Goal: Information Seeking & Learning: Learn about a topic

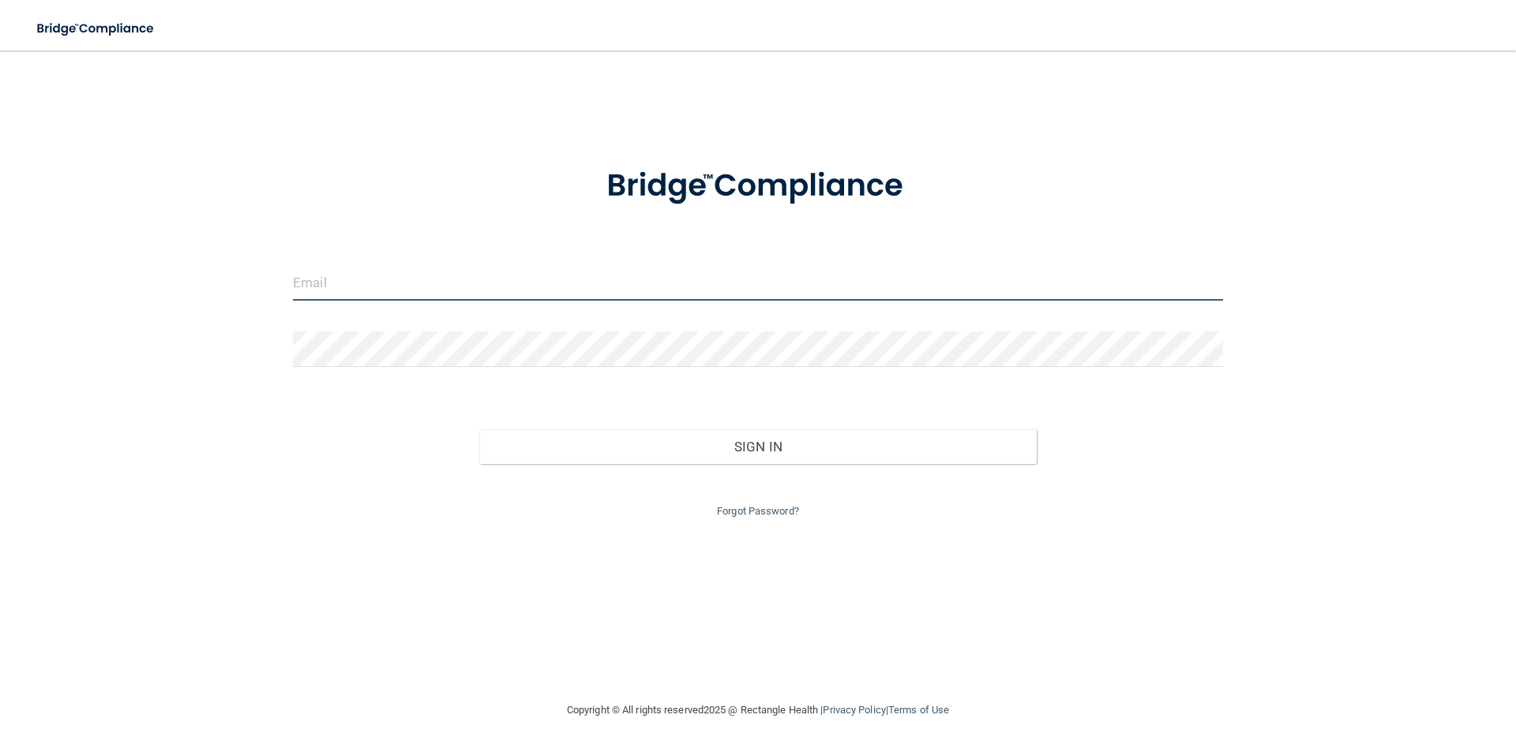
click at [388, 290] on input "email" at bounding box center [758, 283] width 930 height 36
type input "[EMAIL_ADDRESS][DOMAIN_NAME]"
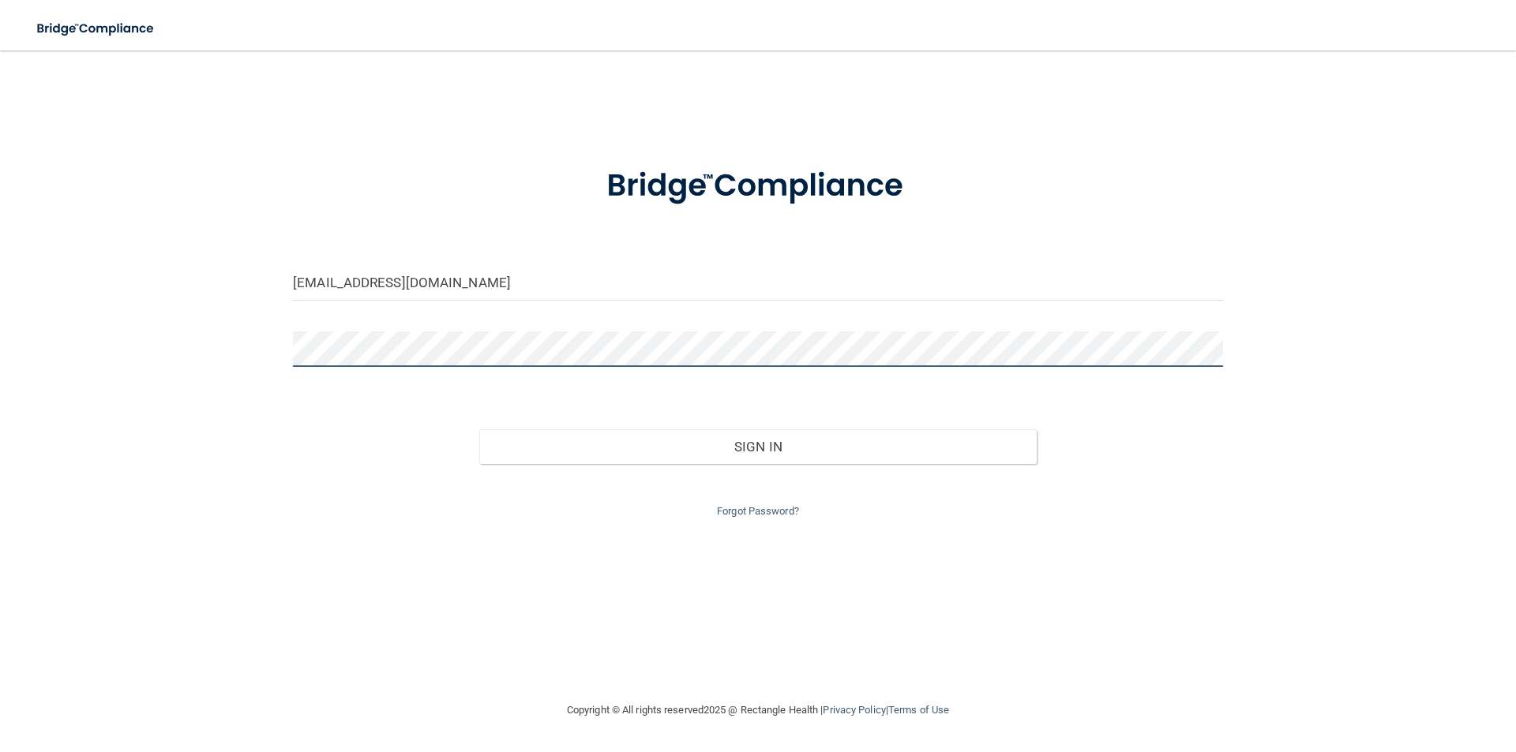
click at [479, 429] on button "Sign In" at bounding box center [758, 446] width 558 height 35
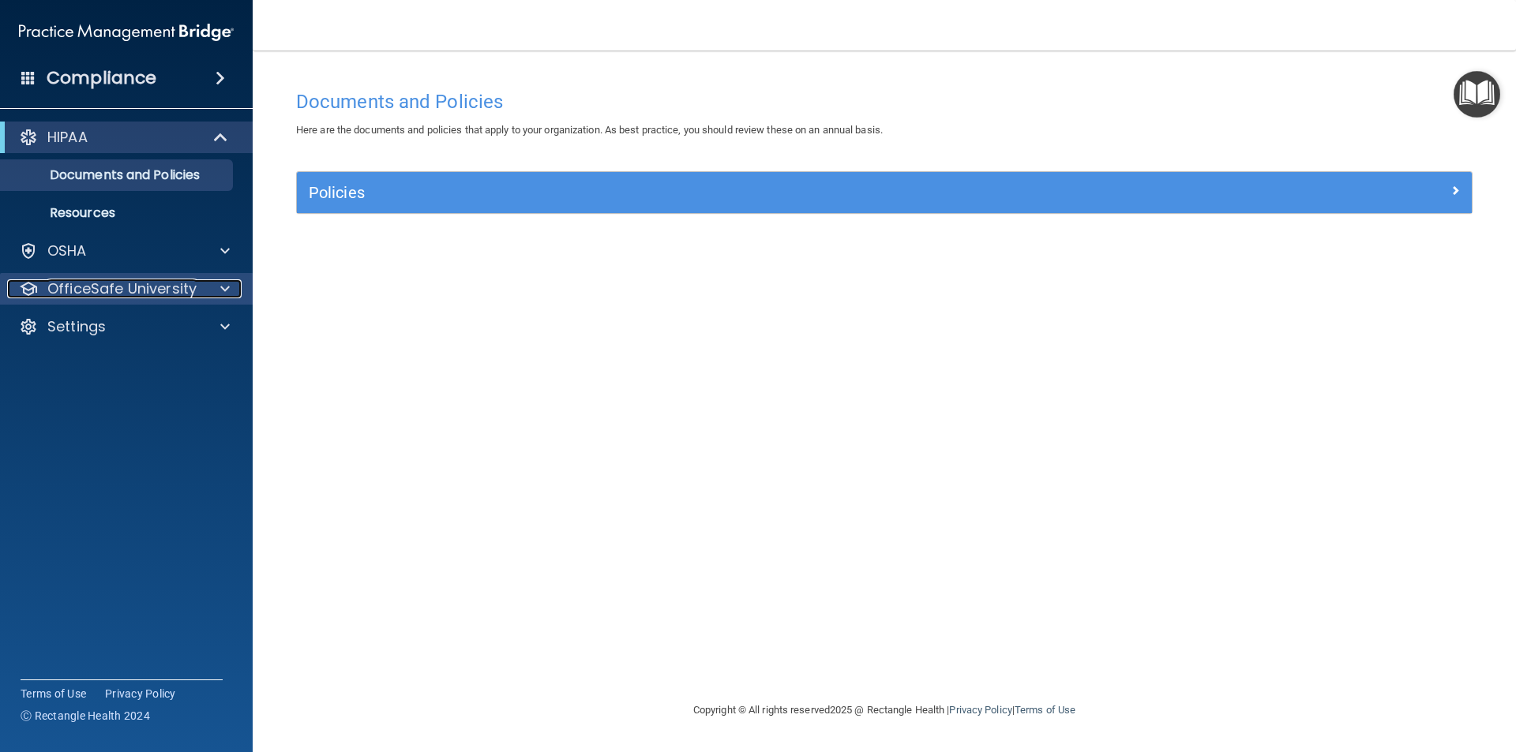
click at [111, 287] on p "OfficeSafe University" at bounding box center [121, 288] width 149 height 19
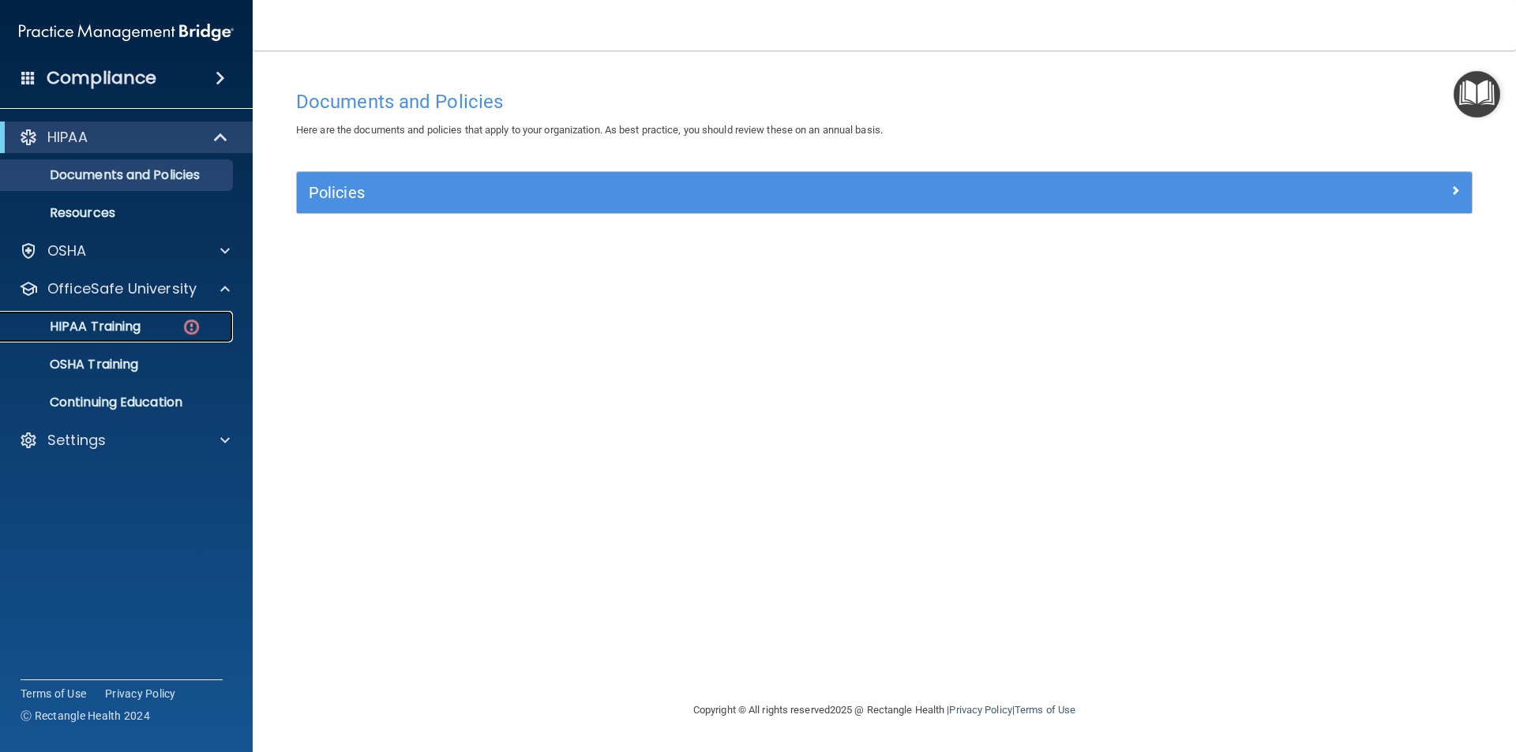
click at [111, 319] on p "HIPAA Training" at bounding box center [75, 327] width 130 height 16
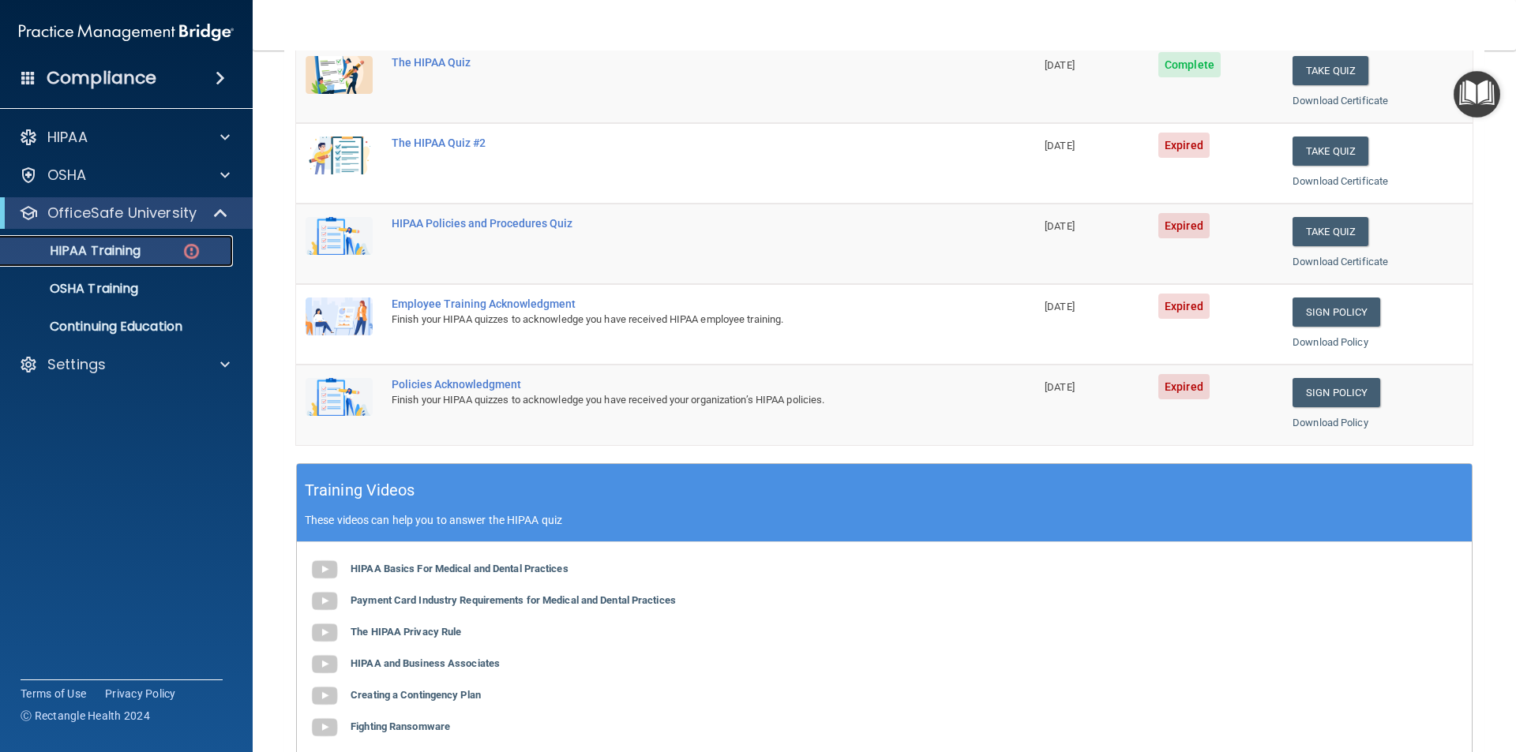
scroll to position [237, 0]
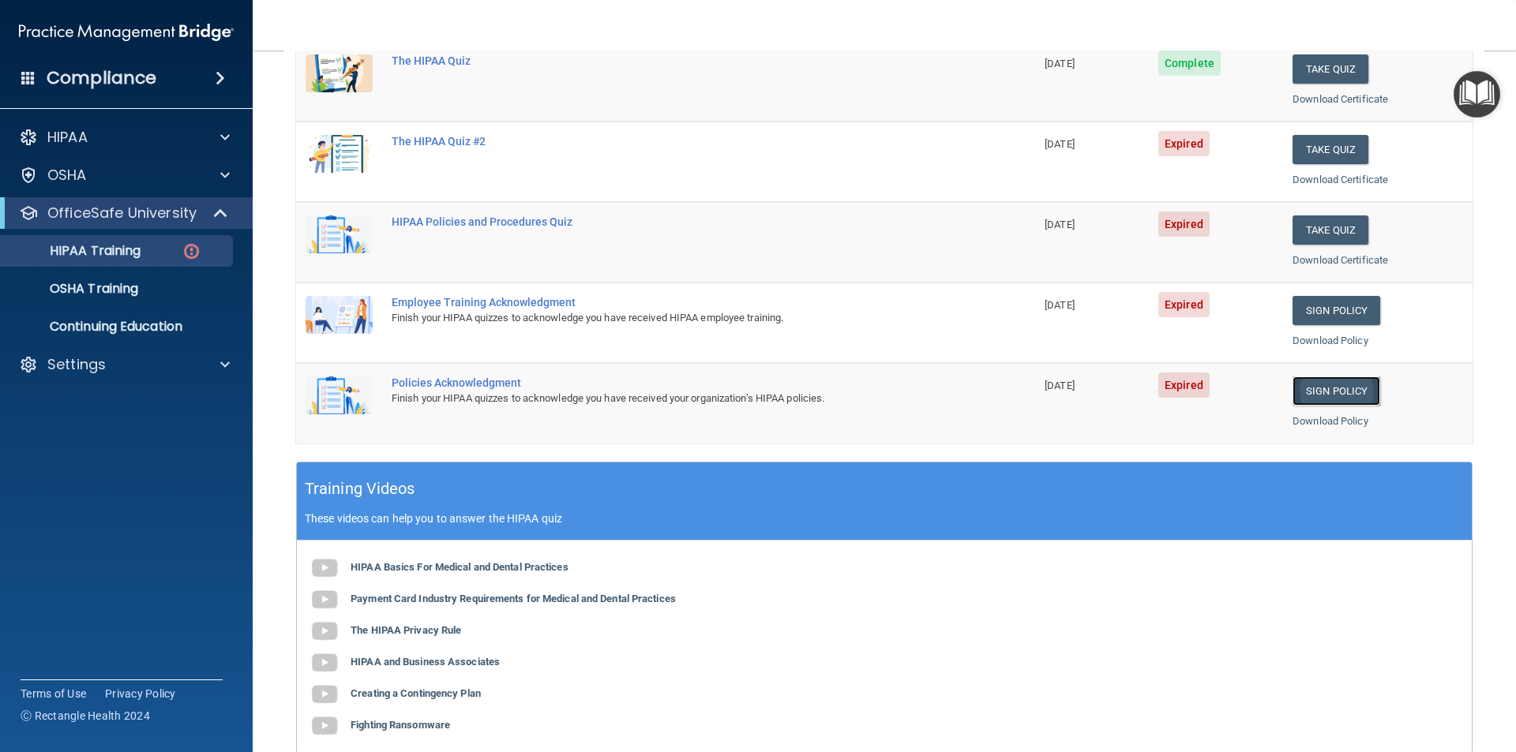
click at [1309, 393] on link "Sign Policy" at bounding box center [1336, 391] width 88 height 29
click at [1299, 316] on link "Sign Policy" at bounding box center [1336, 310] width 88 height 29
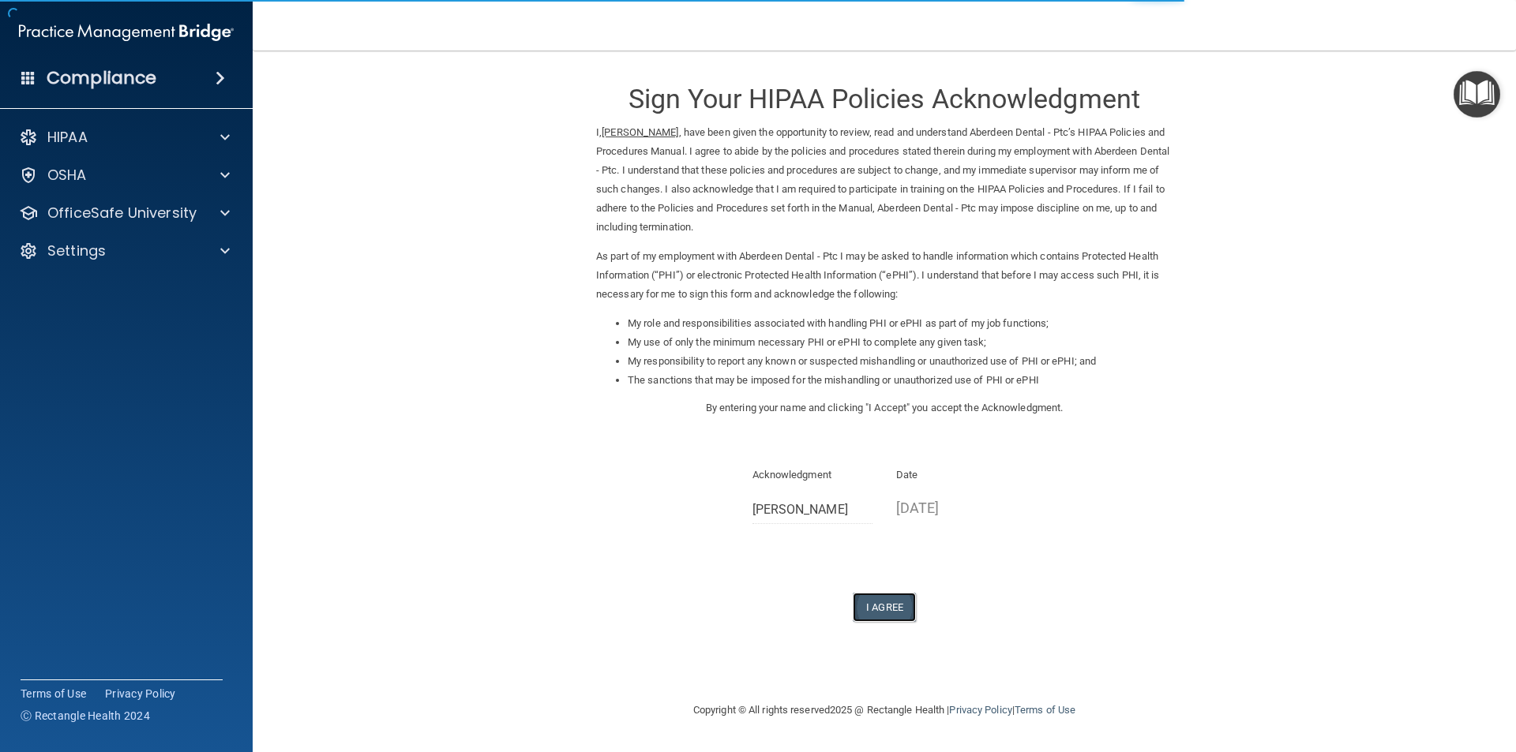
click at [894, 609] on button "I Agree" at bounding box center [884, 607] width 63 height 29
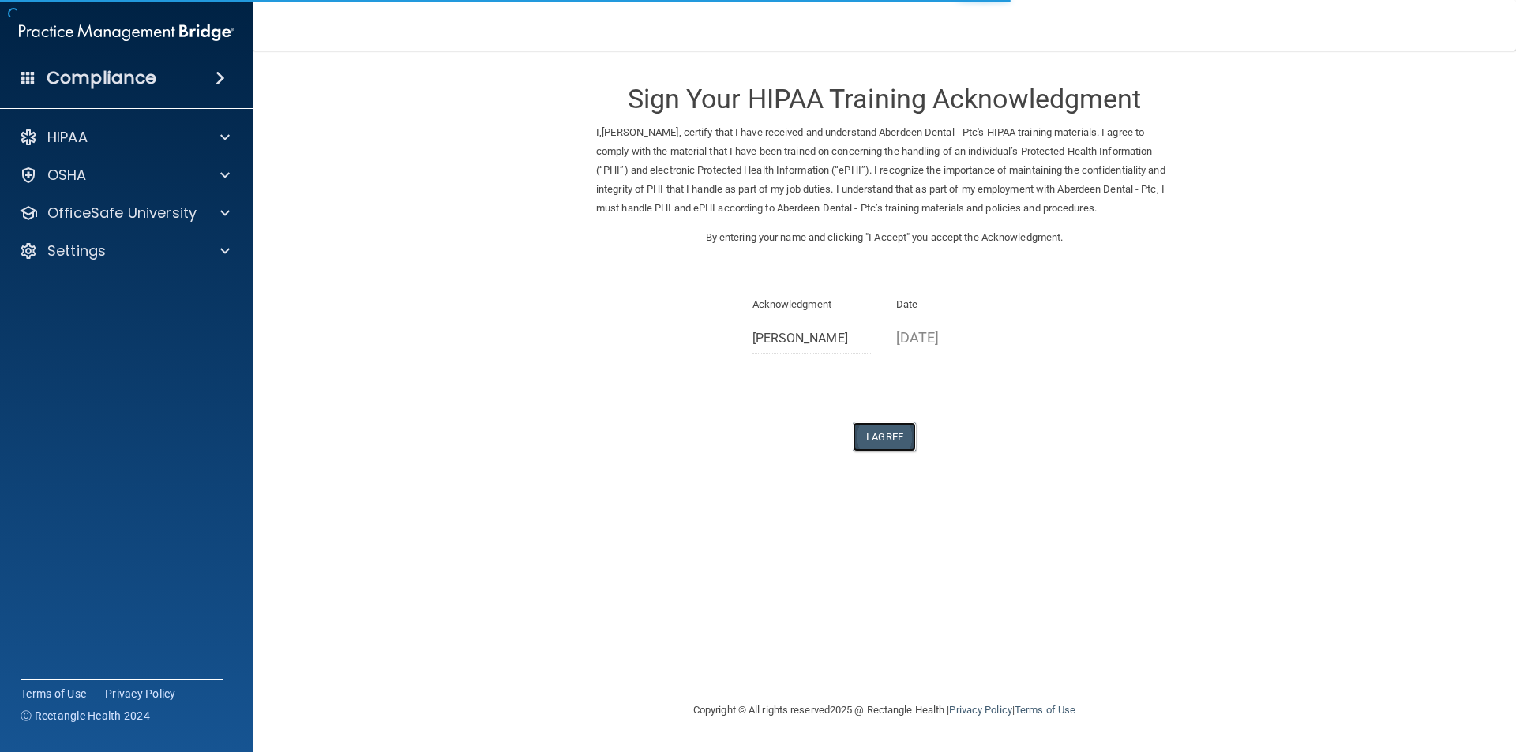
click at [879, 440] on button "I Agree" at bounding box center [884, 436] width 63 height 29
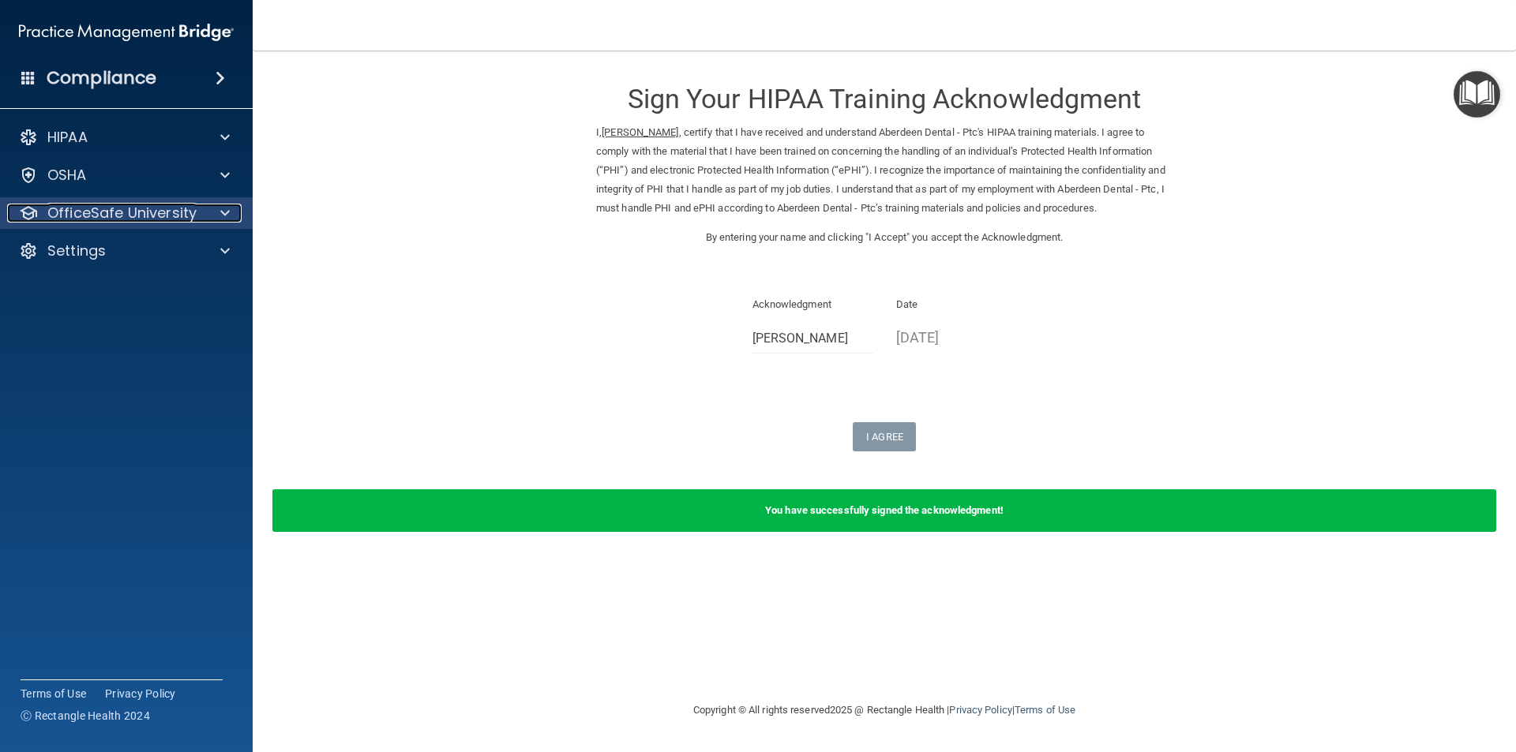
click at [69, 208] on p "OfficeSafe University" at bounding box center [121, 213] width 149 height 19
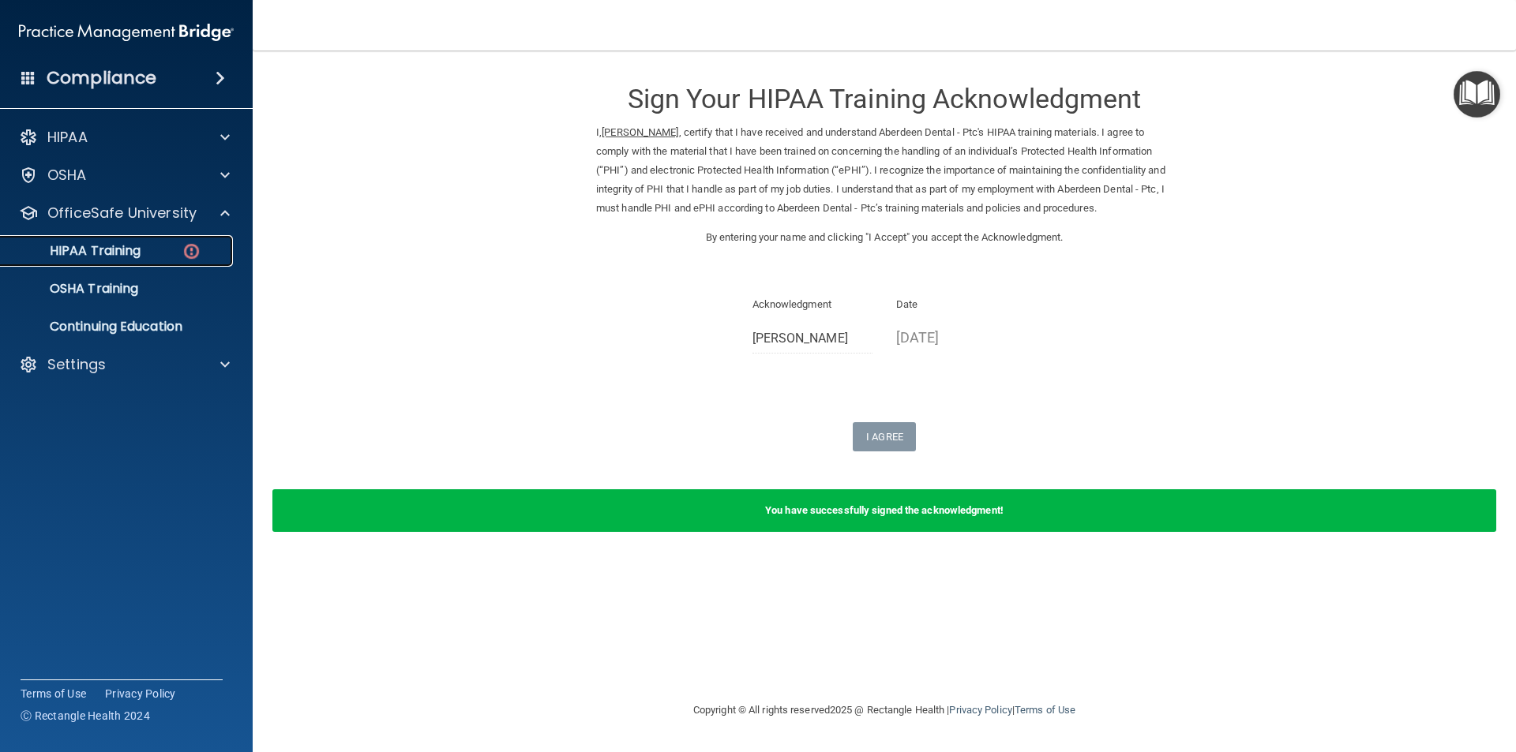
click at [115, 240] on link "HIPAA Training" at bounding box center [108, 251] width 249 height 32
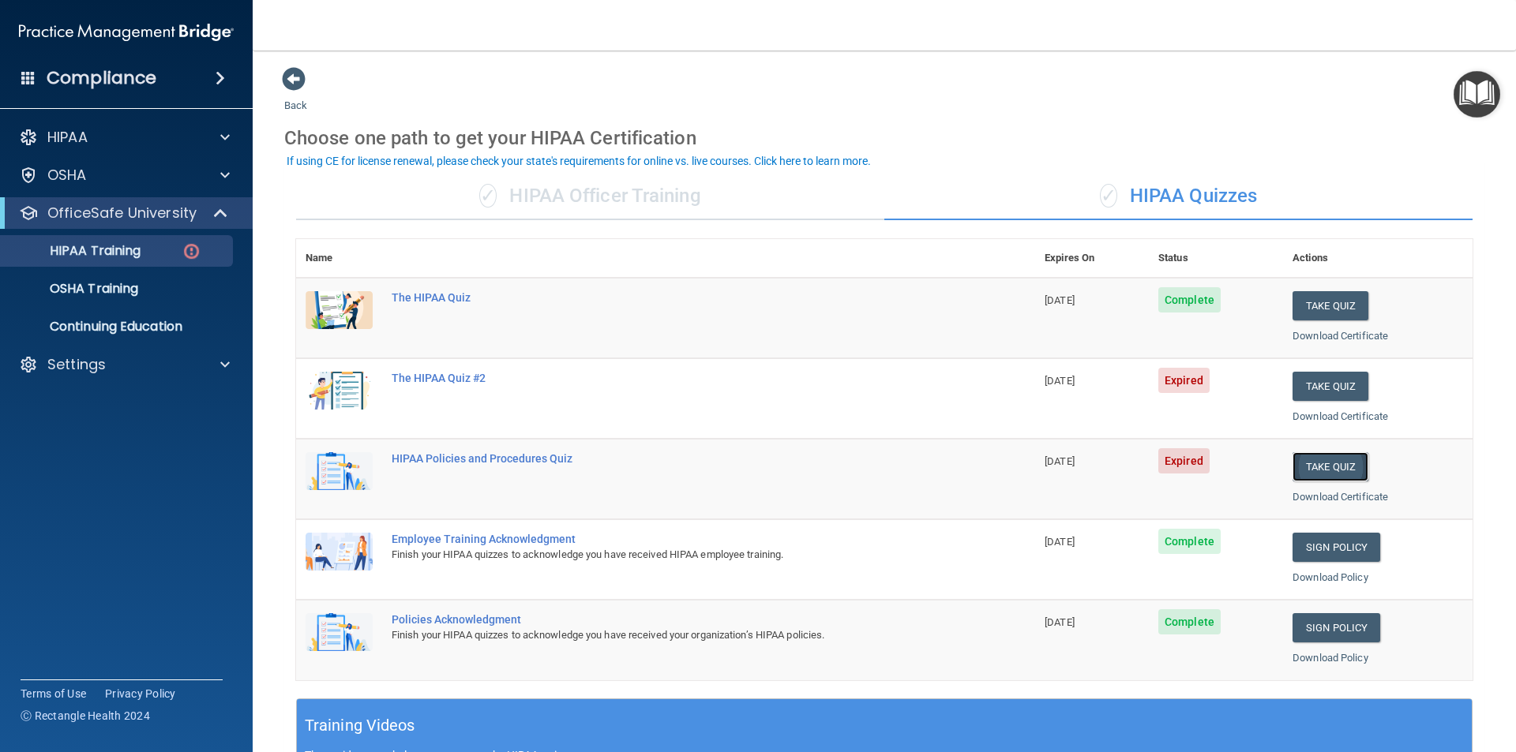
click at [1326, 467] on button "Take Quiz" at bounding box center [1330, 466] width 76 height 29
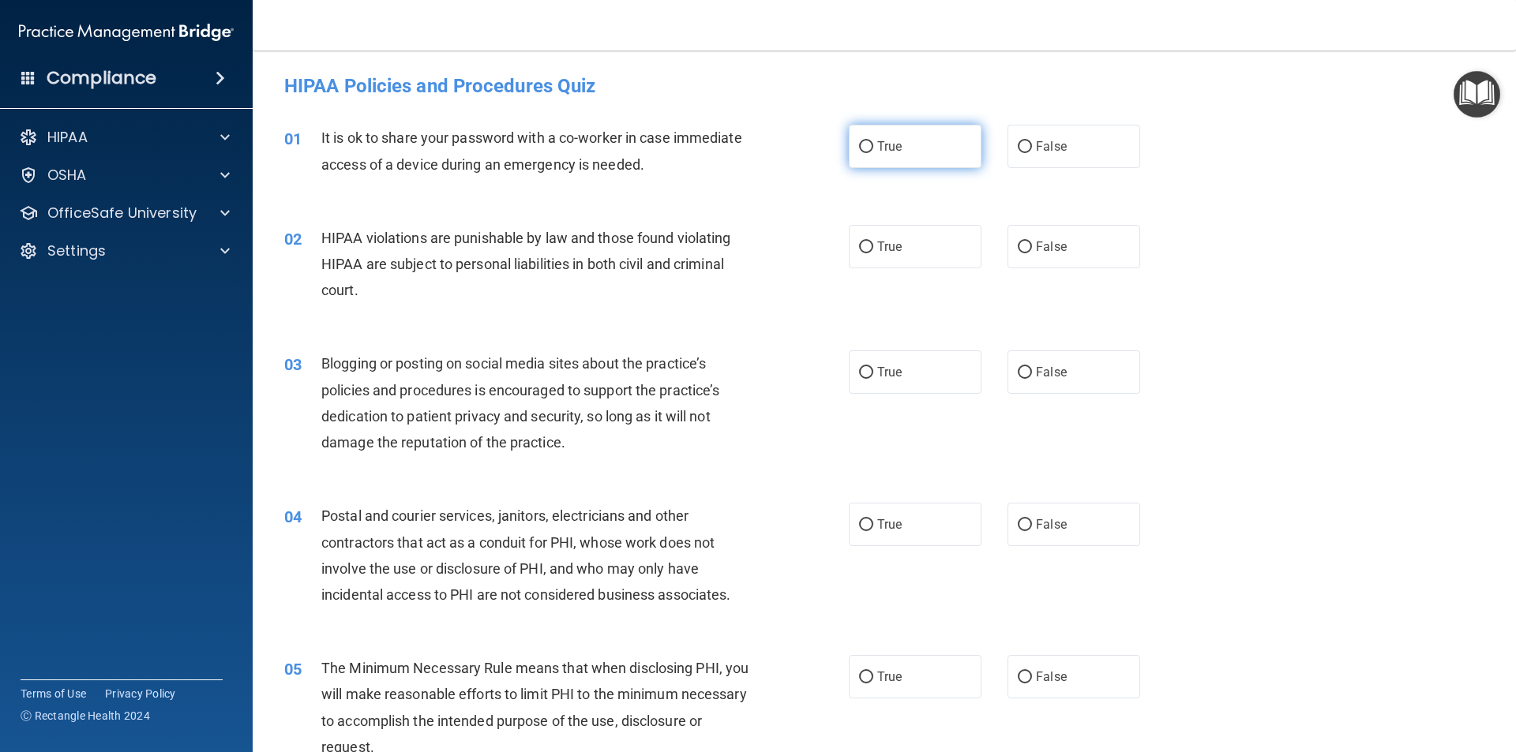
click at [877, 152] on span "True" at bounding box center [889, 146] width 24 height 15
click at [872, 152] on input "True" at bounding box center [866, 147] width 14 height 12
radio input "true"
click at [866, 248] on input "True" at bounding box center [866, 248] width 14 height 12
radio input "true"
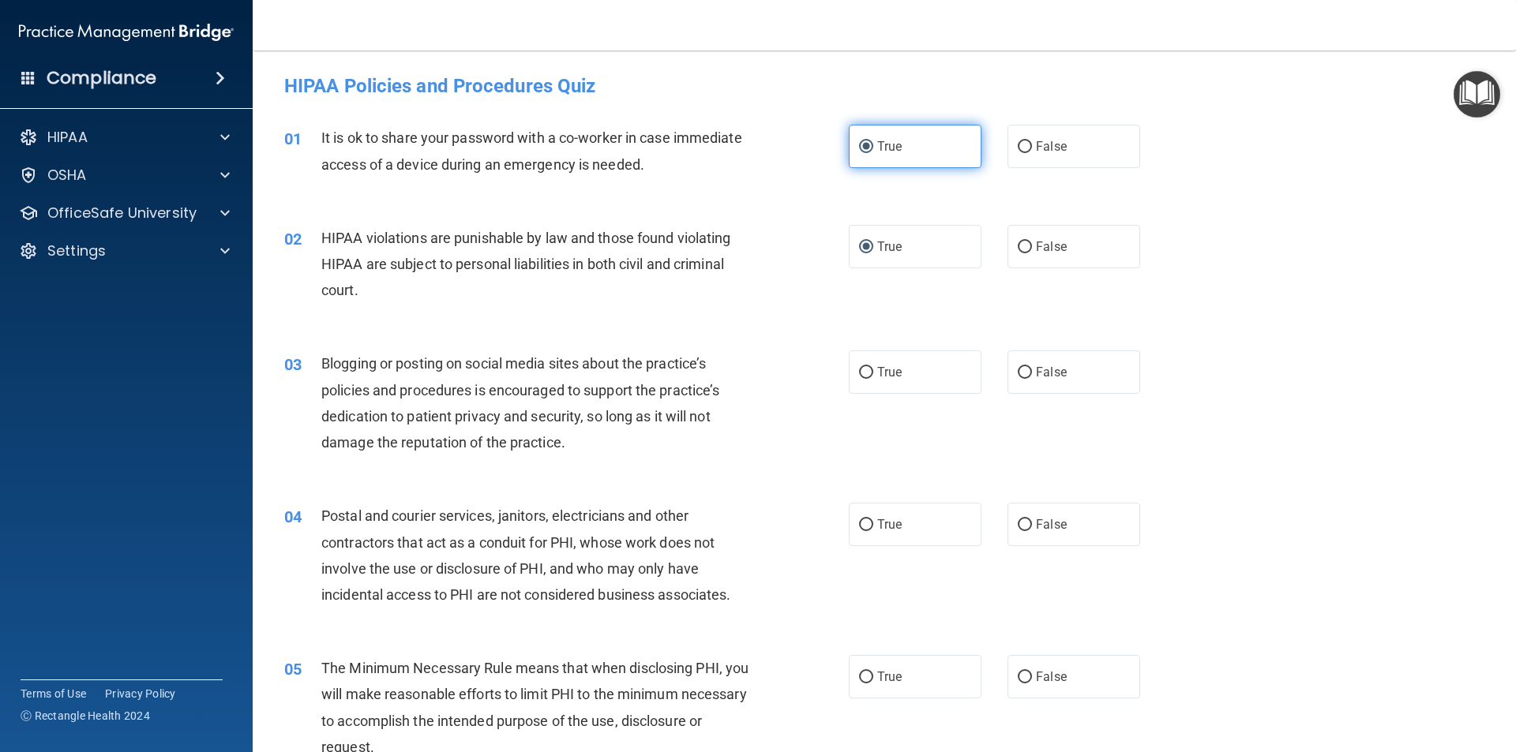
click at [864, 152] on input "True" at bounding box center [866, 147] width 14 height 12
click at [1017, 147] on input "False" at bounding box center [1024, 147] width 14 height 12
radio input "true"
radio input "false"
click at [859, 369] on input "True" at bounding box center [866, 373] width 14 height 12
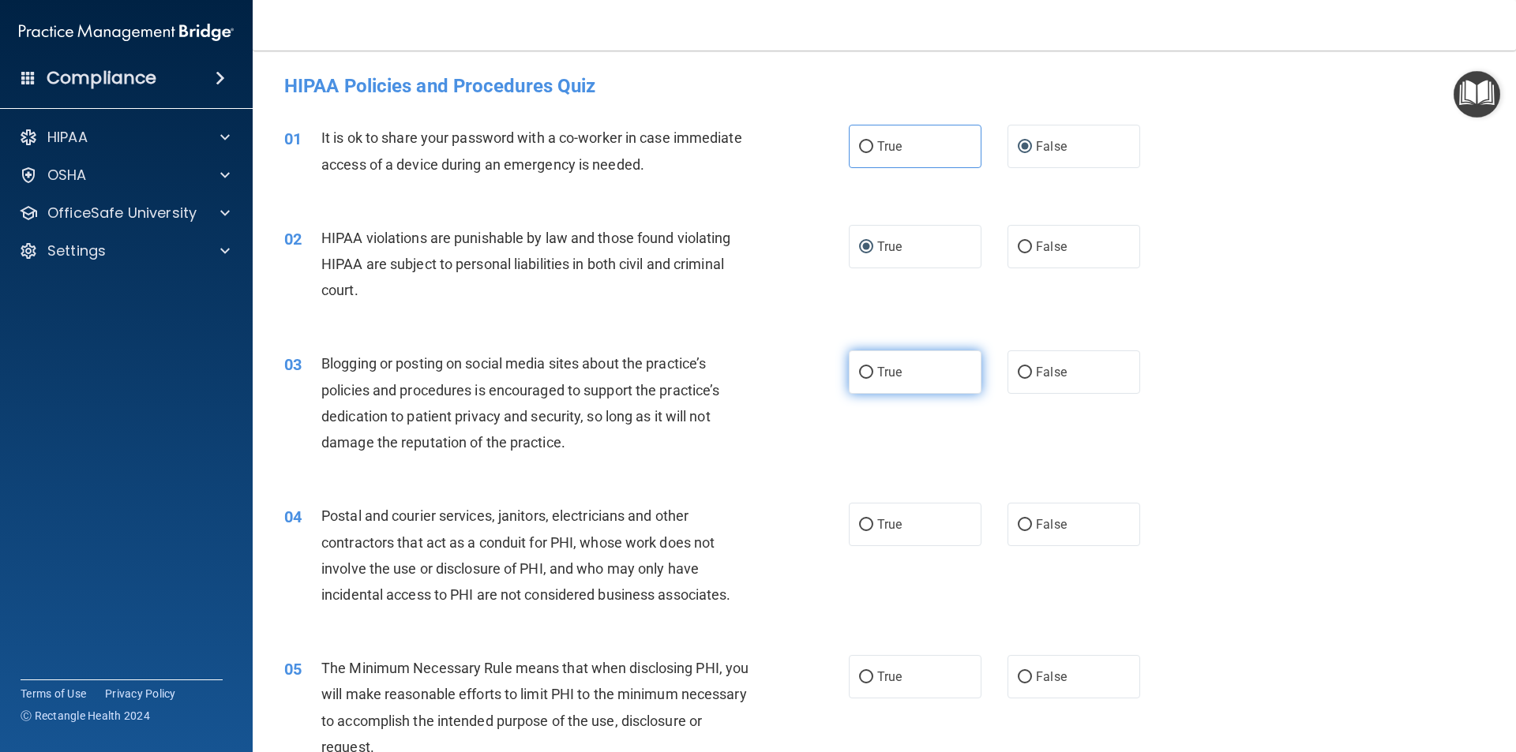
radio input "true"
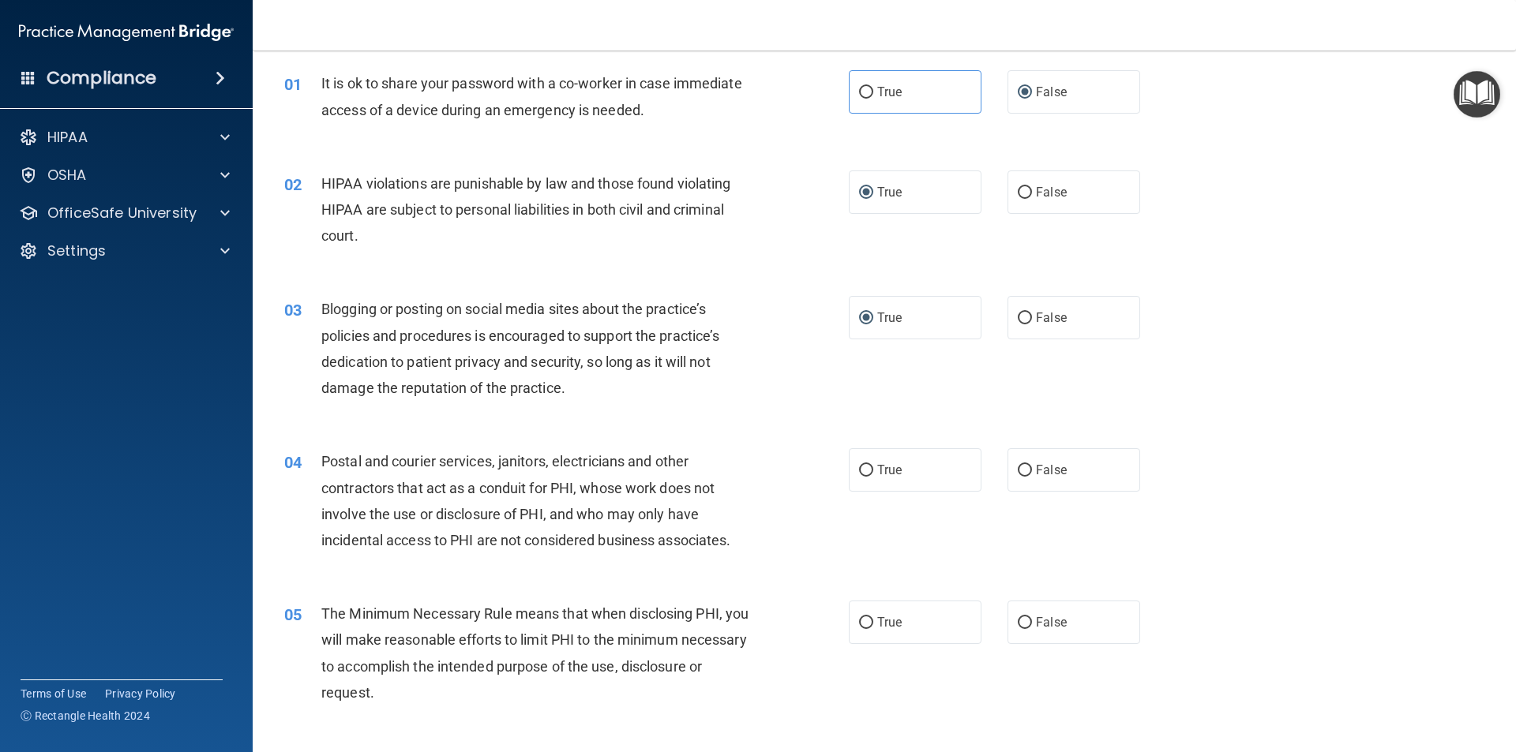
scroll to position [158, 0]
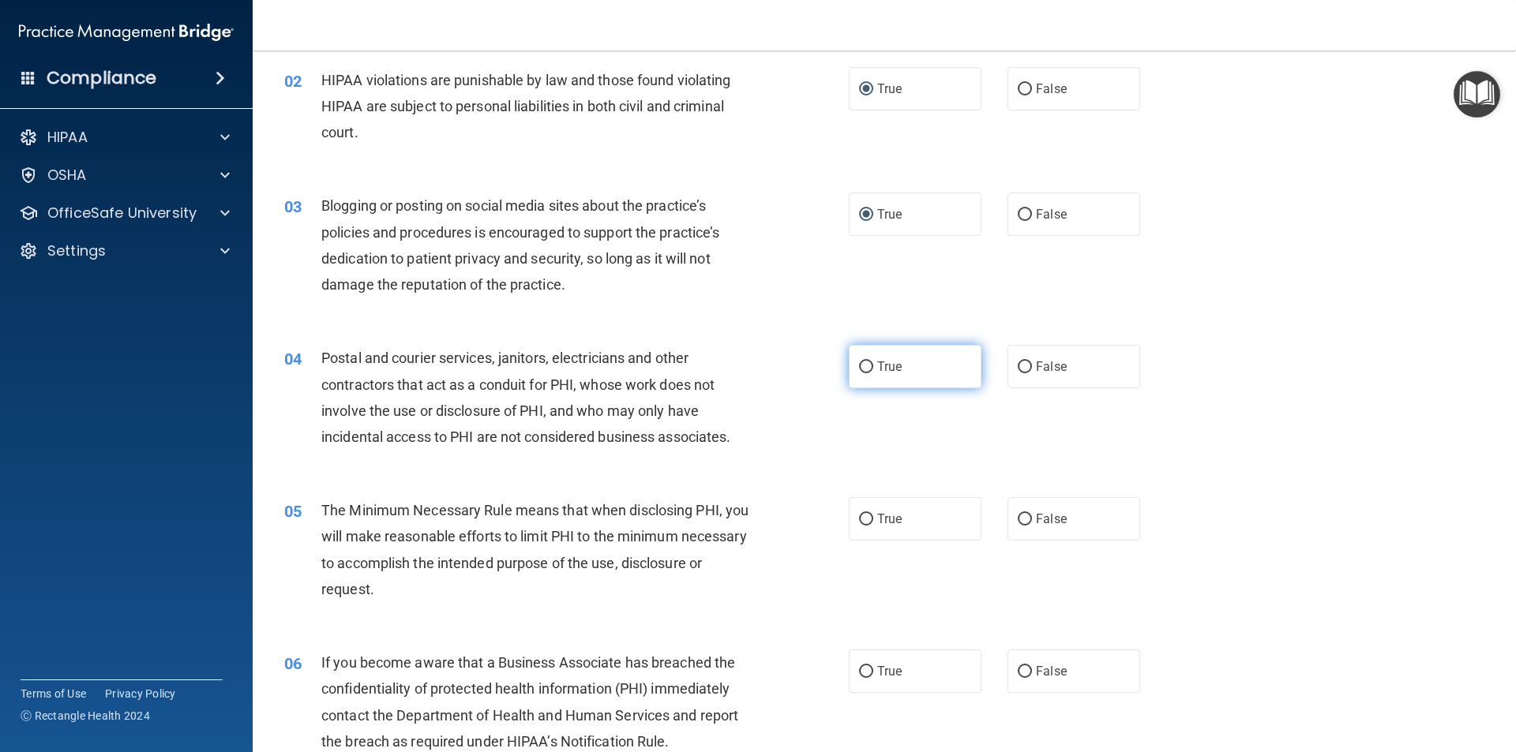
click at [862, 369] on input "True" at bounding box center [866, 368] width 14 height 12
radio input "true"
click at [869, 518] on label "True" at bounding box center [915, 518] width 133 height 43
click at [869, 518] on input "True" at bounding box center [866, 520] width 14 height 12
radio input "true"
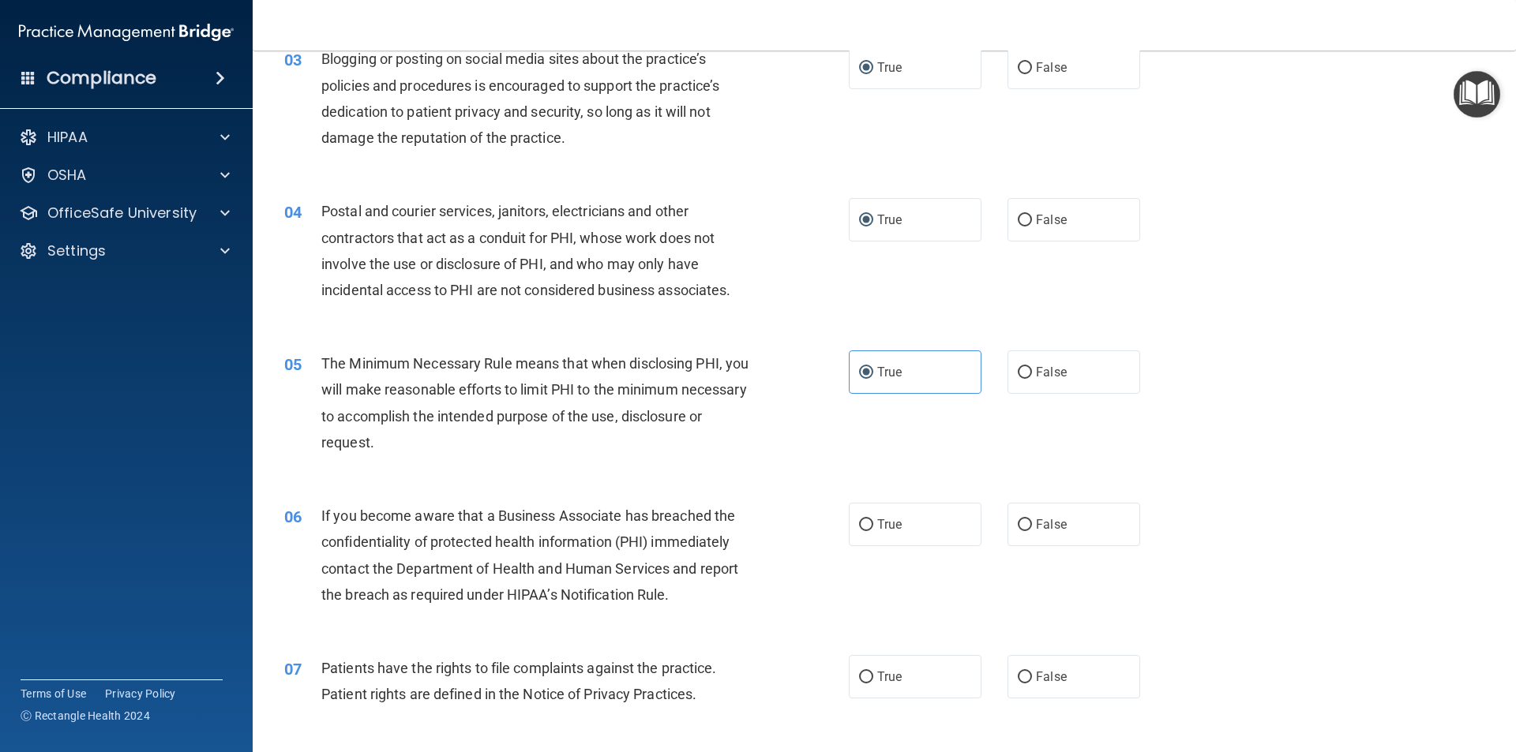
scroll to position [395, 0]
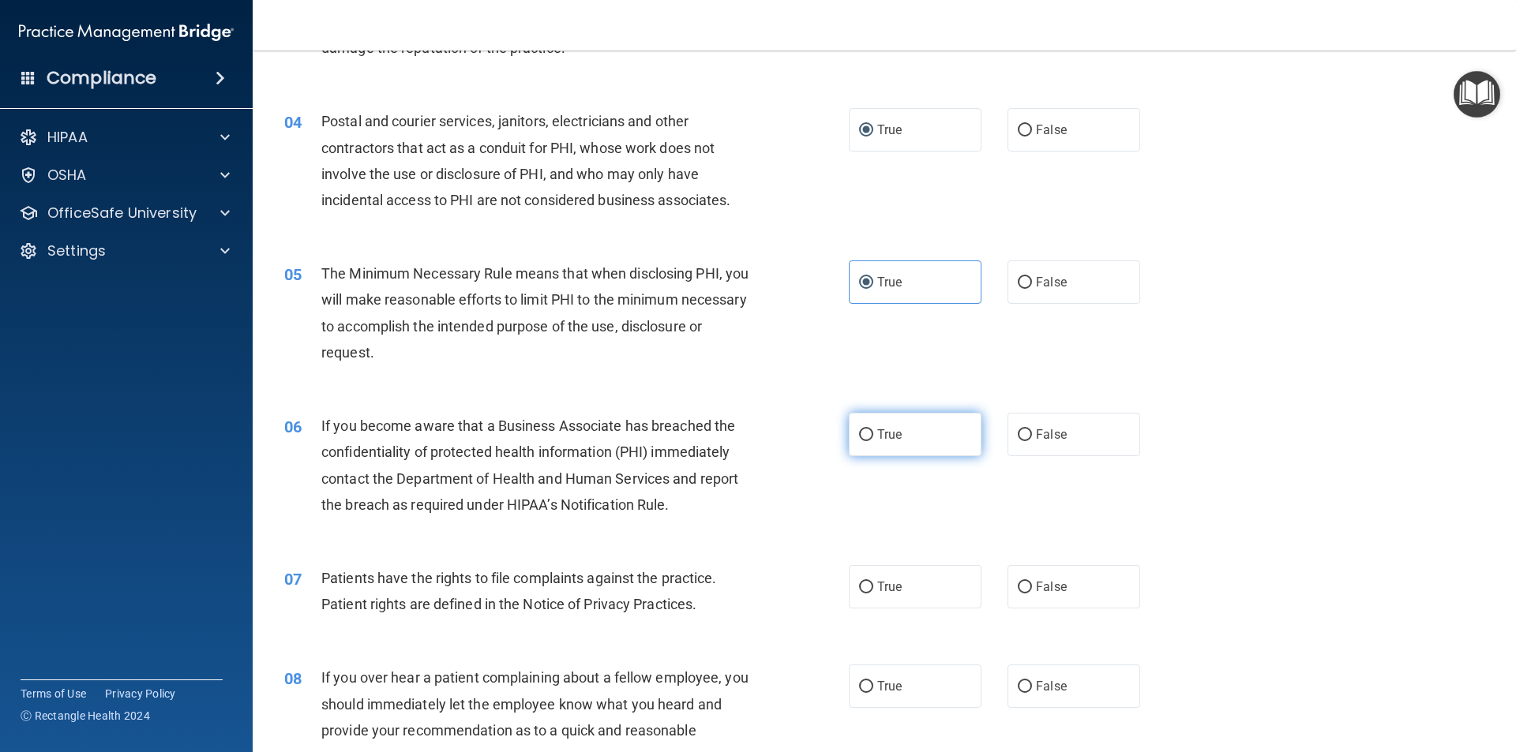
click at [890, 433] on span "True" at bounding box center [889, 434] width 24 height 15
click at [873, 433] on input "True" at bounding box center [866, 435] width 14 height 12
radio input "true"
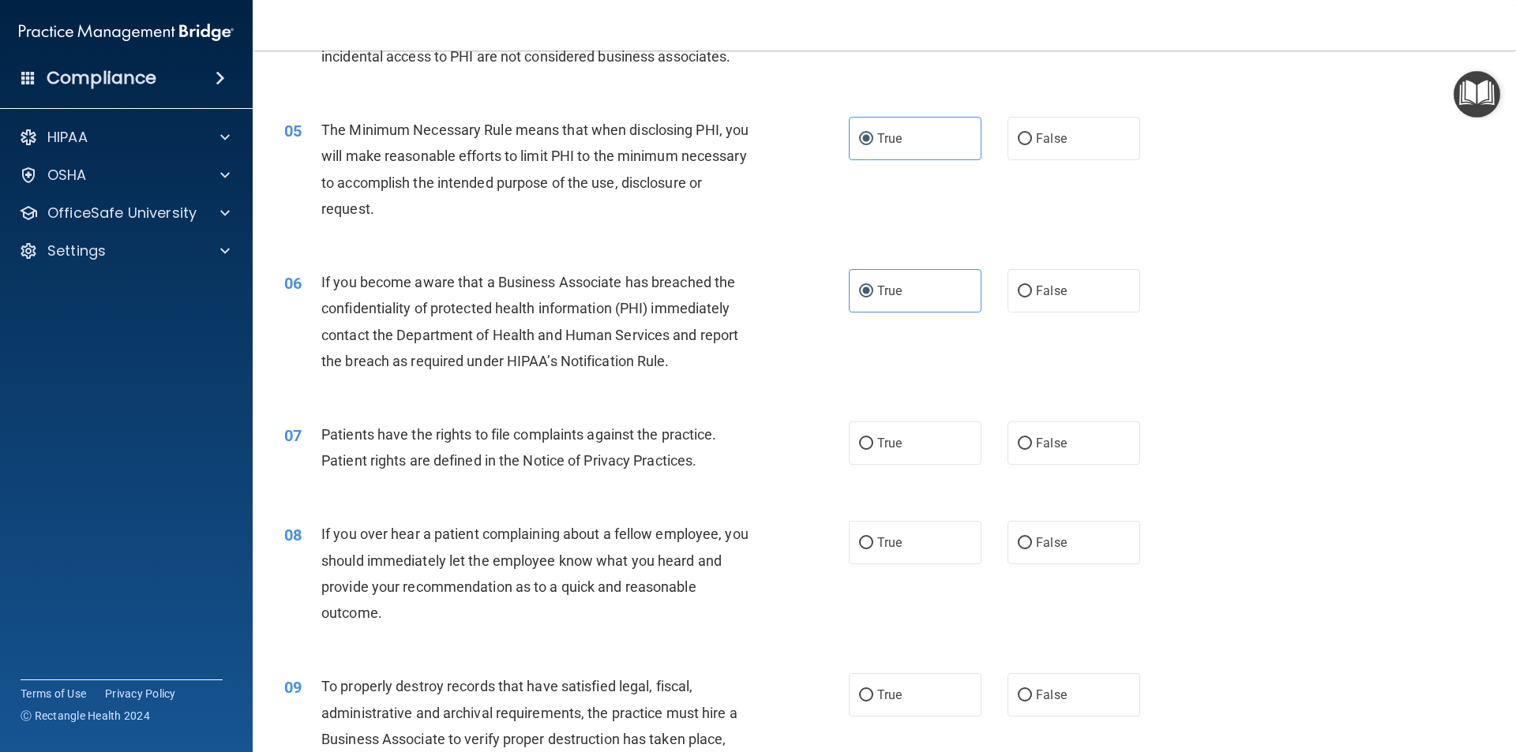
scroll to position [553, 0]
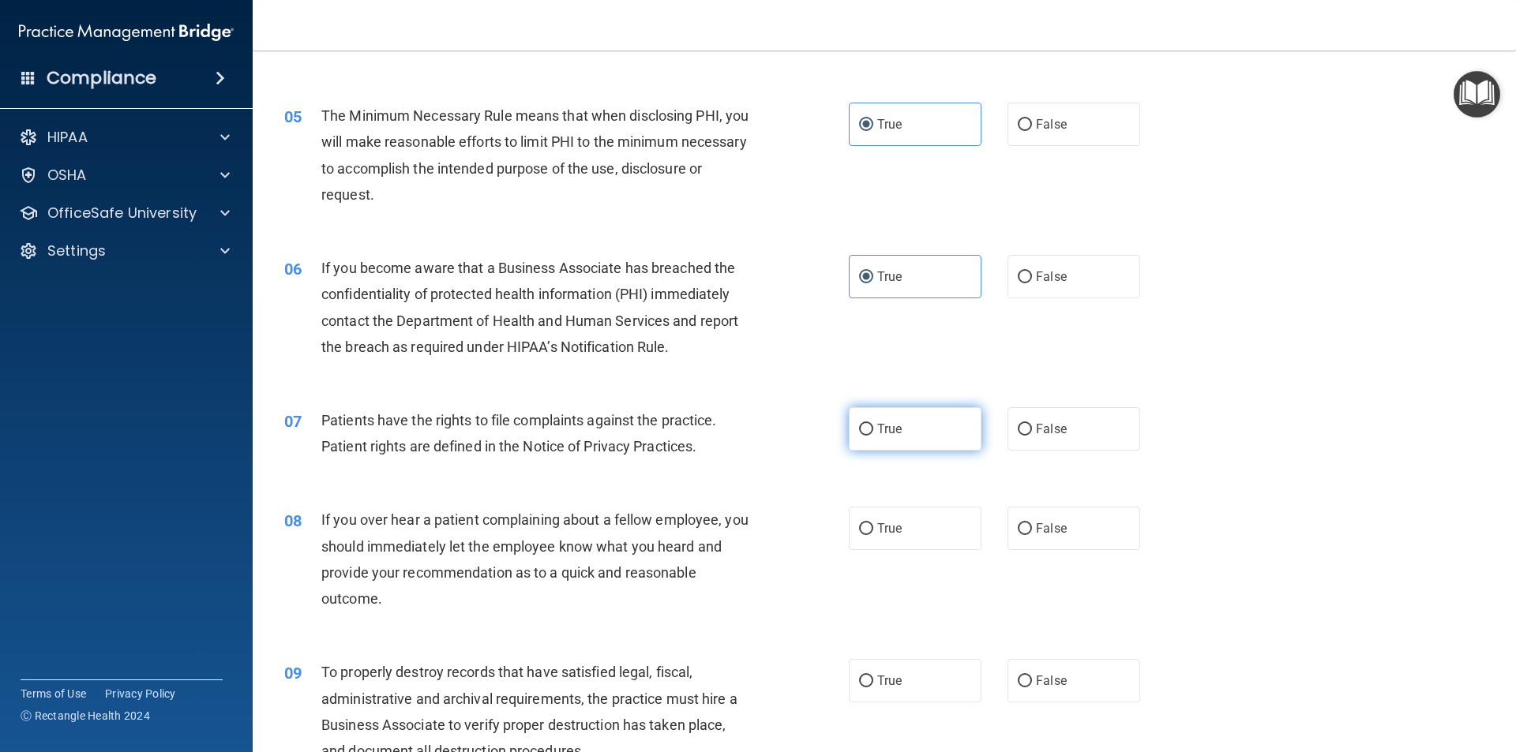
click at [859, 425] on input "True" at bounding box center [866, 430] width 14 height 12
radio input "true"
click at [1020, 530] on input "False" at bounding box center [1024, 529] width 14 height 12
radio input "true"
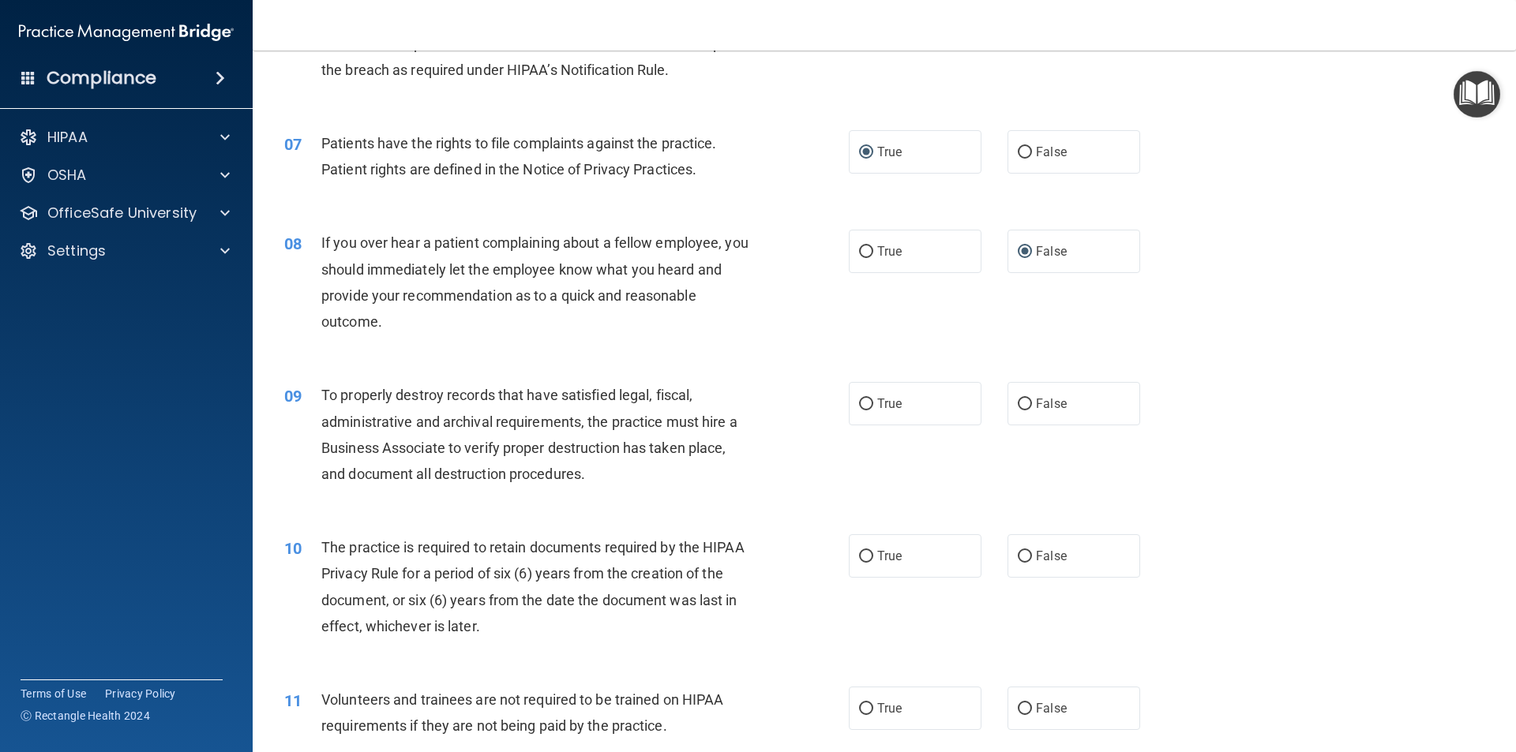
scroll to position [868, 0]
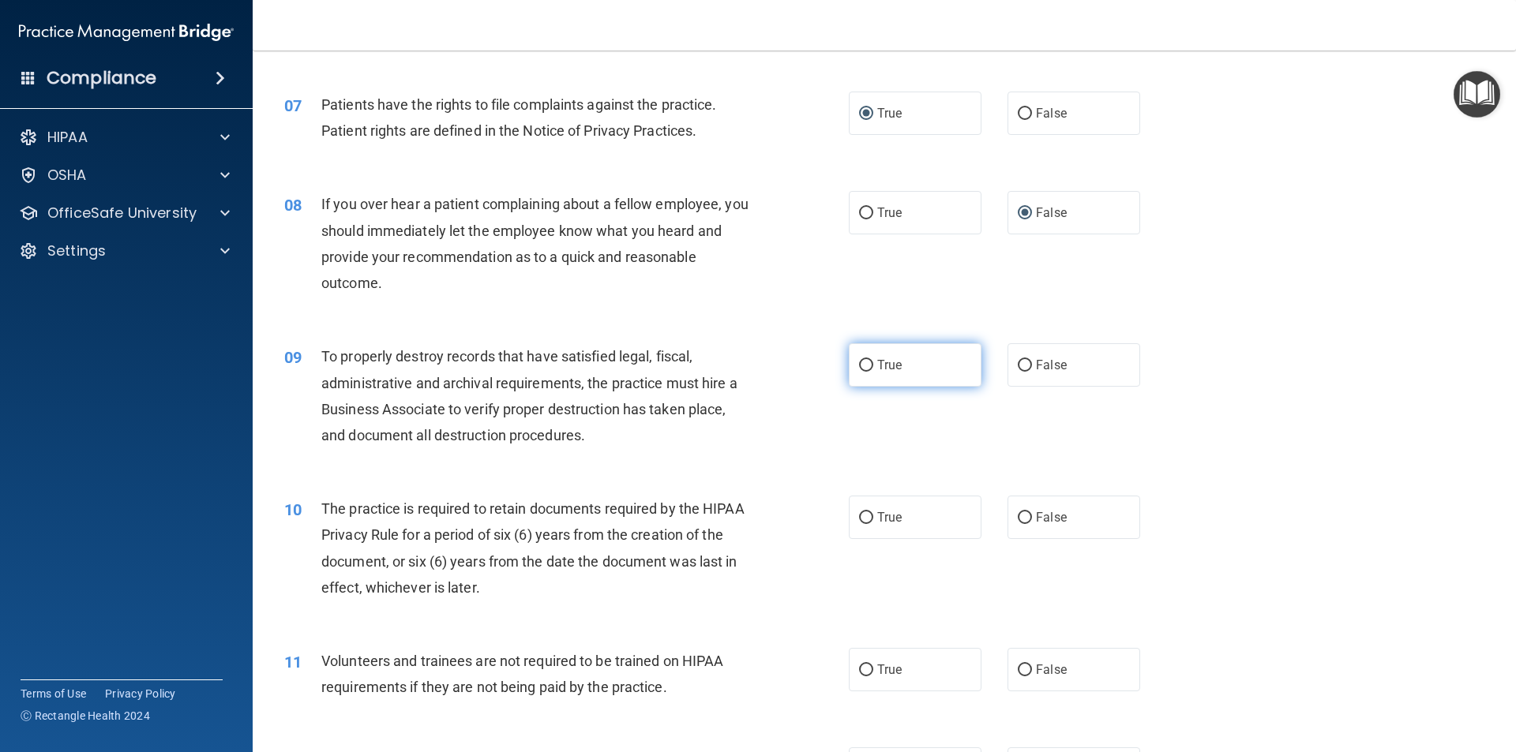
click at [851, 370] on label "True" at bounding box center [915, 364] width 133 height 43
click at [859, 370] on input "True" at bounding box center [866, 366] width 14 height 12
radio input "true"
click at [869, 519] on label "True" at bounding box center [915, 517] width 133 height 43
click at [869, 519] on input "True" at bounding box center [866, 518] width 14 height 12
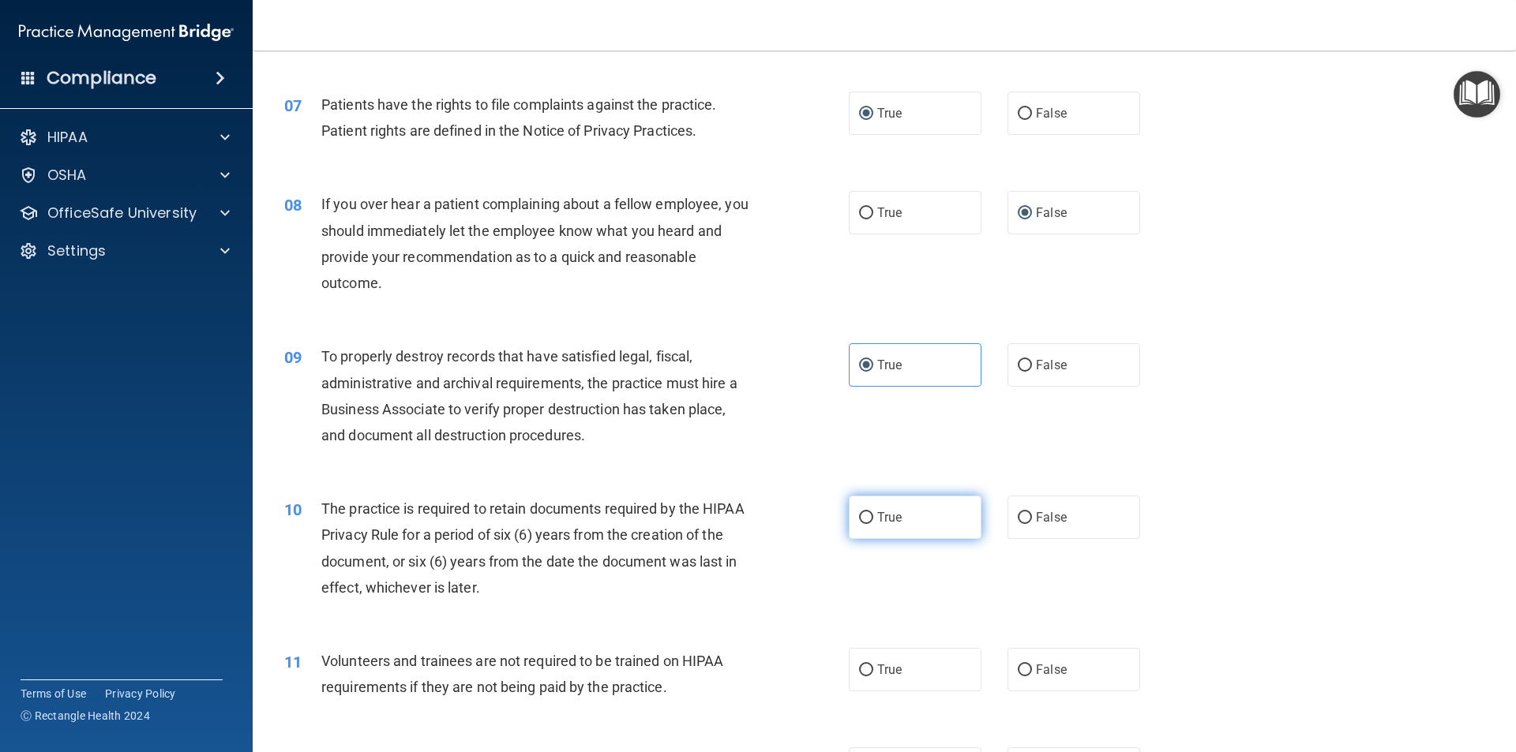
radio input "true"
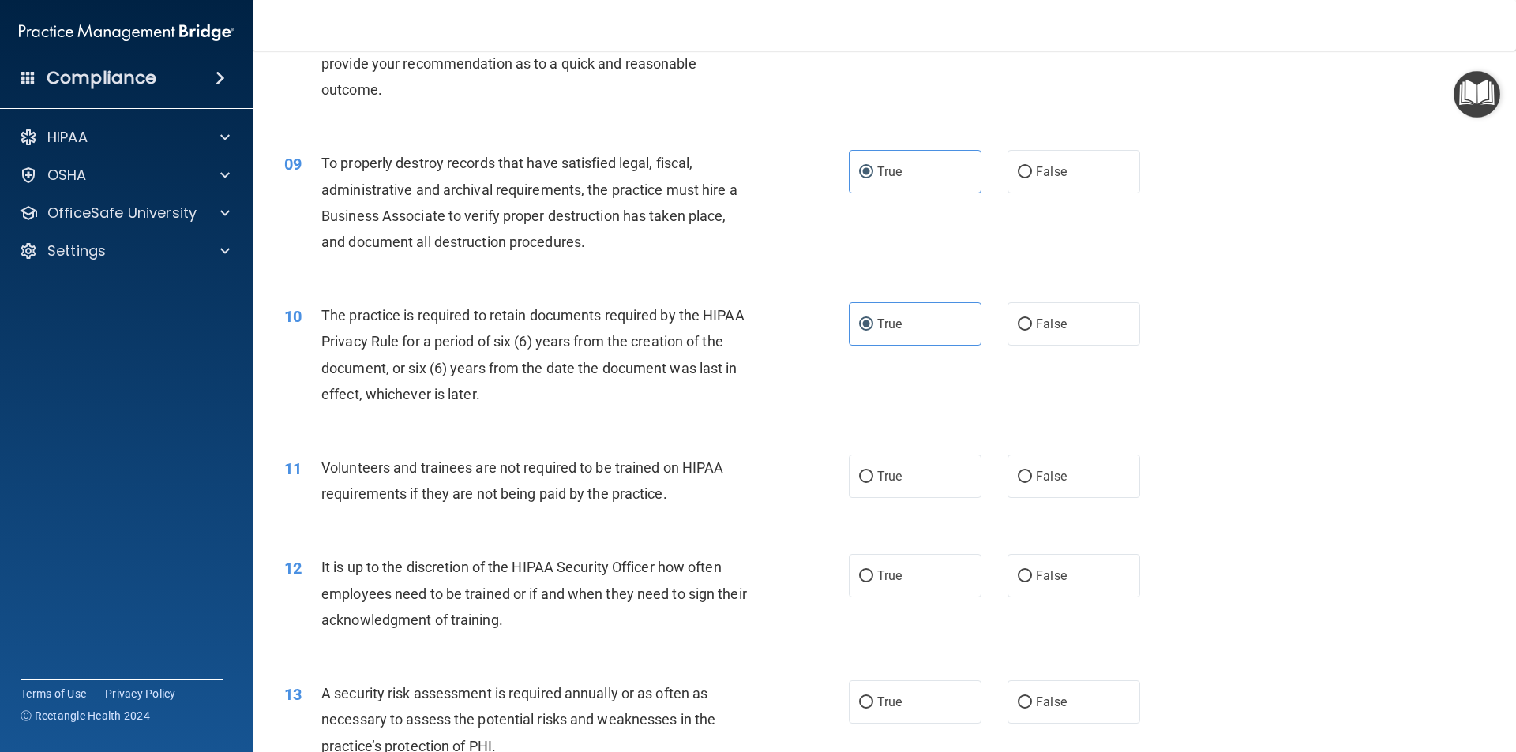
scroll to position [1105, 0]
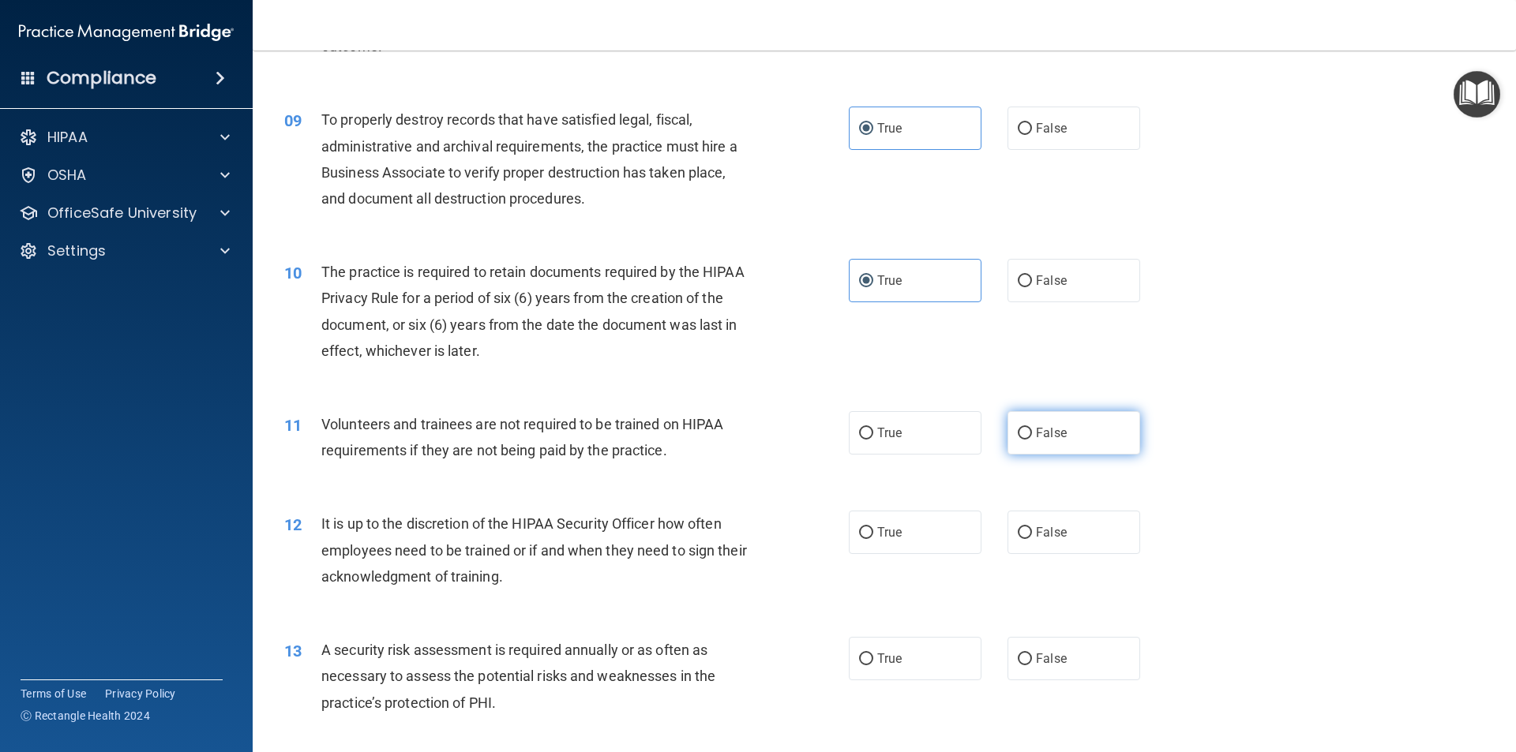
click at [1020, 442] on label "False" at bounding box center [1073, 432] width 133 height 43
click at [1020, 440] on input "False" at bounding box center [1024, 434] width 14 height 12
radio input "true"
click at [1036, 533] on span "False" at bounding box center [1051, 532] width 31 height 15
click at [1032, 533] on input "False" at bounding box center [1024, 533] width 14 height 12
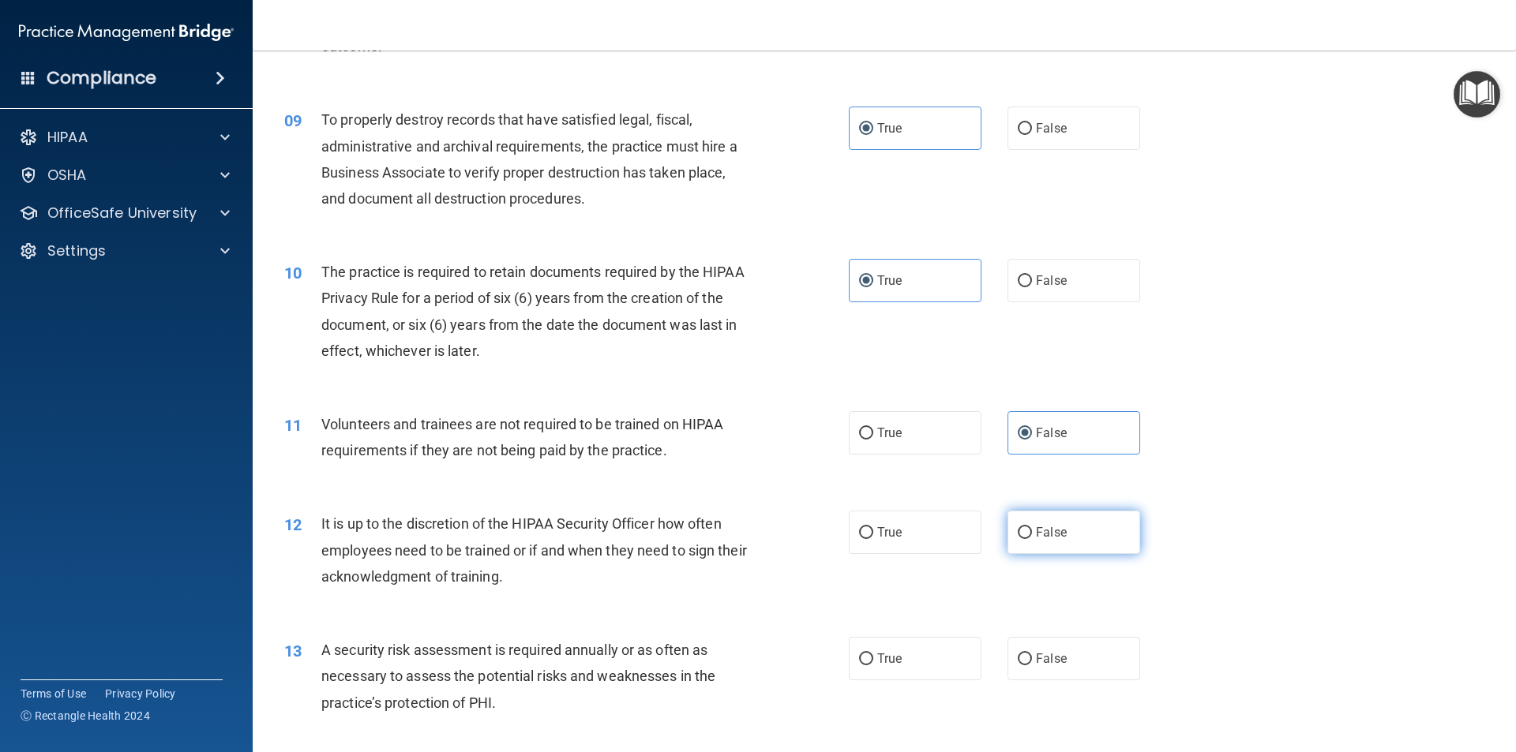
radio input "true"
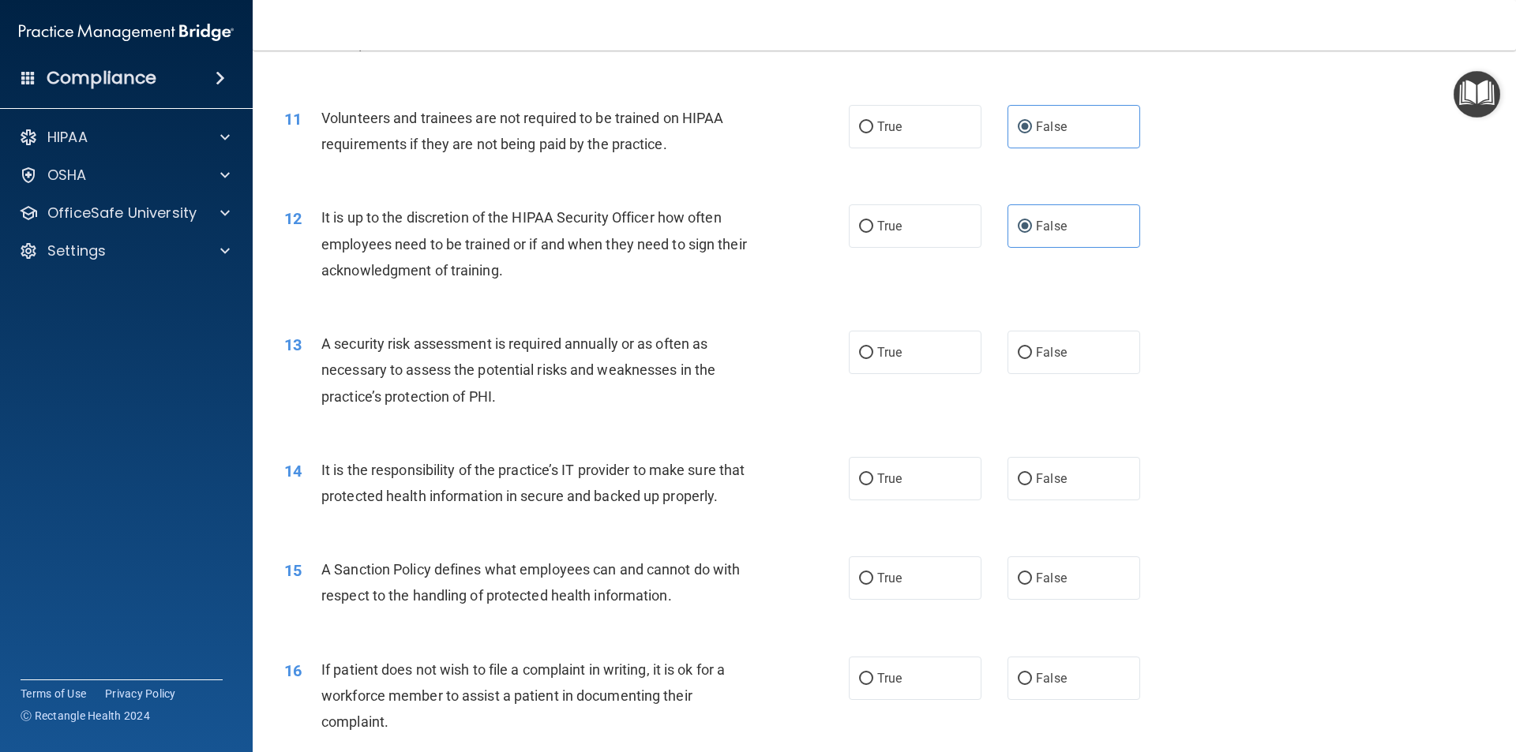
scroll to position [1421, 0]
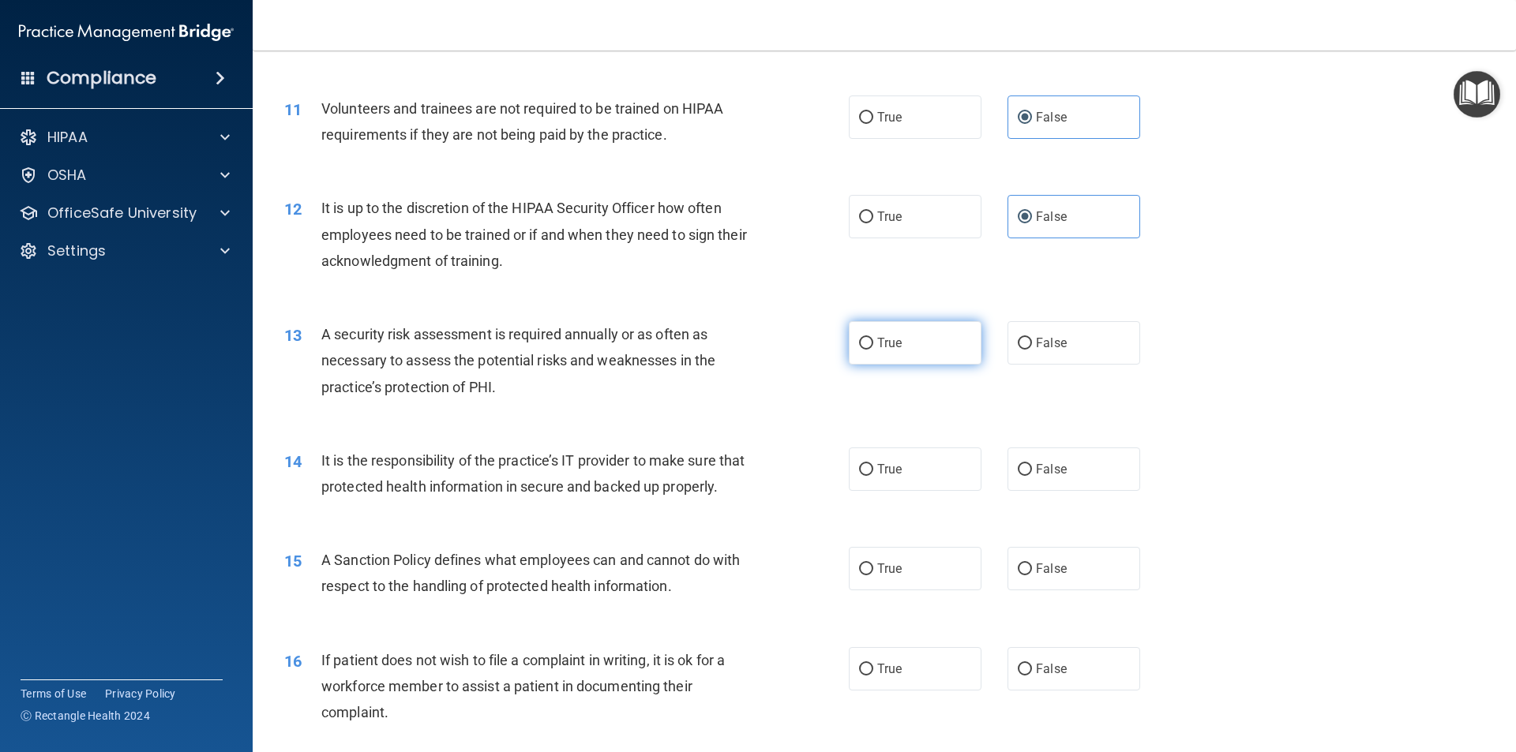
click at [877, 343] on span "True" at bounding box center [889, 342] width 24 height 15
click at [871, 343] on input "True" at bounding box center [866, 344] width 14 height 12
radio input "true"
click at [859, 476] on label "True" at bounding box center [915, 469] width 133 height 43
click at [859, 476] on input "True" at bounding box center [866, 470] width 14 height 12
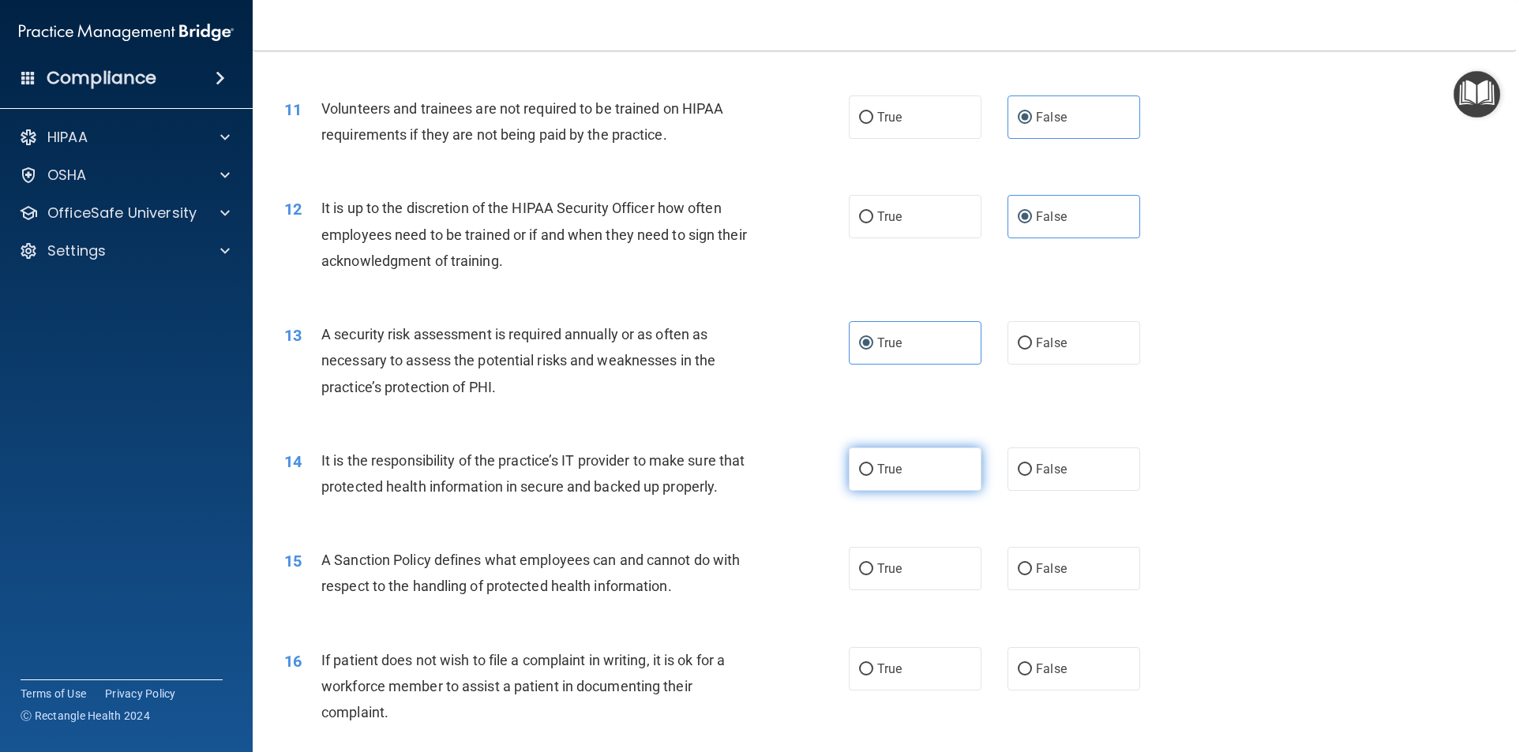
radio input "true"
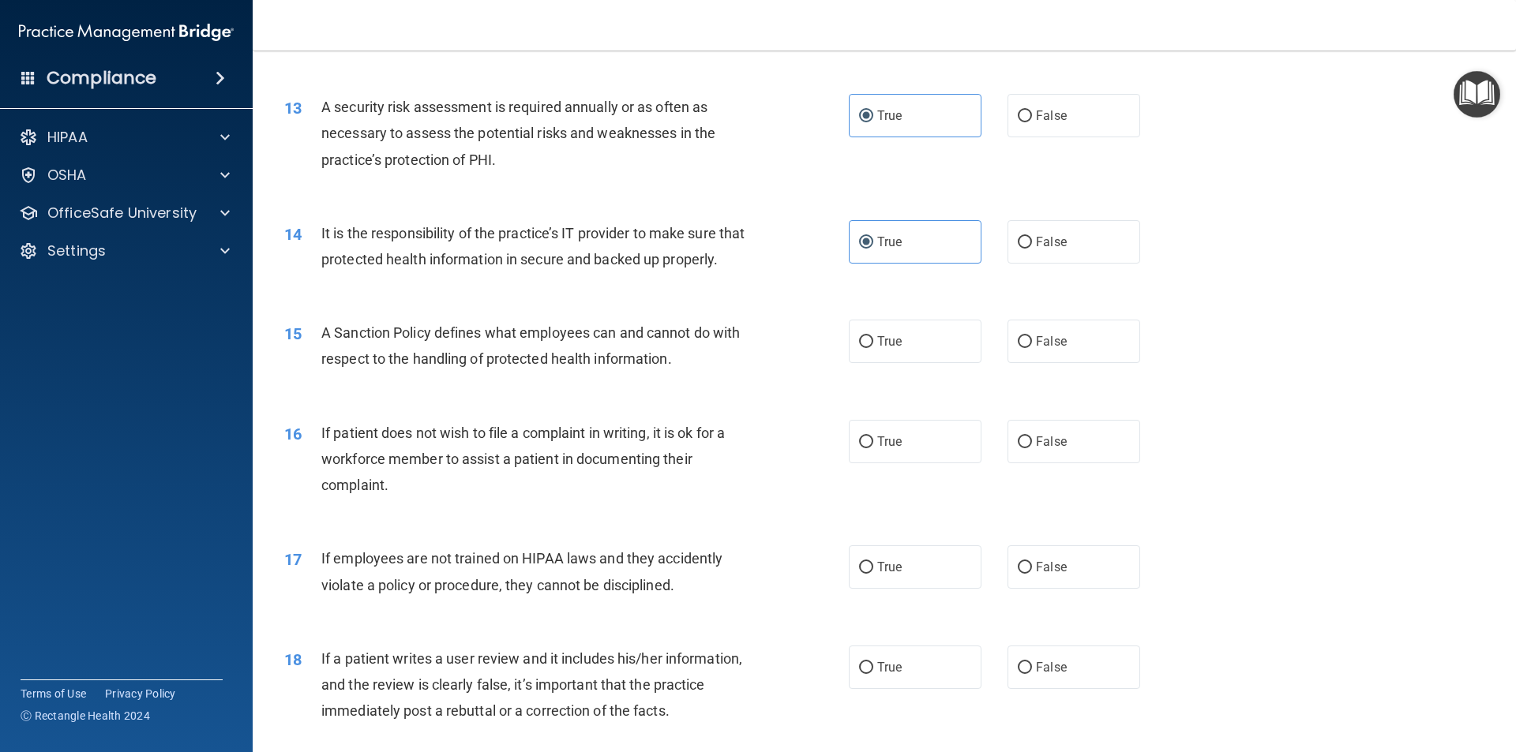
scroll to position [1737, 0]
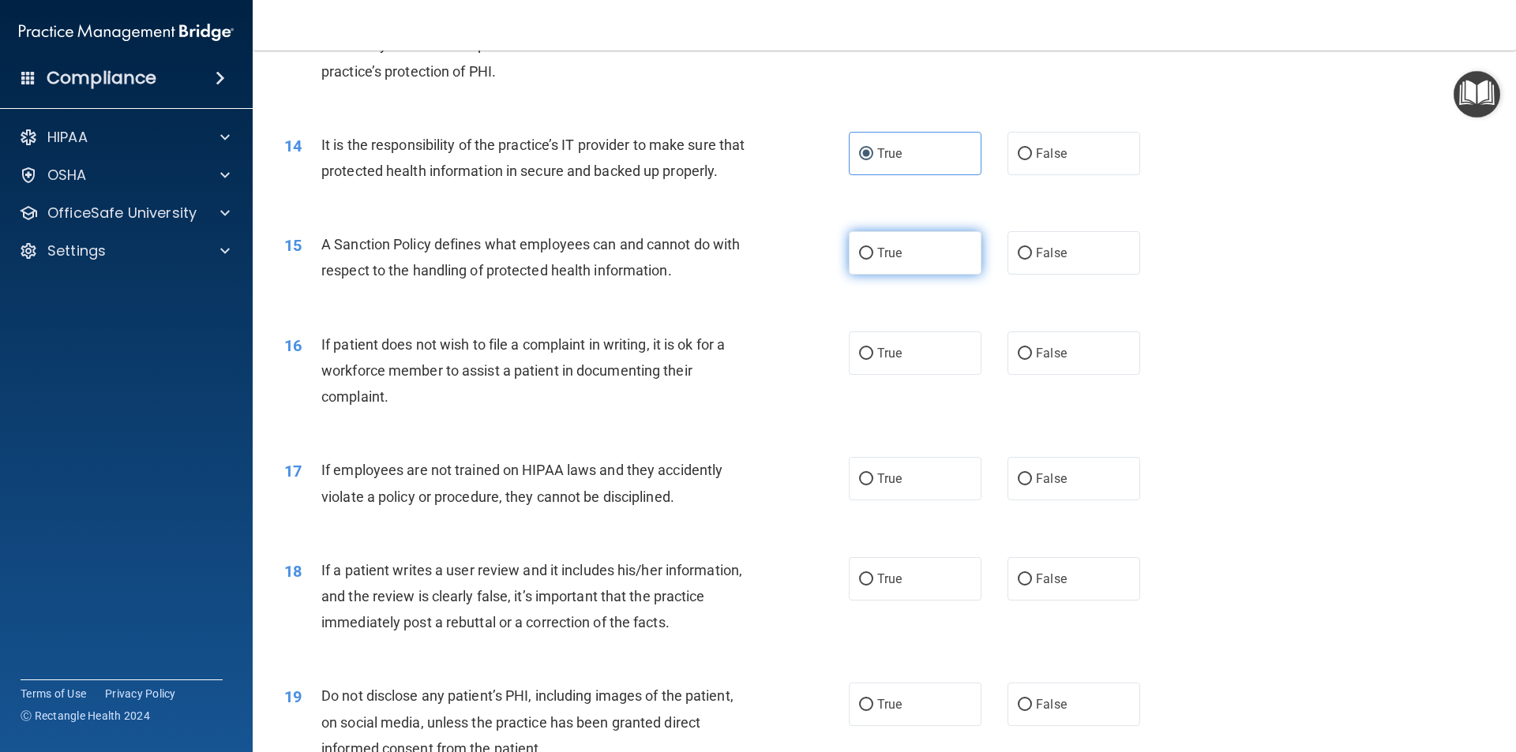
click at [878, 275] on label "True" at bounding box center [915, 252] width 133 height 43
click at [873, 260] on input "True" at bounding box center [866, 254] width 14 height 12
radio input "true"
click at [877, 361] on span "True" at bounding box center [889, 353] width 24 height 15
click at [871, 360] on input "True" at bounding box center [866, 354] width 14 height 12
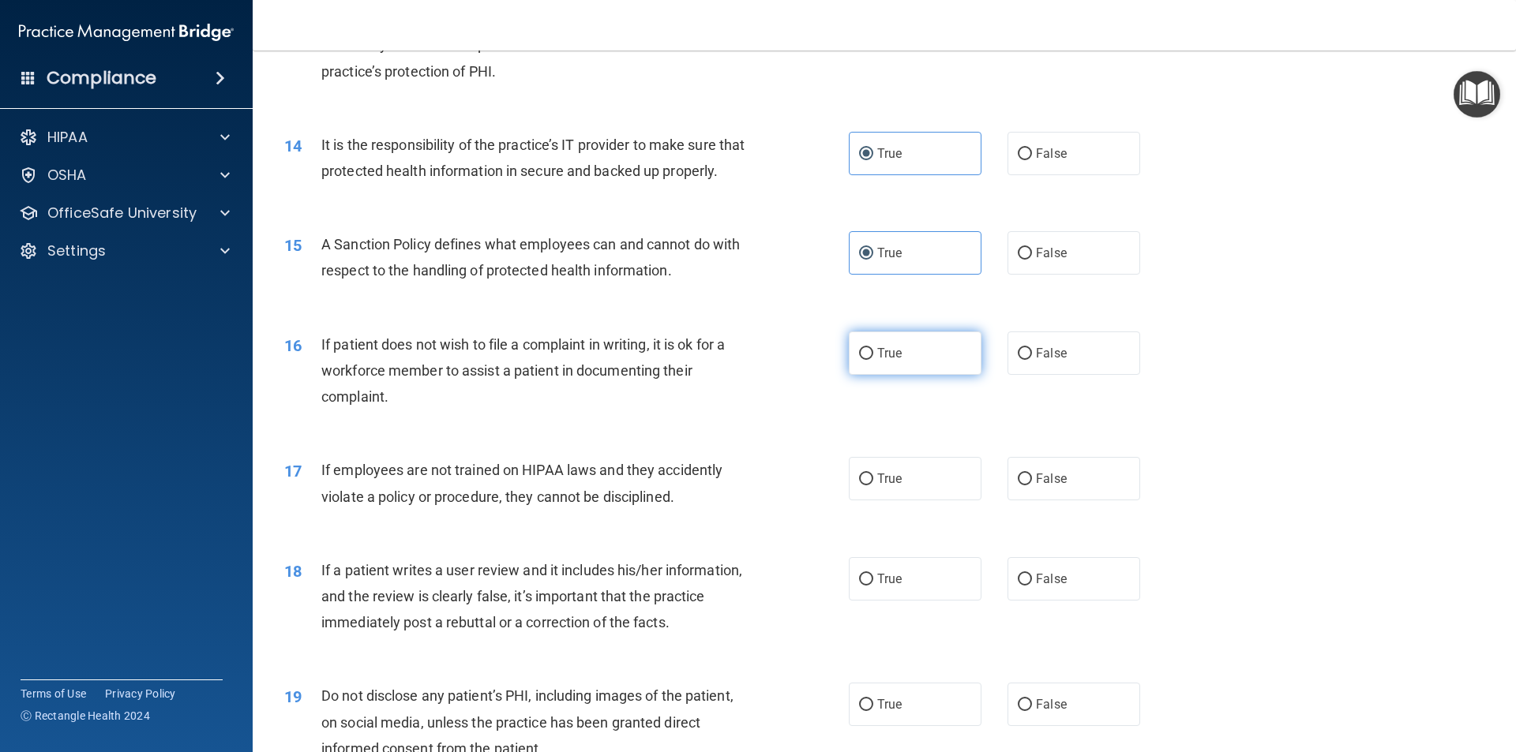
radio input "true"
click at [1036, 486] on span "False" at bounding box center [1051, 478] width 31 height 15
click at [1032, 485] on input "False" at bounding box center [1024, 480] width 14 height 12
radio input "true"
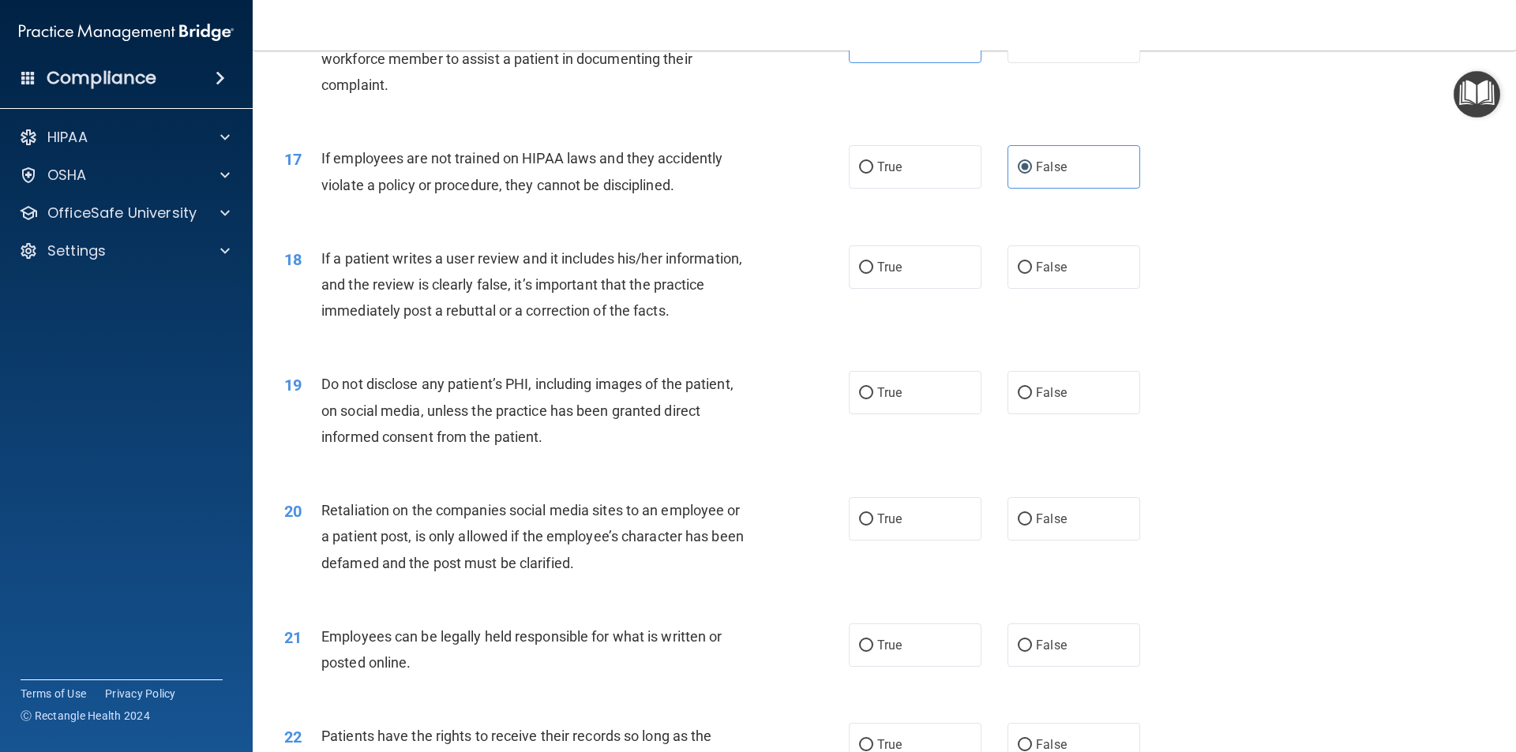
scroll to position [2052, 0]
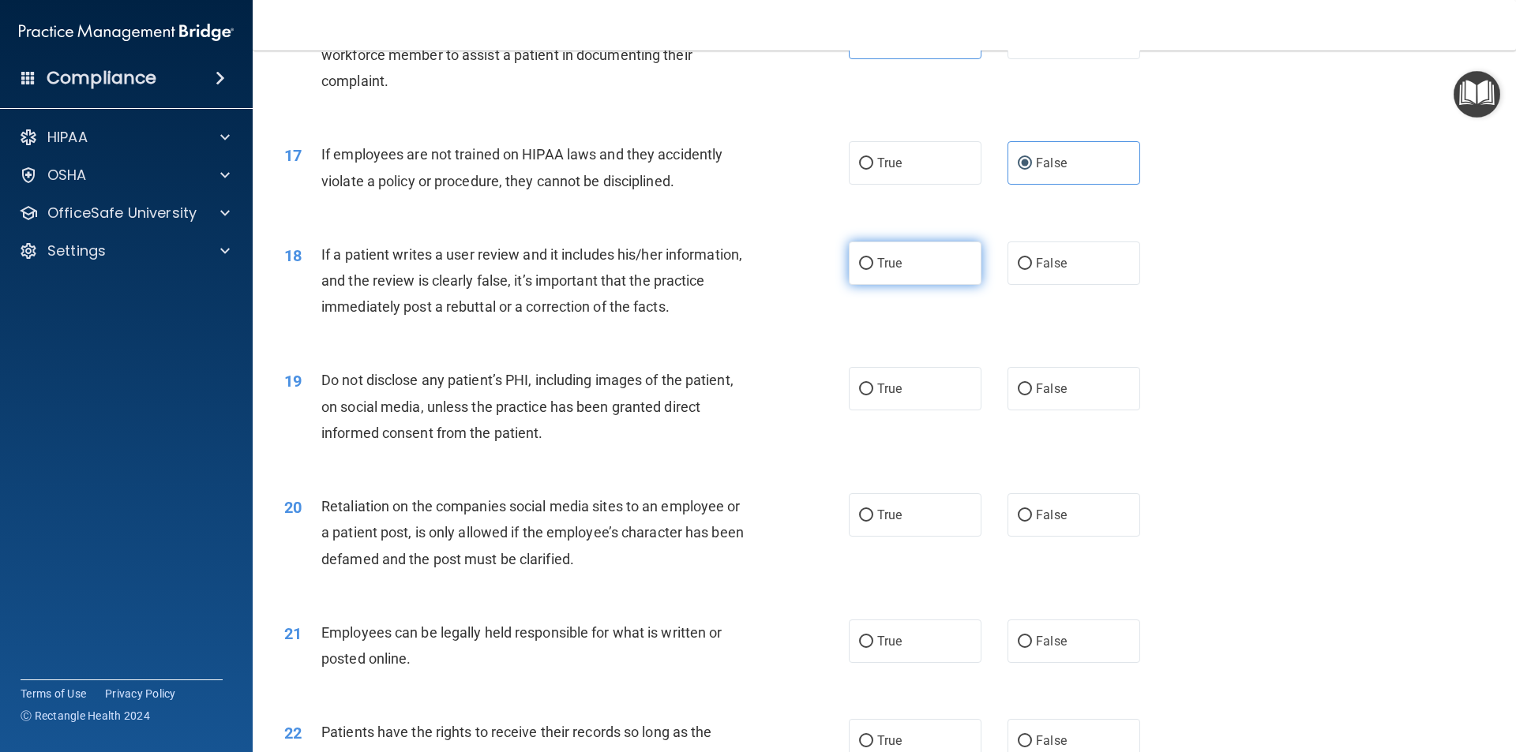
click at [852, 285] on label "True" at bounding box center [915, 263] width 133 height 43
click at [859, 270] on input "True" at bounding box center [866, 264] width 14 height 12
radio input "true"
click at [864, 395] on input "True" at bounding box center [866, 390] width 14 height 12
radio input "true"
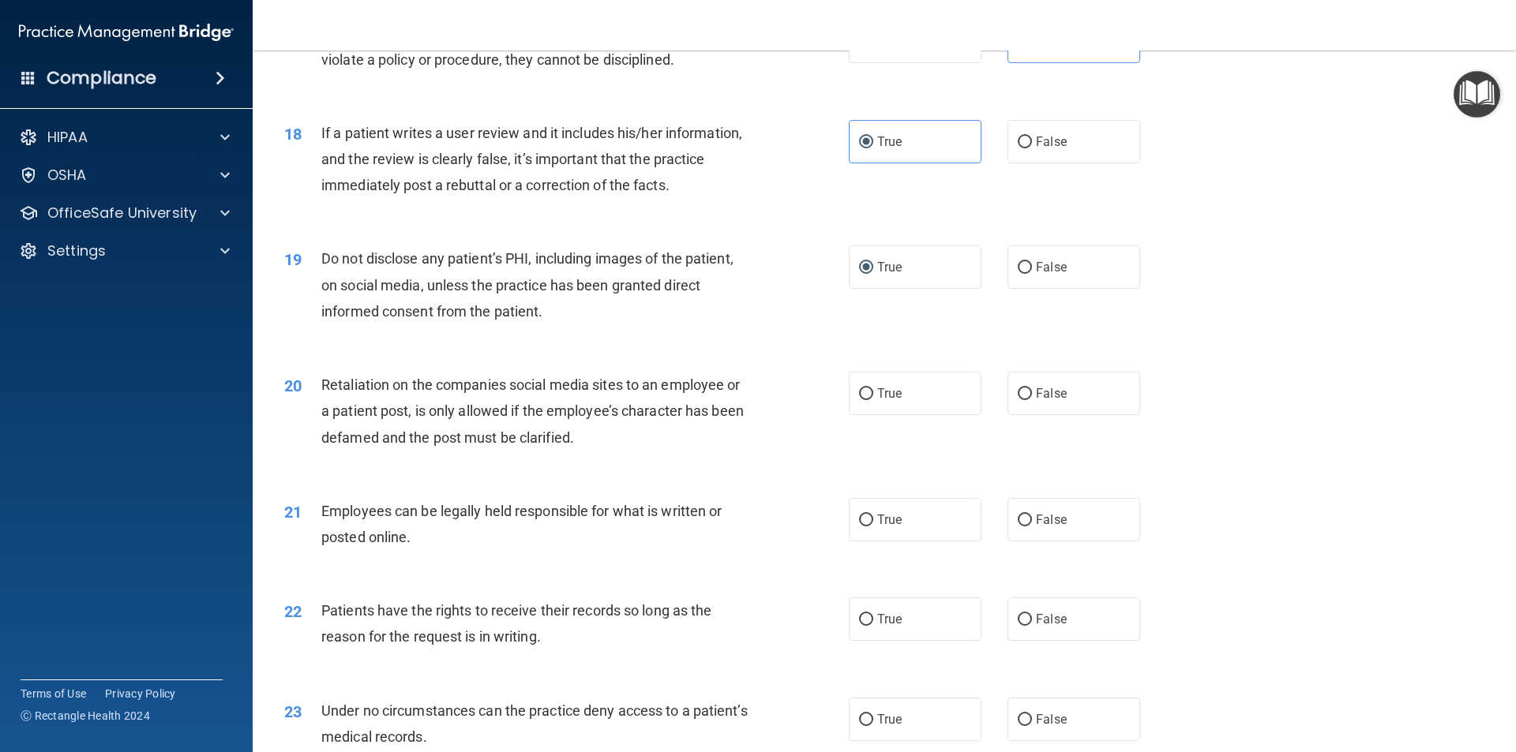
scroll to position [2368, 0]
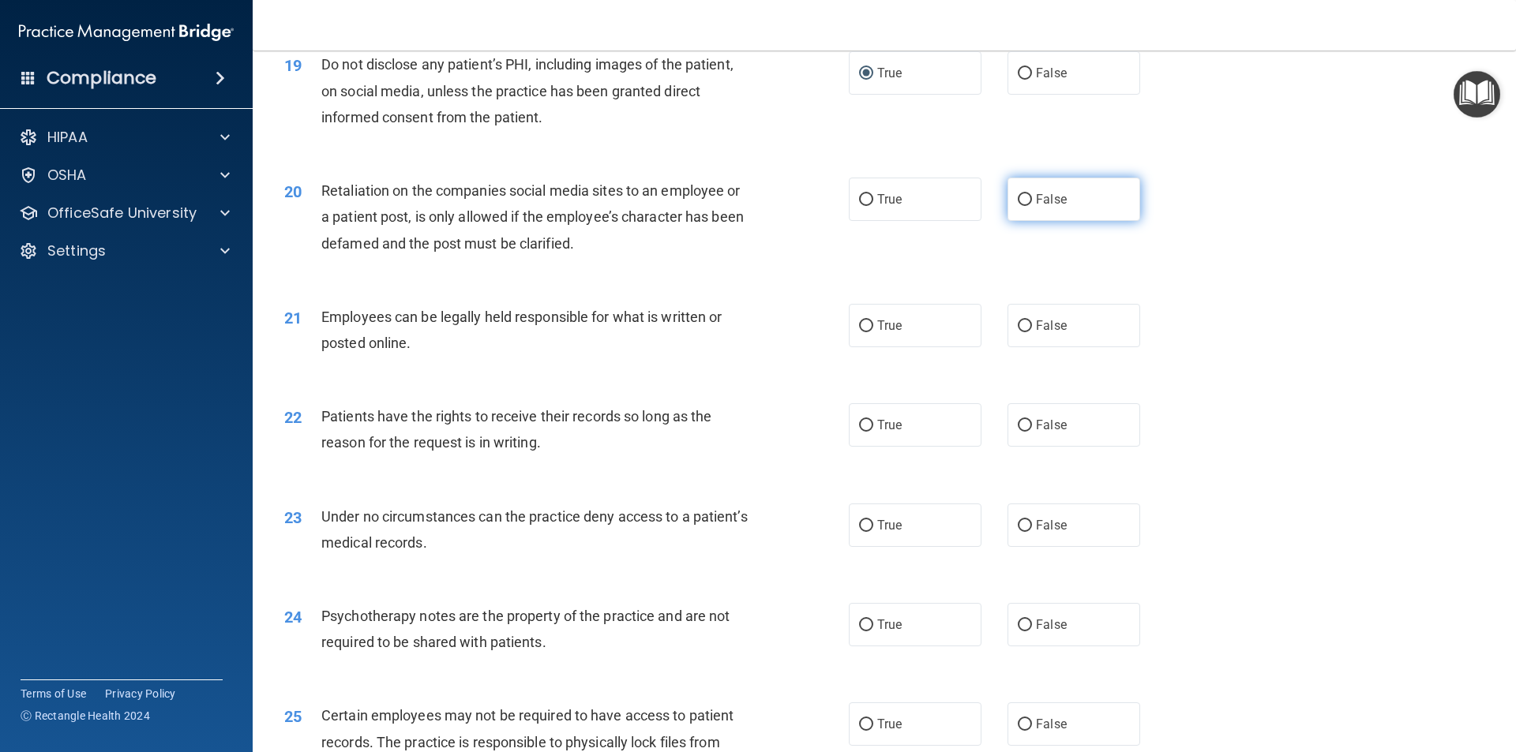
click at [1017, 206] on input "False" at bounding box center [1024, 200] width 14 height 12
radio input "true"
click at [1011, 347] on label "False" at bounding box center [1073, 325] width 133 height 43
click at [1017, 332] on input "False" at bounding box center [1024, 326] width 14 height 12
radio input "true"
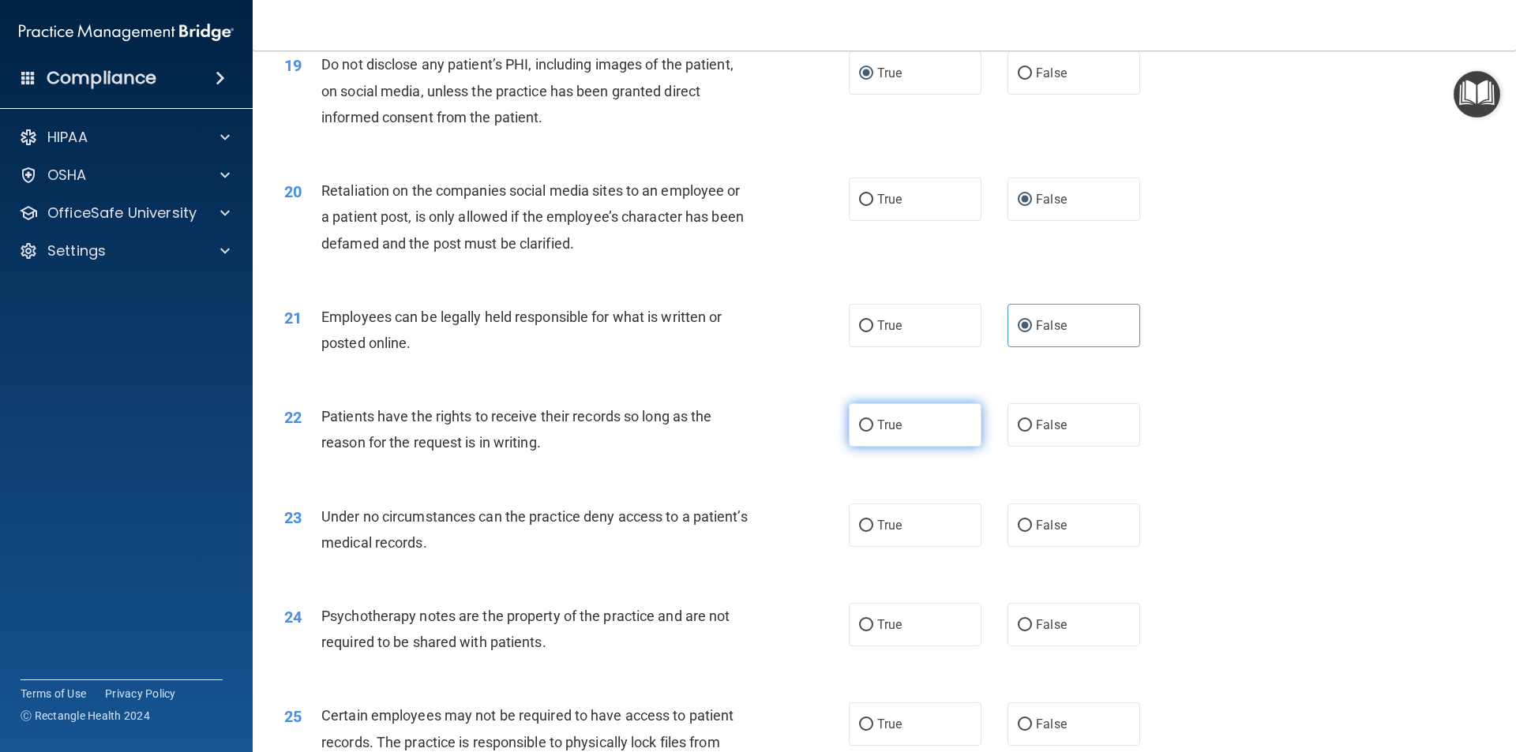
click at [871, 441] on label "True" at bounding box center [915, 424] width 133 height 43
click at [871, 432] on input "True" at bounding box center [866, 426] width 14 height 12
radio input "true"
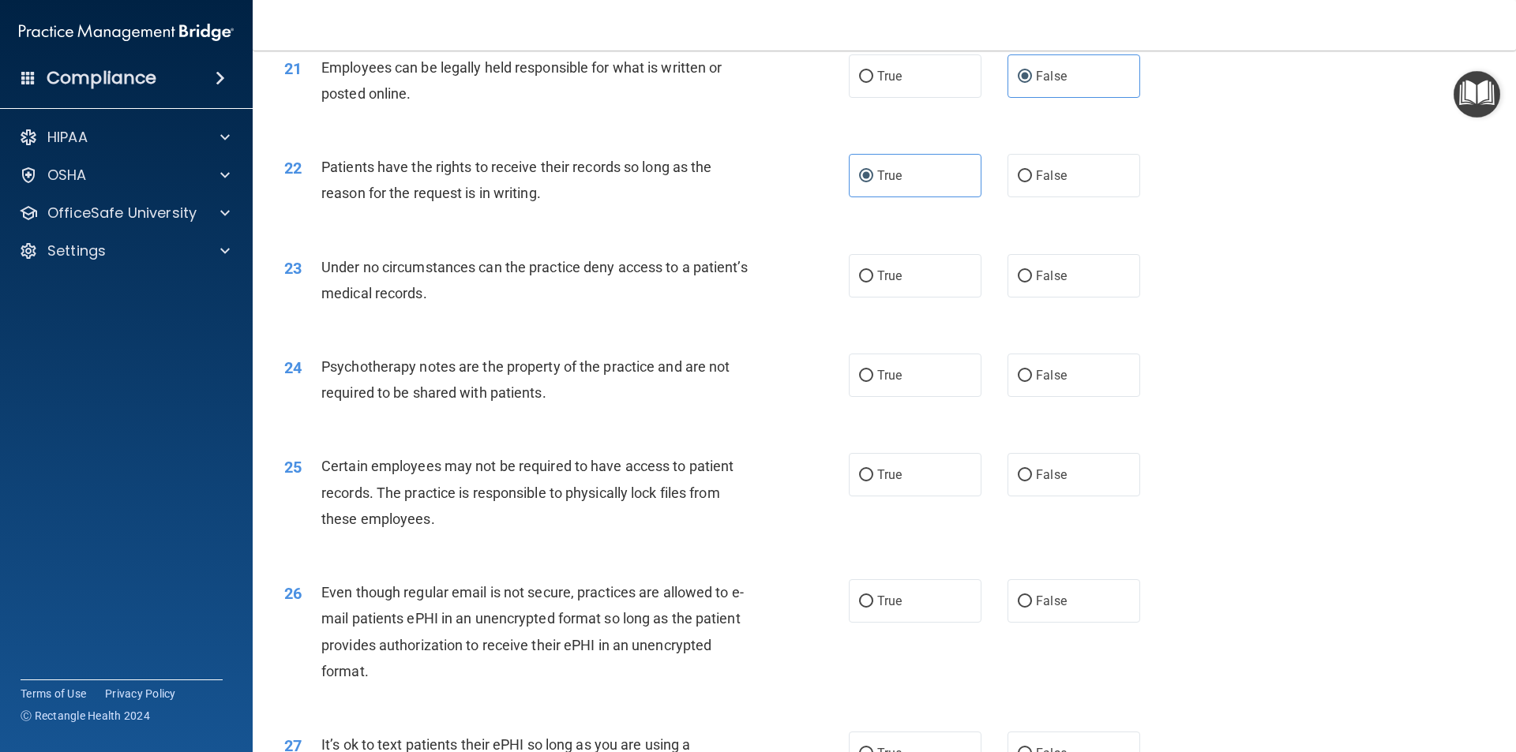
scroll to position [2684, 0]
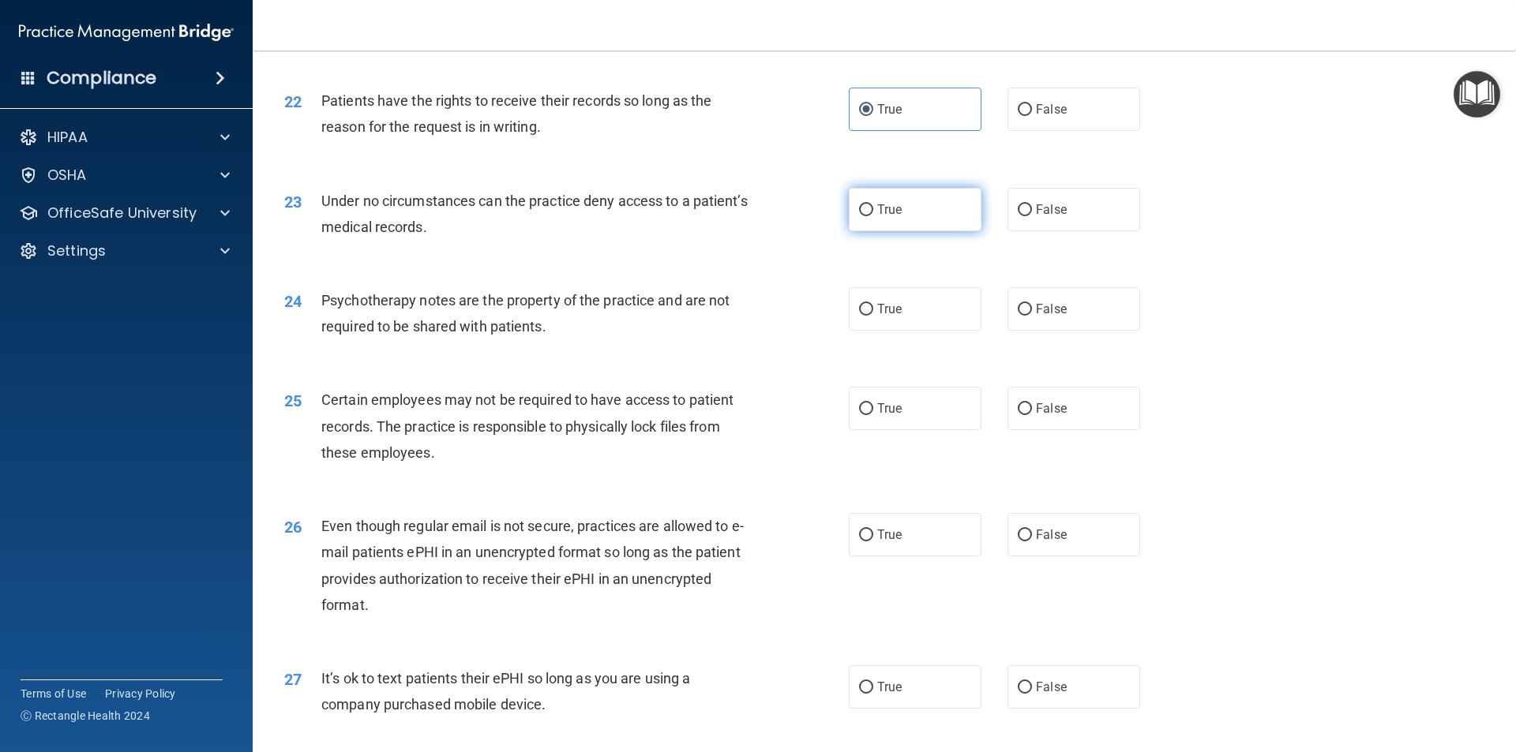
click at [859, 231] on label "True" at bounding box center [915, 209] width 133 height 43
click at [859, 216] on input "True" at bounding box center [866, 210] width 14 height 12
radio input "true"
click at [852, 331] on label "True" at bounding box center [915, 308] width 133 height 43
click at [859, 316] on input "True" at bounding box center [866, 310] width 14 height 12
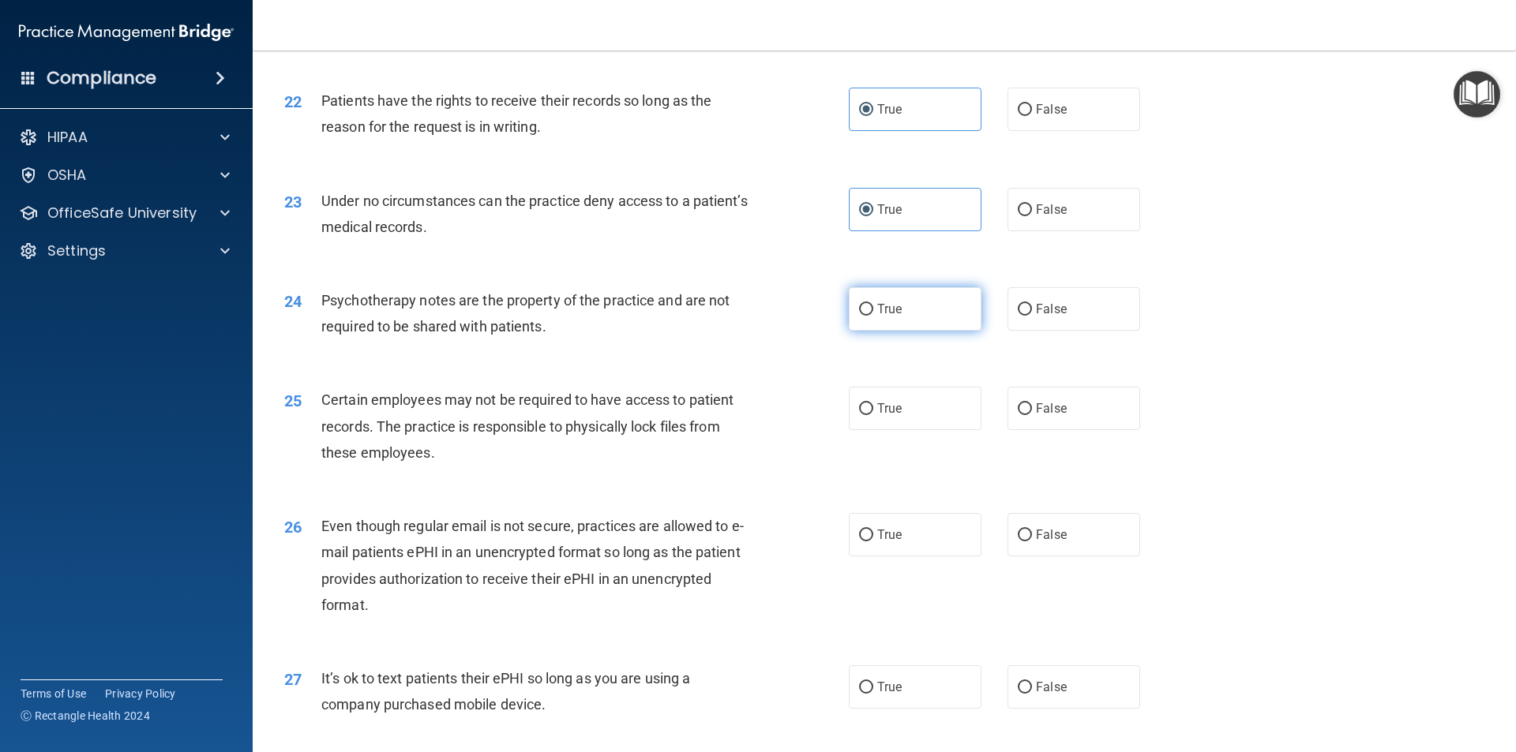
radio input "true"
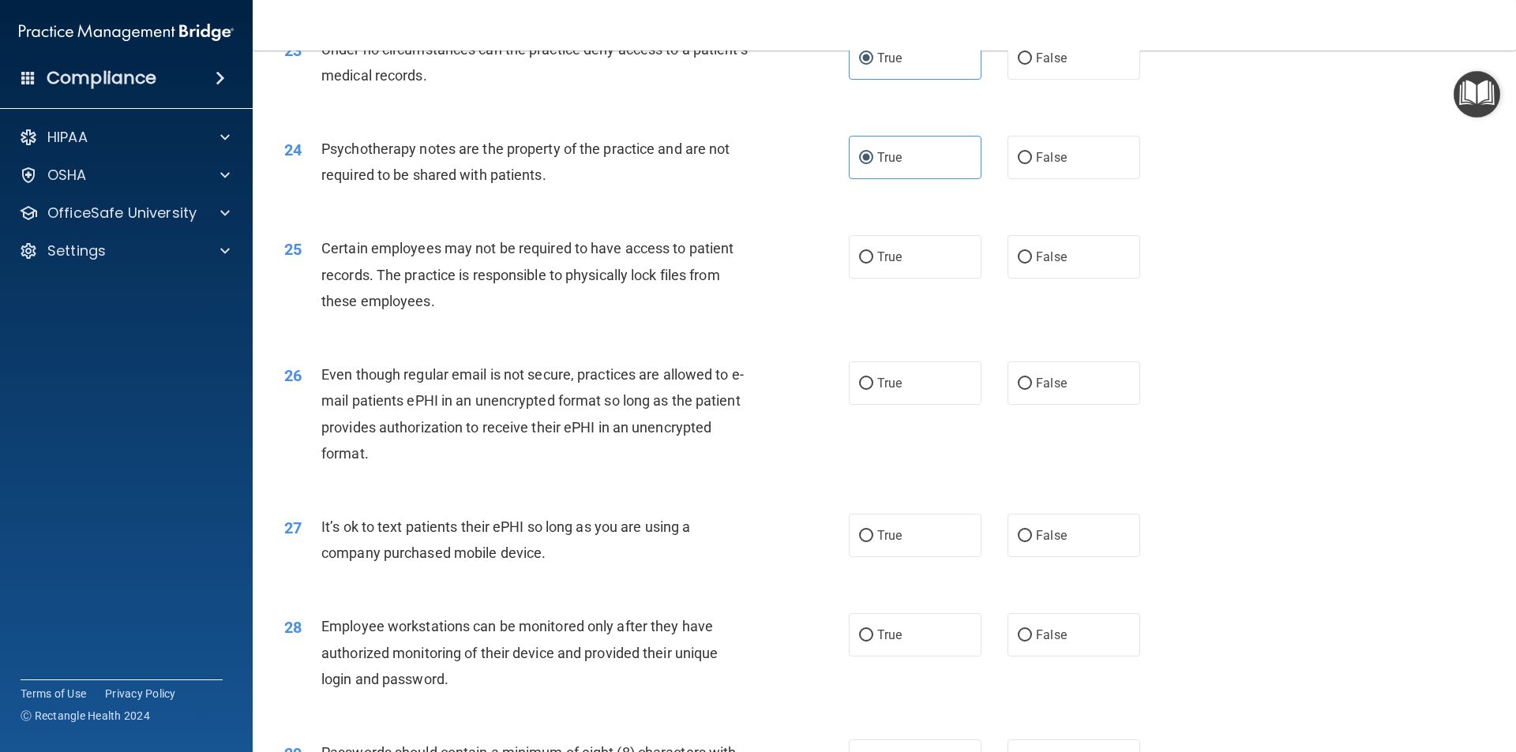
scroll to position [2842, 0]
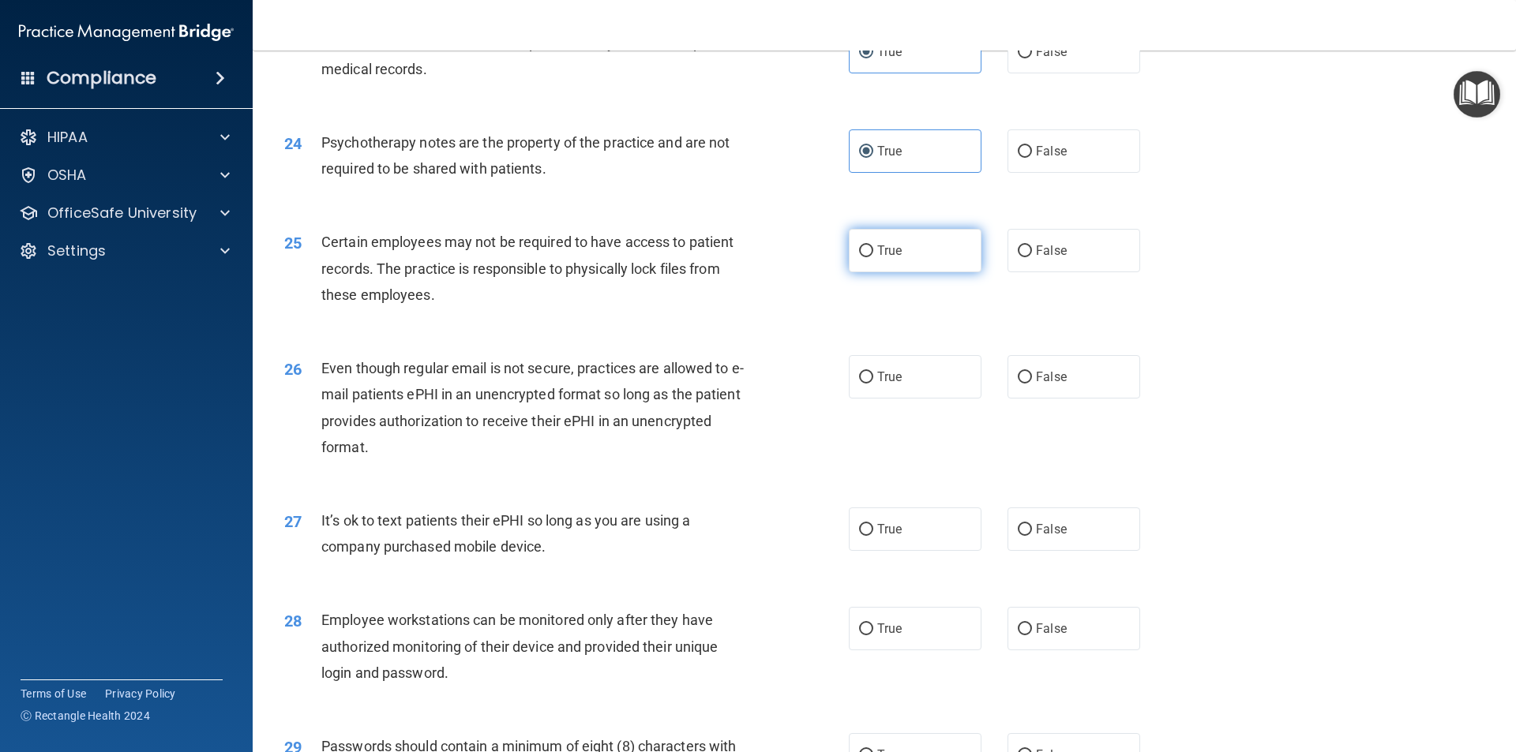
click at [859, 257] on input "True" at bounding box center [866, 251] width 14 height 12
radio input "true"
click at [866, 384] on input "True" at bounding box center [866, 378] width 14 height 12
radio input "true"
click at [859, 551] on label "True" at bounding box center [915, 529] width 133 height 43
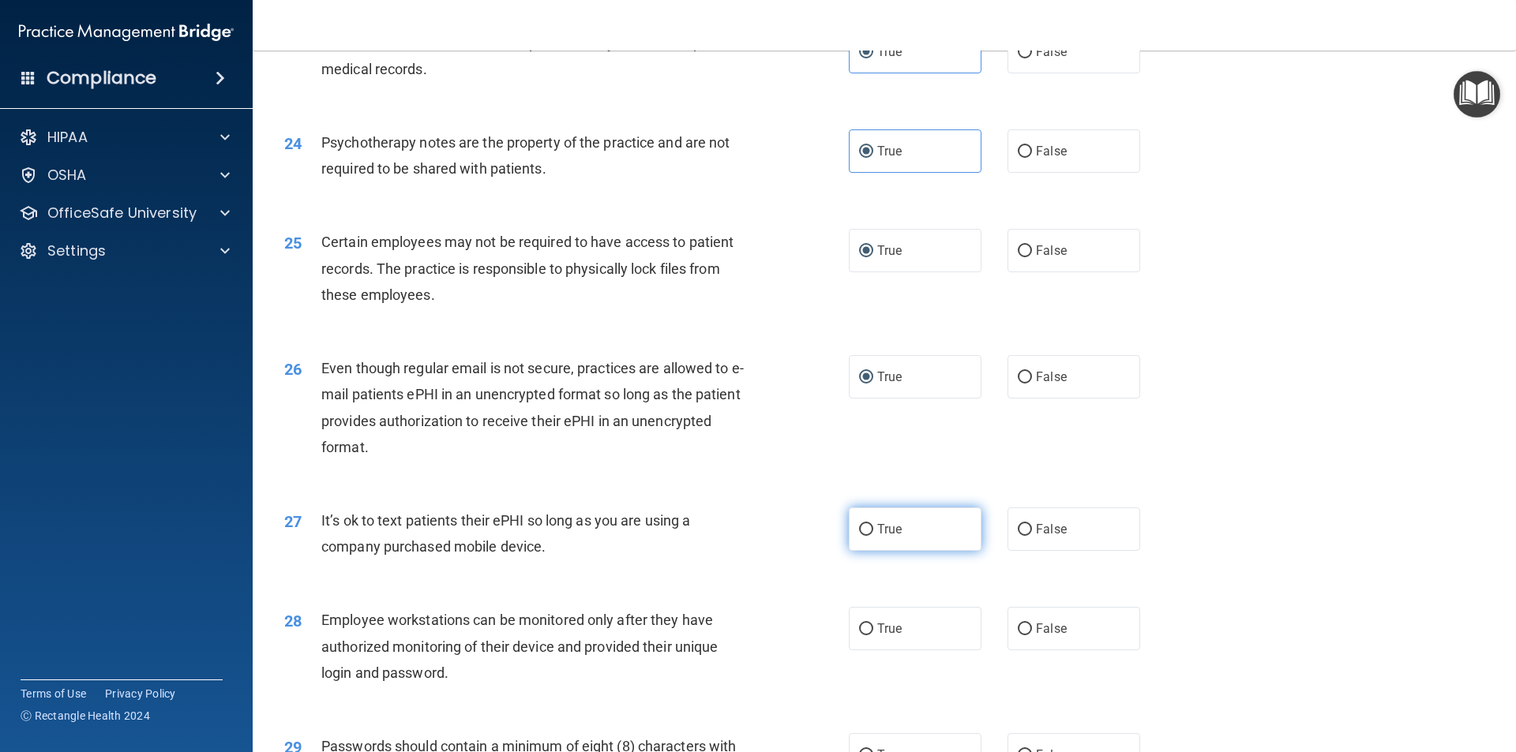
click at [859, 536] on input "True" at bounding box center [866, 530] width 14 height 12
radio input "true"
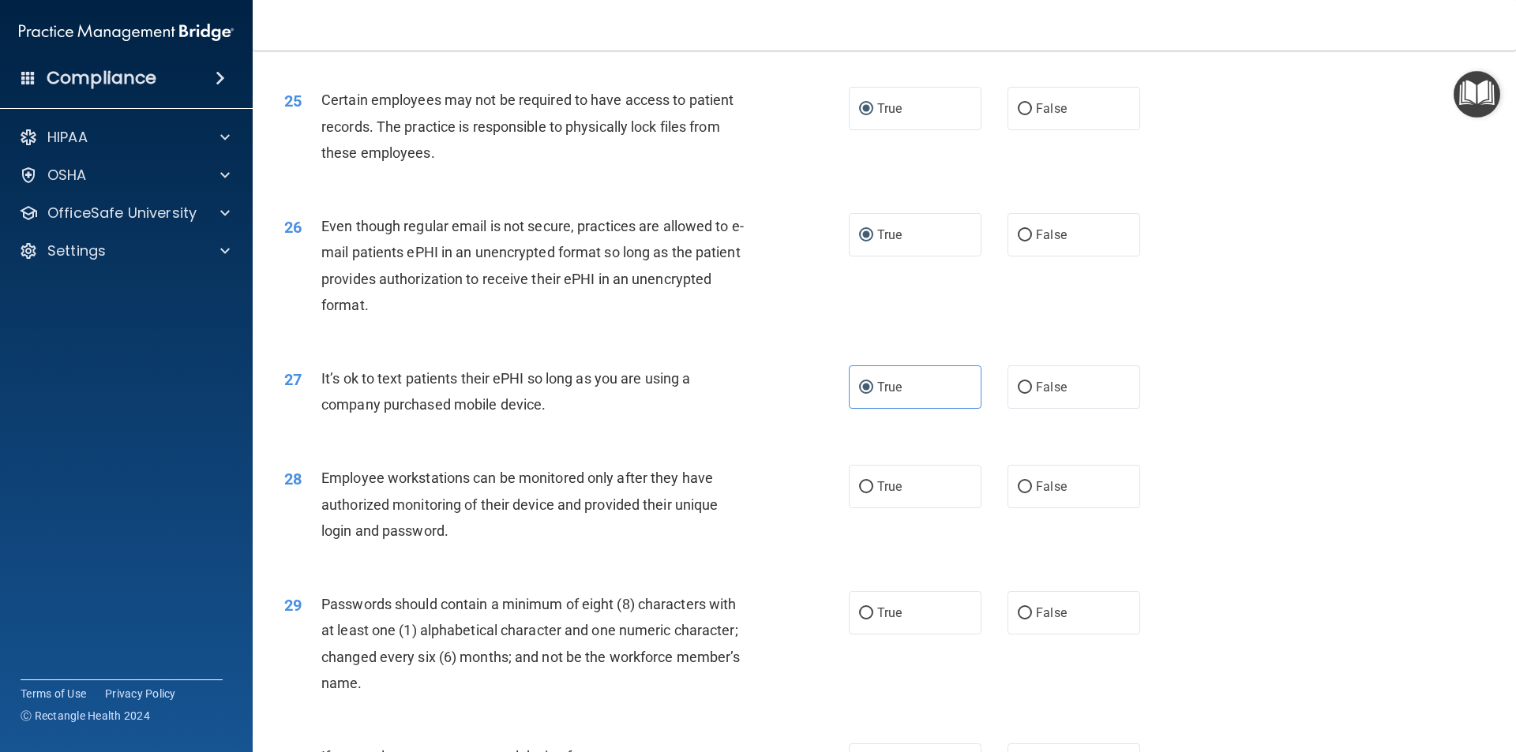
scroll to position [3000, 0]
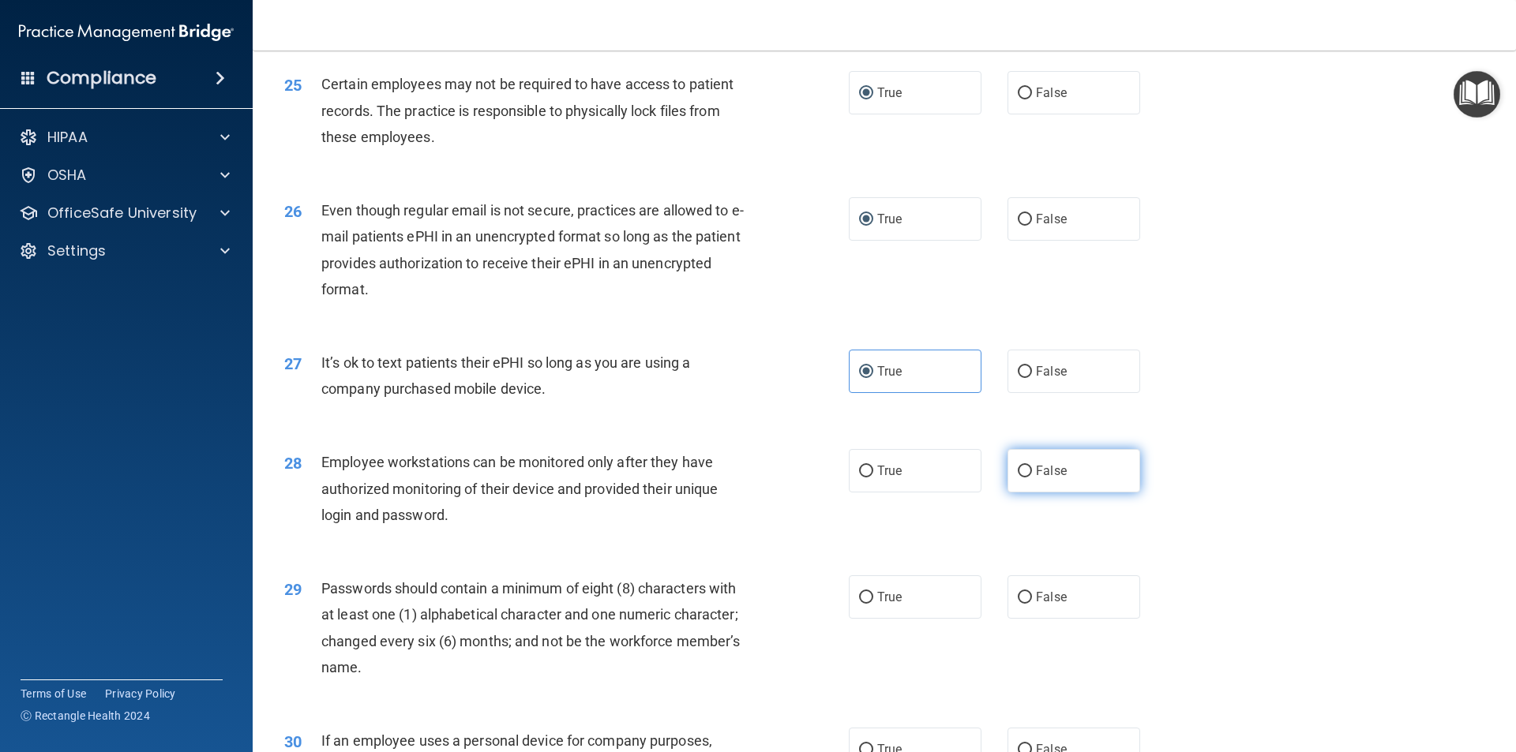
click at [1017, 478] on input "False" at bounding box center [1024, 472] width 14 height 12
radio input "true"
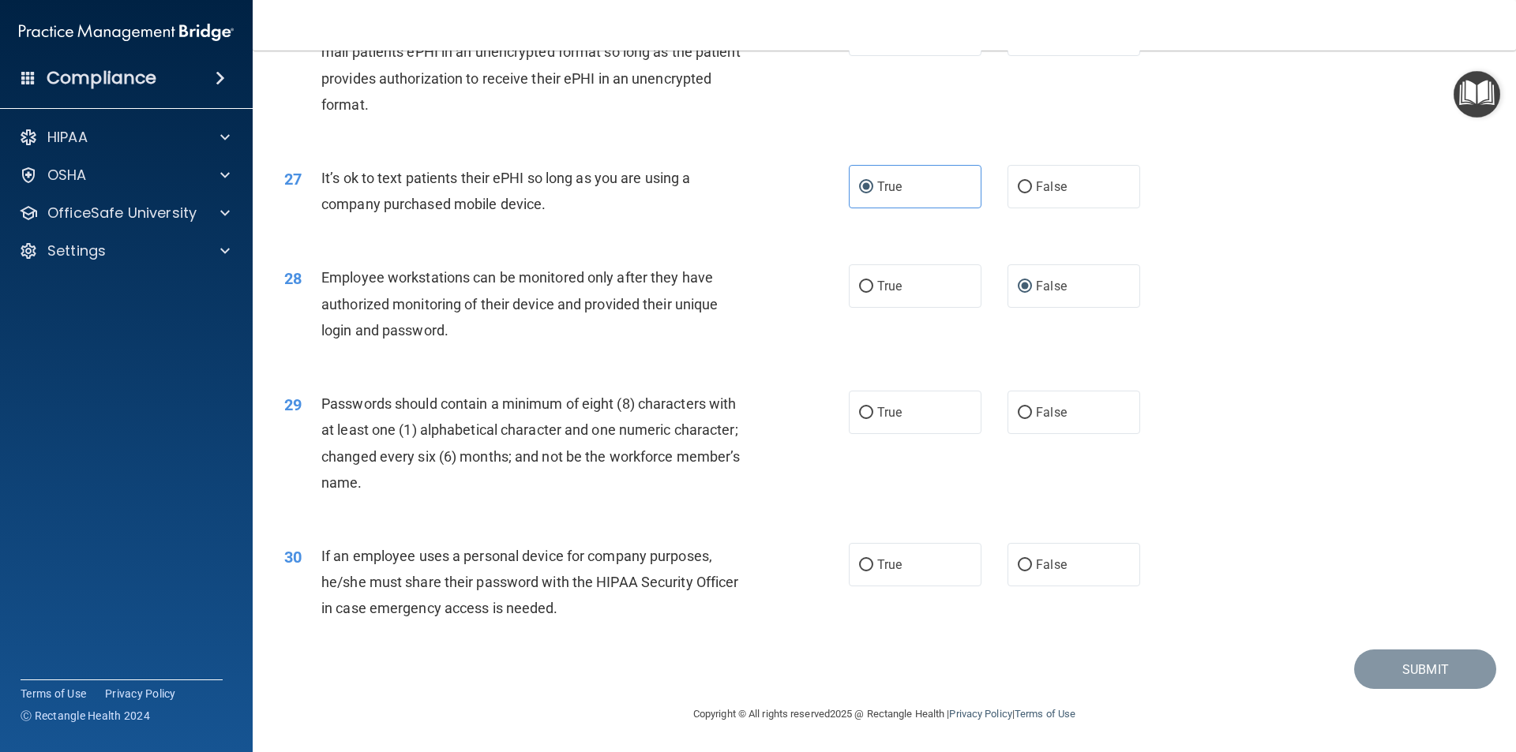
scroll to position [3210, 0]
click at [877, 408] on span "True" at bounding box center [889, 412] width 24 height 15
click at [871, 408] on input "True" at bounding box center [866, 413] width 14 height 12
radio input "true"
click at [857, 572] on label "True" at bounding box center [915, 564] width 133 height 43
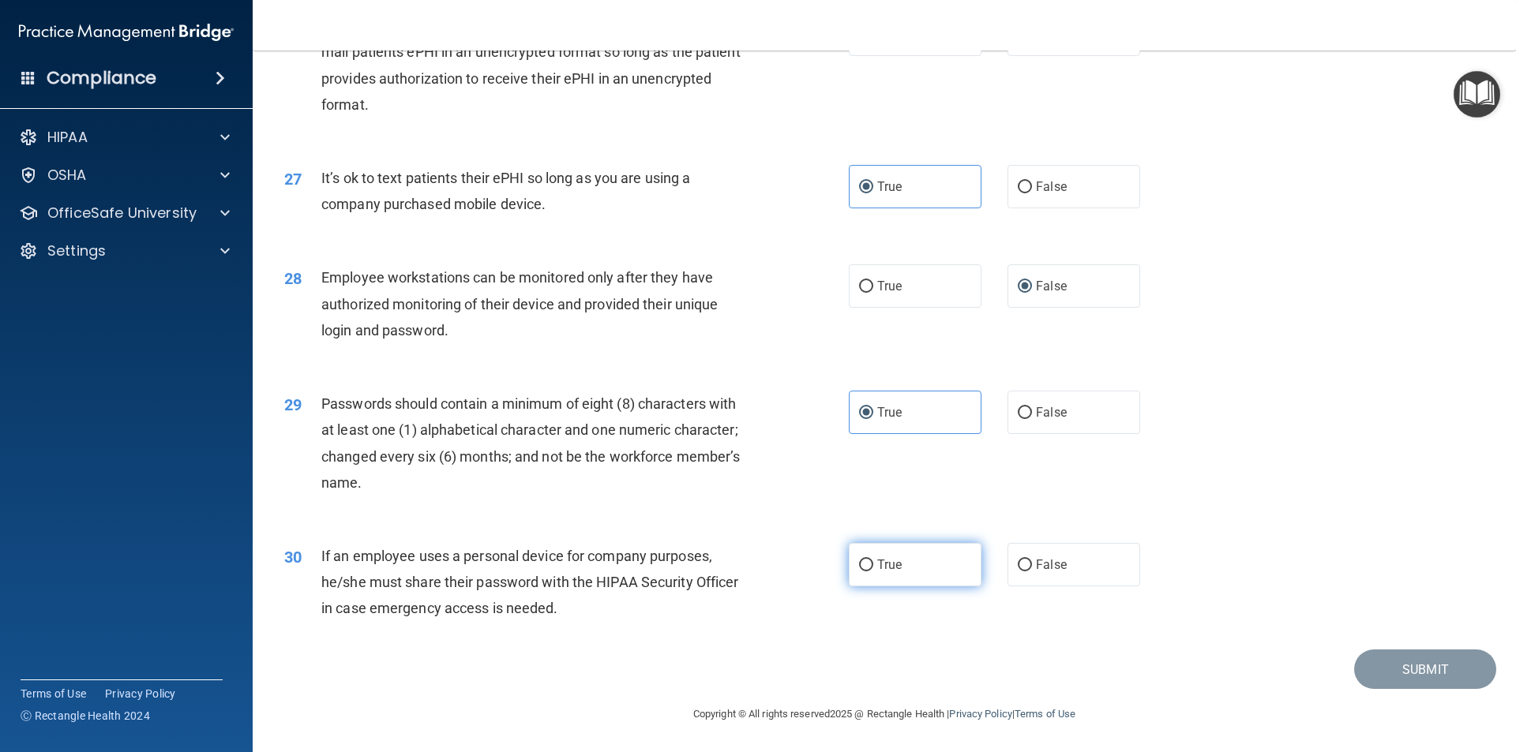
click at [859, 571] on input "True" at bounding box center [866, 566] width 14 height 12
radio input "true"
click at [1379, 665] on button "Submit" at bounding box center [1425, 670] width 142 height 40
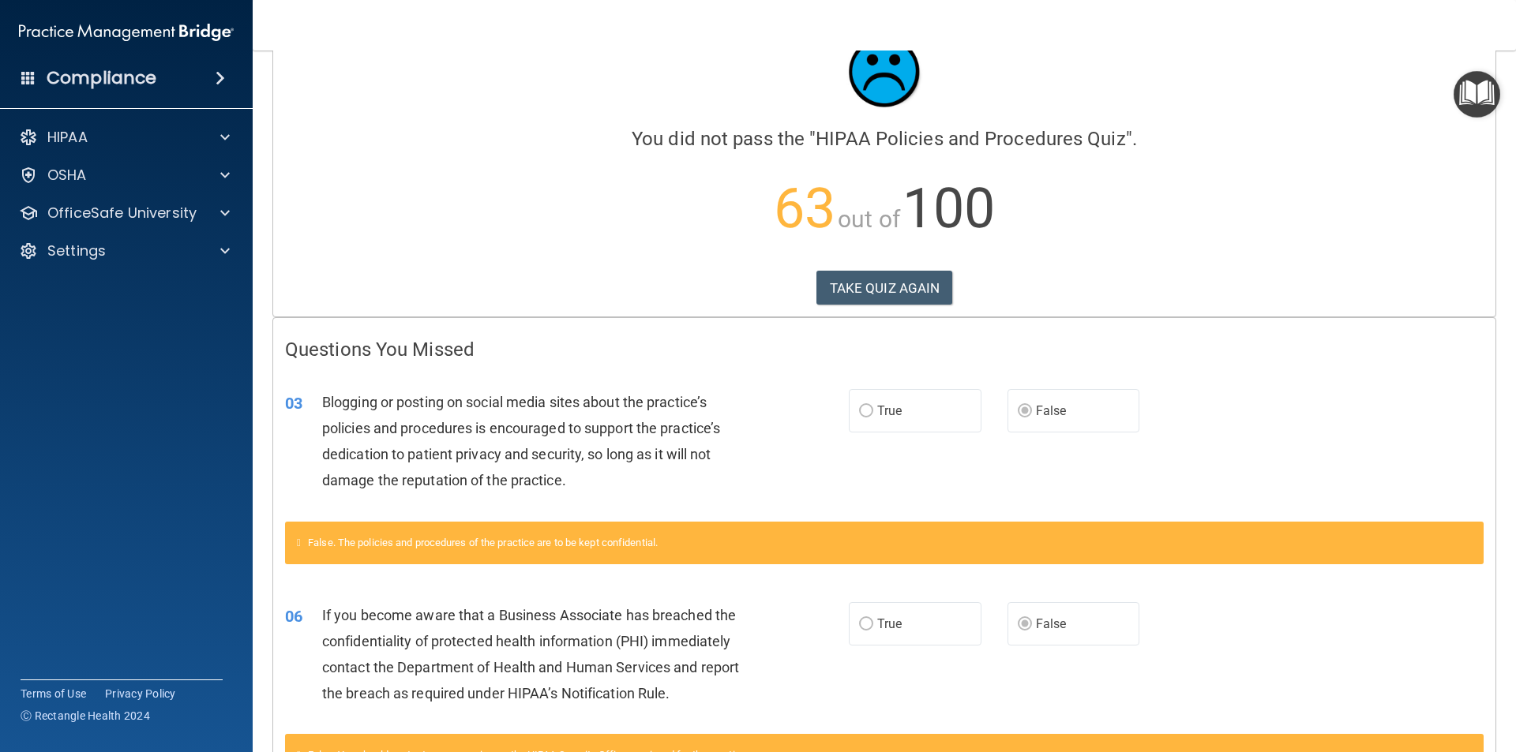
scroll to position [237, 0]
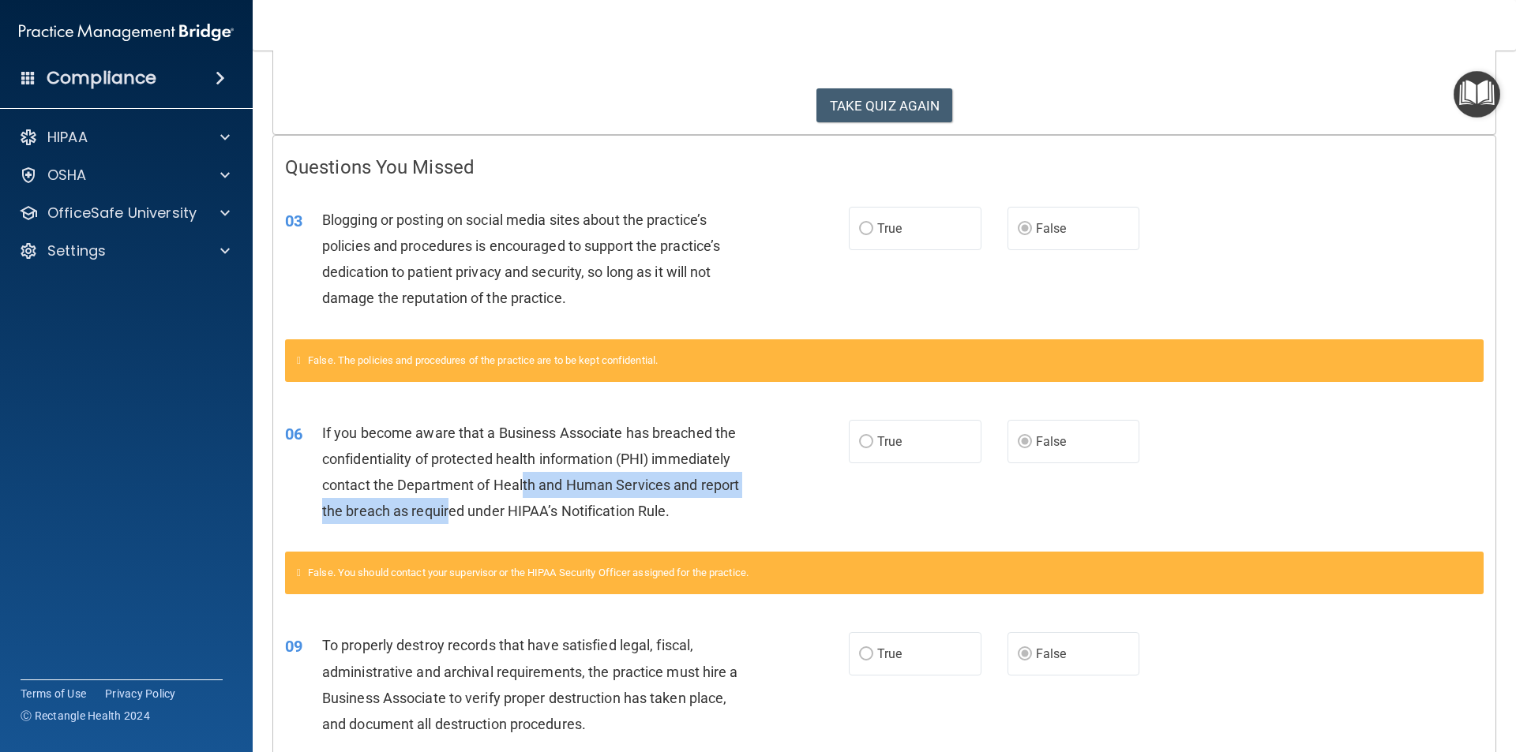
drag, startPoint x: 456, startPoint y: 511, endPoint x: 448, endPoint y: 720, distance: 209.4
click at [504, 598] on div "06 If you become aware that a Business Associate has breached the confidentiali…" at bounding box center [884, 506] width 1198 height 213
click at [1164, 471] on div "06 If you become aware that a Business Associate has breached the confidentiali…" at bounding box center [884, 476] width 1222 height 152
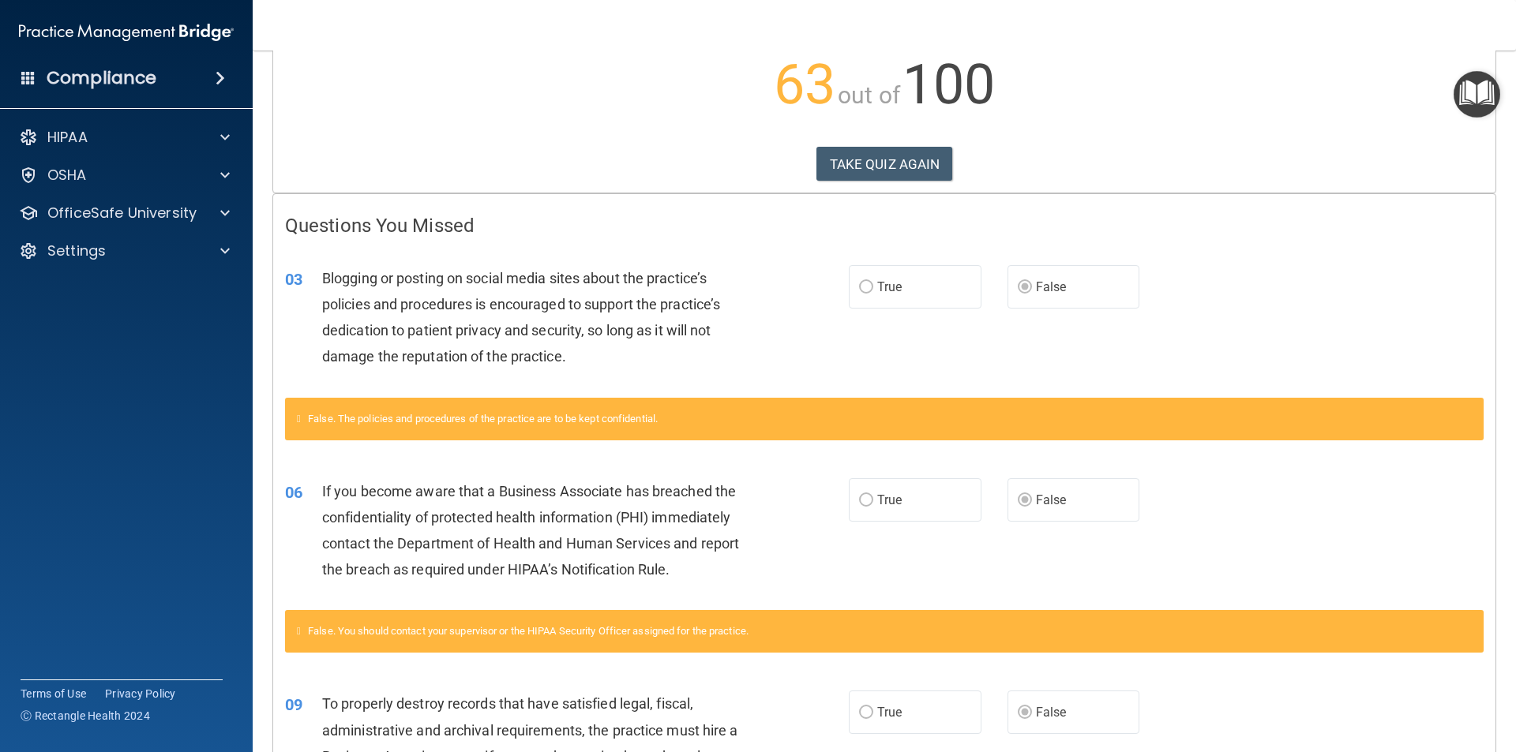
scroll to position [0, 0]
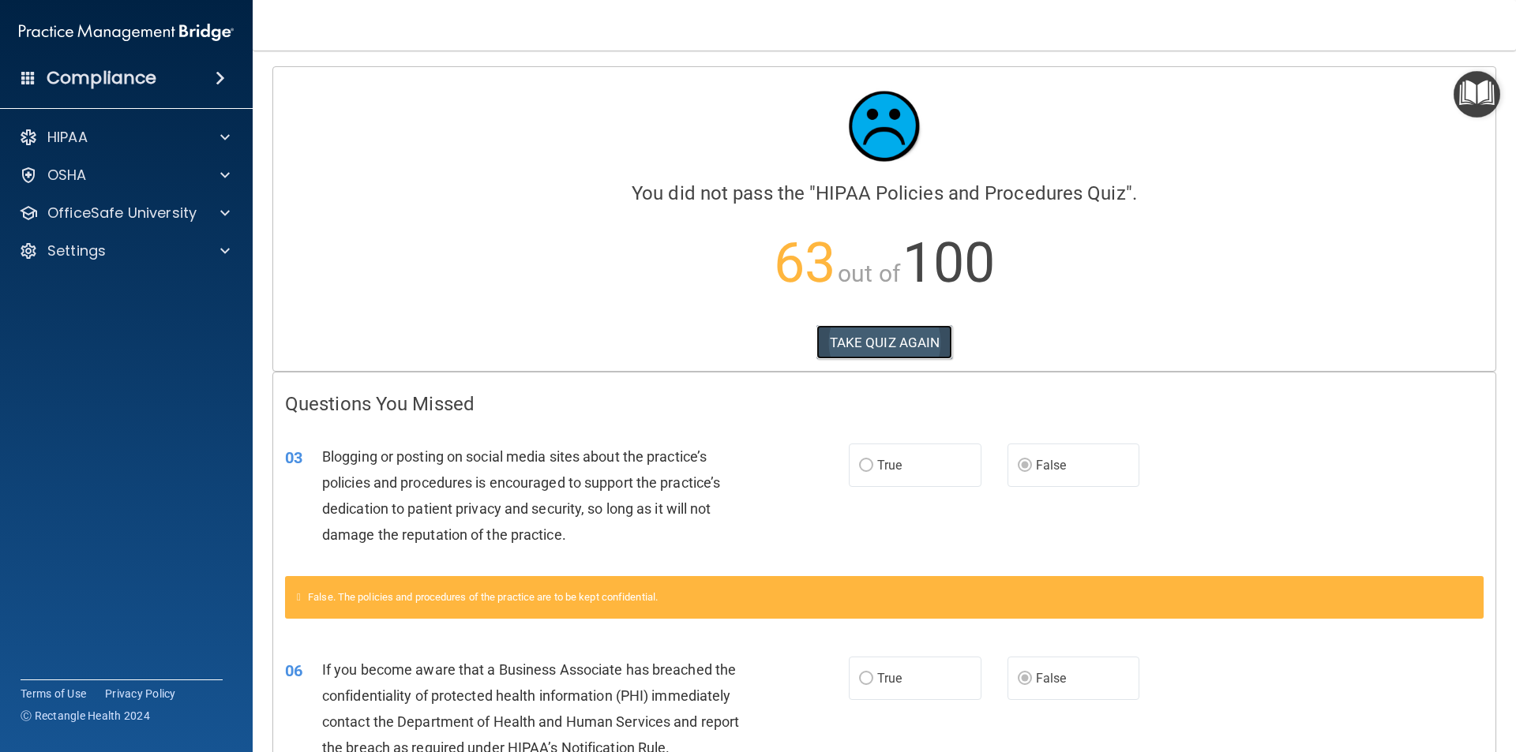
click at [839, 341] on button "TAKE QUIZ AGAIN" at bounding box center [884, 342] width 137 height 35
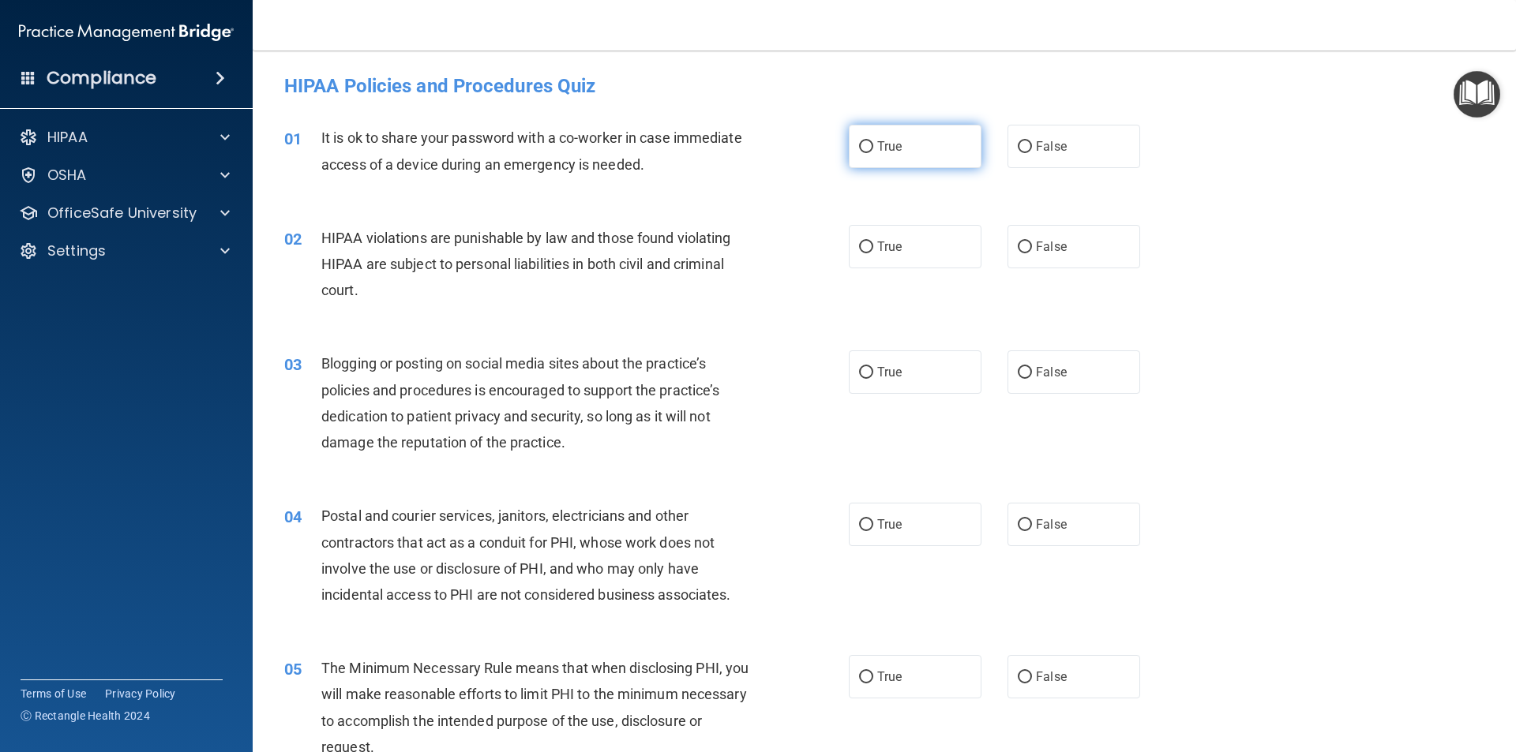
click at [861, 159] on label "True" at bounding box center [915, 146] width 133 height 43
click at [861, 153] on input "True" at bounding box center [866, 147] width 14 height 12
radio input "true"
click at [862, 243] on input "True" at bounding box center [866, 248] width 14 height 12
radio input "true"
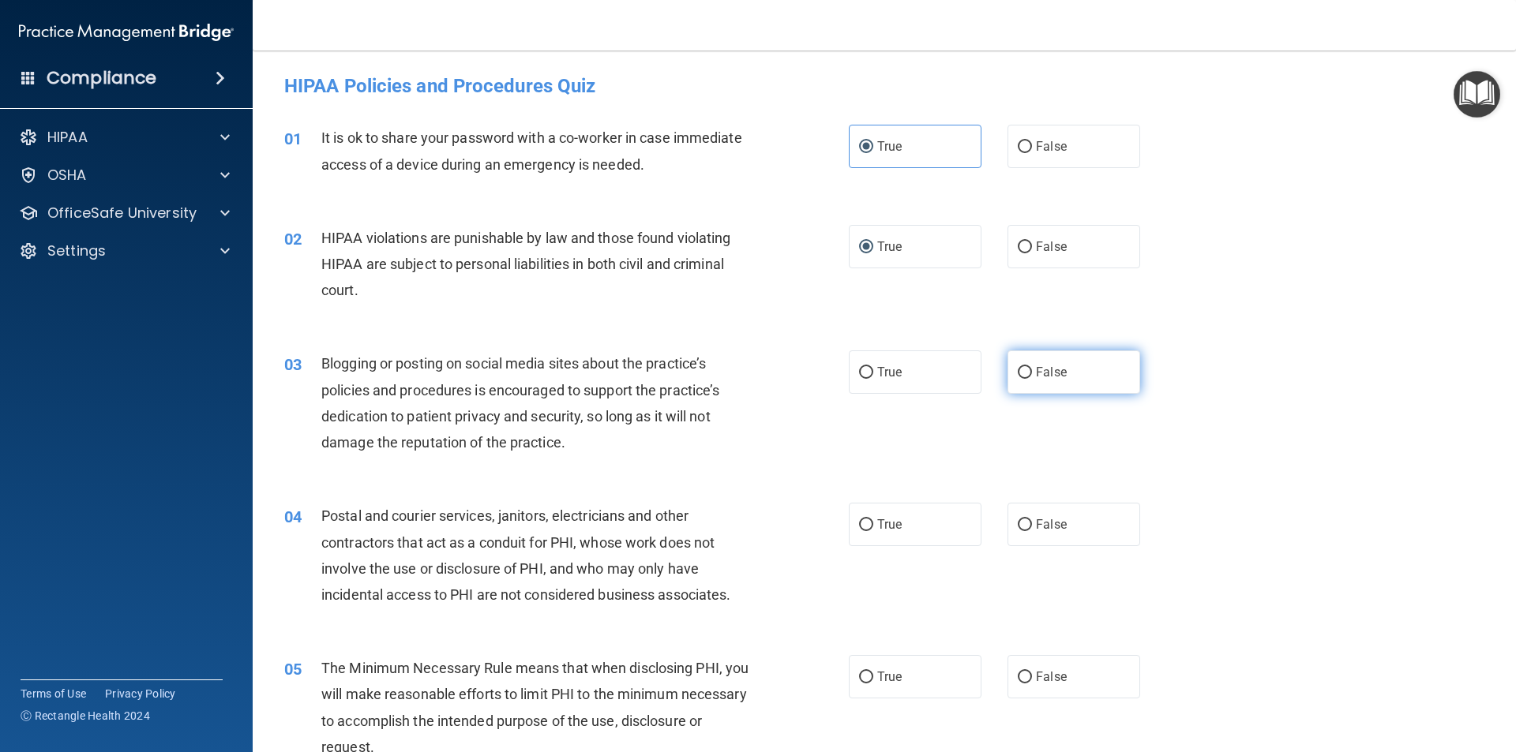
click at [1018, 378] on input "False" at bounding box center [1024, 373] width 14 height 12
radio input "true"
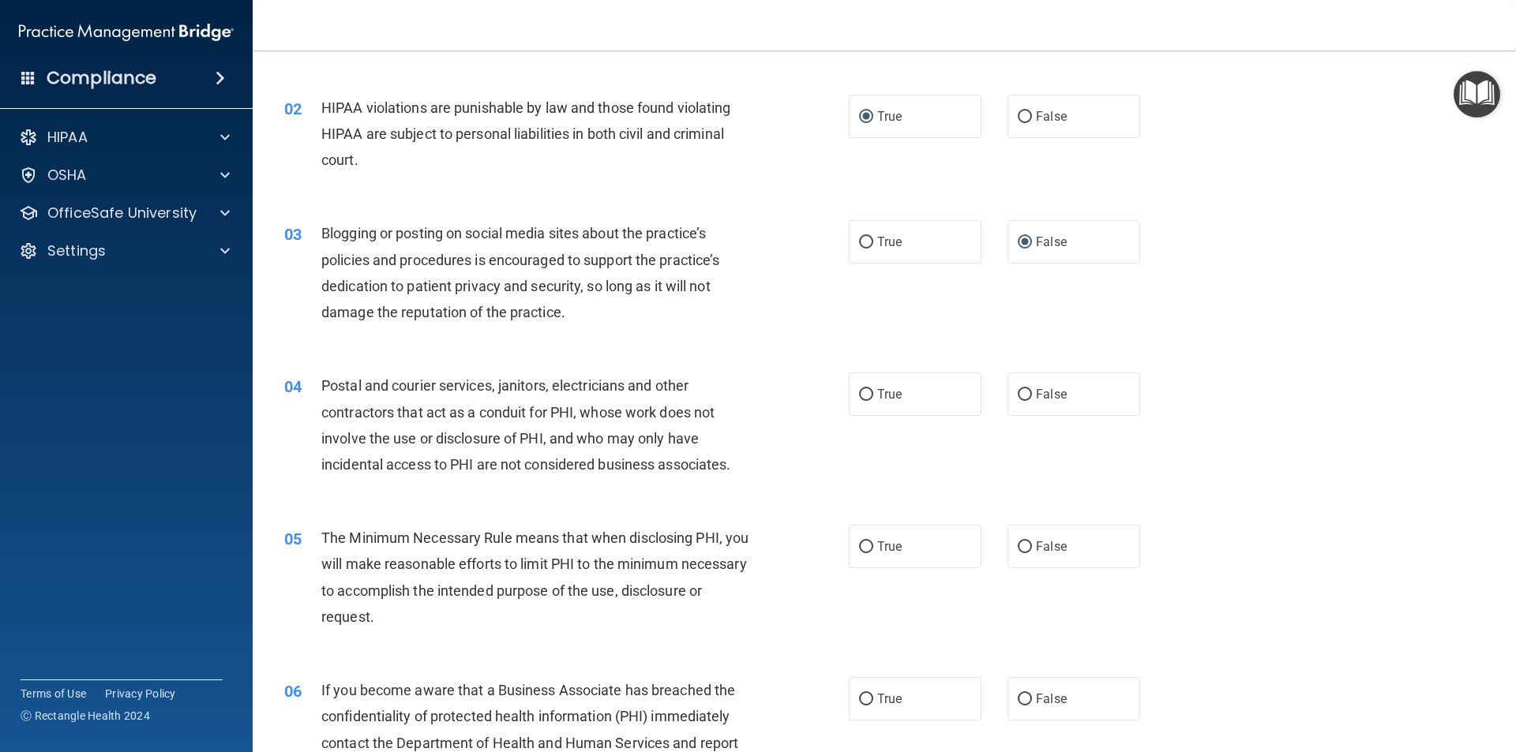
scroll to position [158, 0]
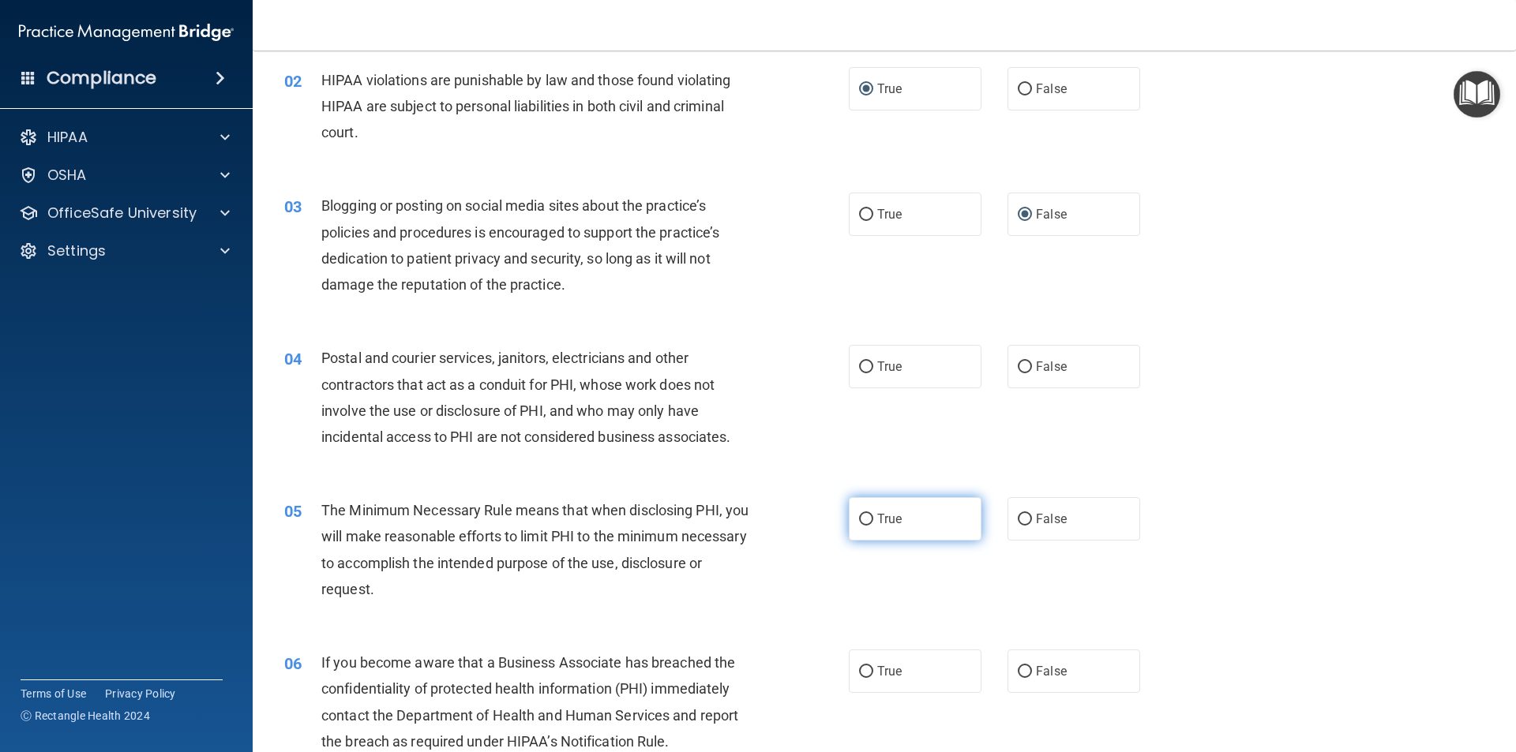
click at [860, 521] on input "True" at bounding box center [866, 520] width 14 height 12
radio input "true"
click at [1017, 362] on input "False" at bounding box center [1024, 368] width 14 height 12
radio input "true"
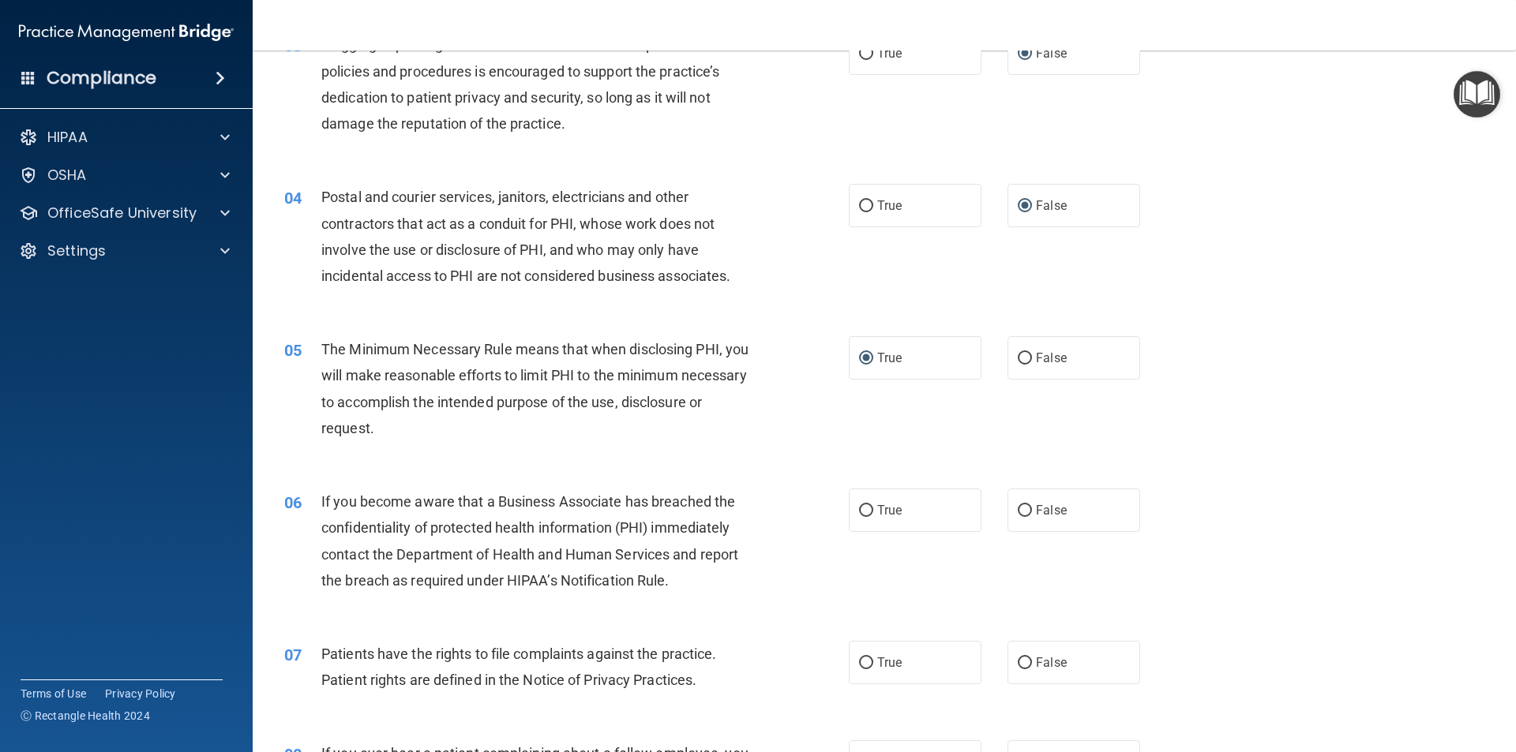
scroll to position [395, 0]
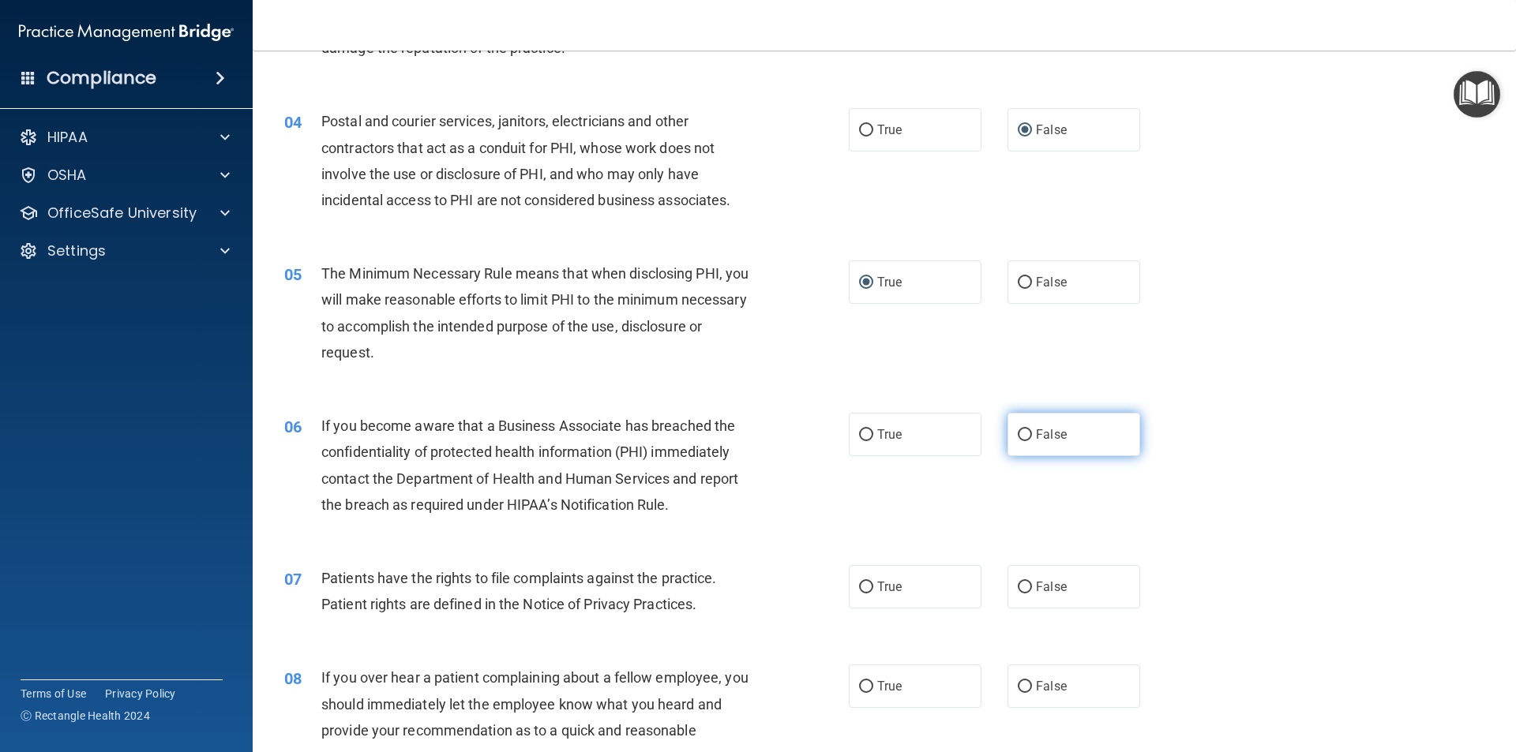
click at [1017, 433] on input "False" at bounding box center [1024, 435] width 14 height 12
radio input "true"
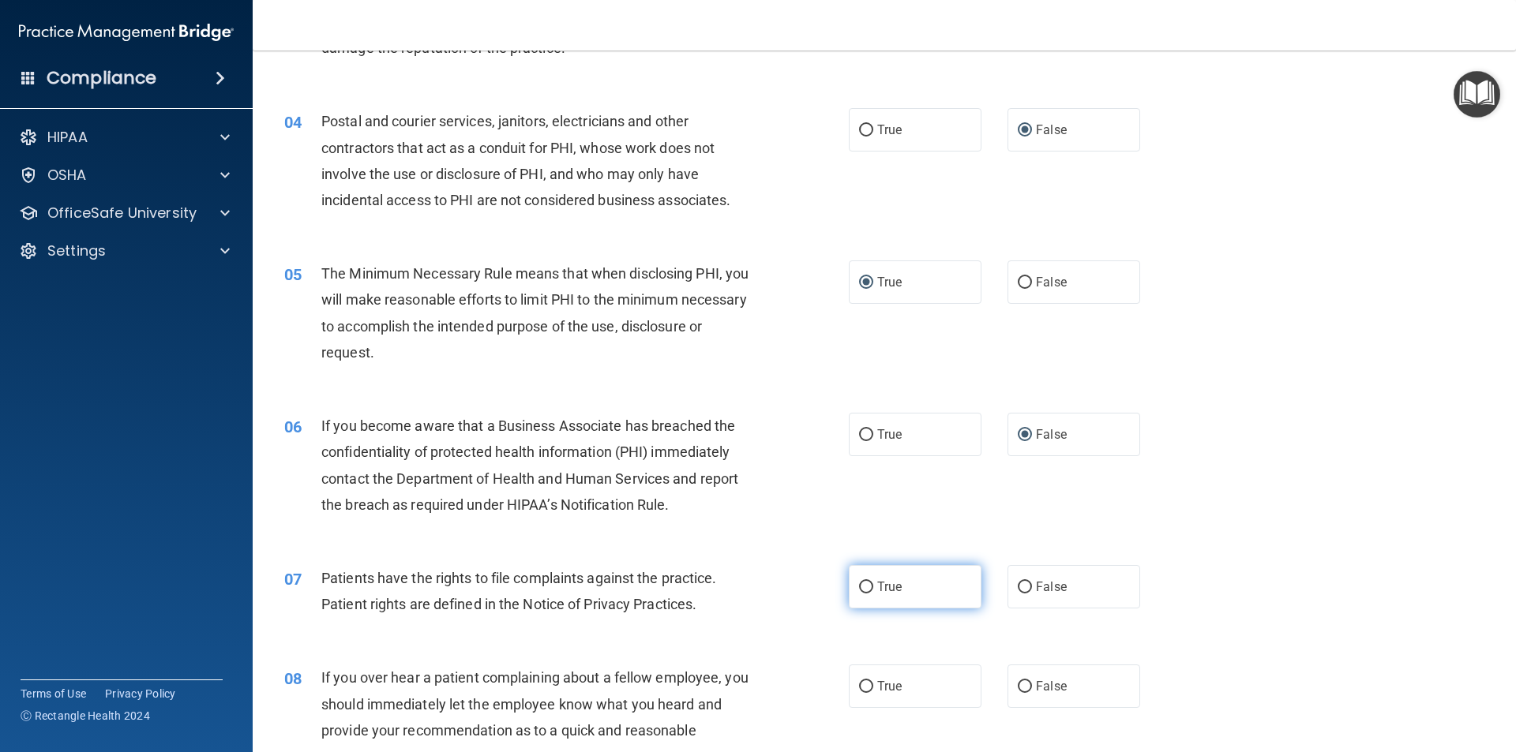
click at [862, 594] on label "True" at bounding box center [915, 586] width 133 height 43
click at [862, 594] on input "True" at bounding box center [866, 588] width 14 height 12
radio input "true"
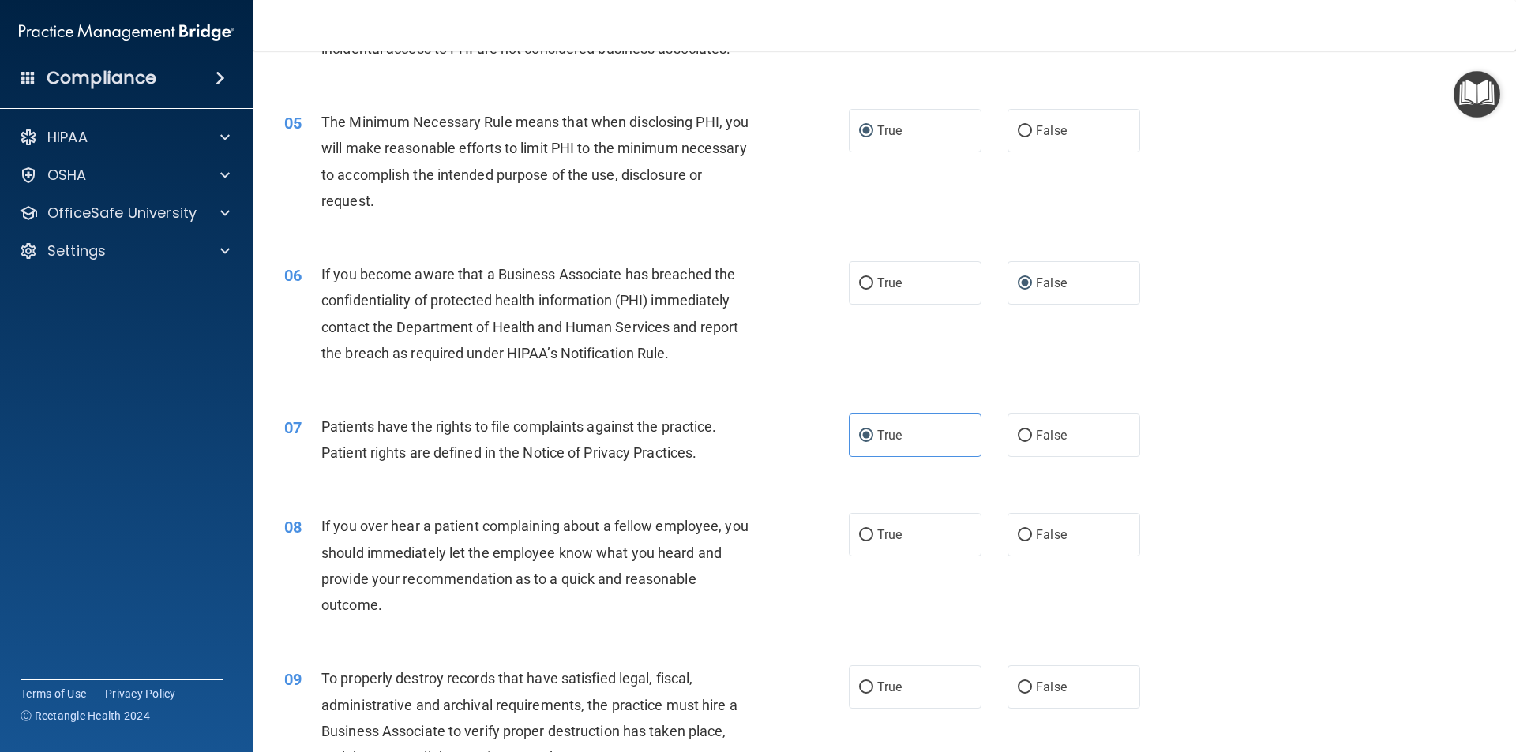
scroll to position [631, 0]
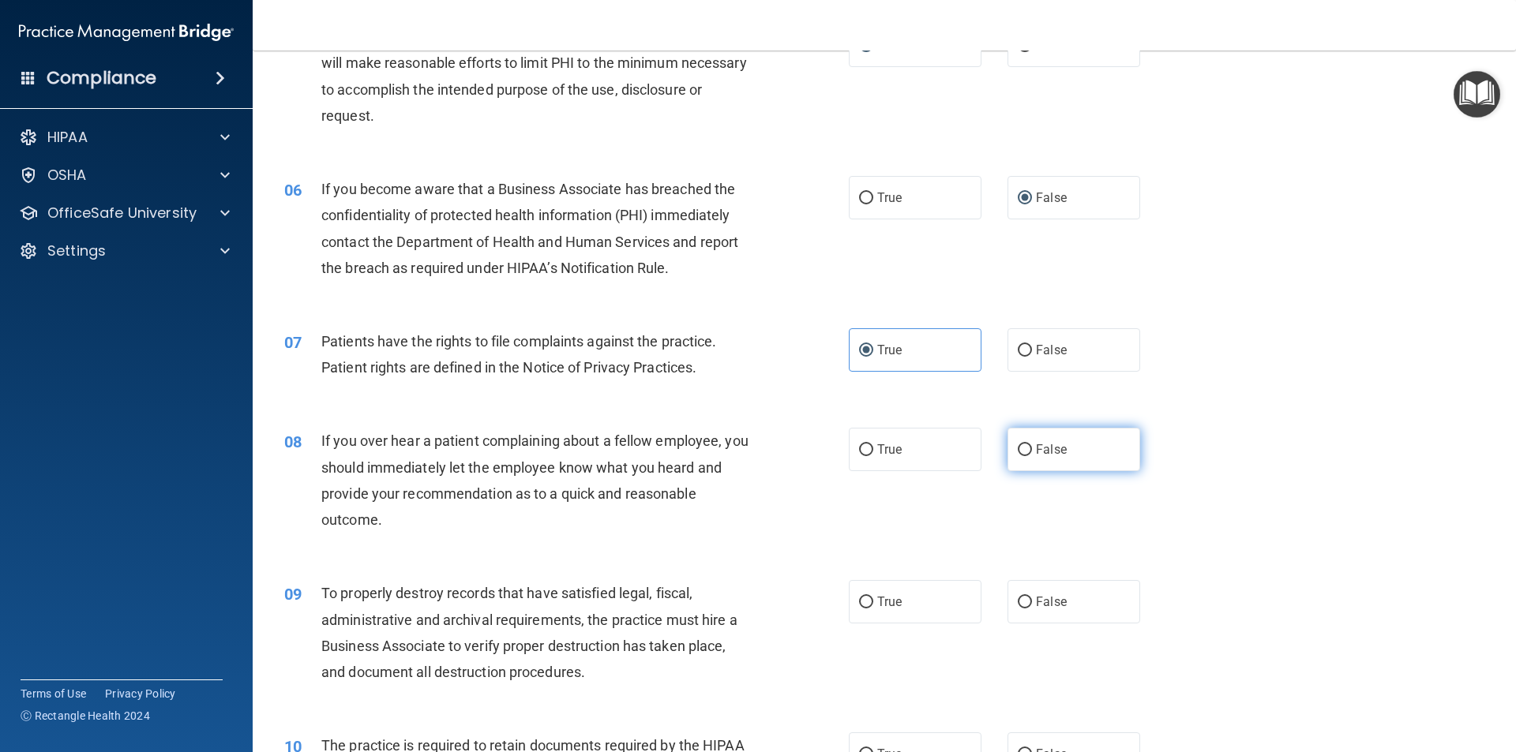
click at [1023, 452] on input "False" at bounding box center [1024, 450] width 14 height 12
radio input "true"
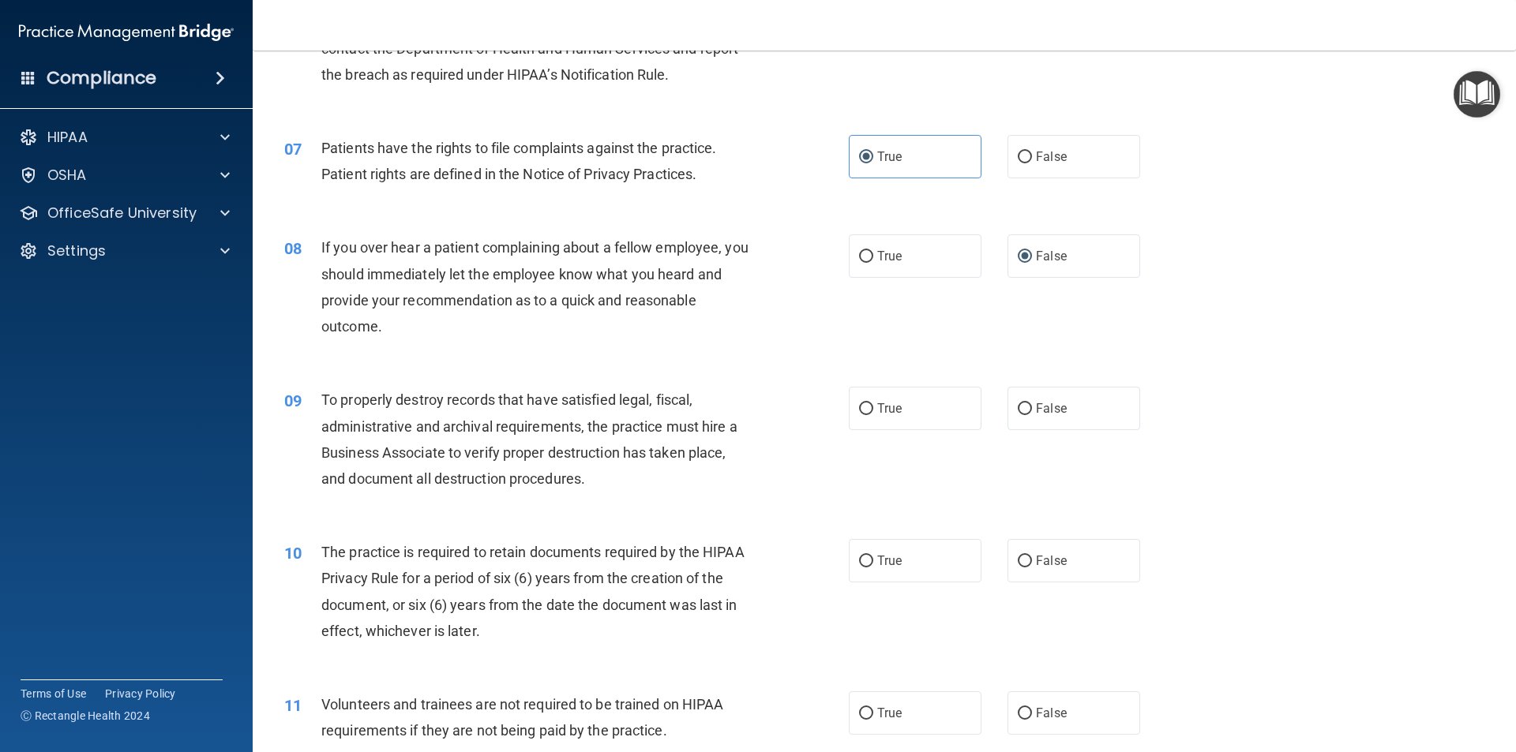
scroll to position [868, 0]
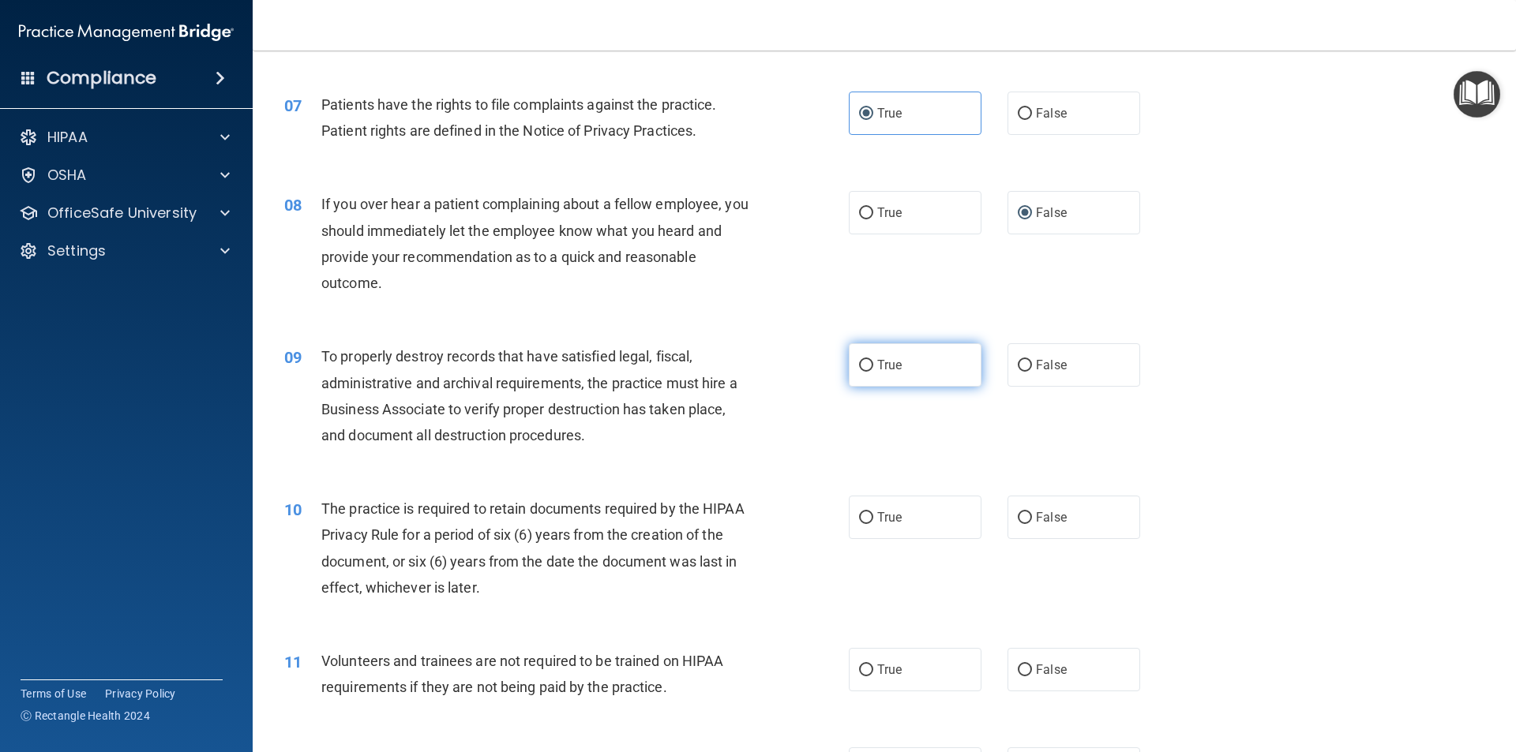
click at [865, 365] on input "True" at bounding box center [866, 366] width 14 height 12
radio input "true"
click at [1036, 369] on span "False" at bounding box center [1051, 365] width 31 height 15
click at [1032, 369] on input "False" at bounding box center [1024, 366] width 14 height 12
radio input "true"
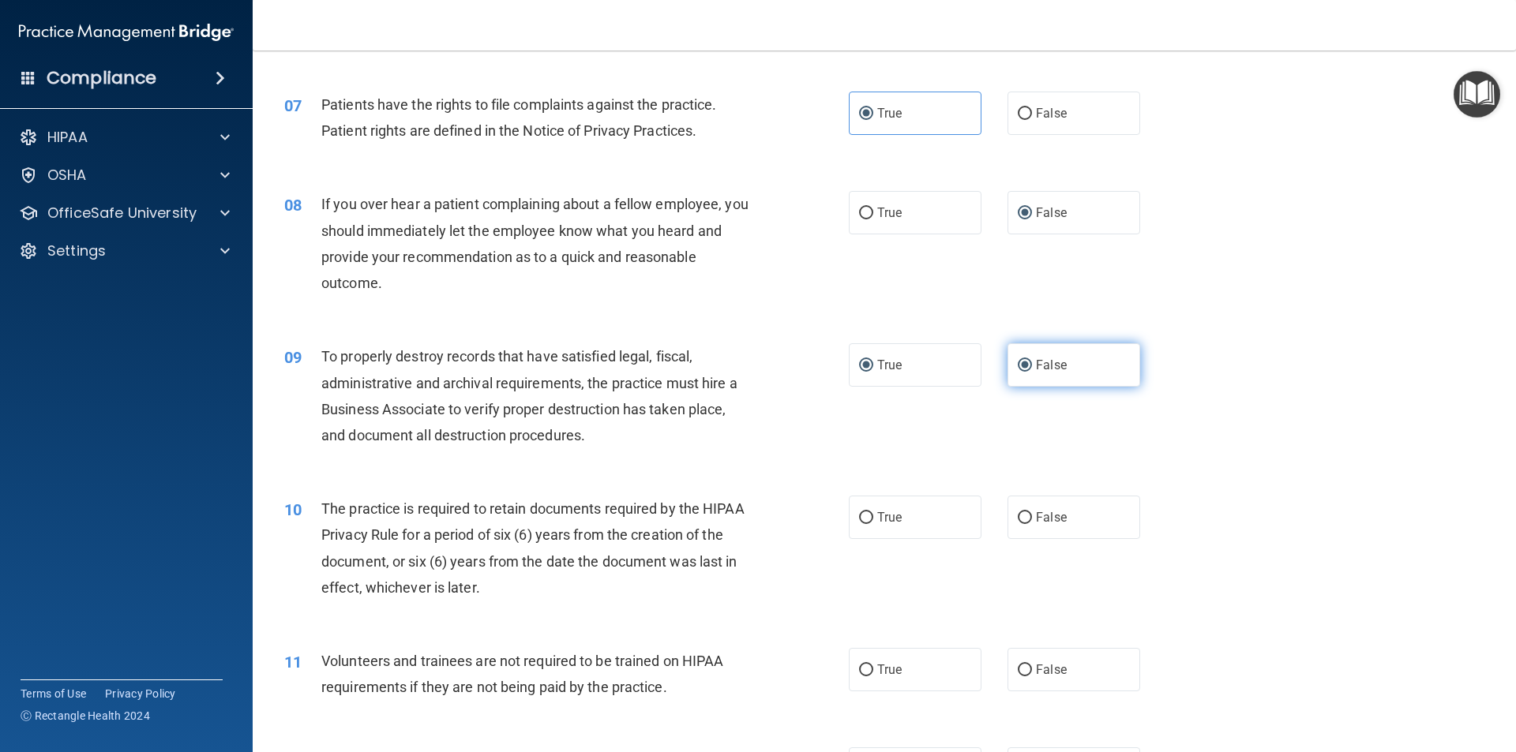
radio input "false"
click at [877, 511] on span "True" at bounding box center [889, 517] width 24 height 15
click at [873, 512] on input "True" at bounding box center [866, 518] width 14 height 12
radio input "true"
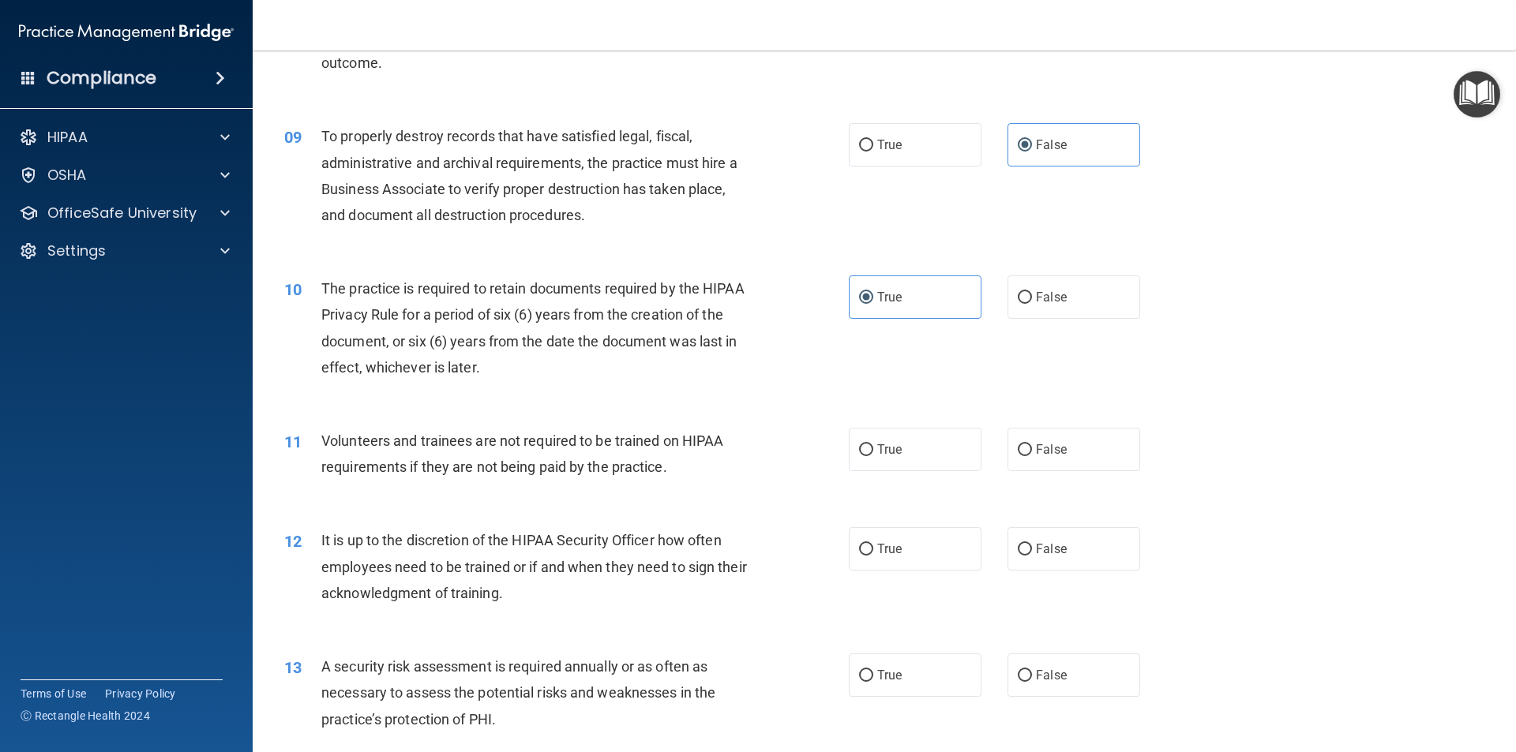
scroll to position [1105, 0]
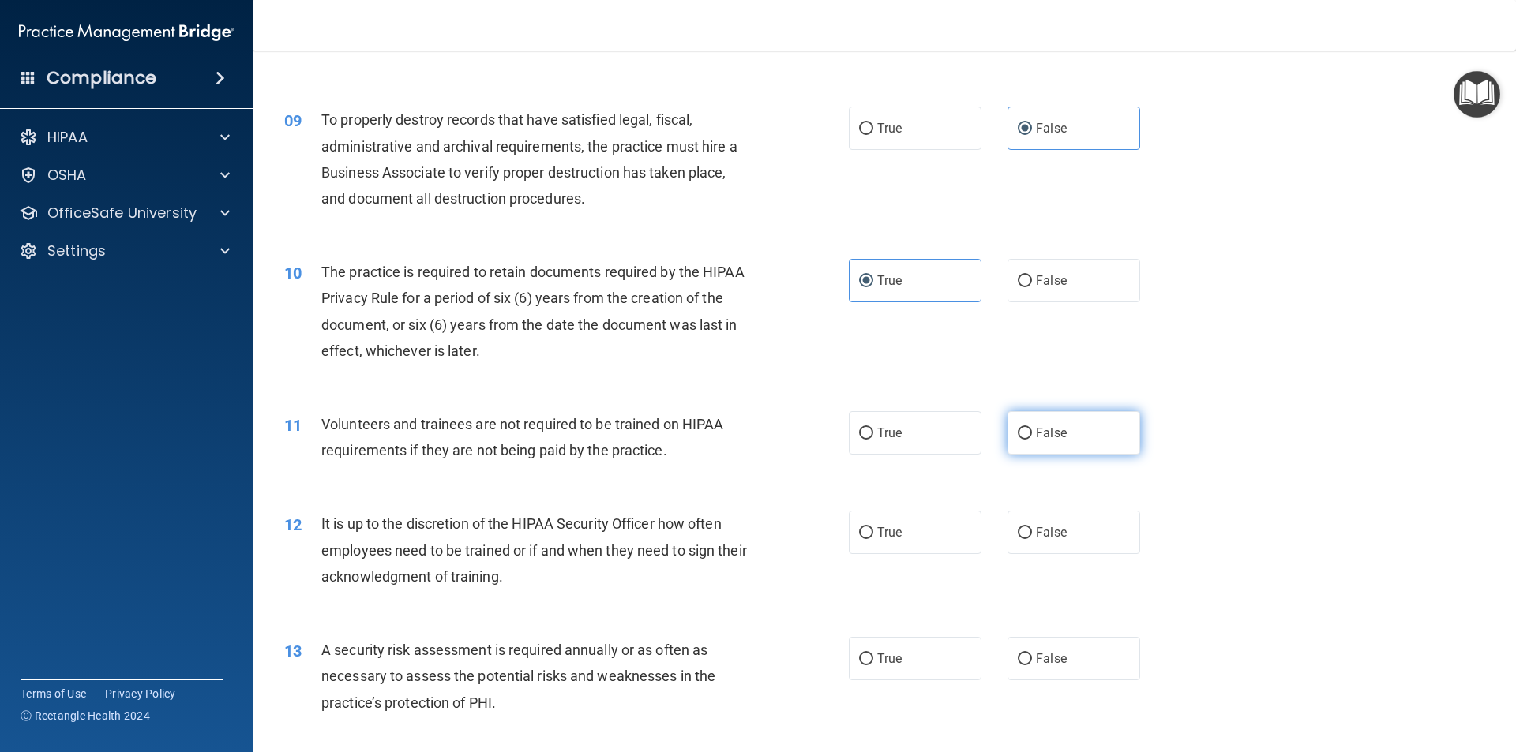
click at [1036, 438] on span "False" at bounding box center [1051, 432] width 31 height 15
click at [1031, 438] on input "False" at bounding box center [1024, 434] width 14 height 12
radio input "true"
click at [1032, 540] on label "False" at bounding box center [1073, 532] width 133 height 43
click at [1032, 539] on input "False" at bounding box center [1024, 533] width 14 height 12
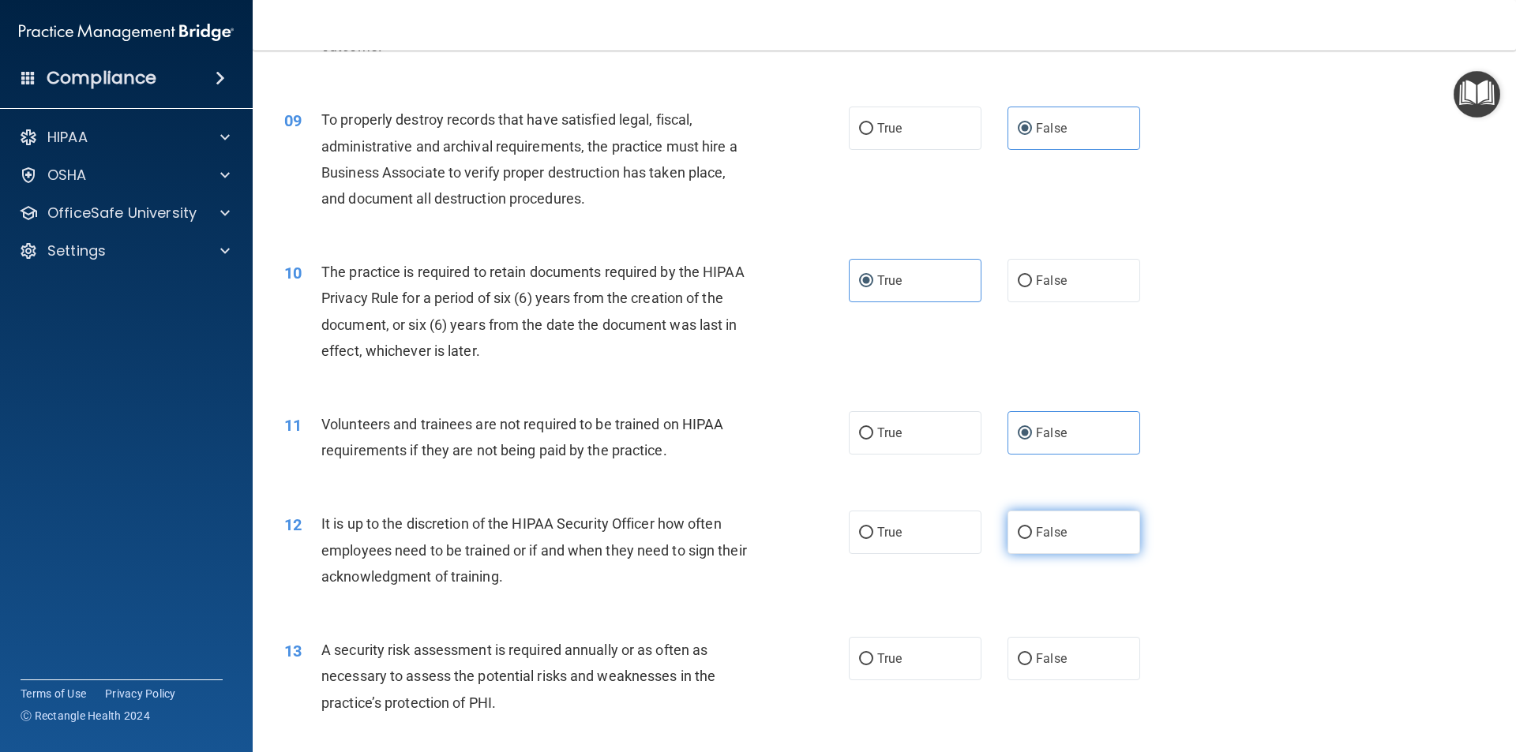
radio input "true"
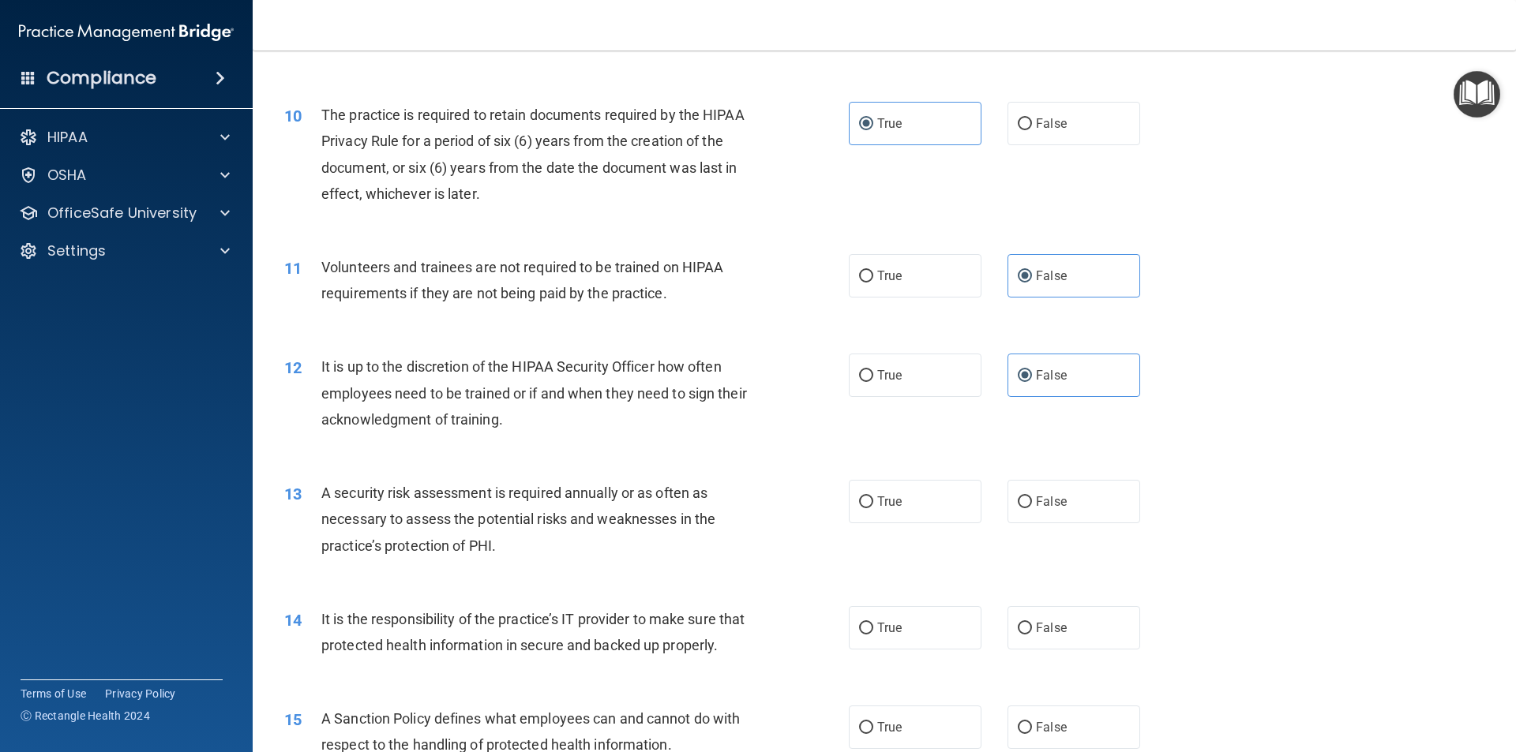
scroll to position [1263, 0]
click at [868, 497] on label "True" at bounding box center [915, 500] width 133 height 43
click at [868, 497] on input "True" at bounding box center [866, 502] width 14 height 12
radio input "true"
click at [1025, 628] on label "False" at bounding box center [1073, 626] width 133 height 43
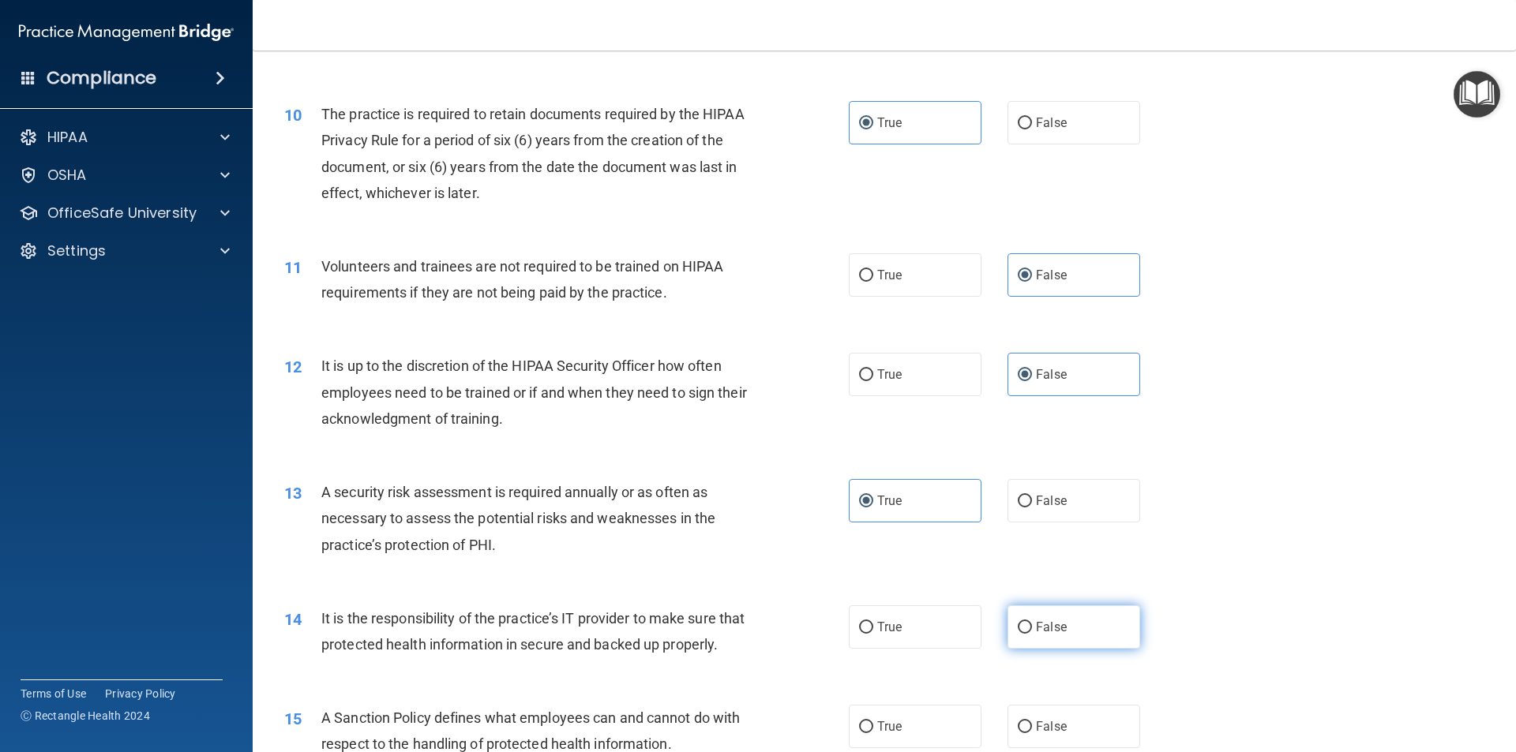
click at [1025, 628] on input "False" at bounding box center [1024, 628] width 14 height 12
radio input "true"
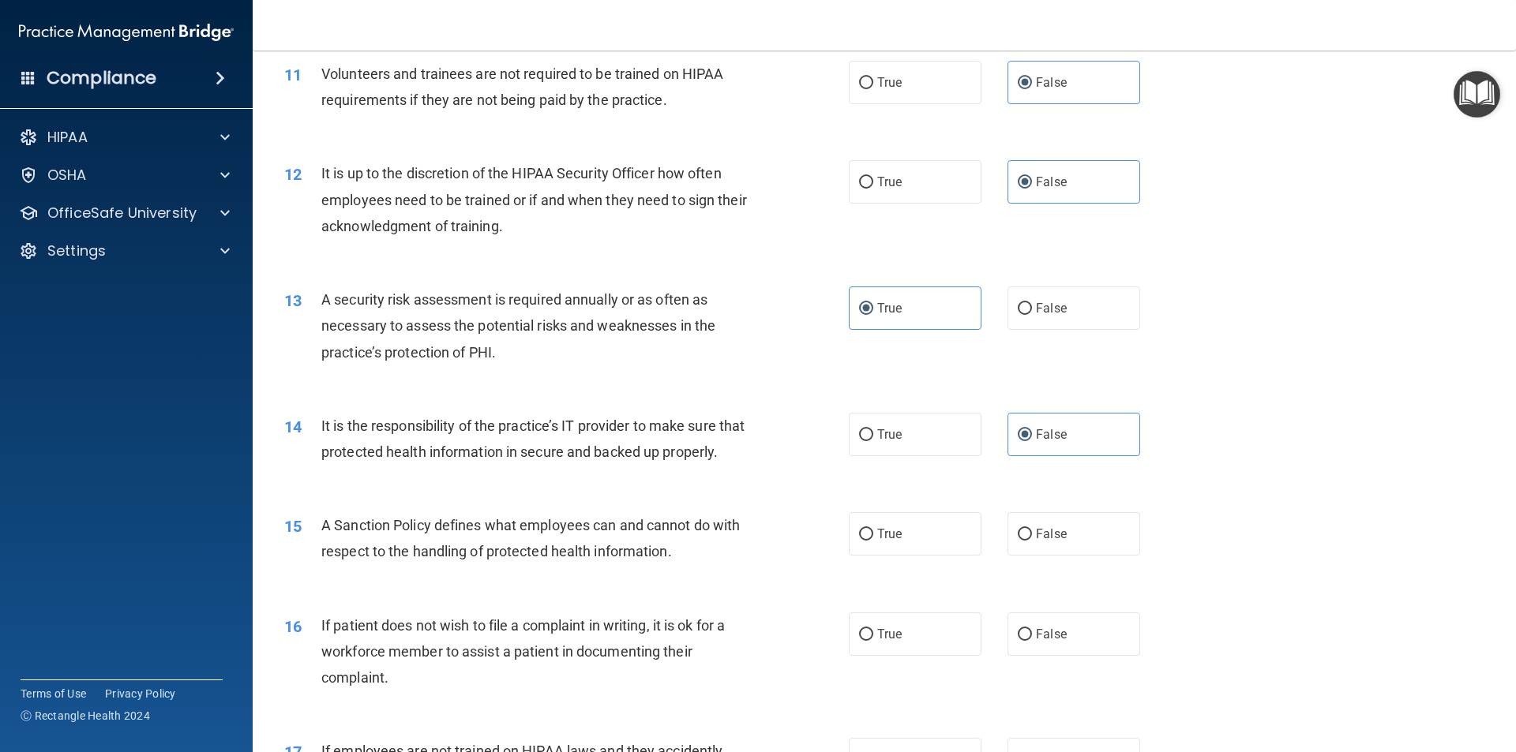
scroll to position [1500, 0]
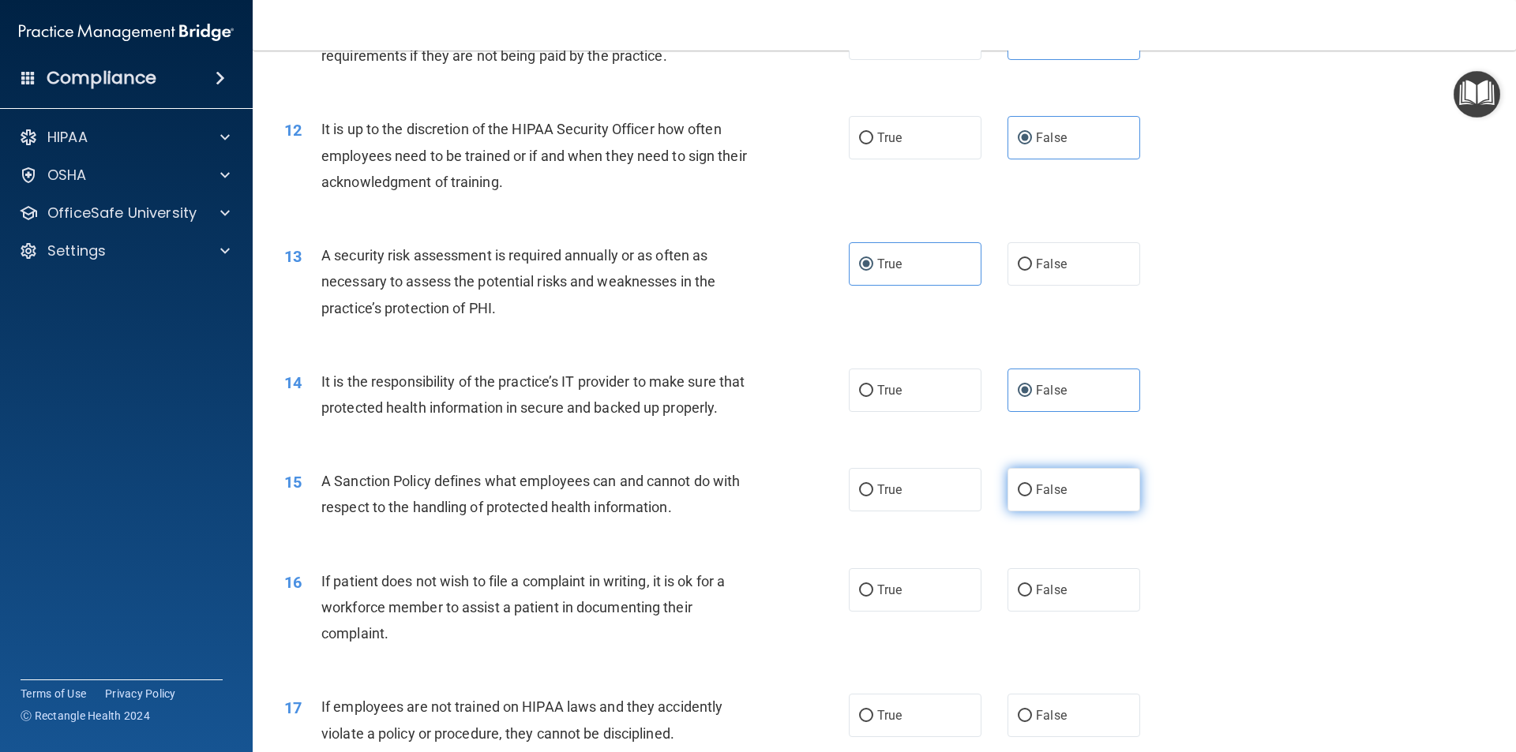
click at [1025, 512] on label "False" at bounding box center [1073, 489] width 133 height 43
click at [1025, 497] on input "False" at bounding box center [1024, 491] width 14 height 12
radio input "true"
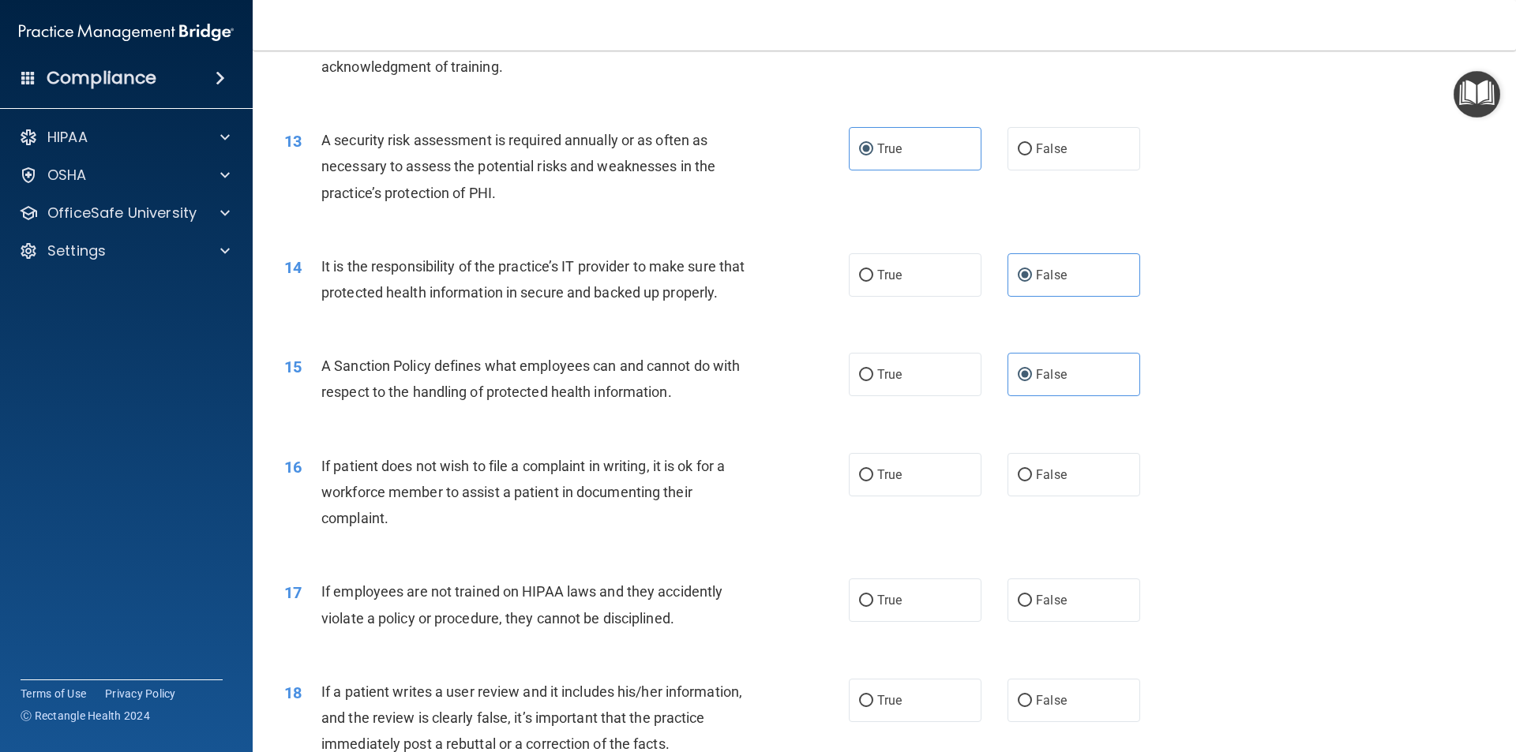
scroll to position [1658, 0]
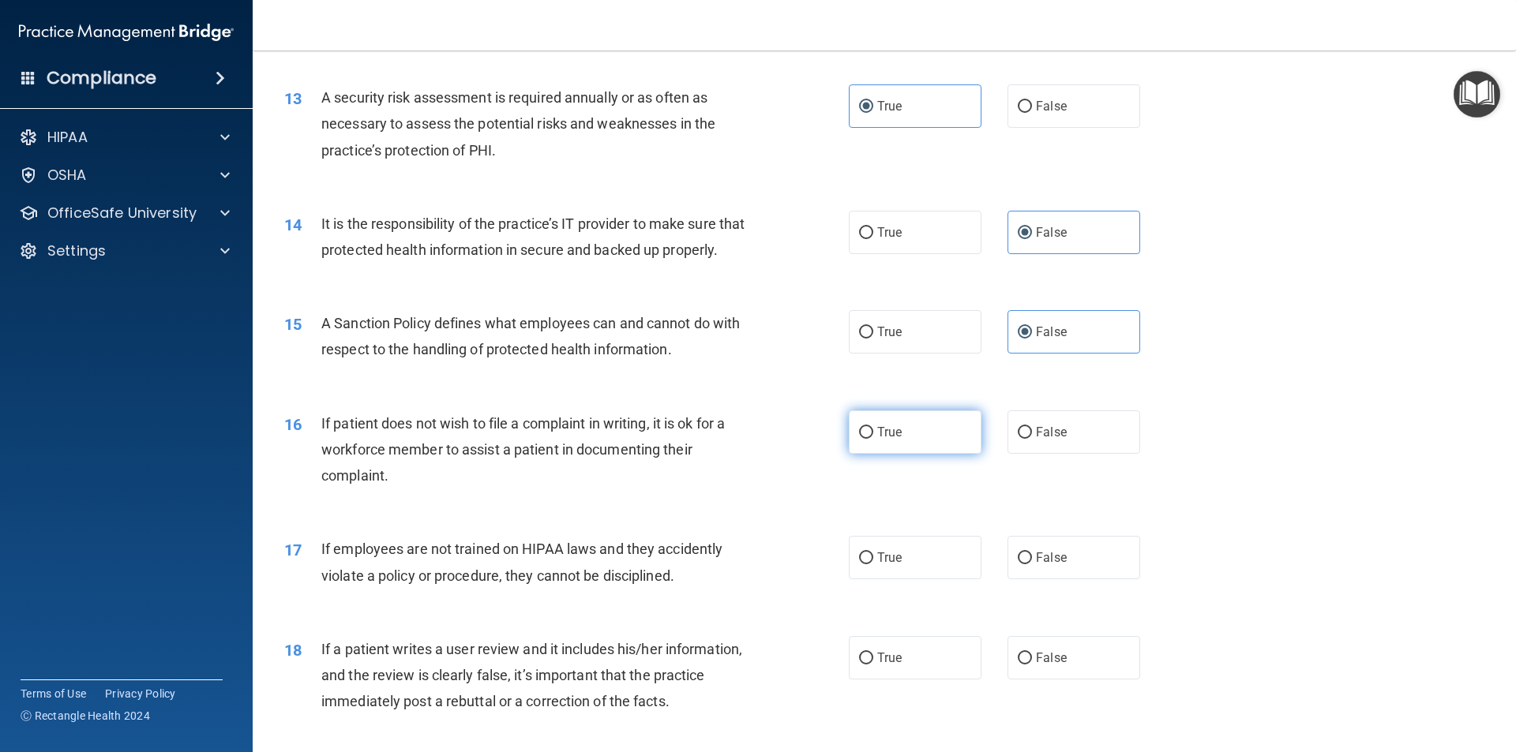
click at [863, 439] on input "True" at bounding box center [866, 433] width 14 height 12
radio input "true"
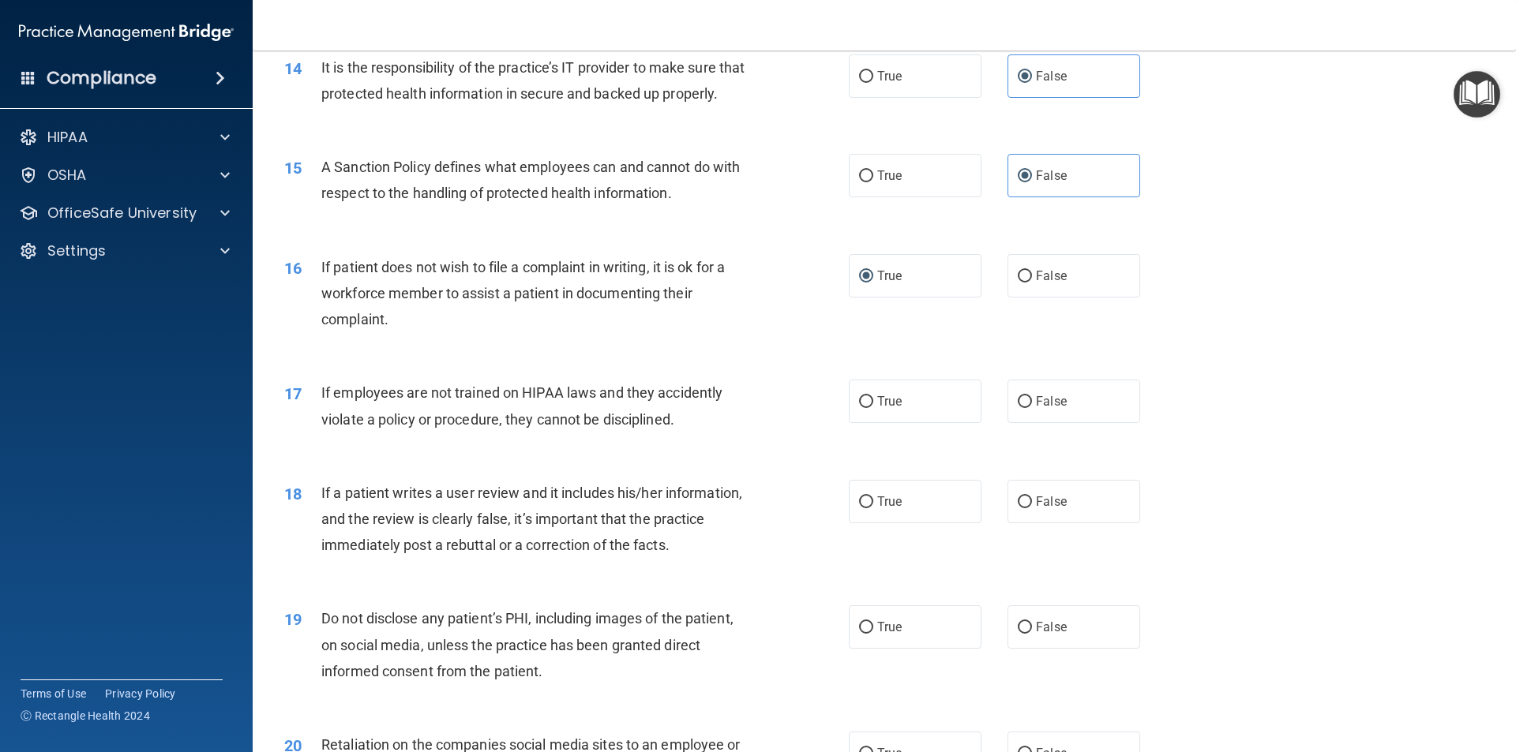
scroll to position [1816, 0]
click at [864, 407] on input "True" at bounding box center [866, 401] width 14 height 12
radio input "true"
click at [1025, 522] on label "False" at bounding box center [1073, 499] width 133 height 43
click at [1025, 507] on input "False" at bounding box center [1024, 501] width 14 height 12
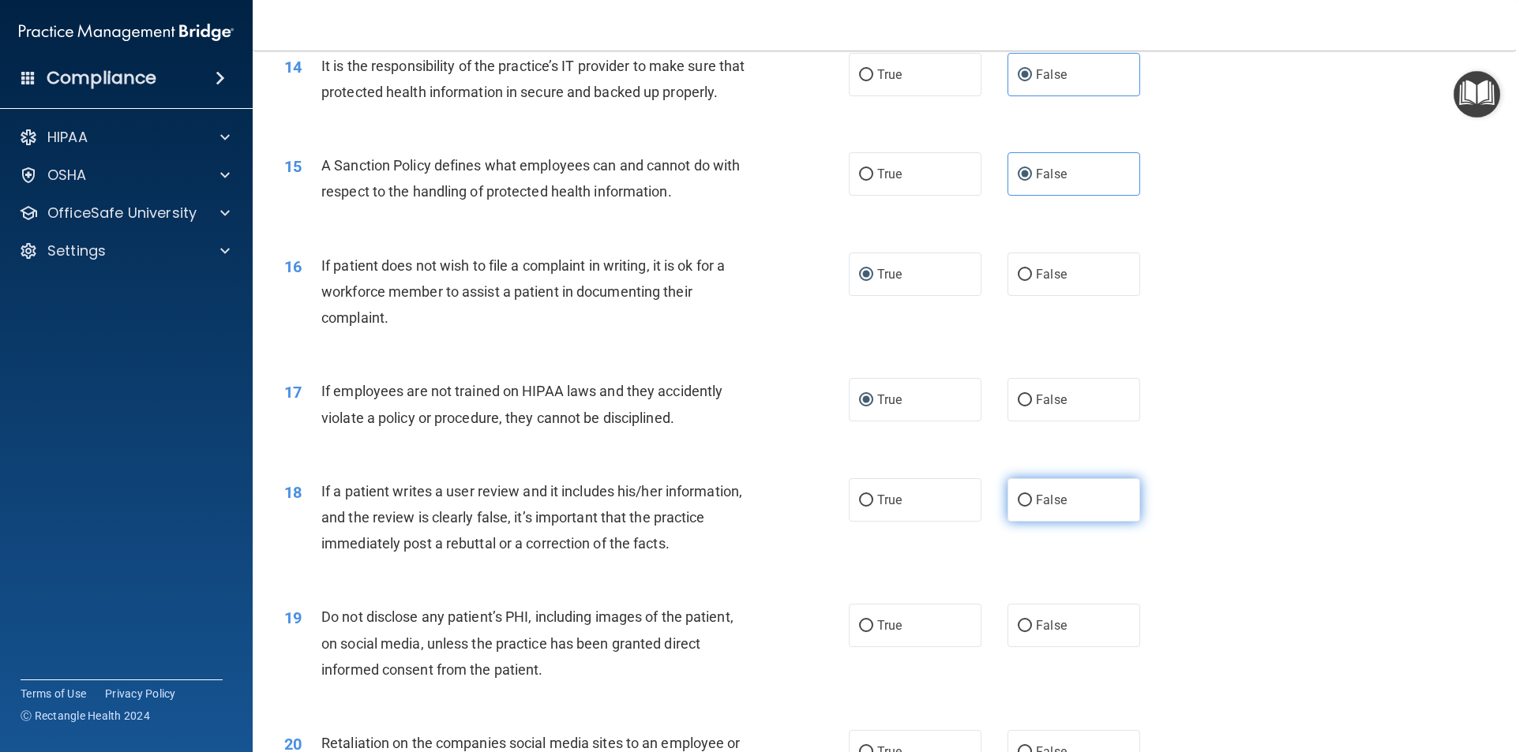
radio input "true"
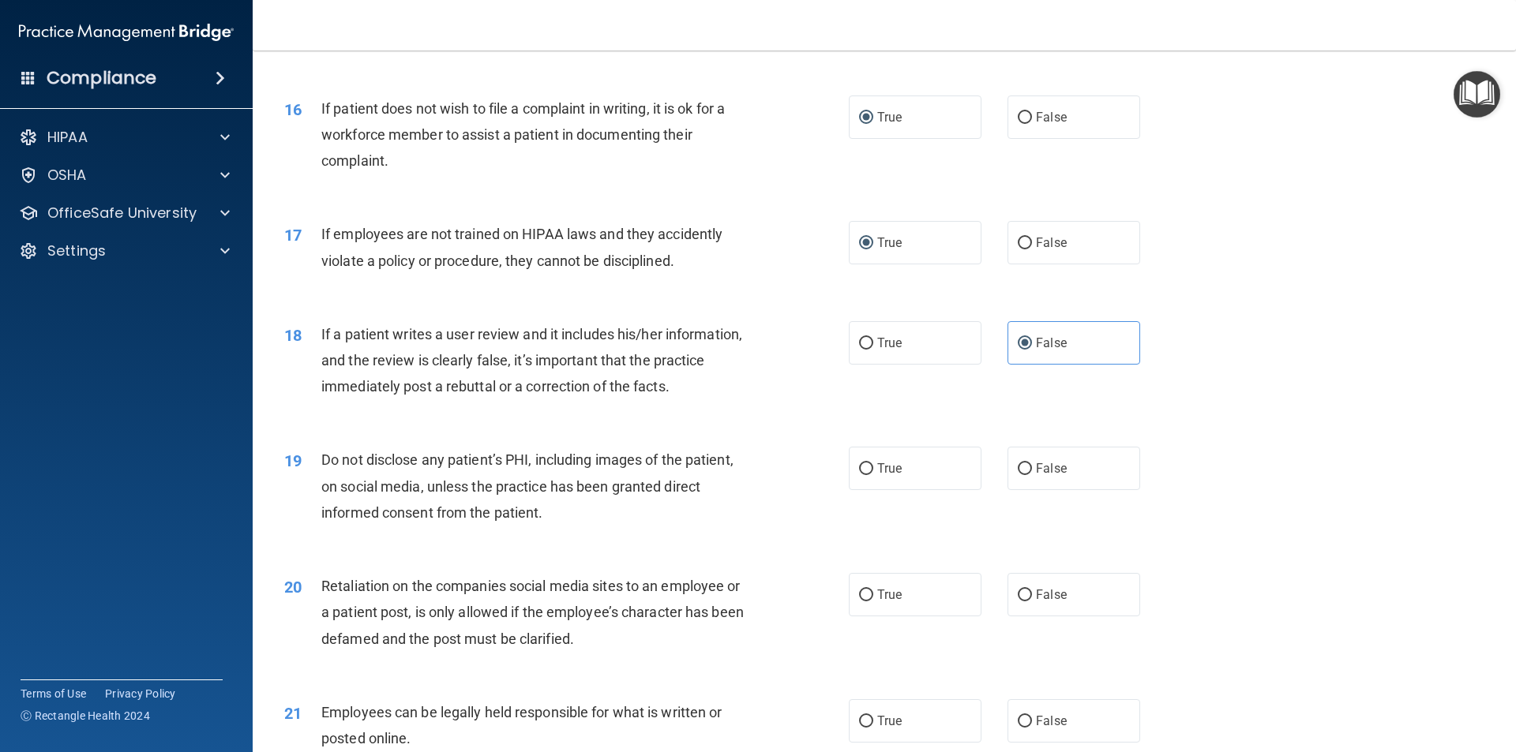
scroll to position [2131, 0]
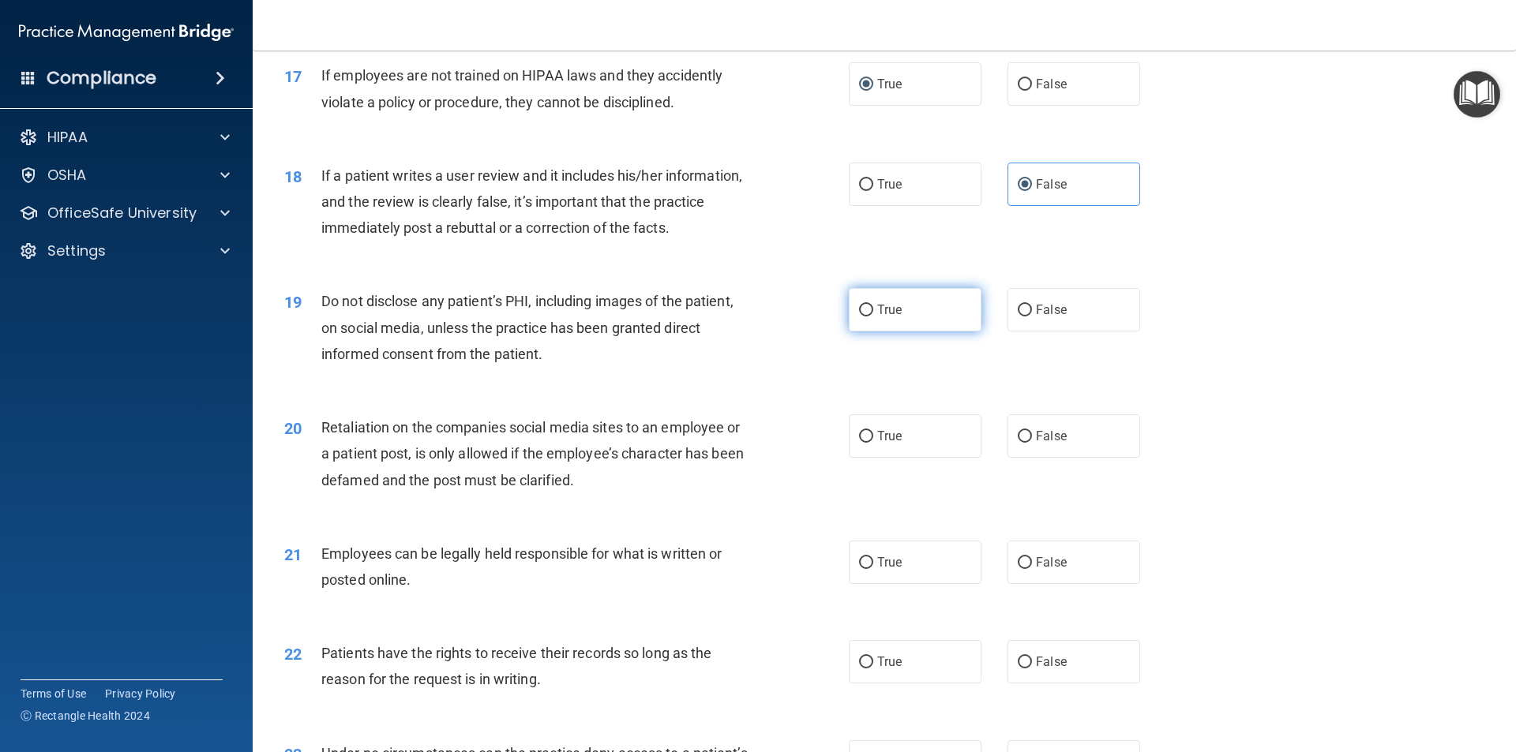
click at [865, 317] on input "True" at bounding box center [866, 311] width 14 height 12
radio input "true"
click at [1018, 458] on label "False" at bounding box center [1073, 435] width 133 height 43
click at [1018, 443] on input "False" at bounding box center [1024, 437] width 14 height 12
radio input "true"
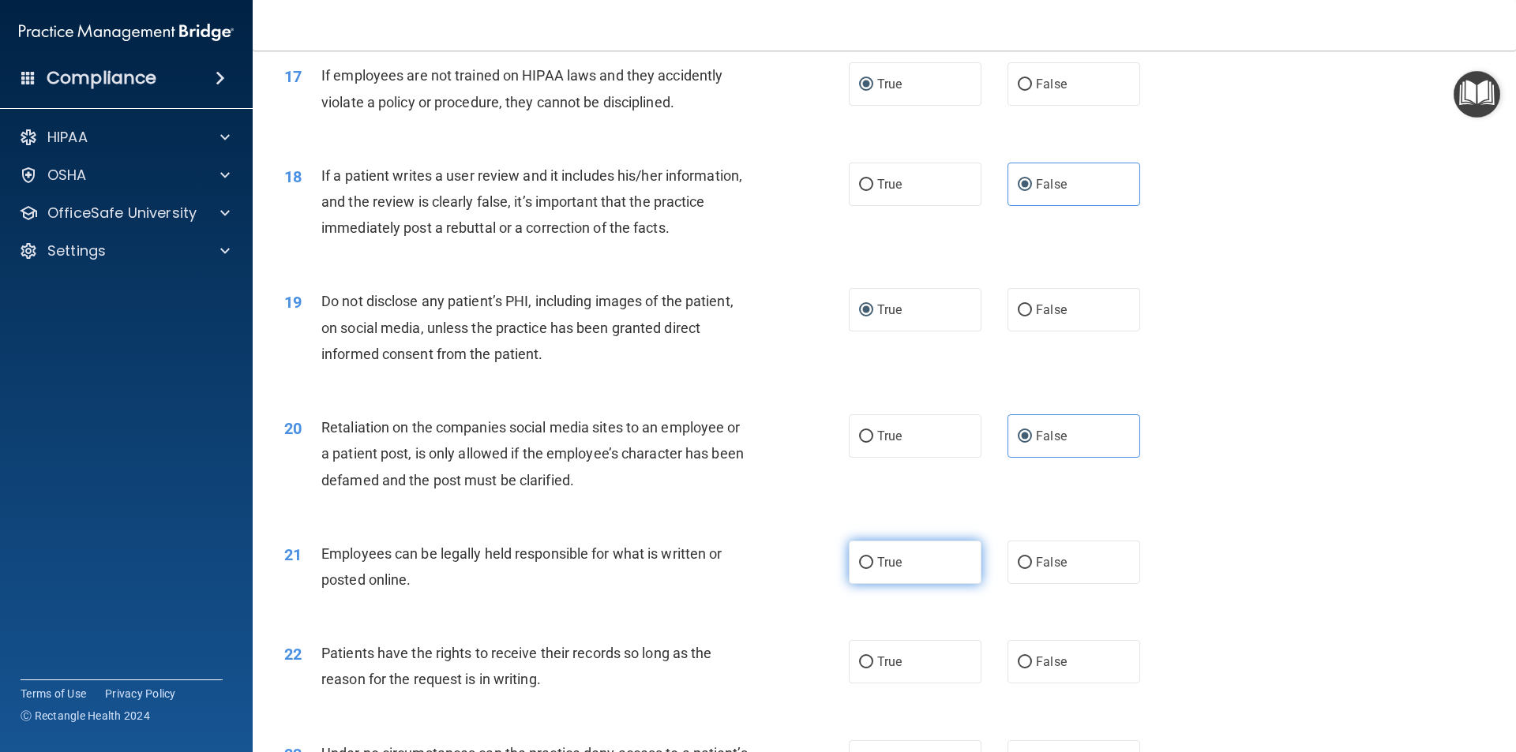
click at [877, 570] on span "True" at bounding box center [889, 562] width 24 height 15
click at [873, 569] on input "True" at bounding box center [866, 563] width 14 height 12
radio input "true"
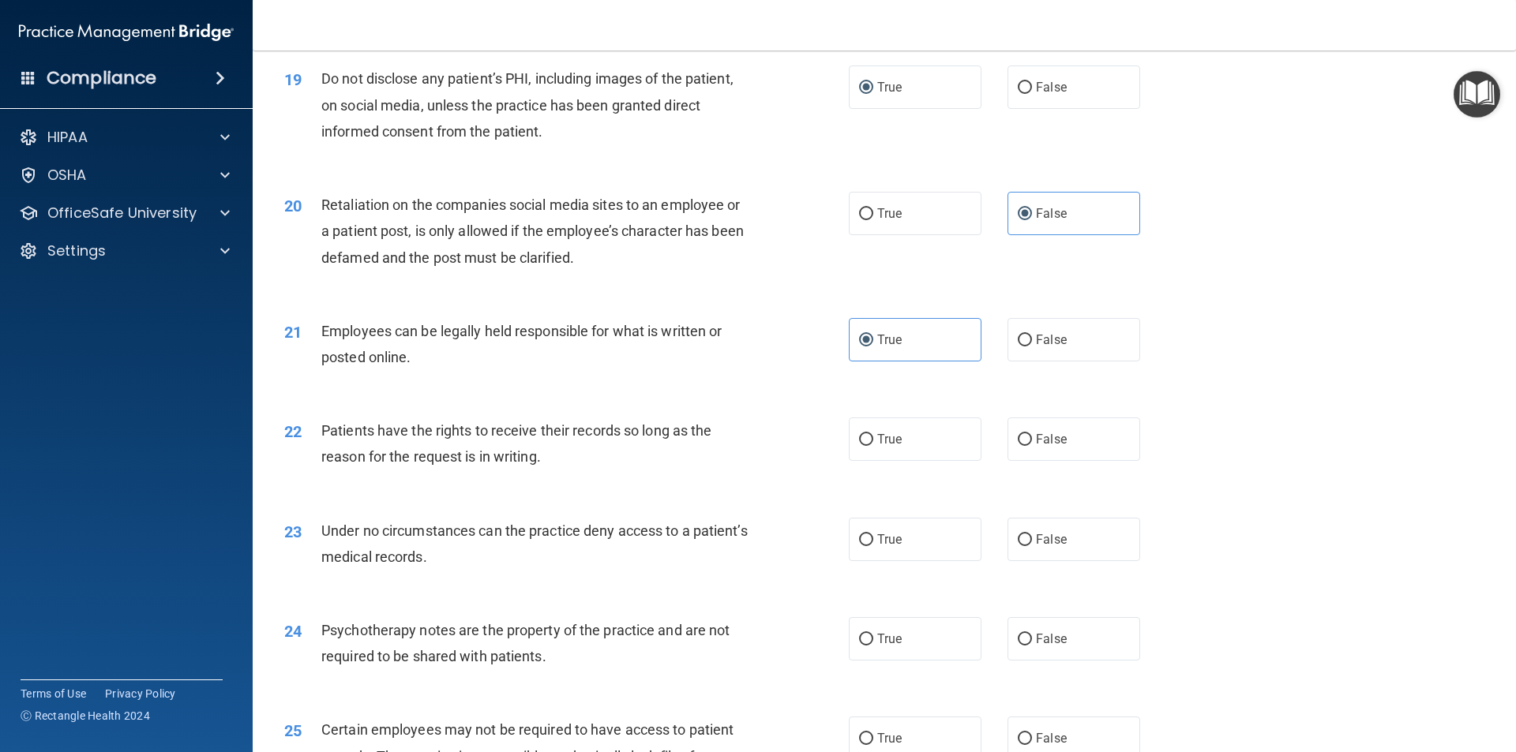
scroll to position [2368, 0]
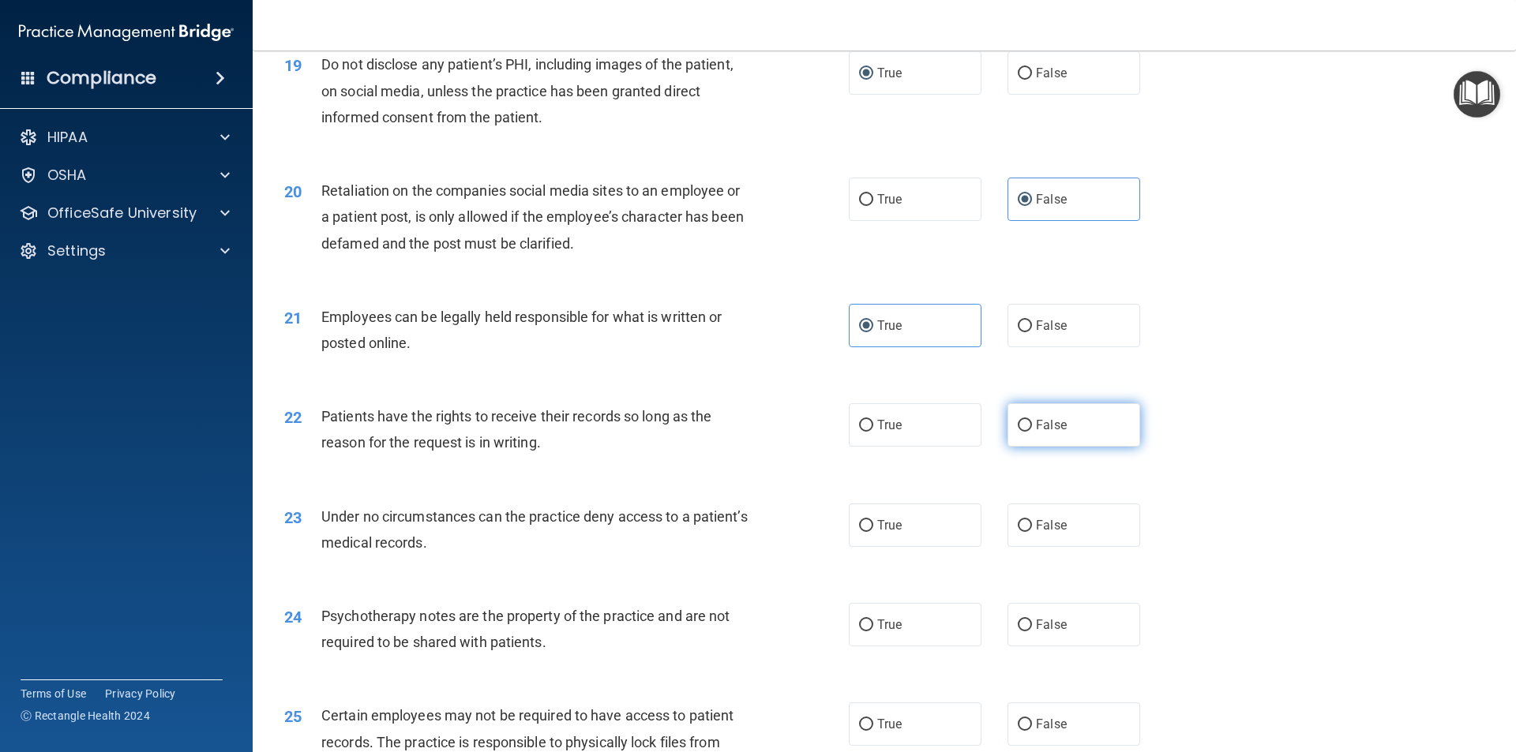
click at [1019, 432] on input "False" at bounding box center [1024, 426] width 14 height 12
radio input "true"
click at [1017, 532] on input "False" at bounding box center [1024, 526] width 14 height 12
radio input "true"
click at [859, 631] on input "True" at bounding box center [866, 626] width 14 height 12
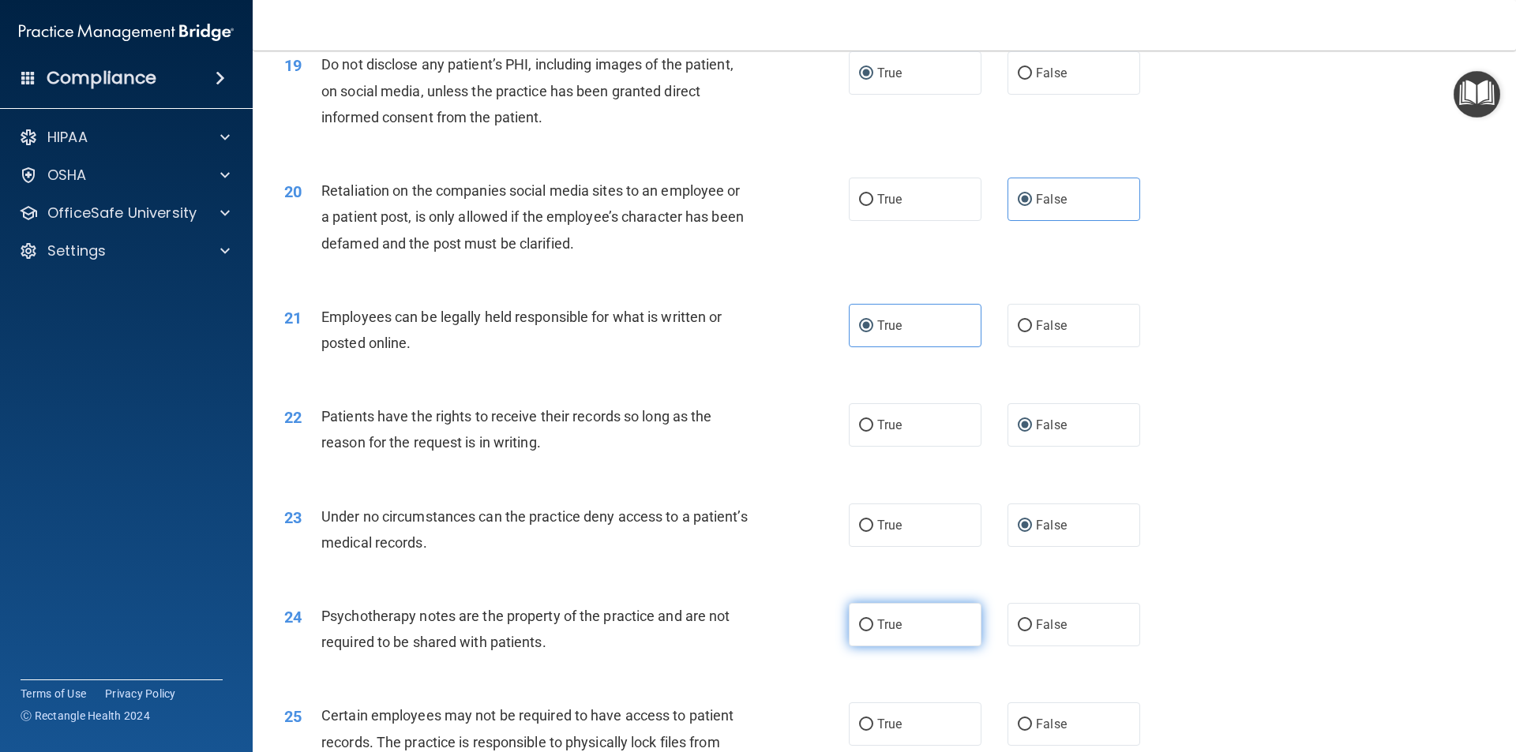
radio input "true"
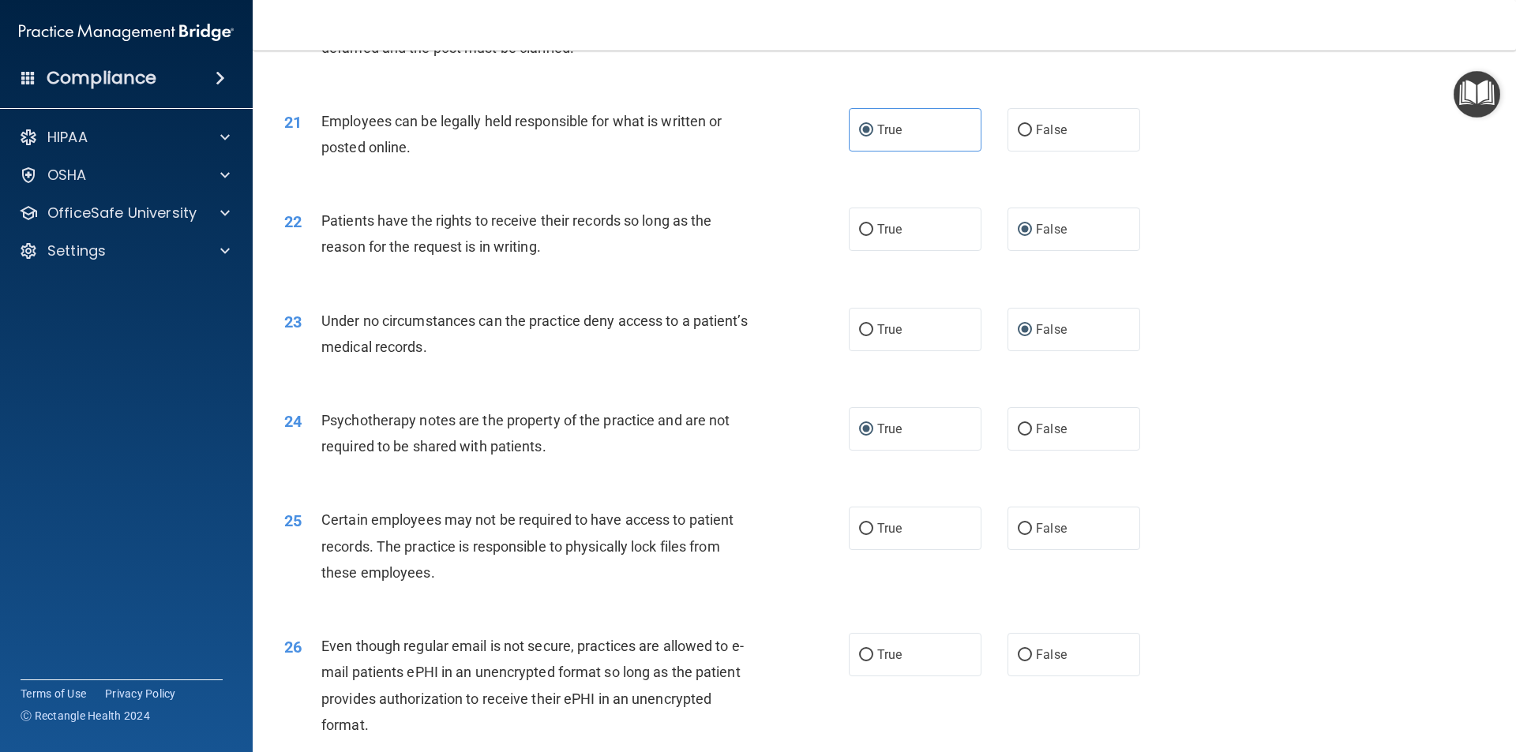
scroll to position [2605, 0]
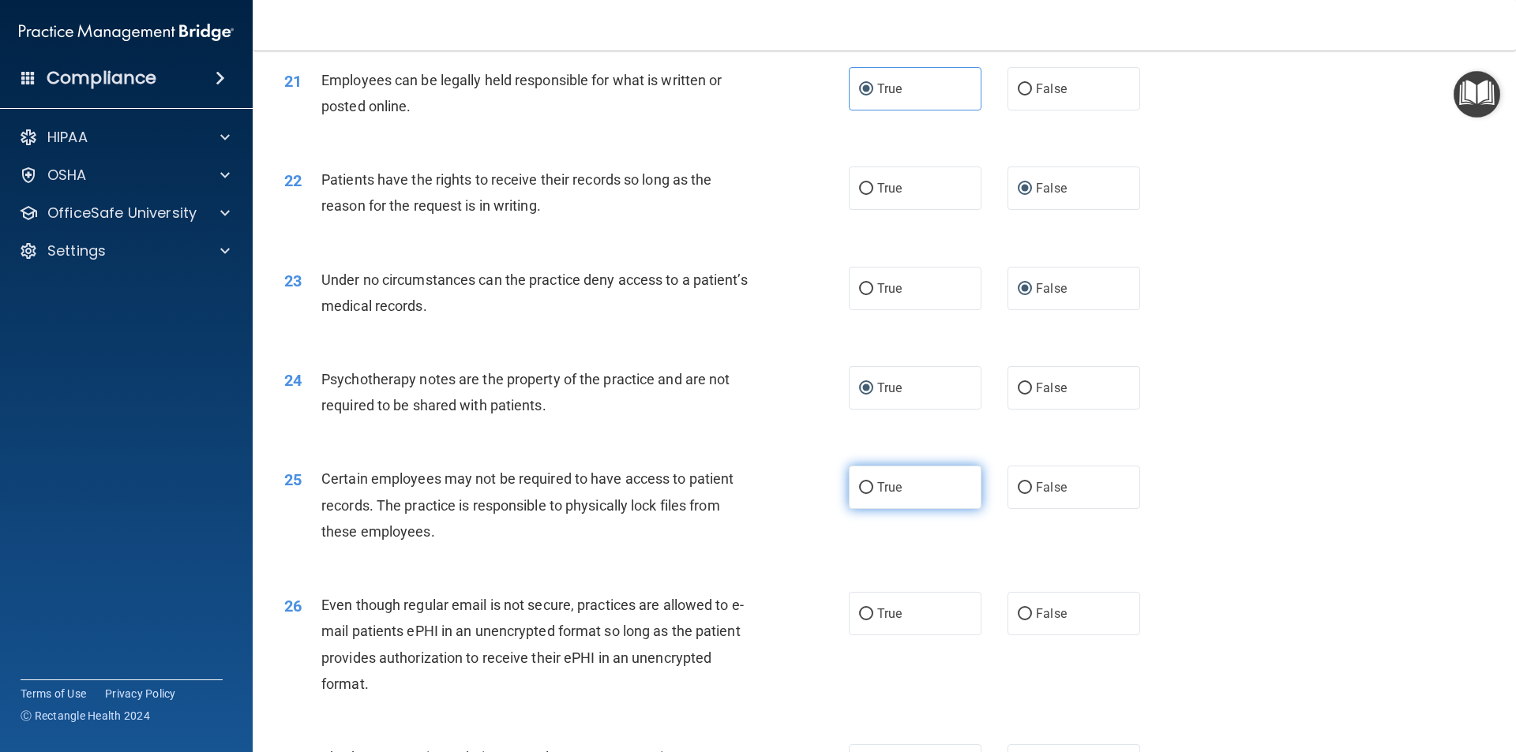
click at [866, 494] on input "True" at bounding box center [866, 488] width 14 height 12
radio input "true"
click at [898, 629] on label "True" at bounding box center [915, 613] width 133 height 43
click at [873, 620] on input "True" at bounding box center [866, 615] width 14 height 12
radio input "true"
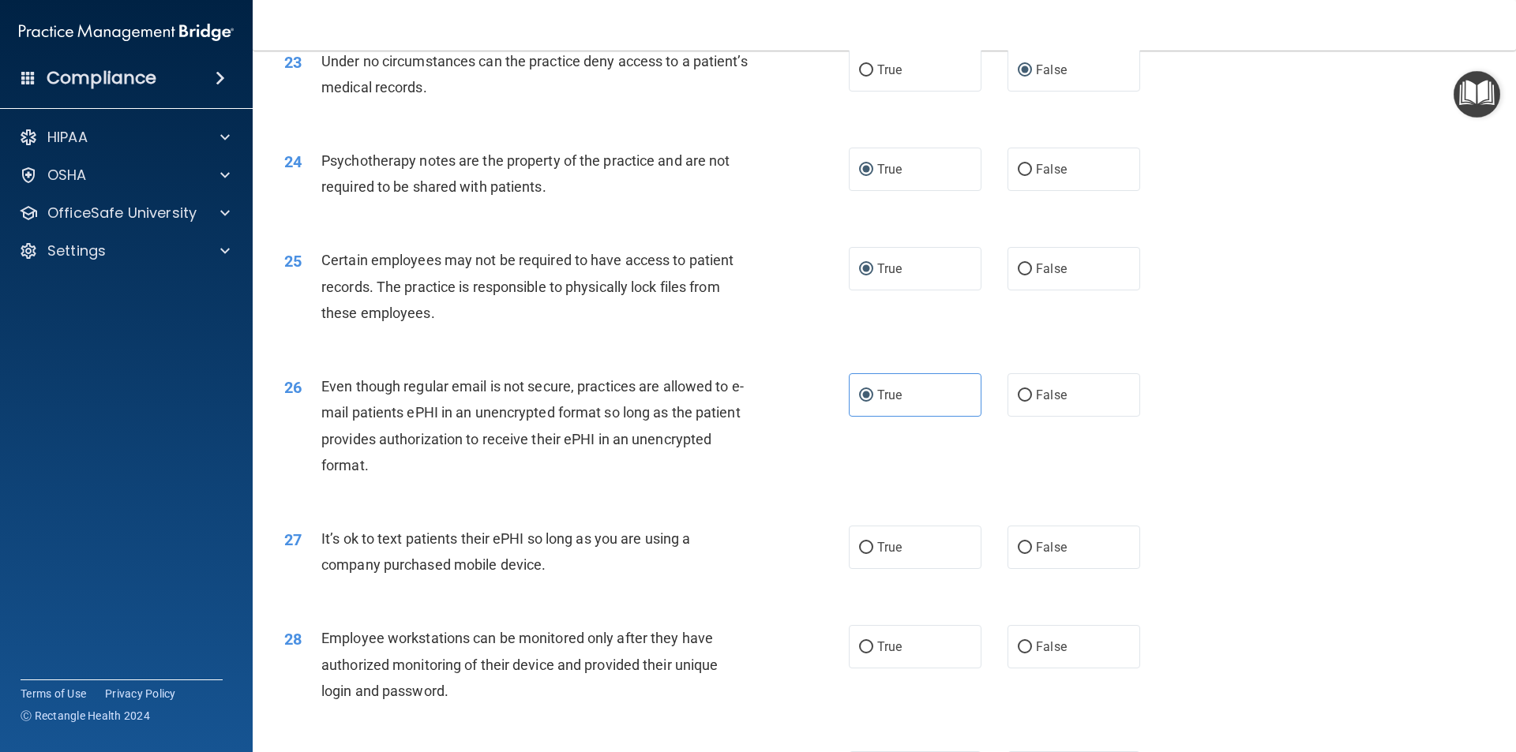
scroll to position [2842, 0]
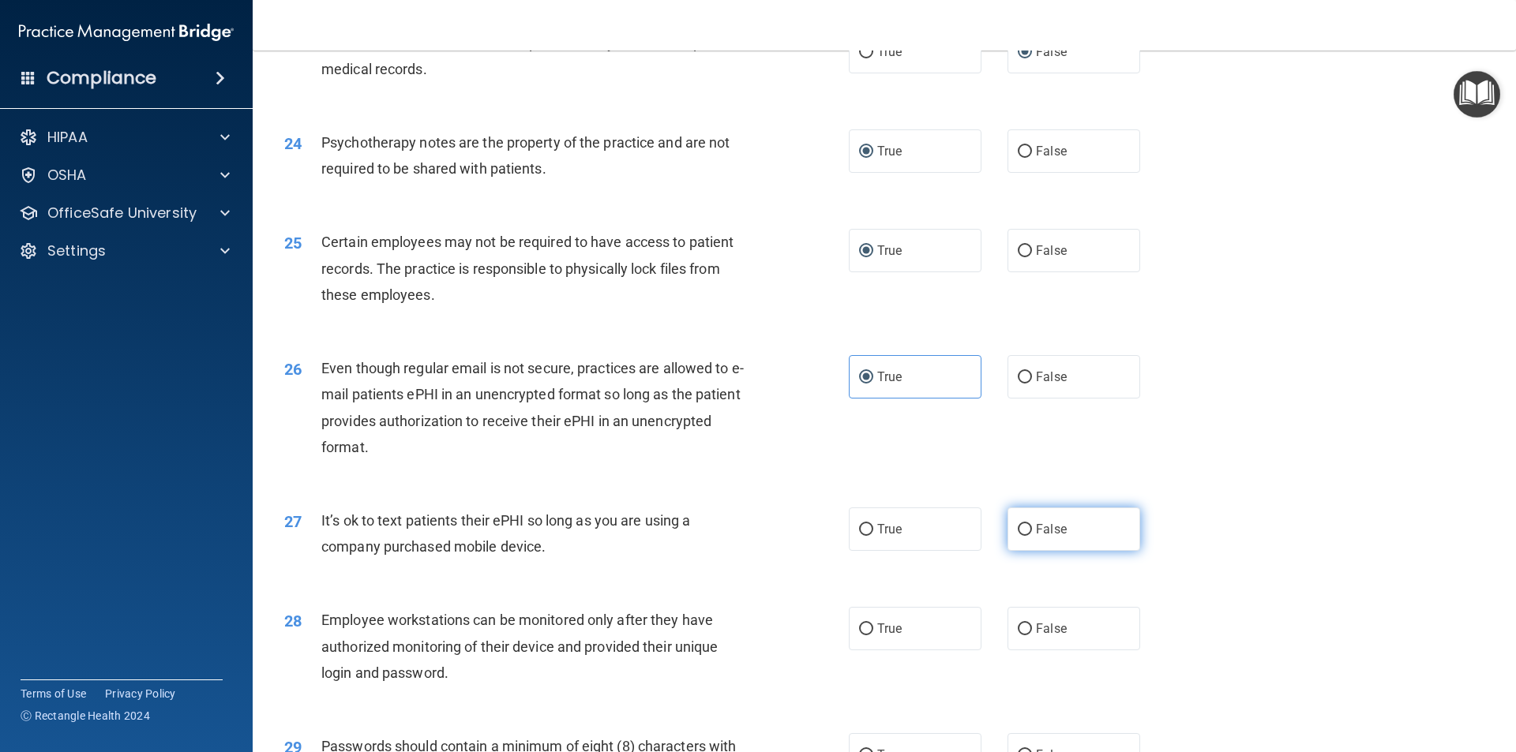
click at [1043, 537] on span "False" at bounding box center [1051, 529] width 31 height 15
click at [1032, 536] on input "False" at bounding box center [1024, 530] width 14 height 12
radio input "true"
click at [894, 636] on span "True" at bounding box center [889, 628] width 24 height 15
click at [873, 635] on input "True" at bounding box center [866, 630] width 14 height 12
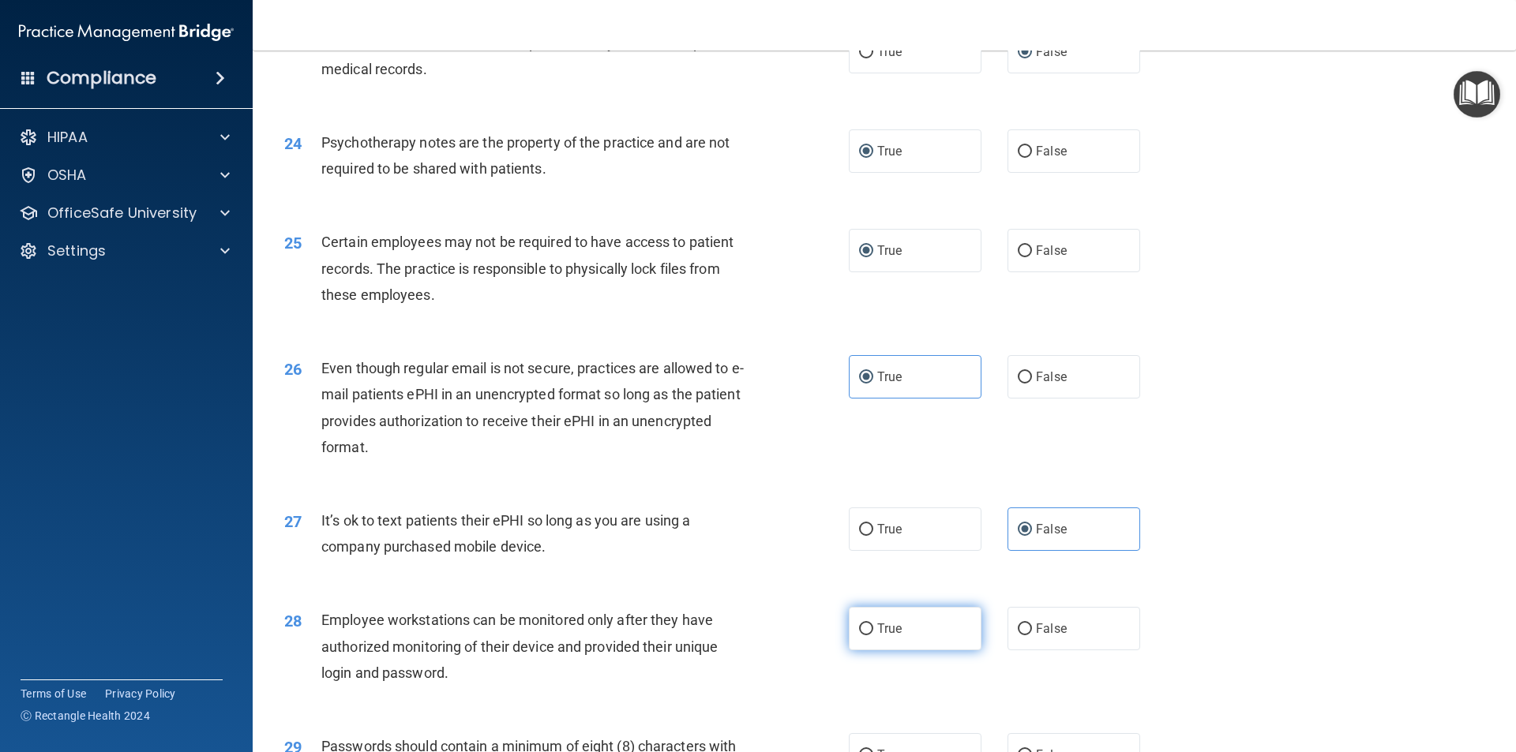
radio input "true"
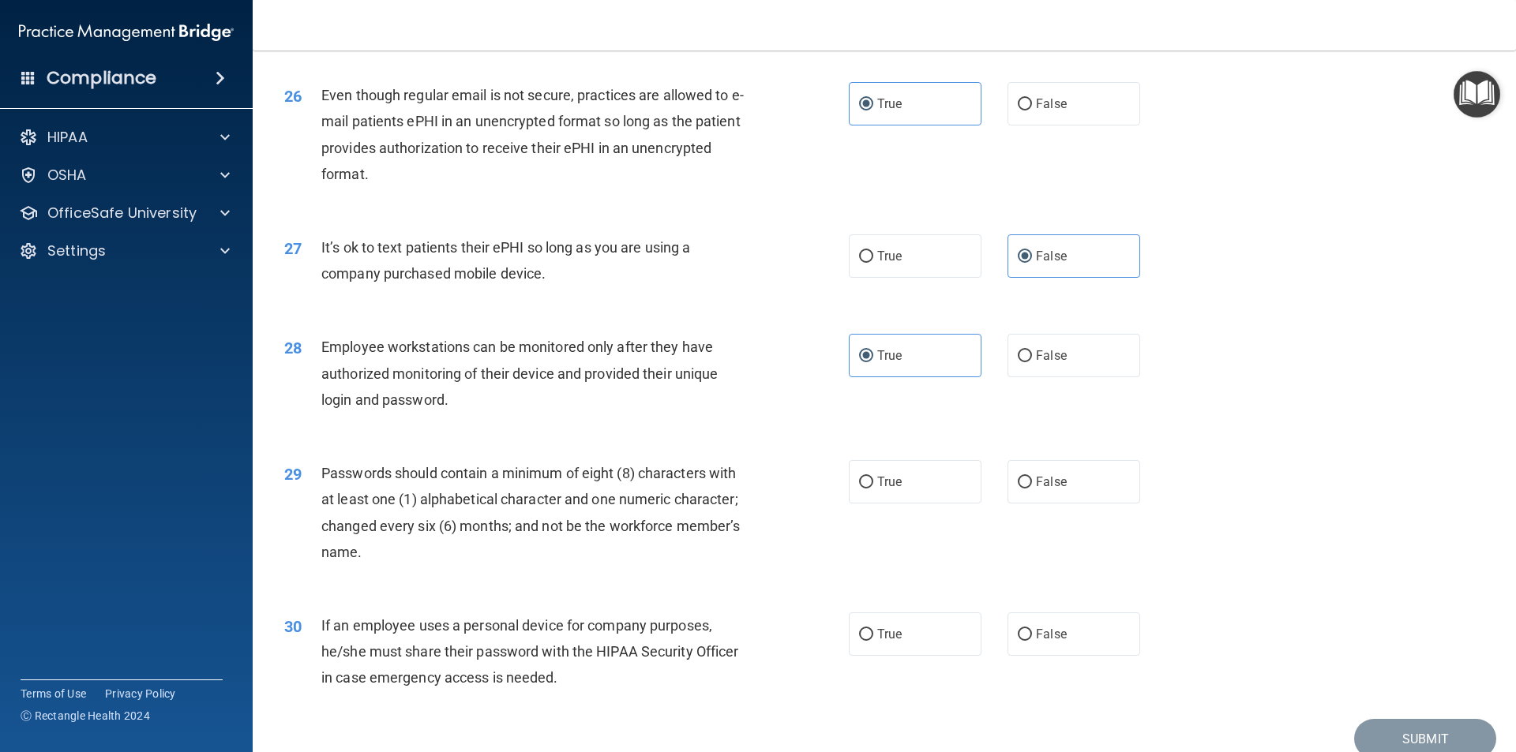
scroll to position [3078, 0]
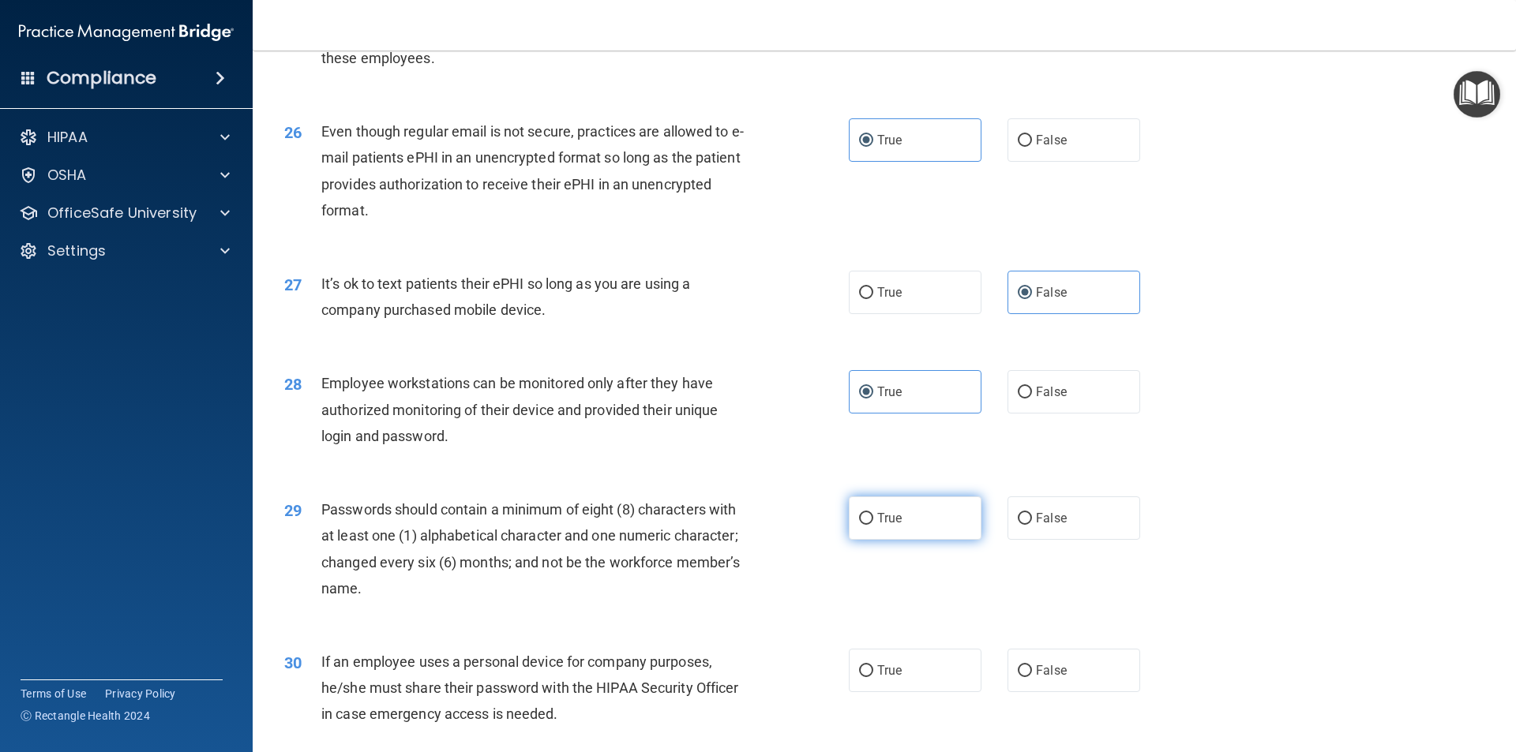
click at [881, 526] on span "True" at bounding box center [889, 518] width 24 height 15
click at [873, 525] on input "True" at bounding box center [866, 519] width 14 height 12
radio input "true"
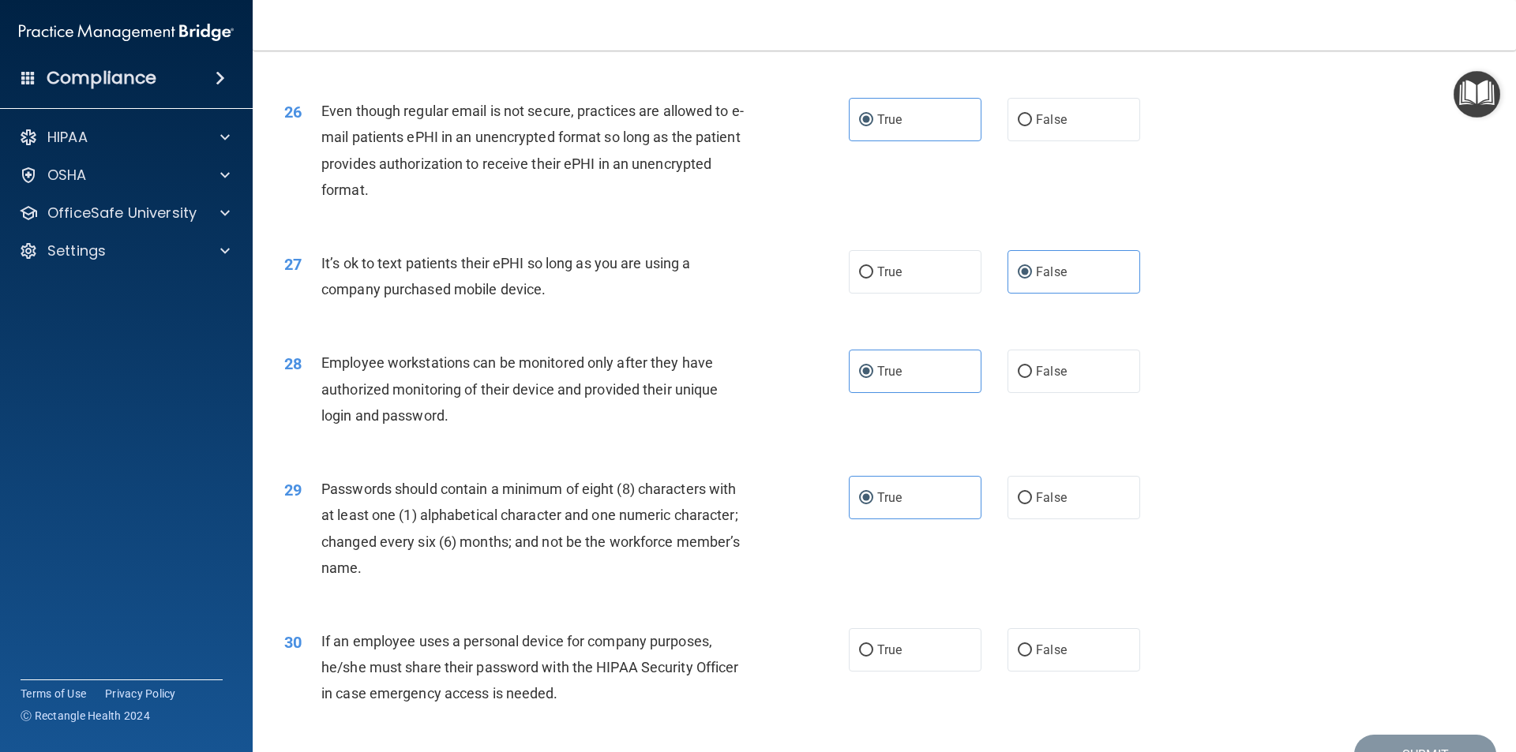
scroll to position [3157, 0]
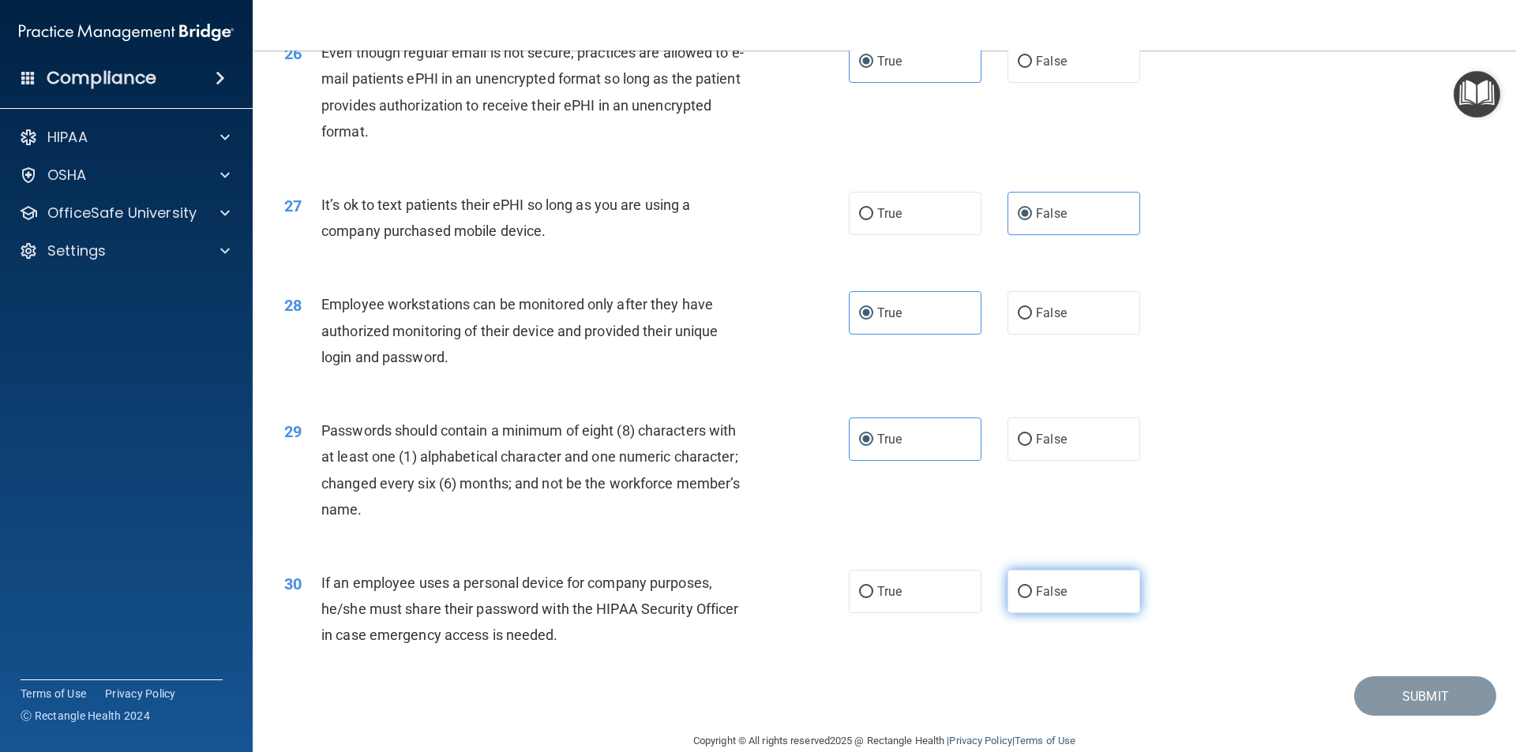
click at [1016, 609] on label "False" at bounding box center [1073, 591] width 133 height 43
click at [1017, 598] on input "False" at bounding box center [1024, 592] width 14 height 12
radio input "true"
click at [1416, 714] on button "Submit" at bounding box center [1425, 696] width 142 height 40
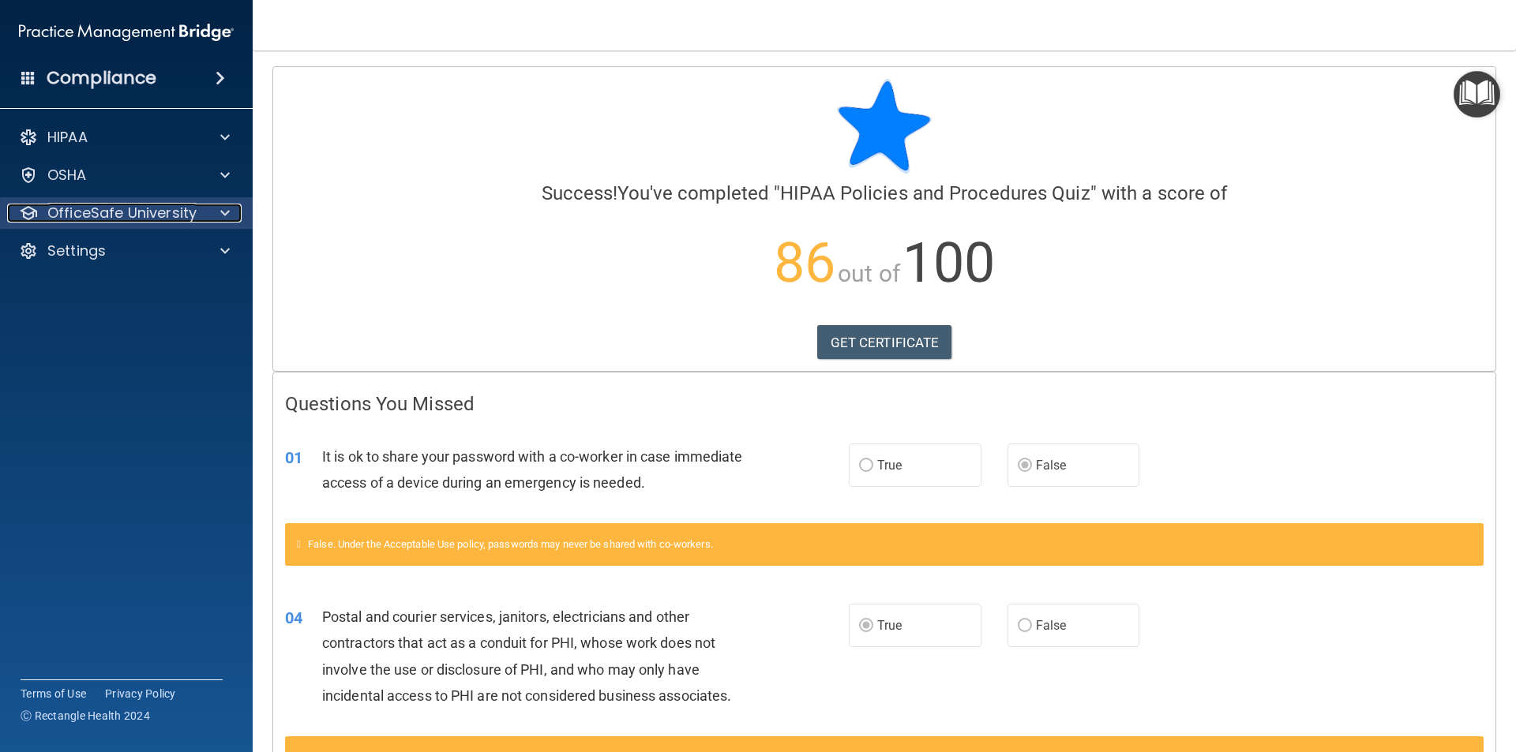
click at [123, 209] on p "OfficeSafe University" at bounding box center [121, 213] width 149 height 19
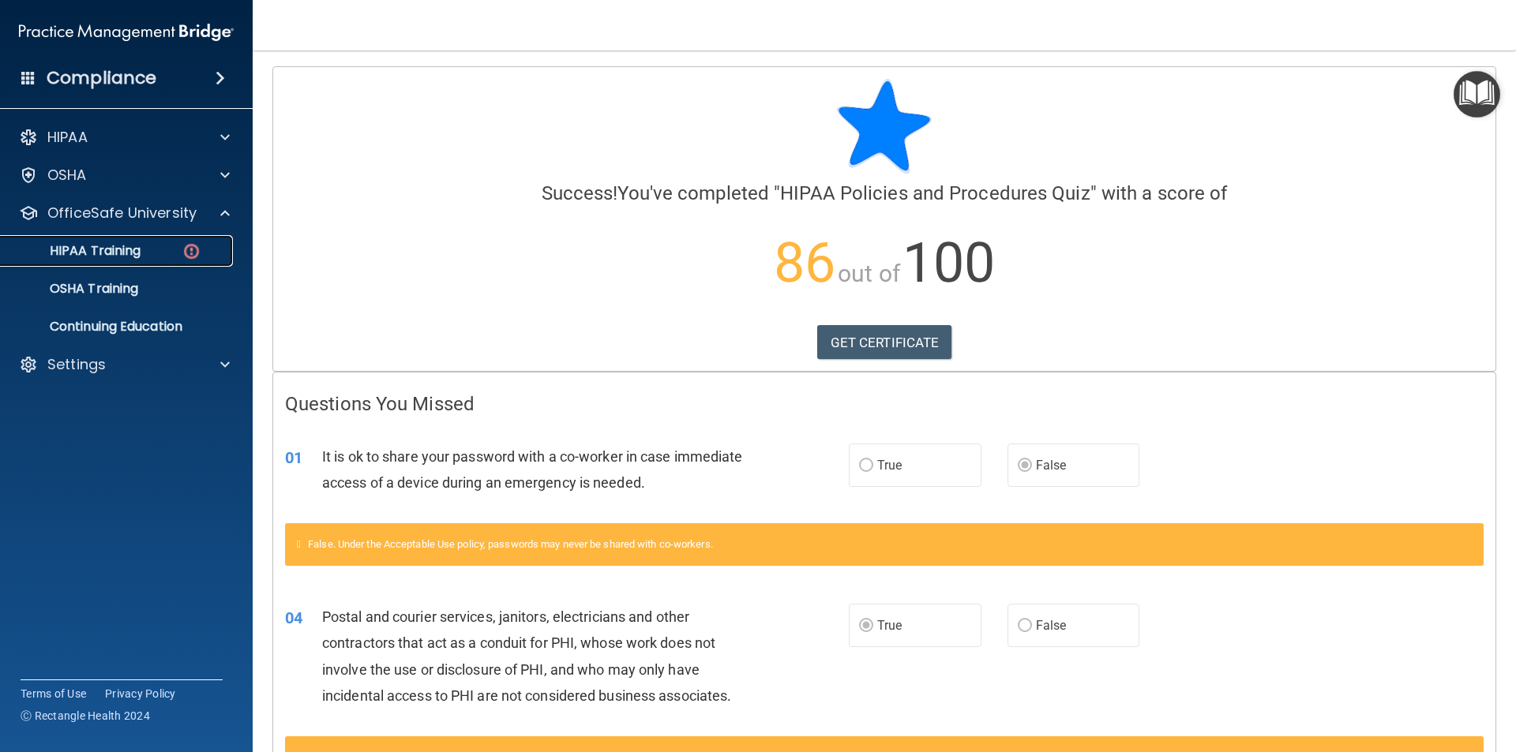
click at [129, 246] on p "HIPAA Training" at bounding box center [75, 251] width 130 height 16
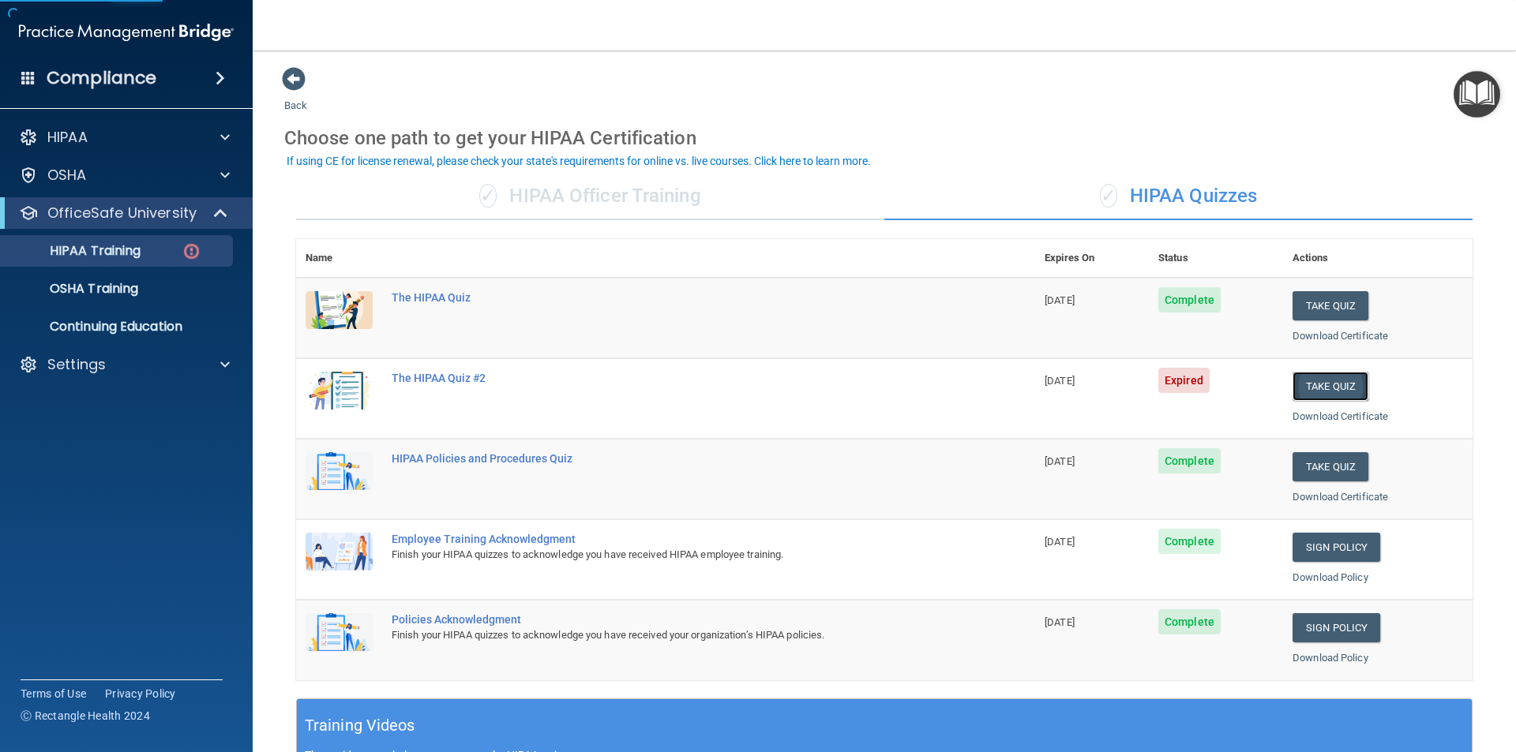
click at [1307, 386] on button "Take Quiz" at bounding box center [1330, 386] width 76 height 29
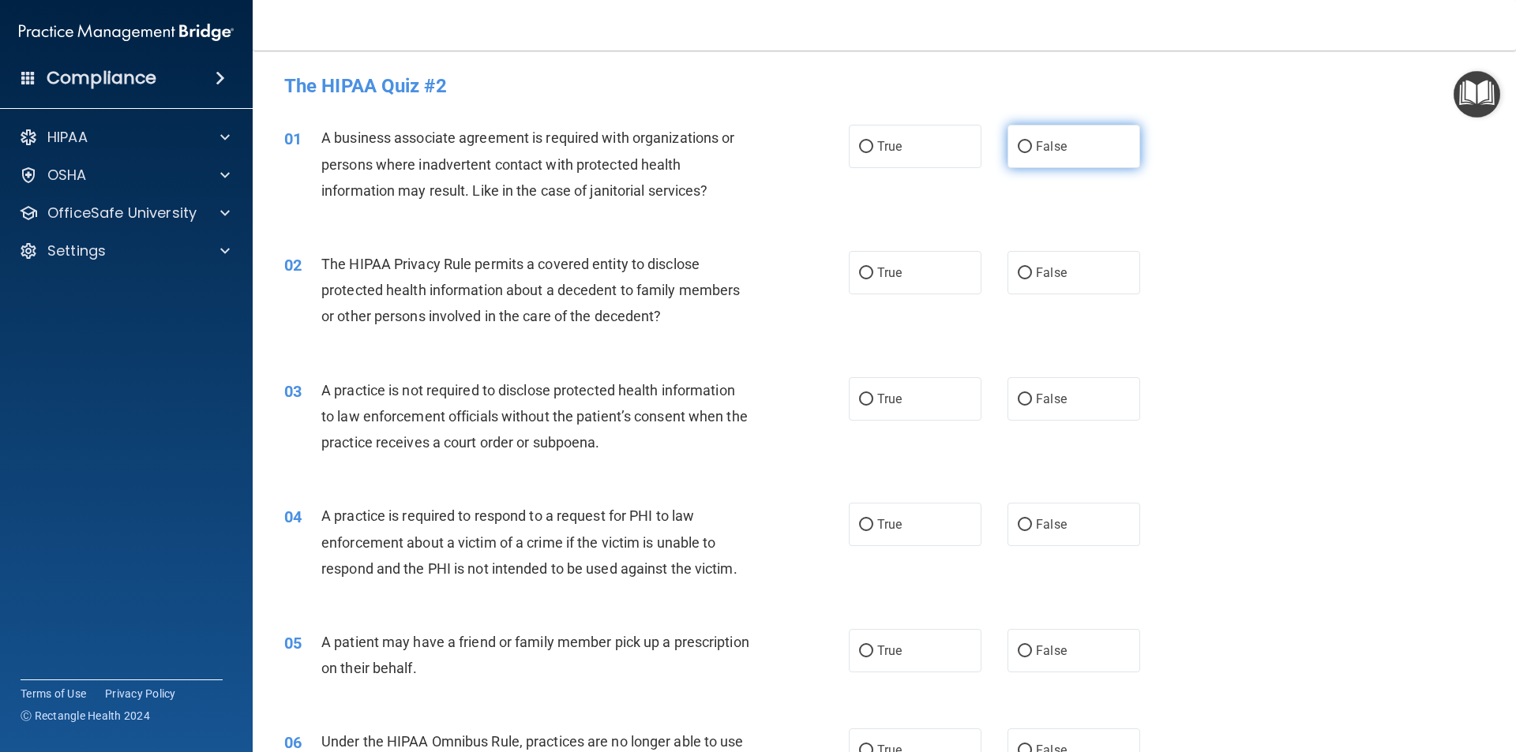
click at [1017, 142] on input "False" at bounding box center [1024, 147] width 14 height 12
radio input "true"
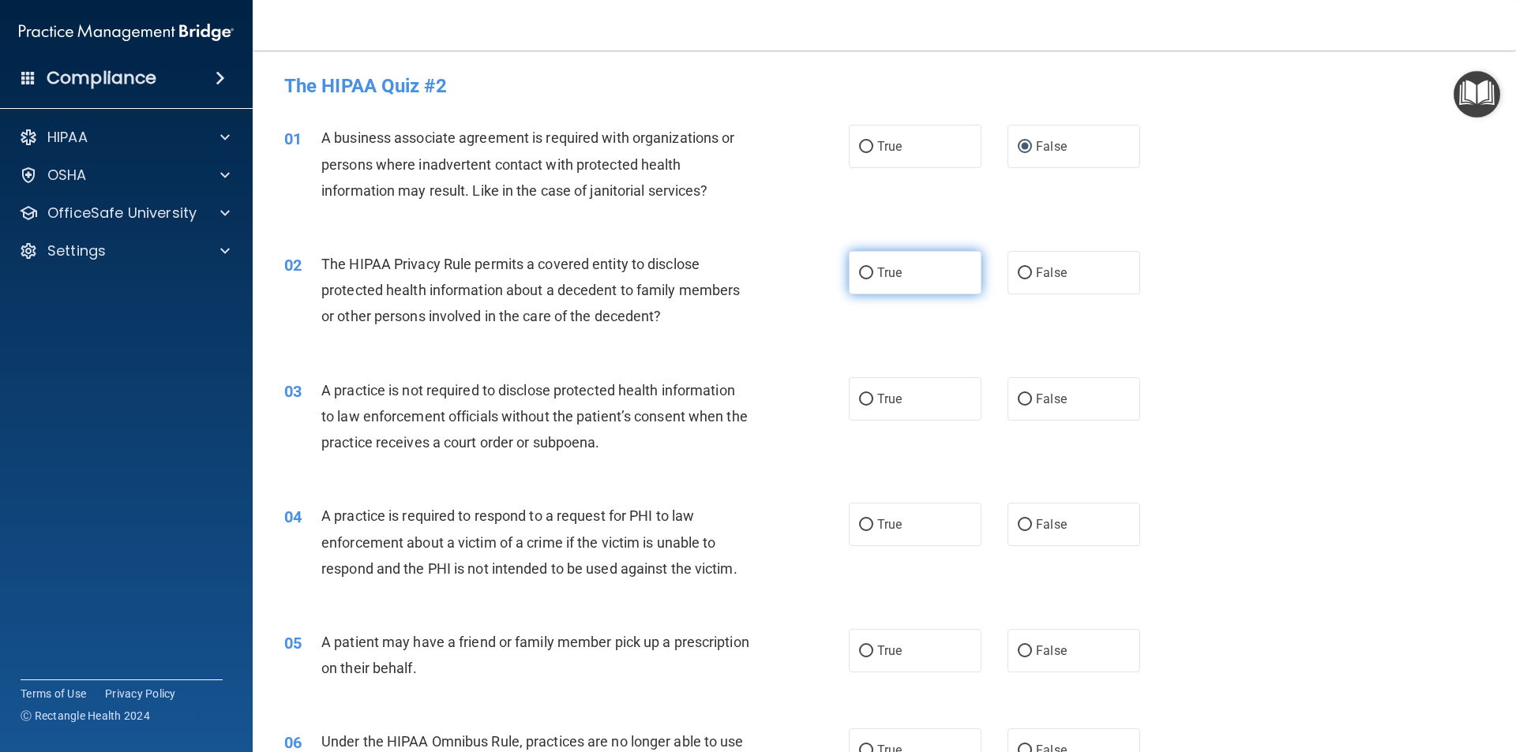
click at [858, 264] on label "True" at bounding box center [915, 272] width 133 height 43
click at [859, 268] on input "True" at bounding box center [866, 274] width 14 height 12
radio input "true"
click at [1036, 394] on span "False" at bounding box center [1051, 399] width 31 height 15
click at [1029, 394] on input "False" at bounding box center [1024, 400] width 14 height 12
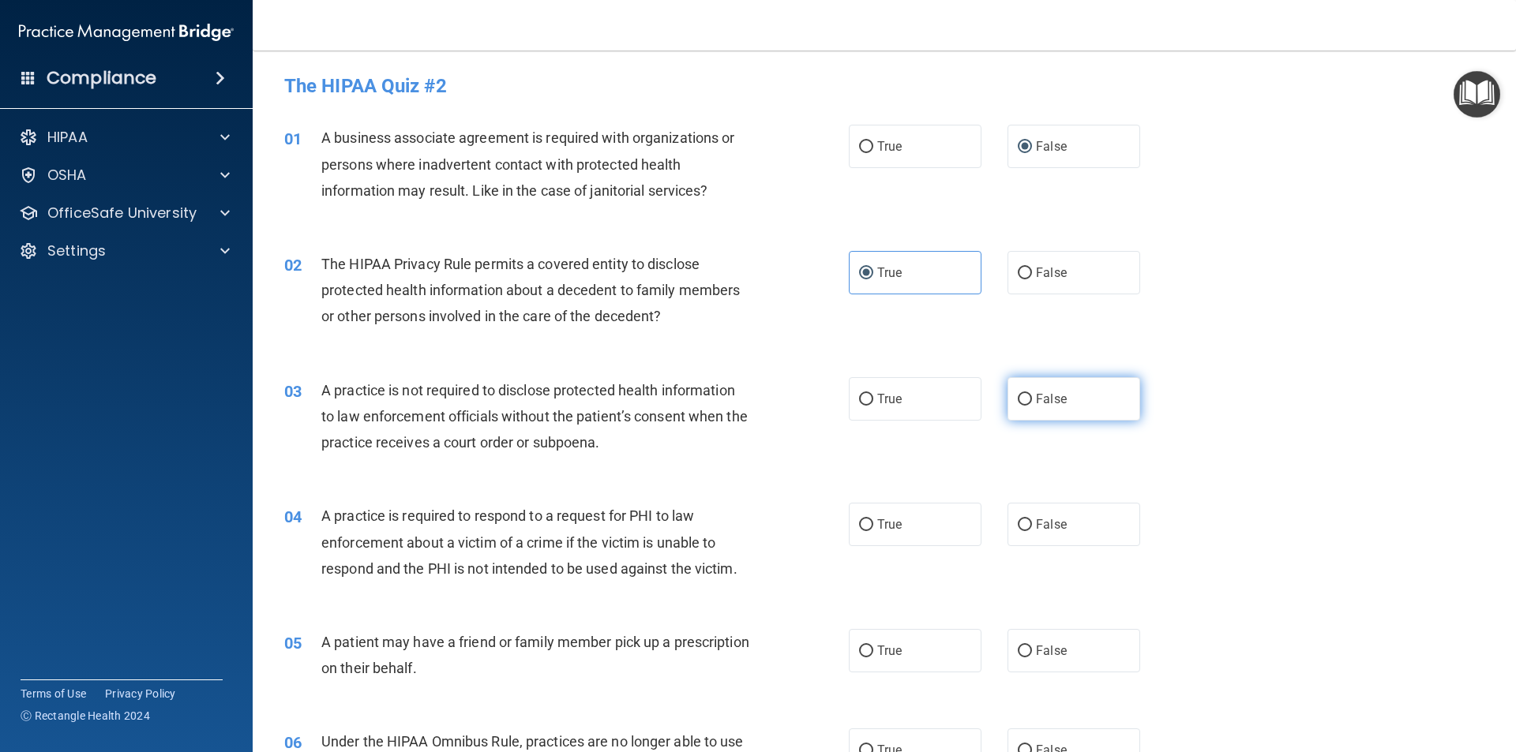
radio input "true"
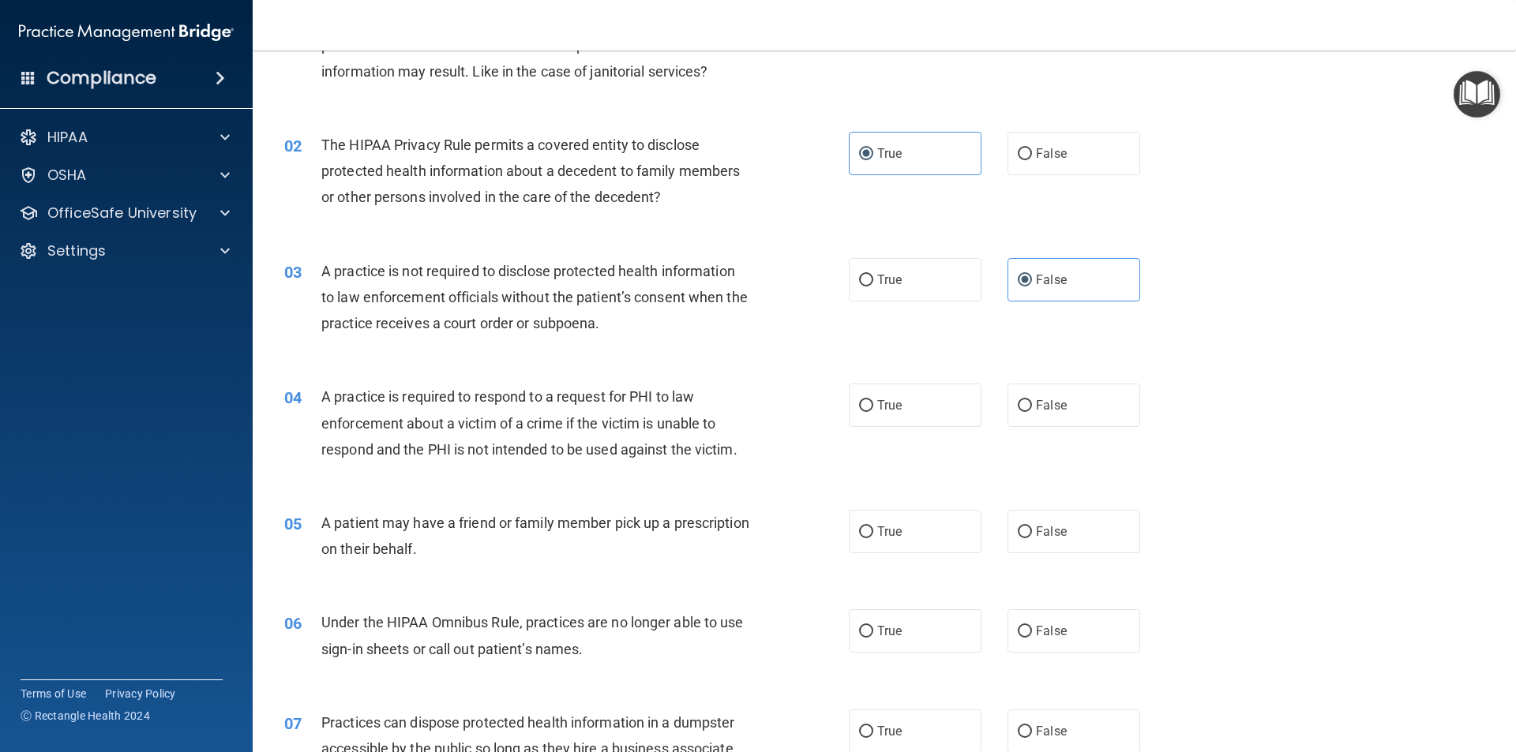
scroll to position [158, 0]
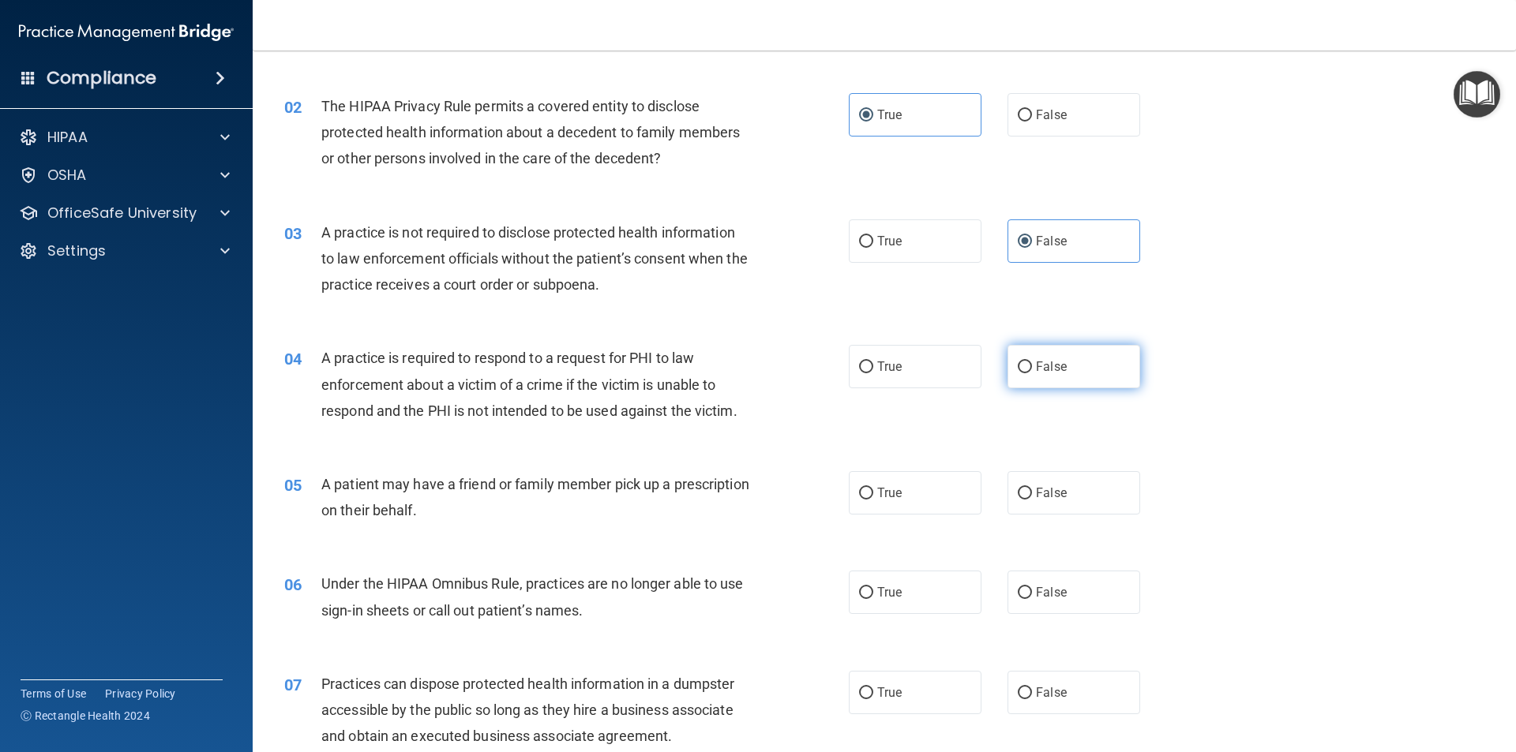
click at [1020, 364] on input "False" at bounding box center [1024, 368] width 14 height 12
radio input "true"
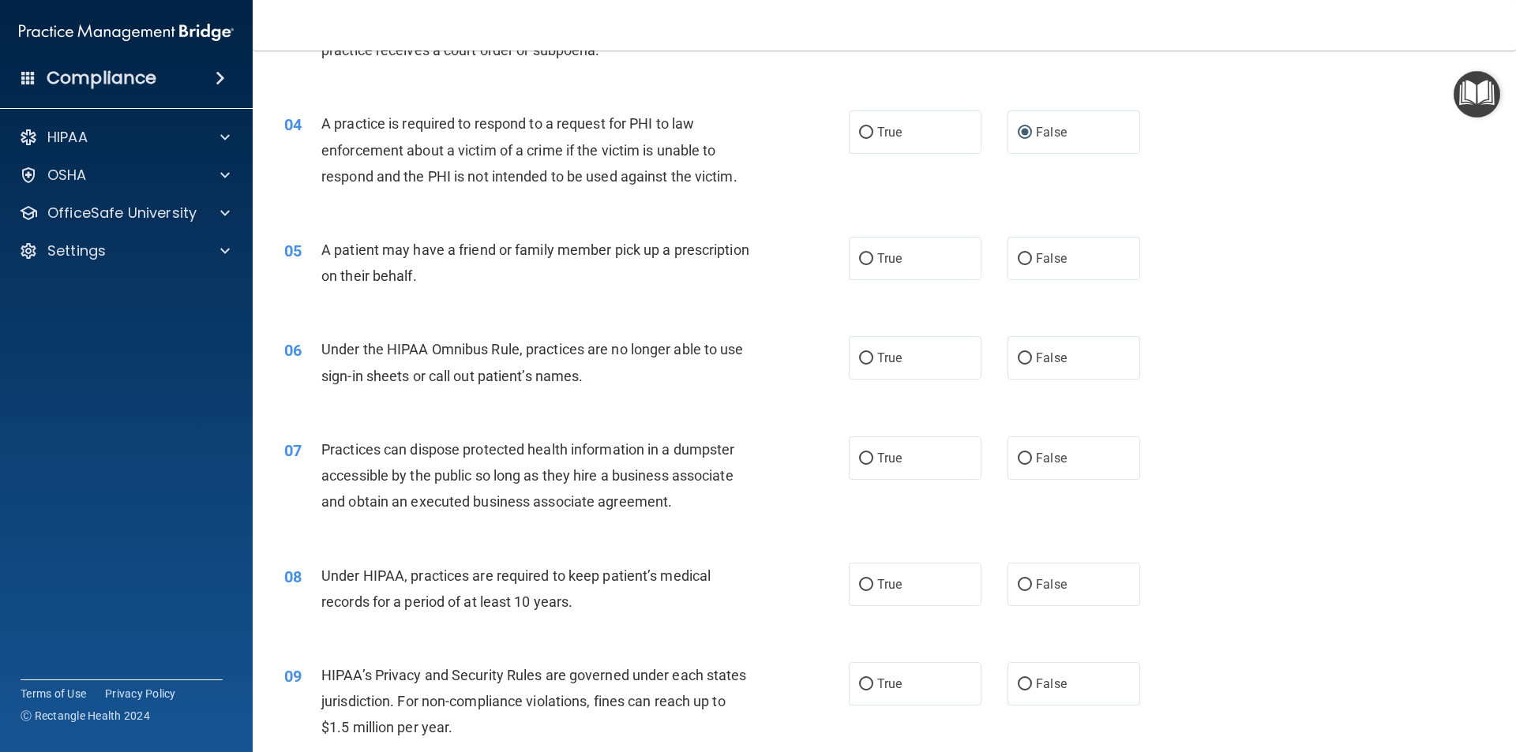
scroll to position [395, 0]
click at [863, 253] on input "True" at bounding box center [866, 257] width 14 height 12
radio input "true"
click at [1051, 354] on span "False" at bounding box center [1051, 355] width 31 height 15
click at [1032, 354] on input "False" at bounding box center [1024, 356] width 14 height 12
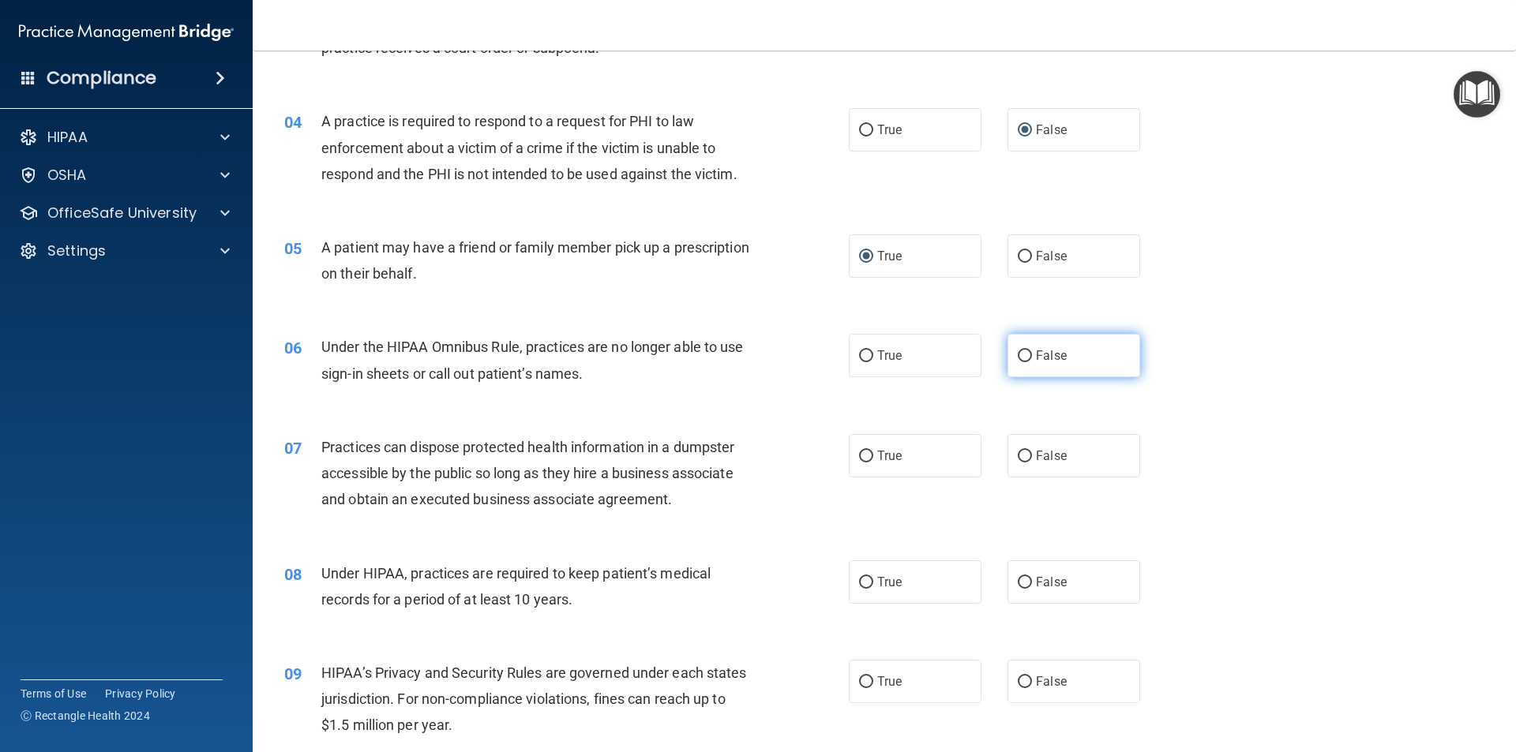
radio input "true"
click at [1018, 454] on input "False" at bounding box center [1024, 457] width 14 height 12
radio input "true"
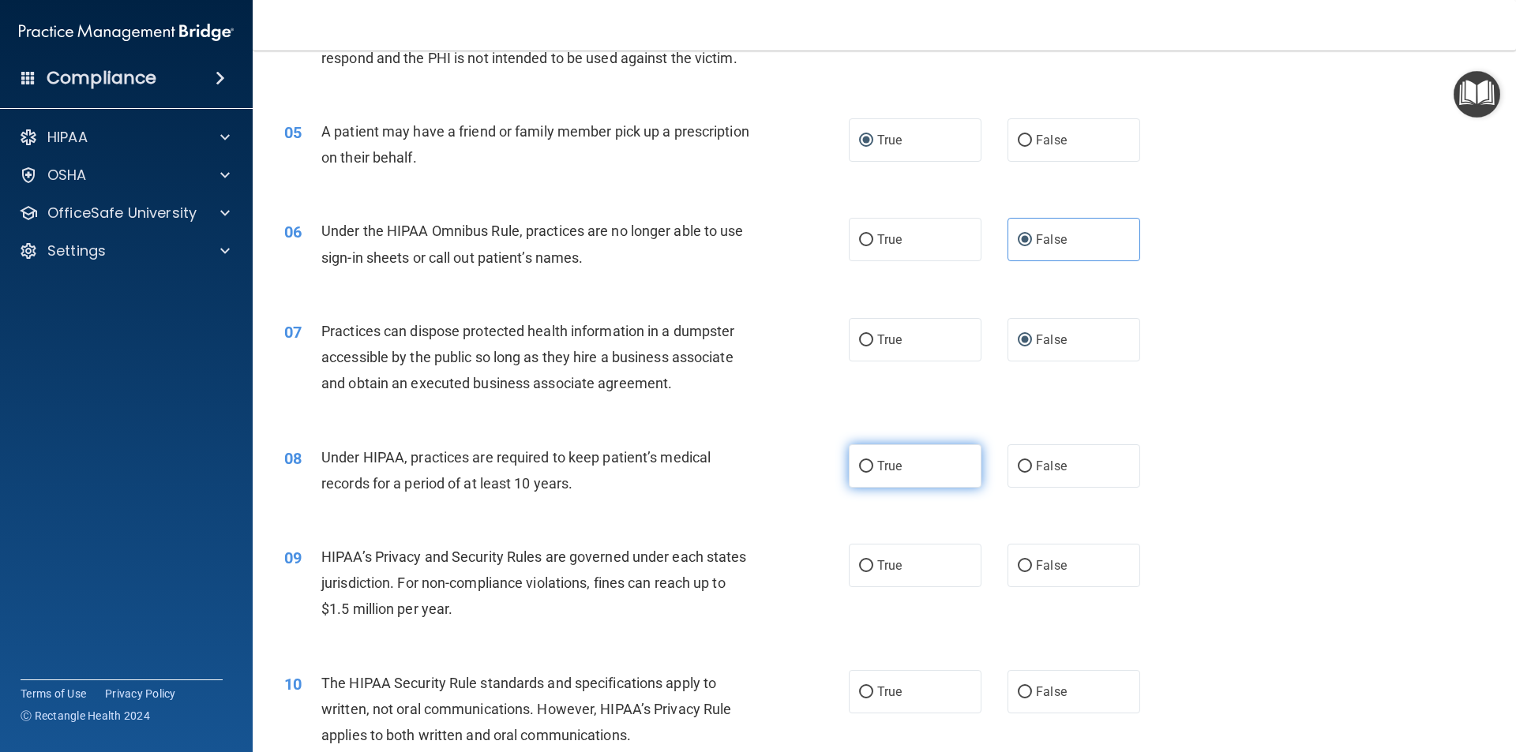
scroll to position [553, 0]
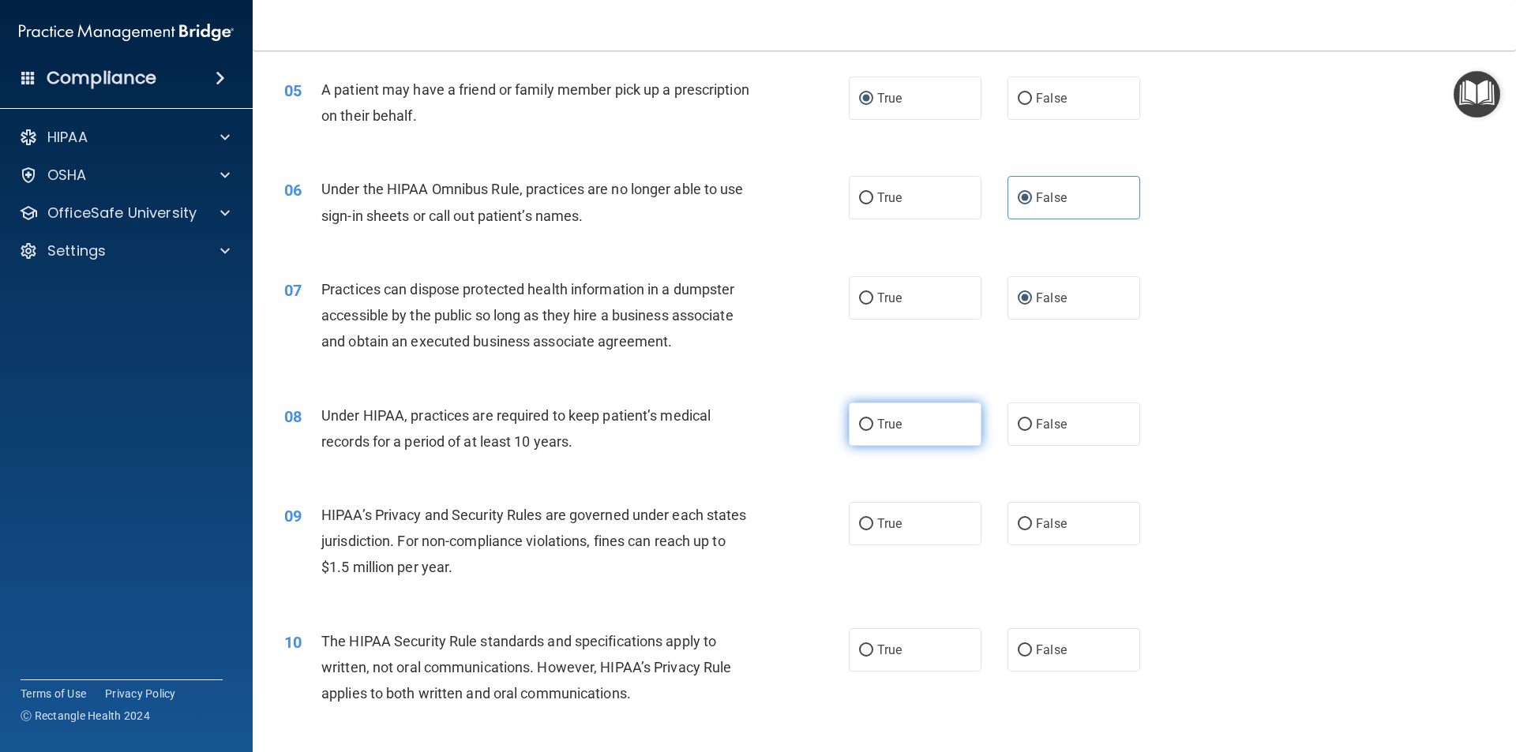
click at [893, 435] on label "True" at bounding box center [915, 424] width 133 height 43
click at [873, 431] on input "True" at bounding box center [866, 425] width 14 height 12
radio input "true"
drag, startPoint x: 898, startPoint y: 514, endPoint x: 899, endPoint y: 530, distance: 16.6
click at [898, 520] on label "True" at bounding box center [915, 523] width 133 height 43
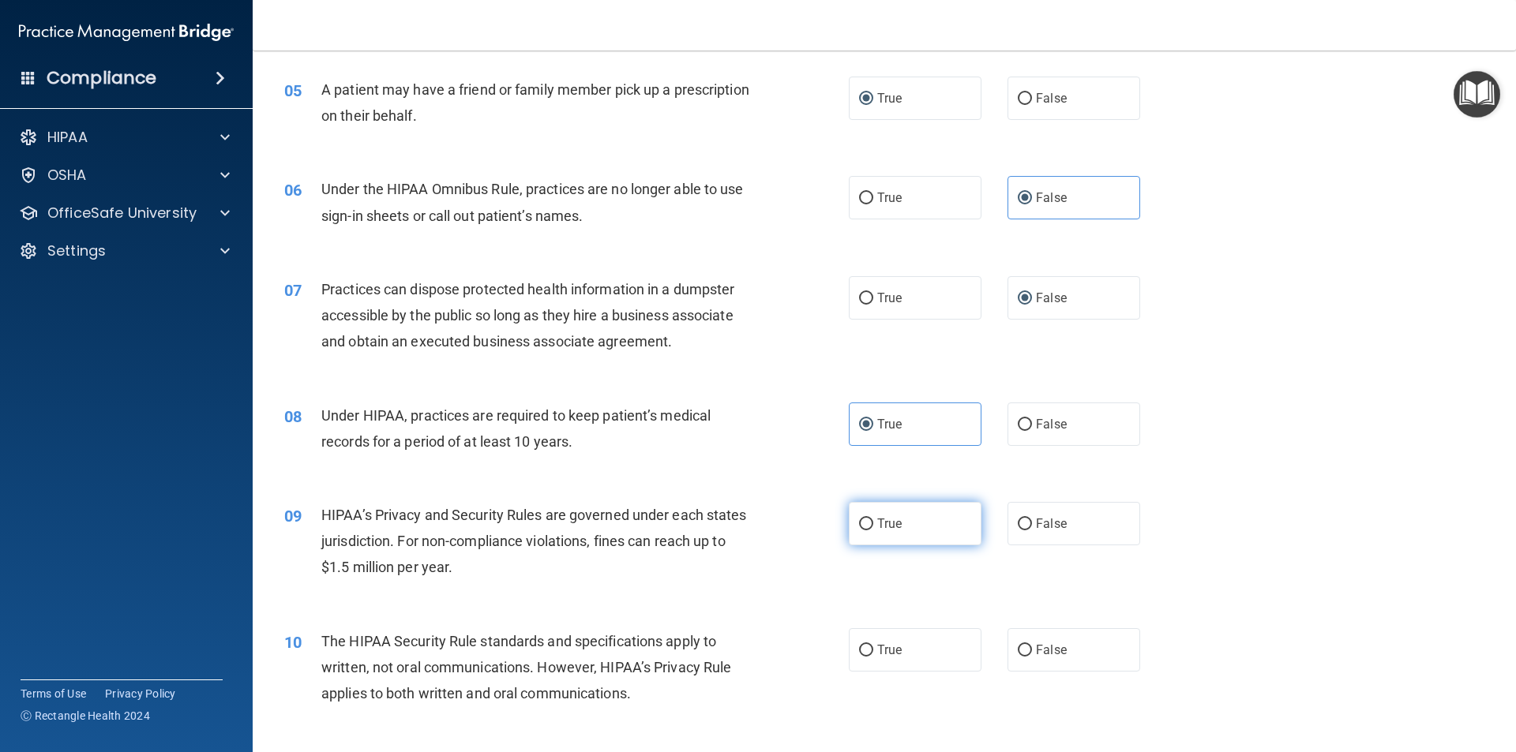
click at [873, 520] on input "True" at bounding box center [866, 525] width 14 height 12
radio input "true"
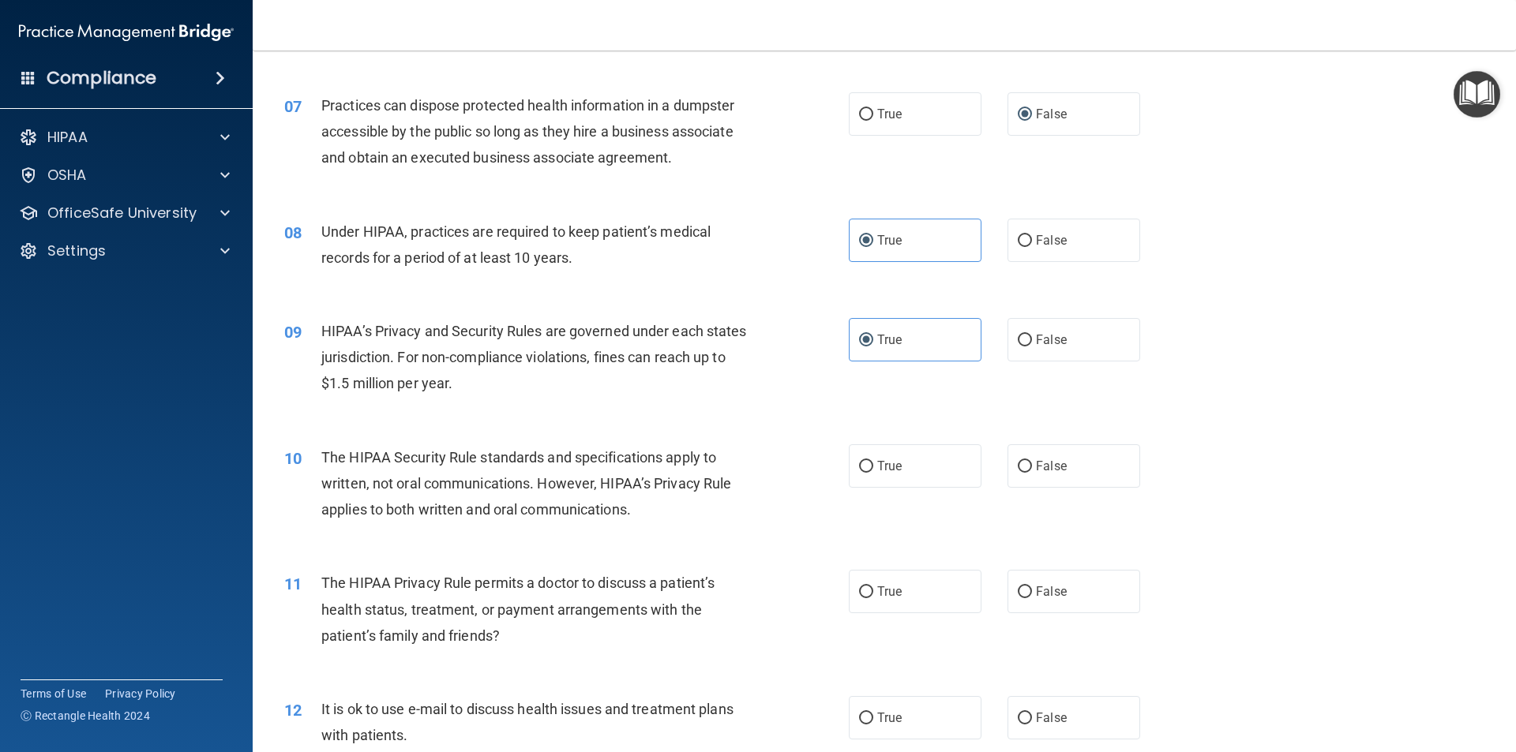
scroll to position [789, 0]
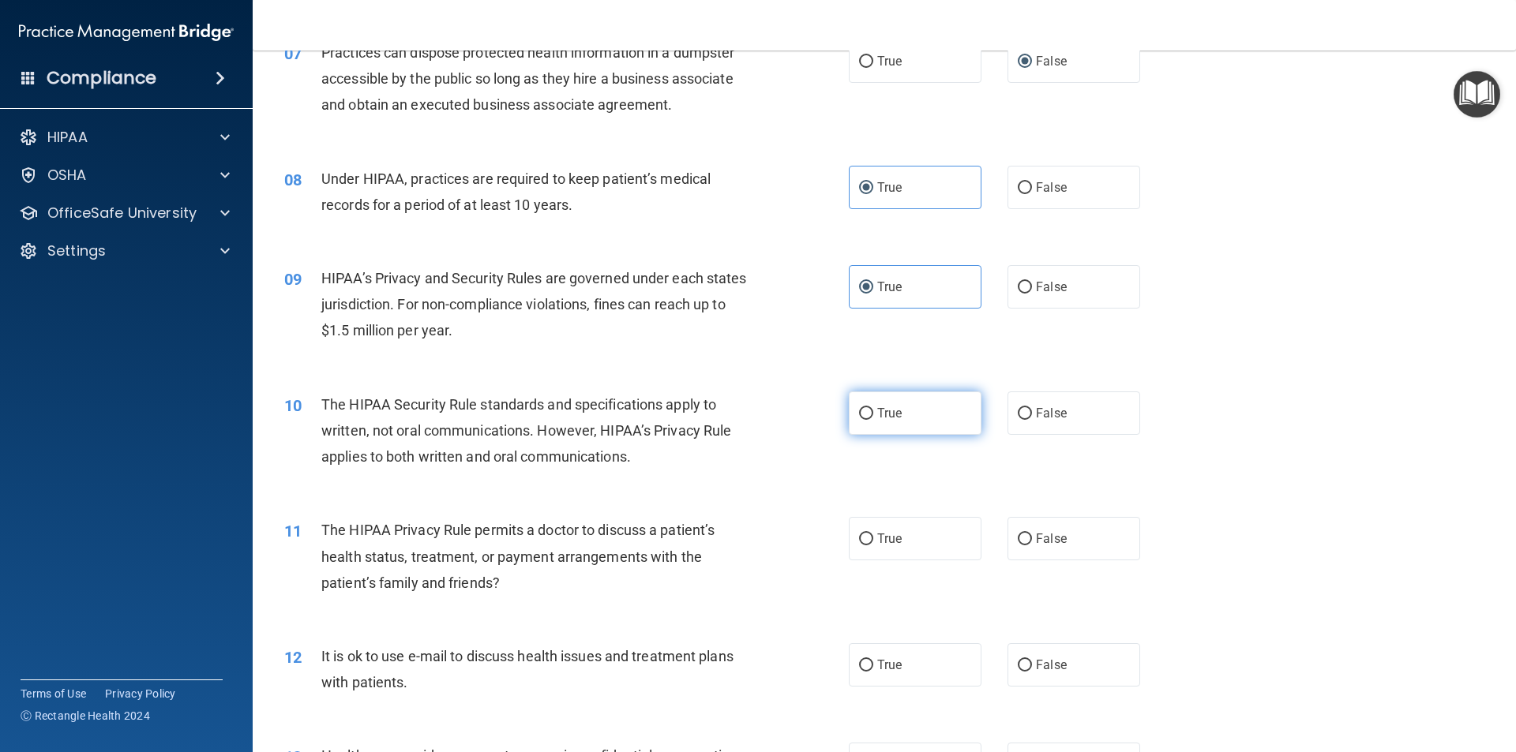
click at [887, 423] on label "True" at bounding box center [915, 413] width 133 height 43
click at [873, 420] on input "True" at bounding box center [866, 414] width 14 height 12
radio input "true"
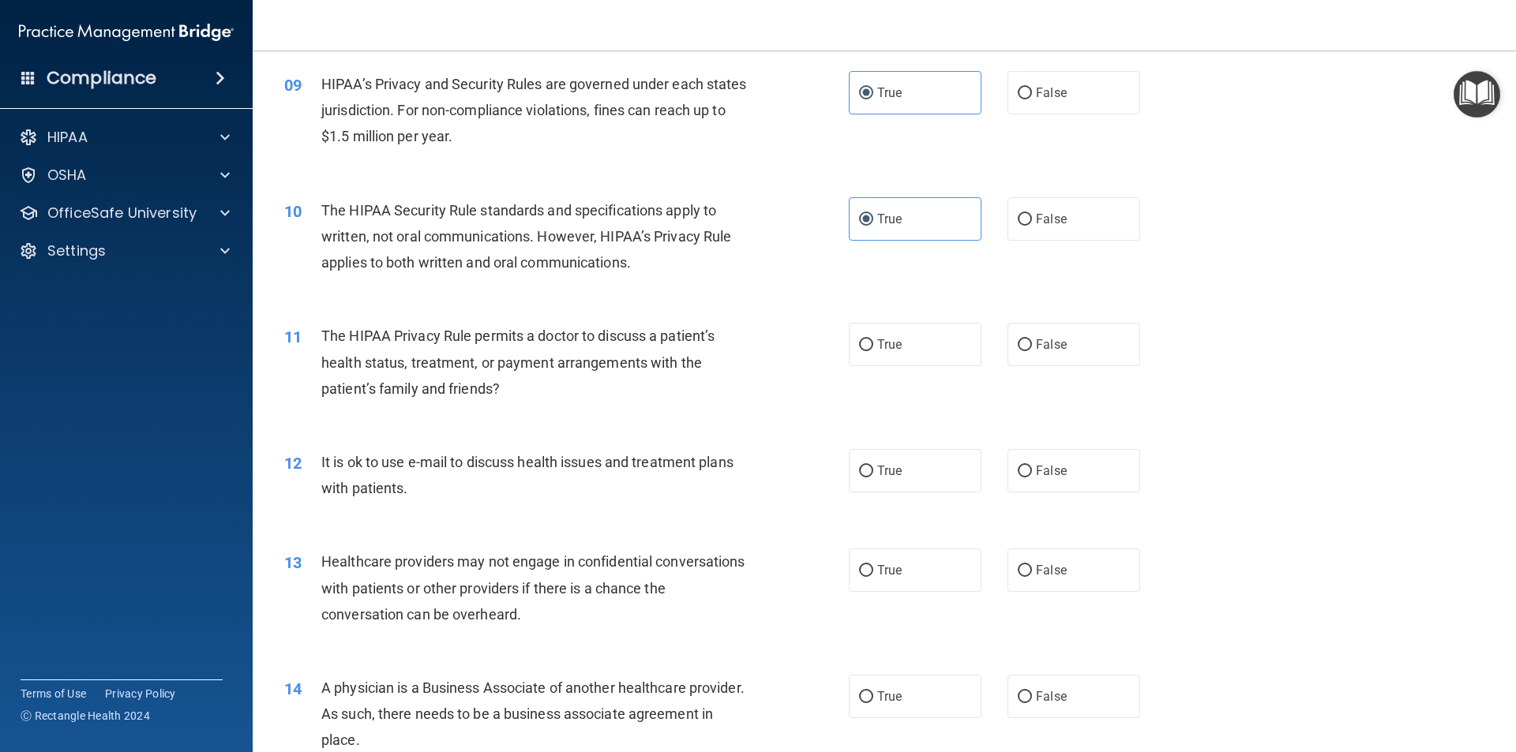
scroll to position [1026, 0]
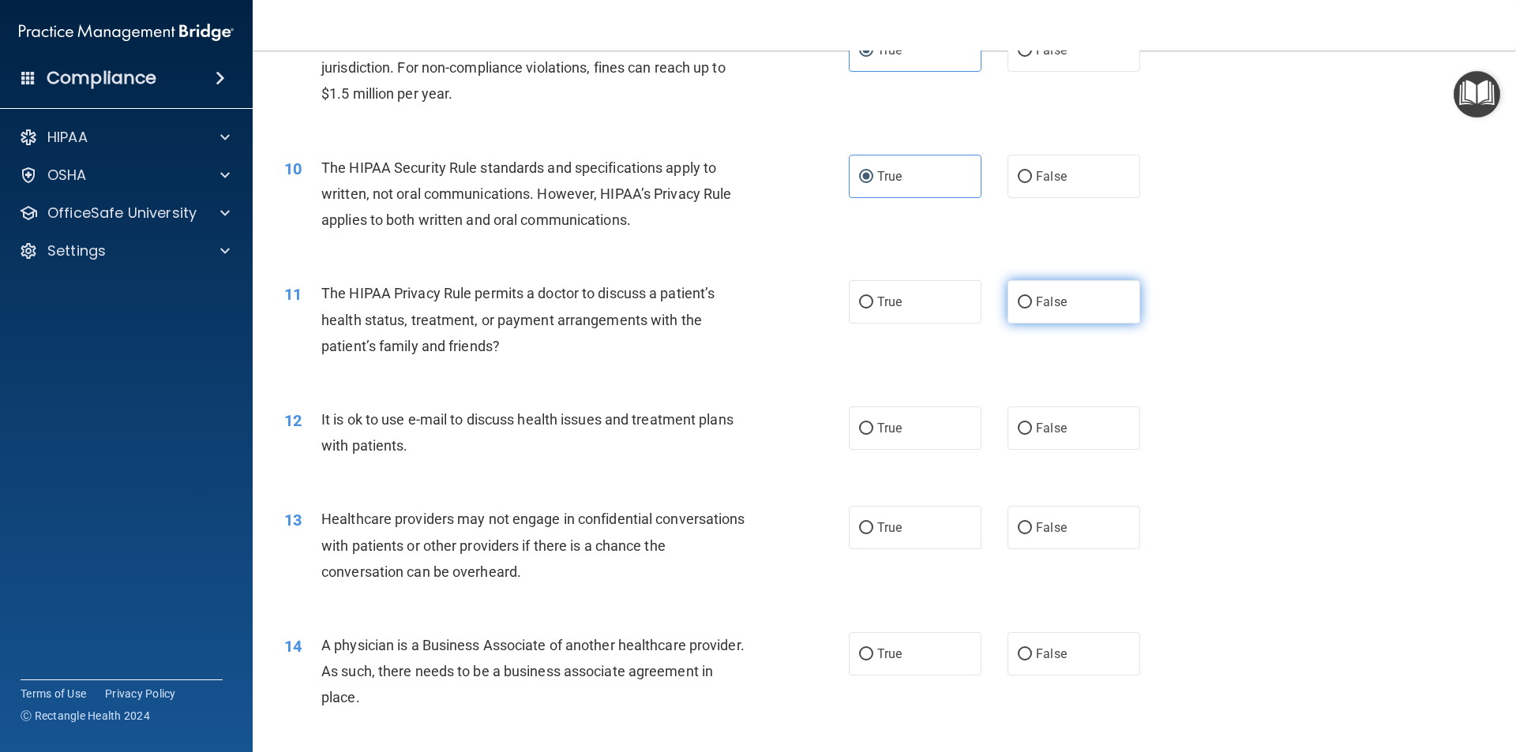
click at [1040, 305] on span "False" at bounding box center [1051, 301] width 31 height 15
click at [1032, 305] on input "False" at bounding box center [1024, 303] width 14 height 12
radio input "true"
click at [1018, 432] on input "False" at bounding box center [1024, 429] width 14 height 12
radio input "true"
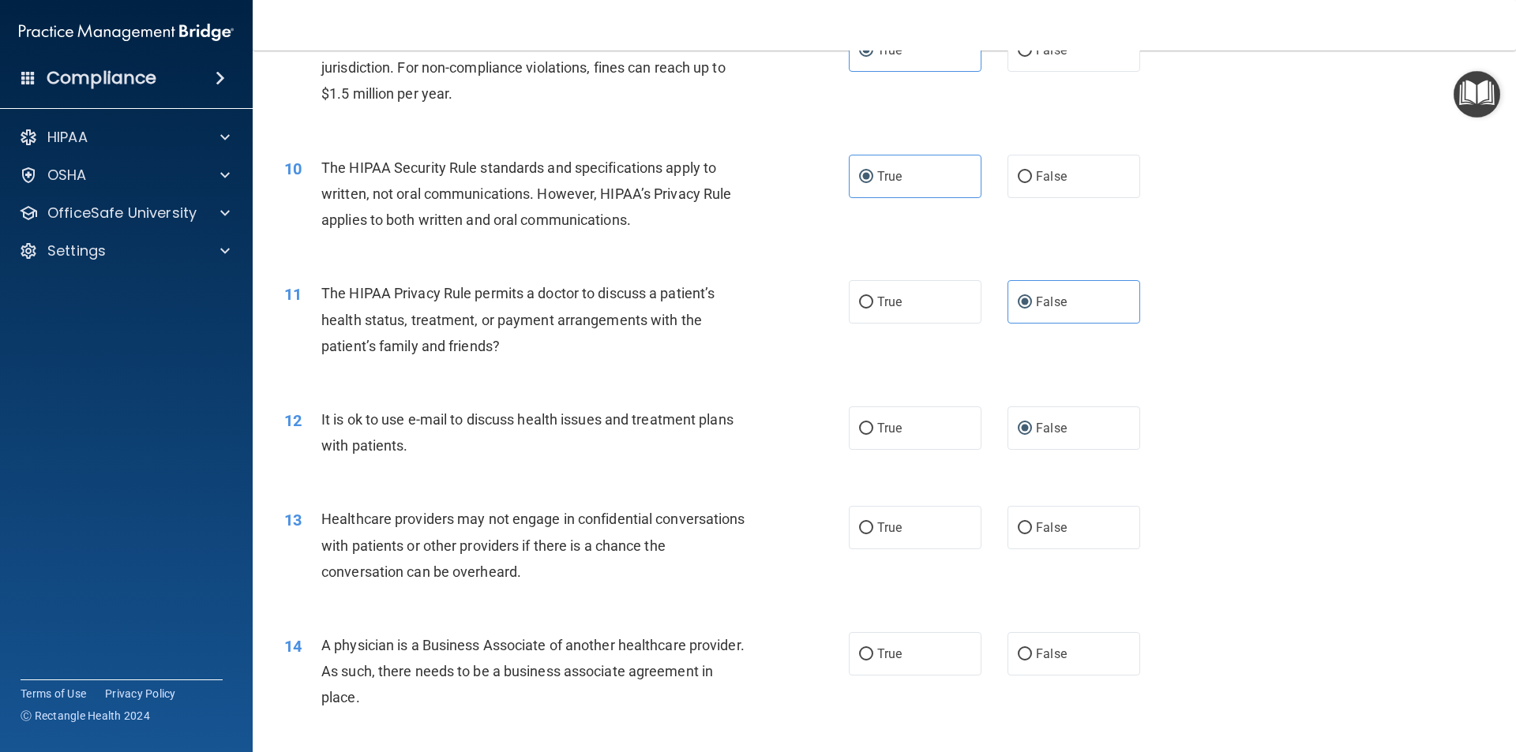
scroll to position [1105, 0]
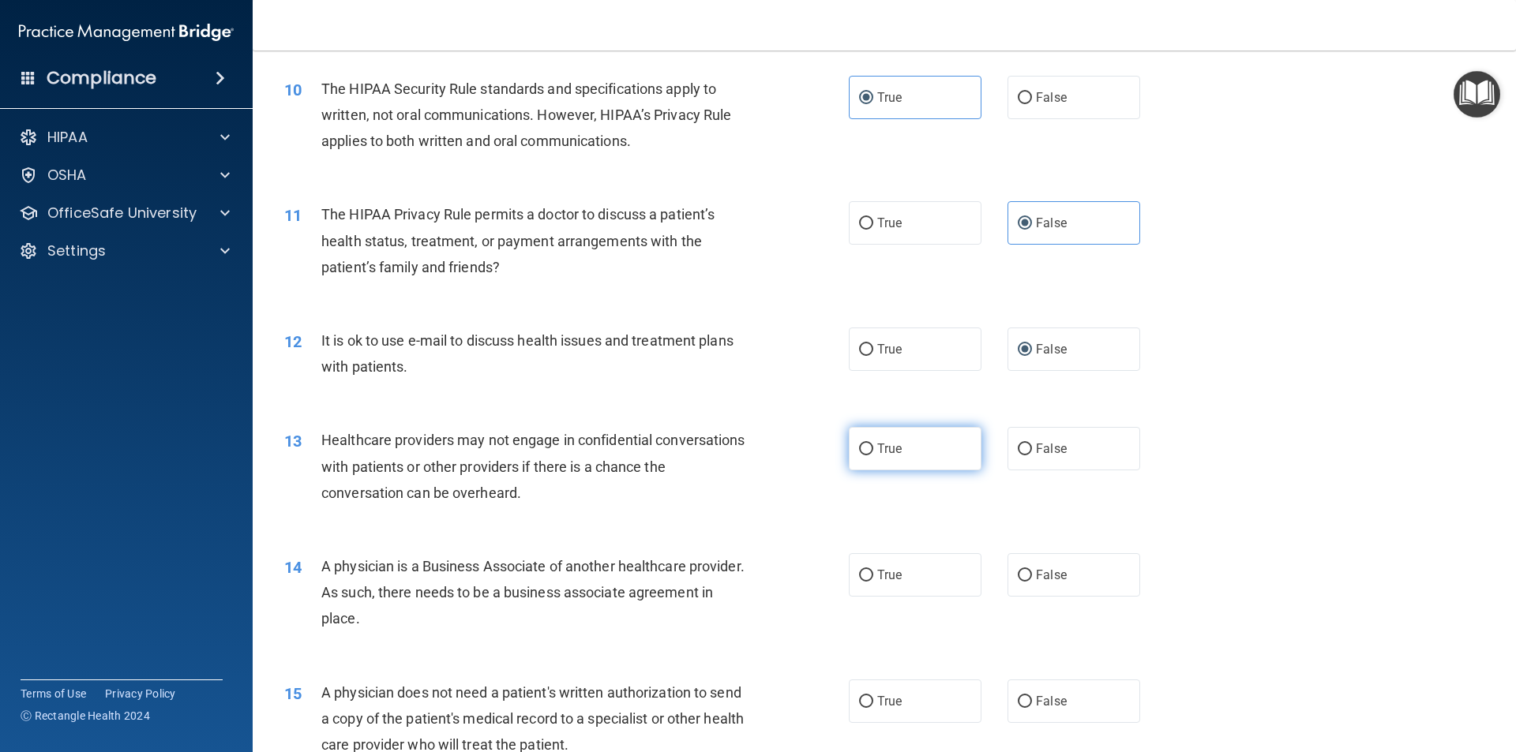
click at [868, 447] on label "True" at bounding box center [915, 448] width 133 height 43
click at [868, 447] on input "True" at bounding box center [866, 450] width 14 height 12
radio input "true"
click at [914, 576] on label "True" at bounding box center [915, 574] width 133 height 43
click at [873, 576] on input "True" at bounding box center [866, 576] width 14 height 12
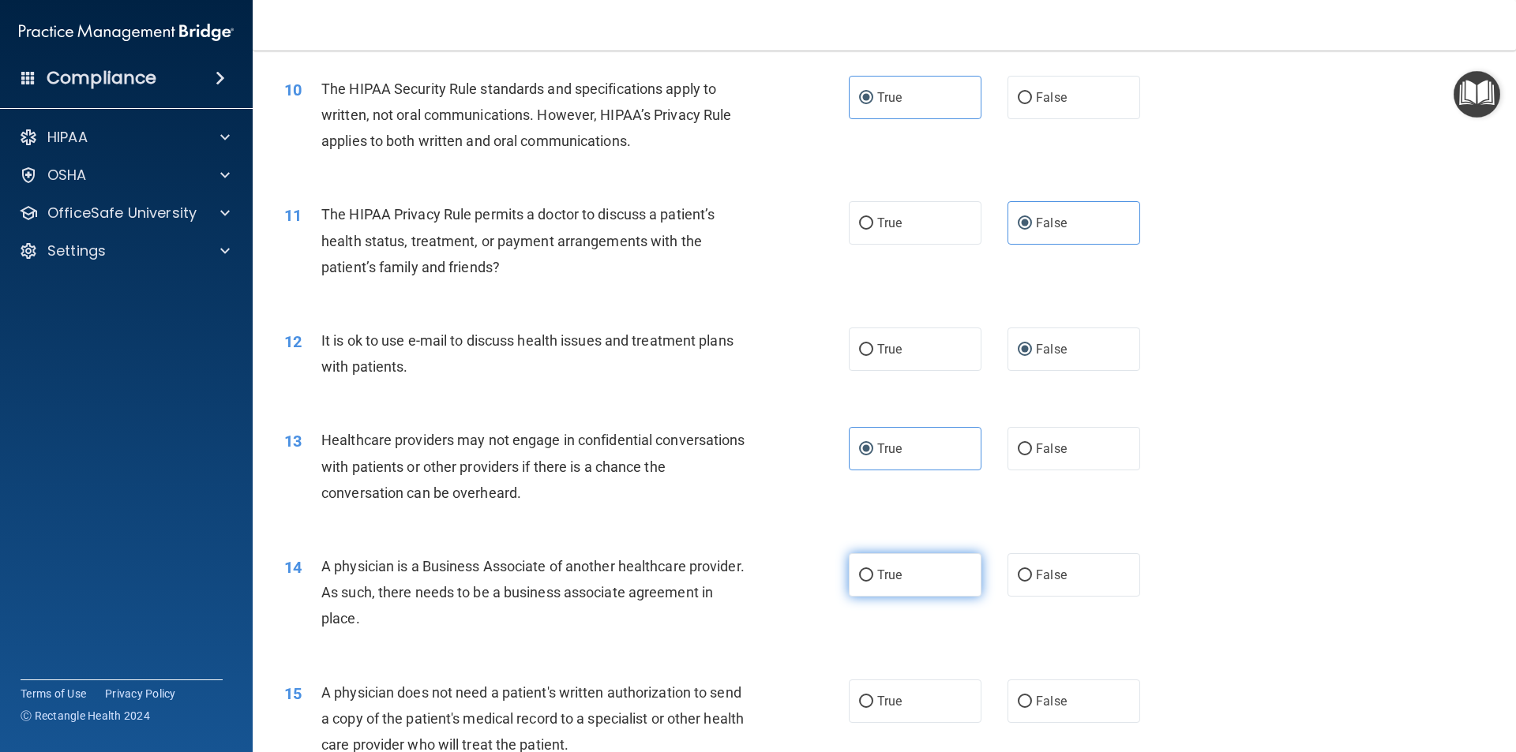
radio input "true"
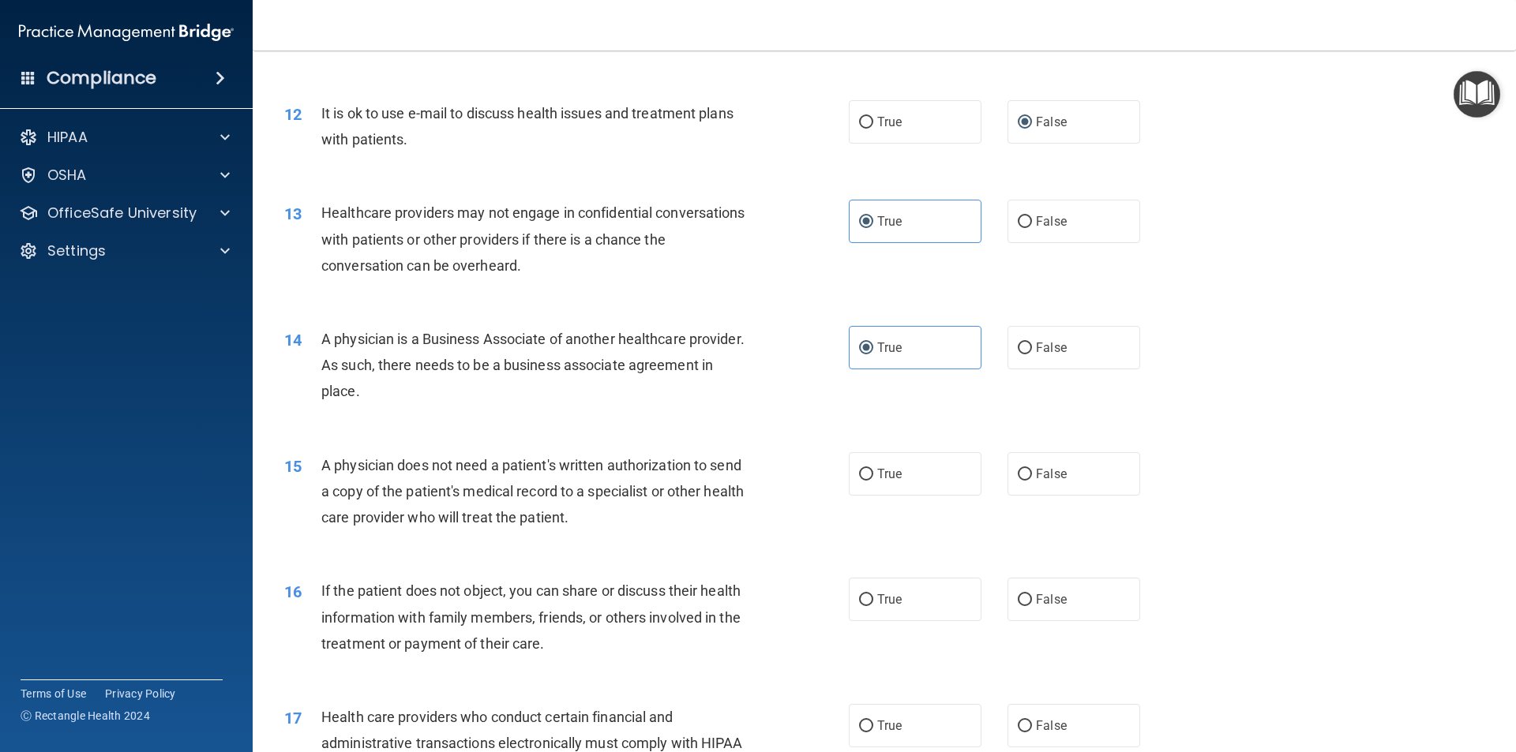
scroll to position [1342, 0]
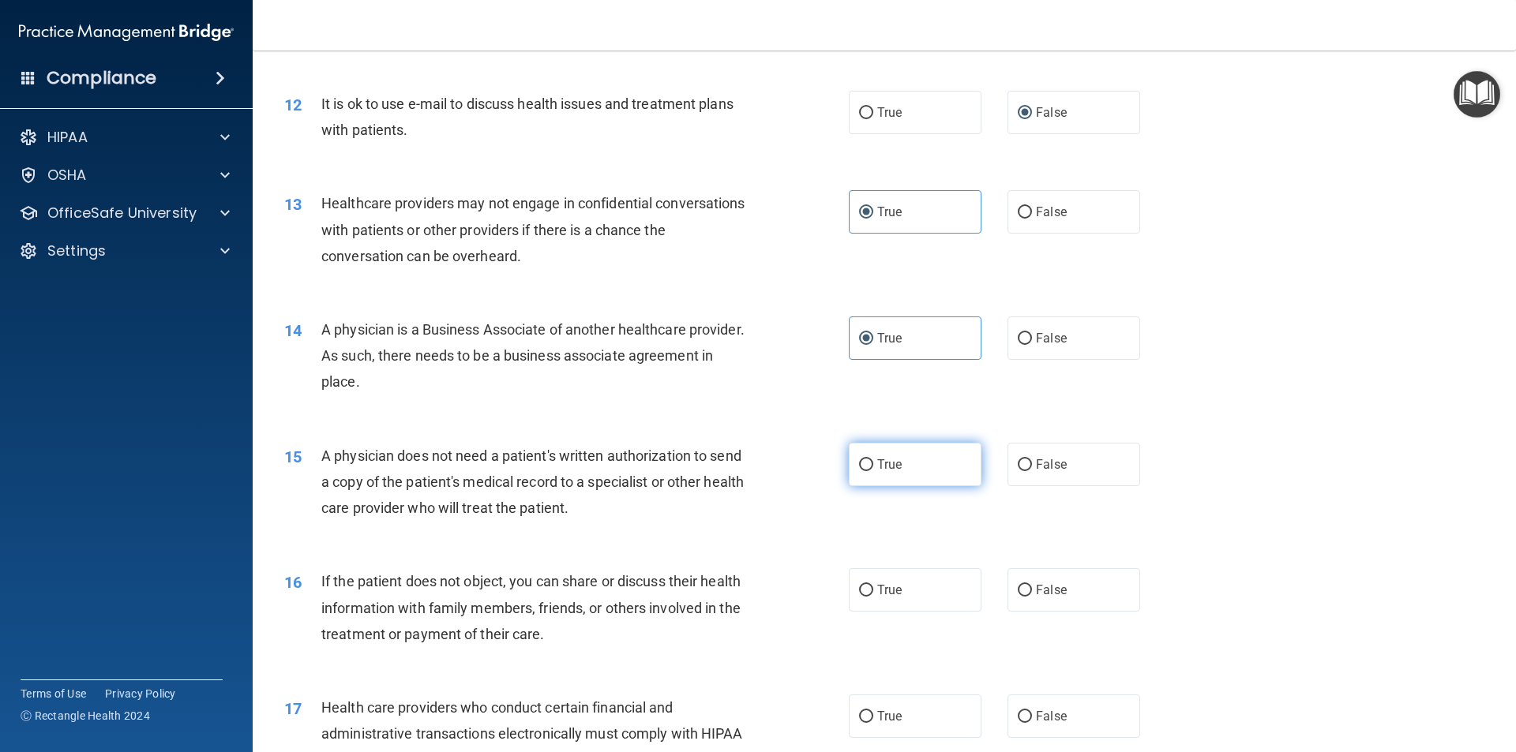
click at [863, 466] on input "True" at bounding box center [866, 465] width 14 height 12
radio input "true"
click at [868, 586] on label "True" at bounding box center [915, 589] width 133 height 43
click at [868, 586] on input "True" at bounding box center [866, 591] width 14 height 12
radio input "true"
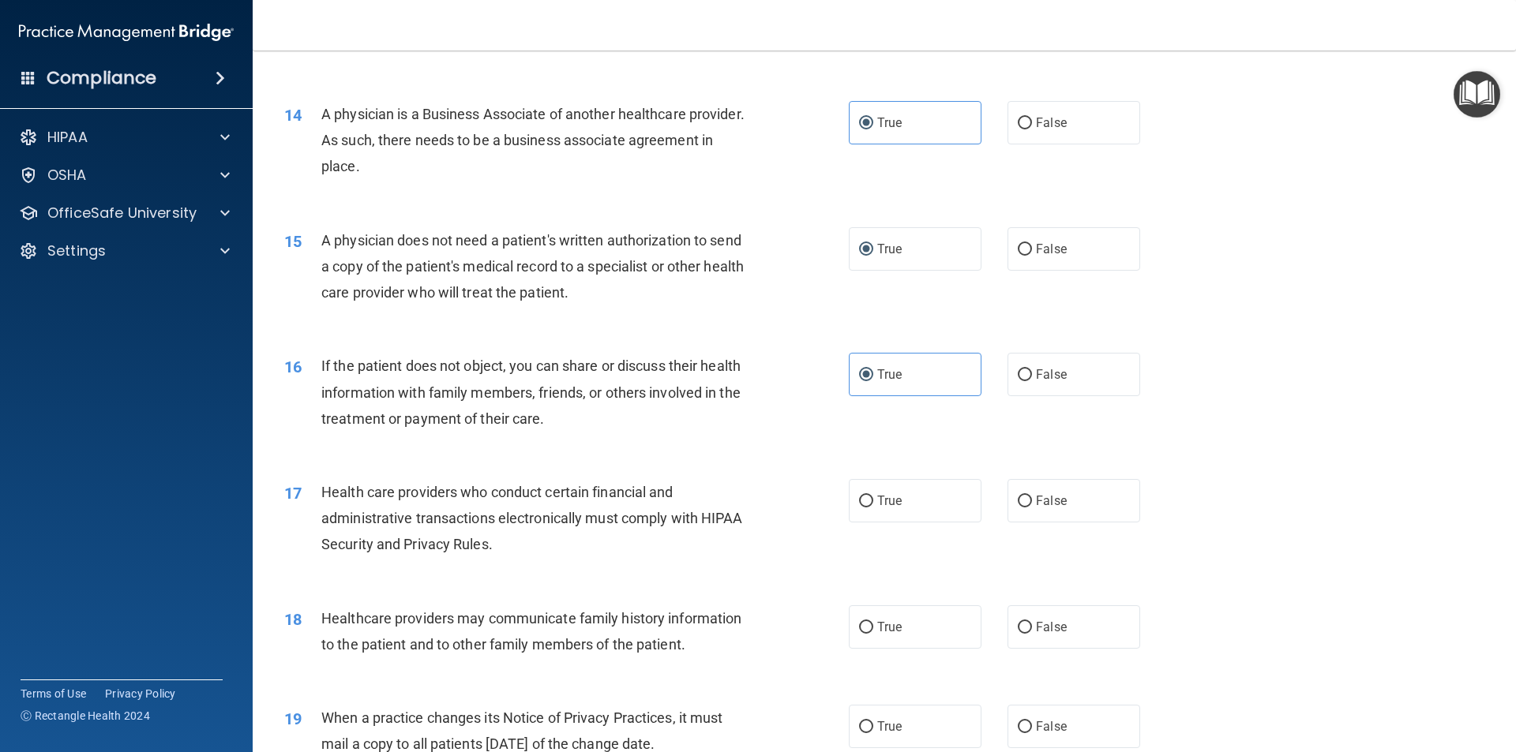
scroll to position [1579, 0]
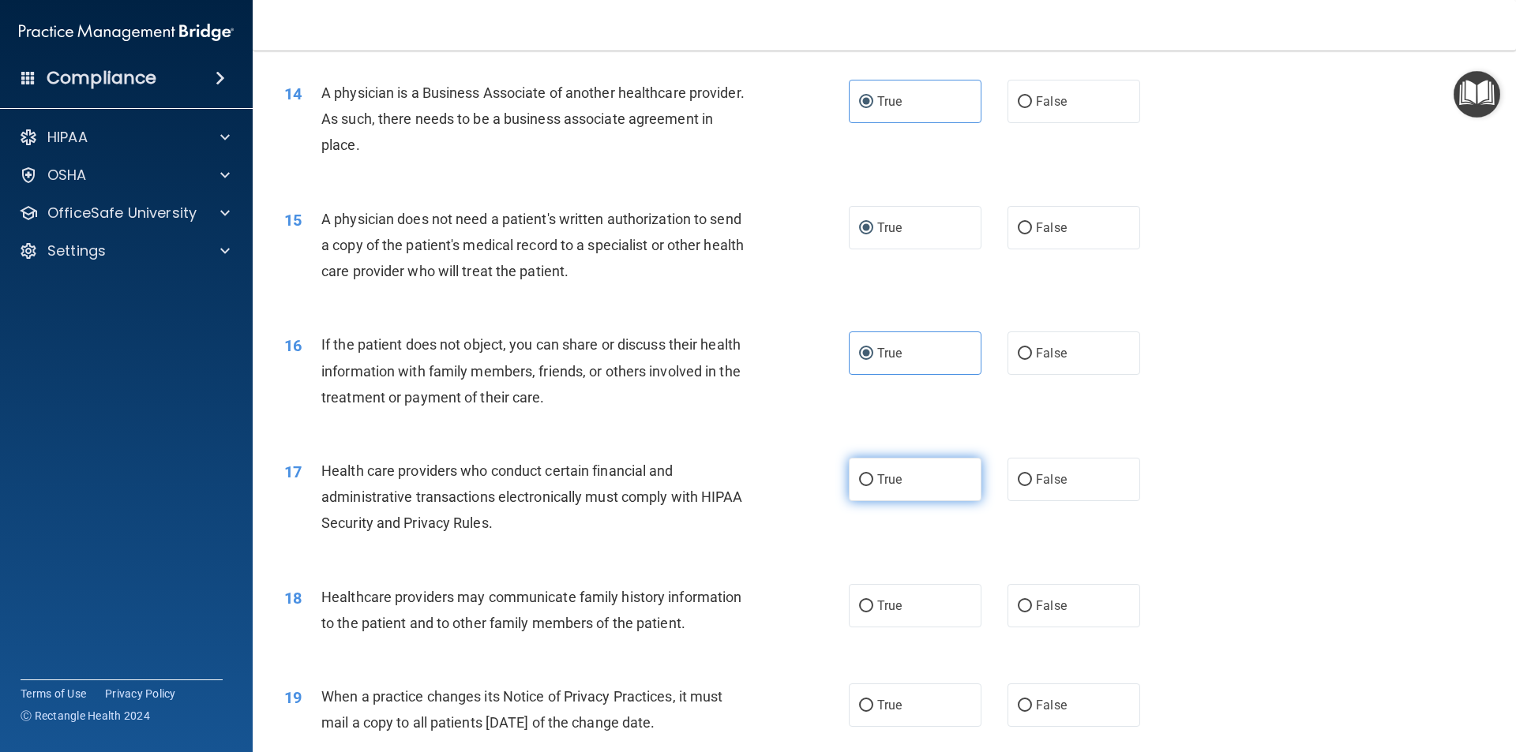
click at [871, 489] on label "True" at bounding box center [915, 479] width 133 height 43
click at [871, 486] on input "True" at bounding box center [866, 480] width 14 height 12
radio input "true"
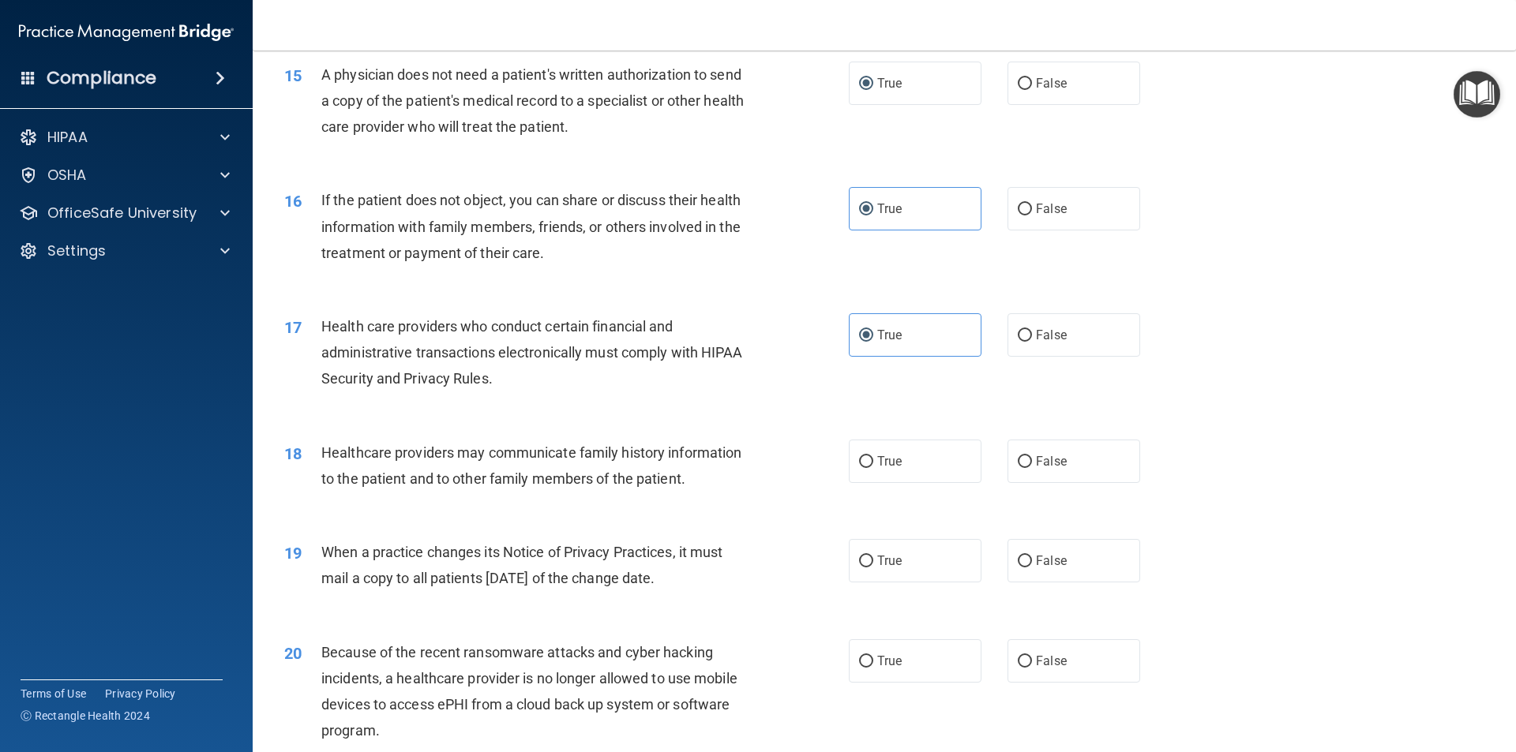
scroll to position [1737, 0]
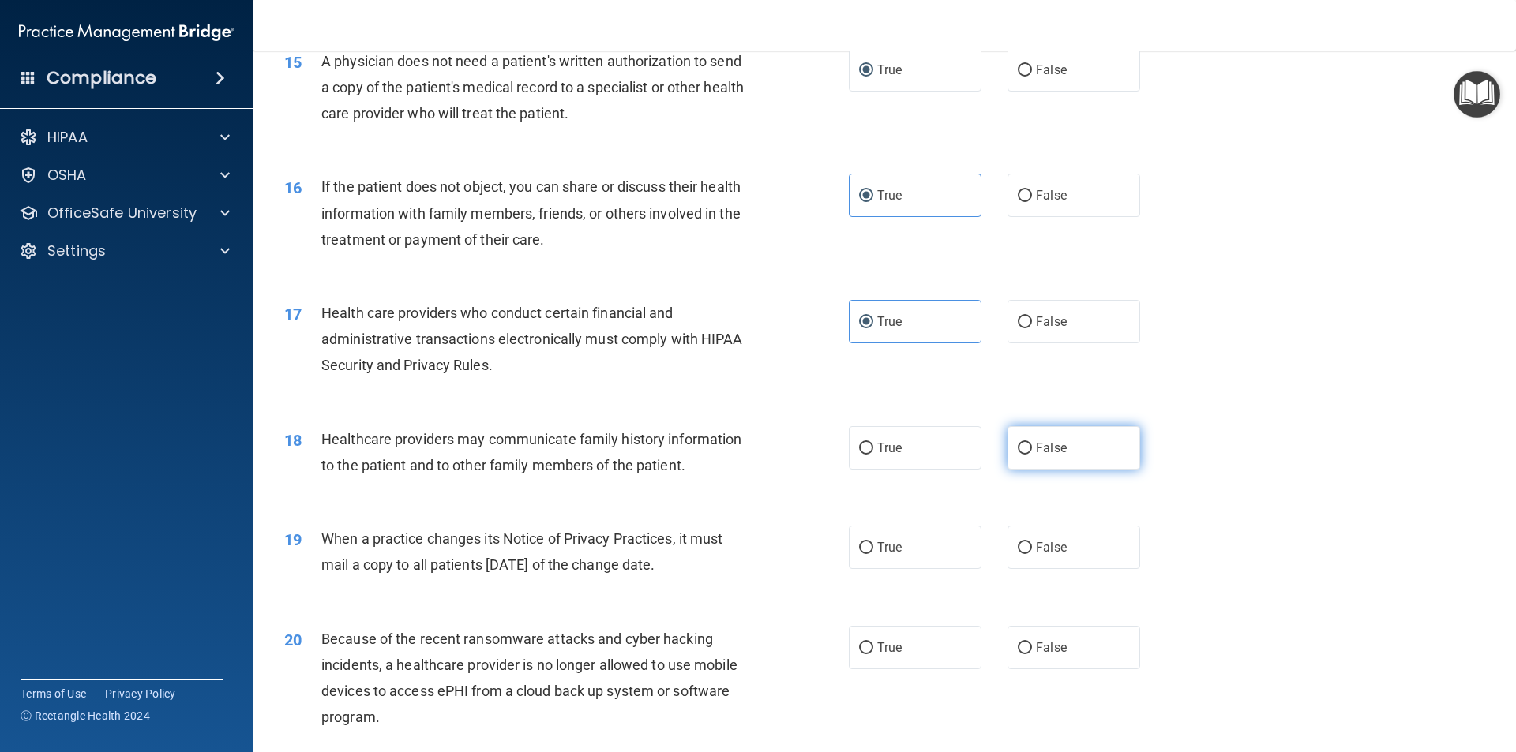
click at [1036, 447] on span "False" at bounding box center [1051, 447] width 31 height 15
click at [1032, 447] on input "False" at bounding box center [1024, 449] width 14 height 12
radio input "true"
click at [866, 561] on label "True" at bounding box center [915, 547] width 133 height 43
click at [866, 554] on input "True" at bounding box center [866, 548] width 14 height 12
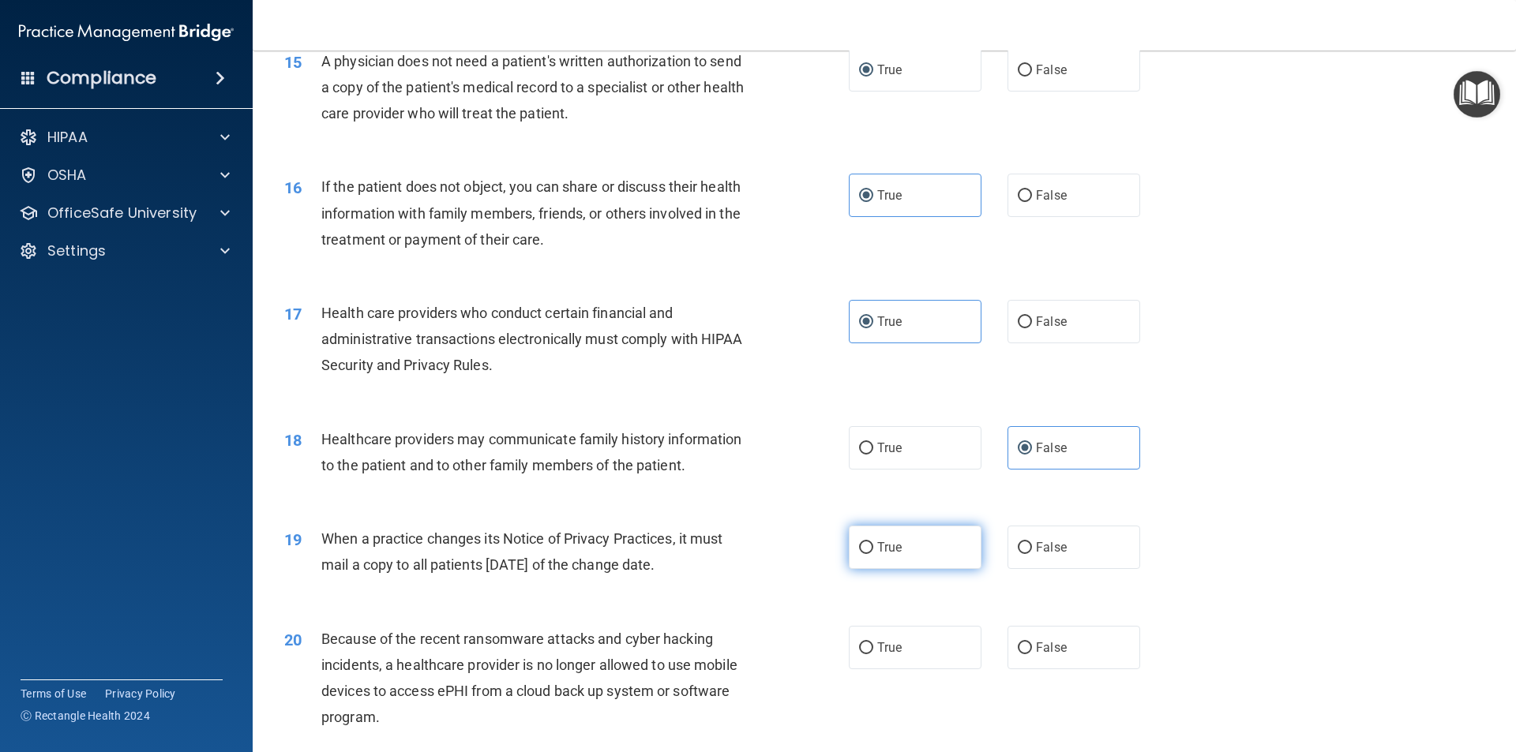
radio input "true"
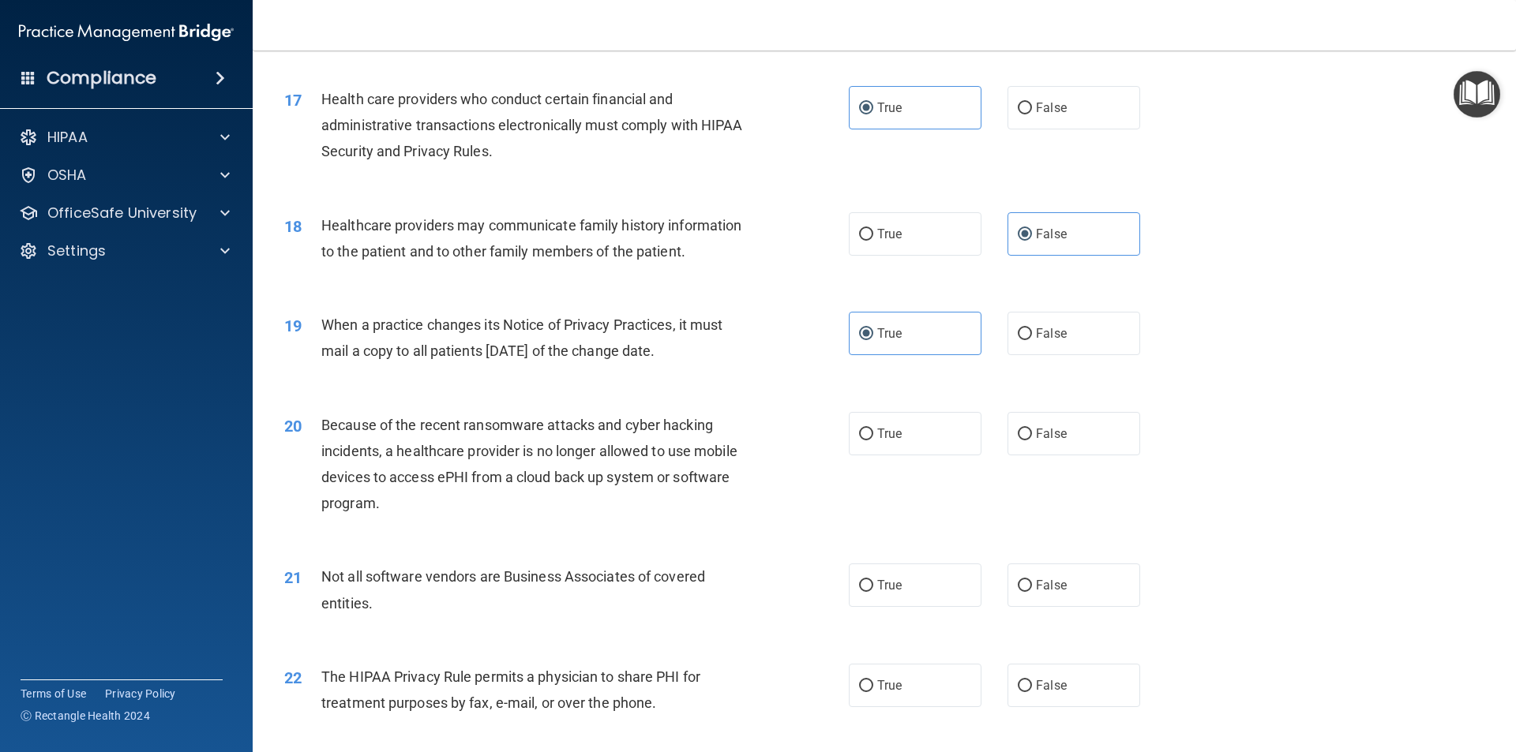
scroll to position [1973, 0]
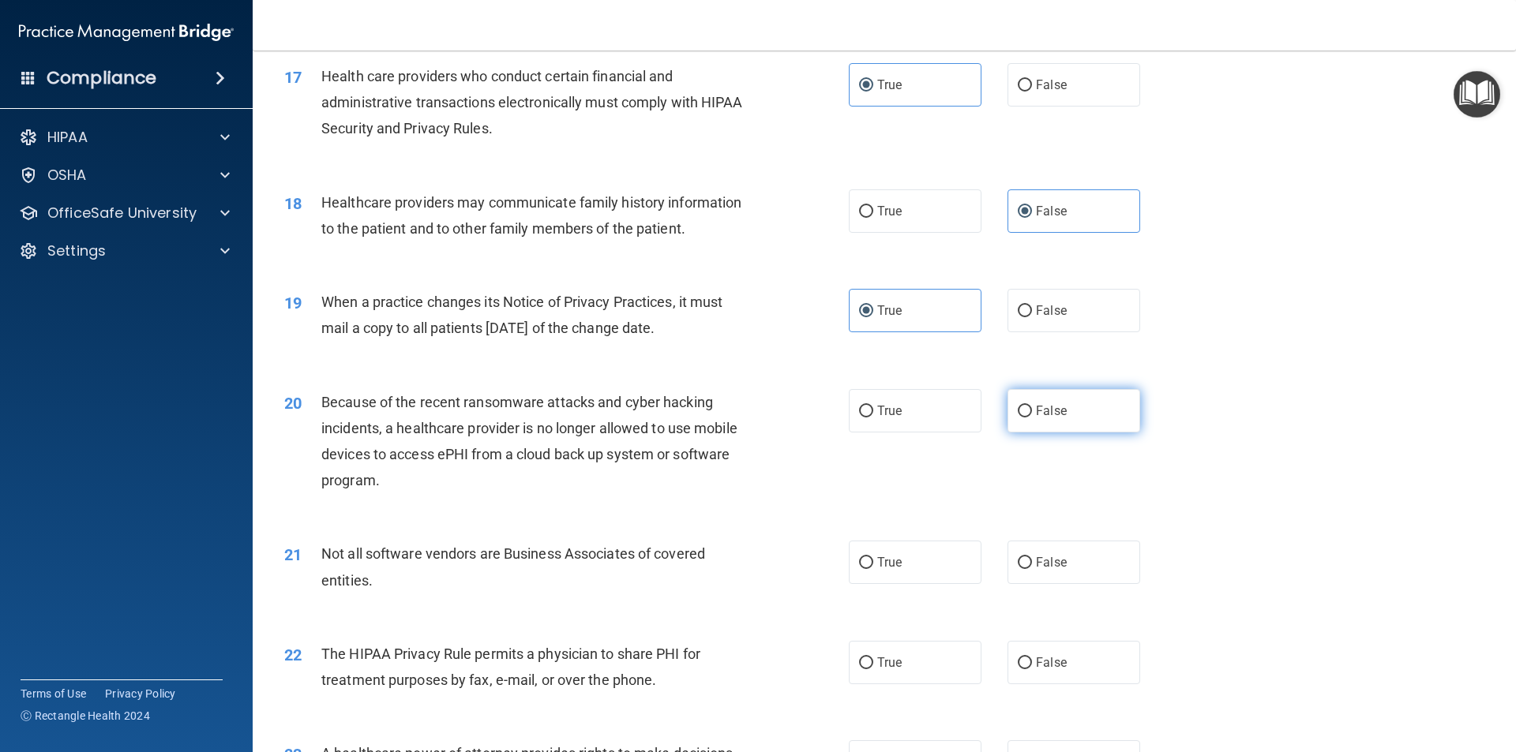
click at [1036, 416] on span "False" at bounding box center [1051, 410] width 31 height 15
click at [1032, 416] on input "False" at bounding box center [1024, 412] width 14 height 12
radio input "true"
click at [1020, 577] on label "False" at bounding box center [1073, 562] width 133 height 43
click at [1020, 569] on input "False" at bounding box center [1024, 563] width 14 height 12
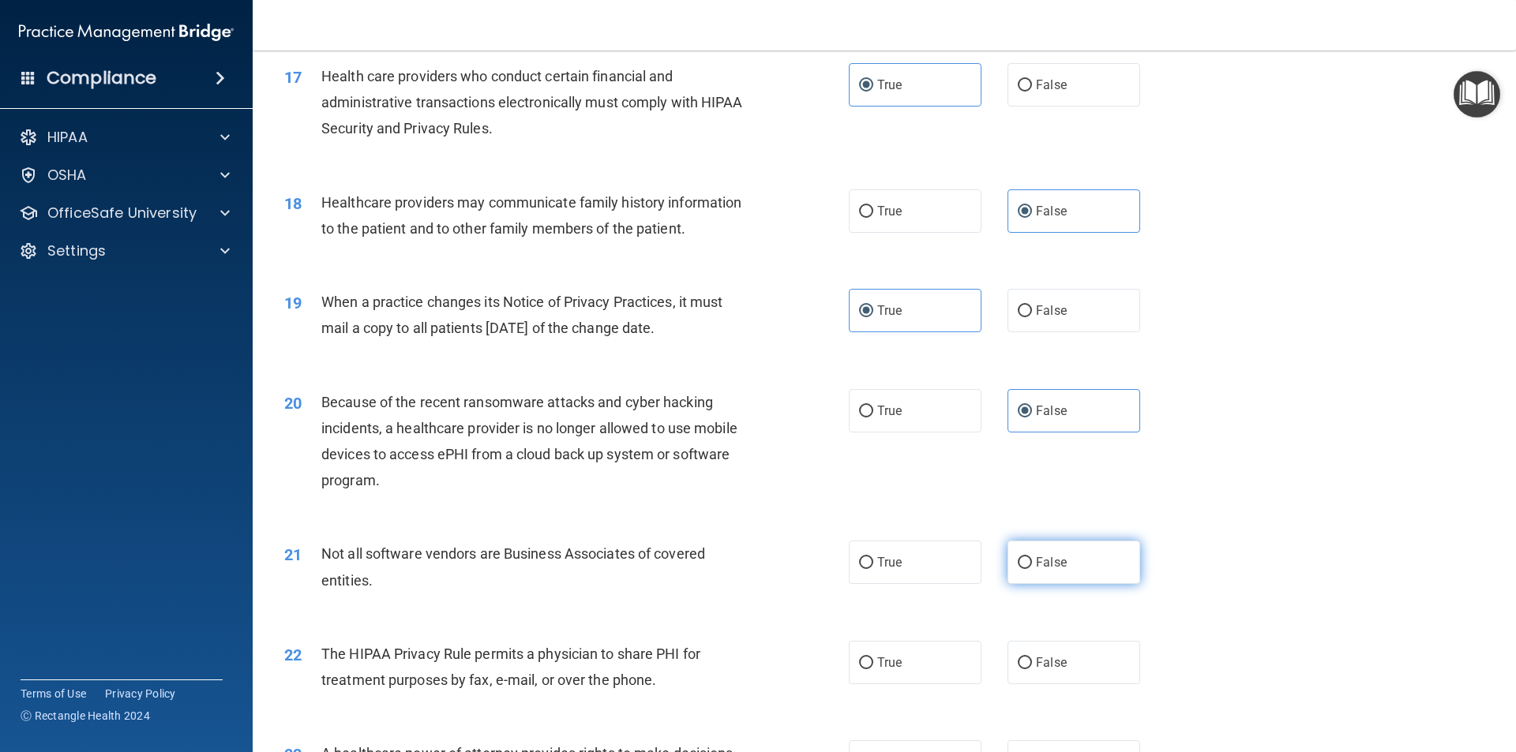
radio input "true"
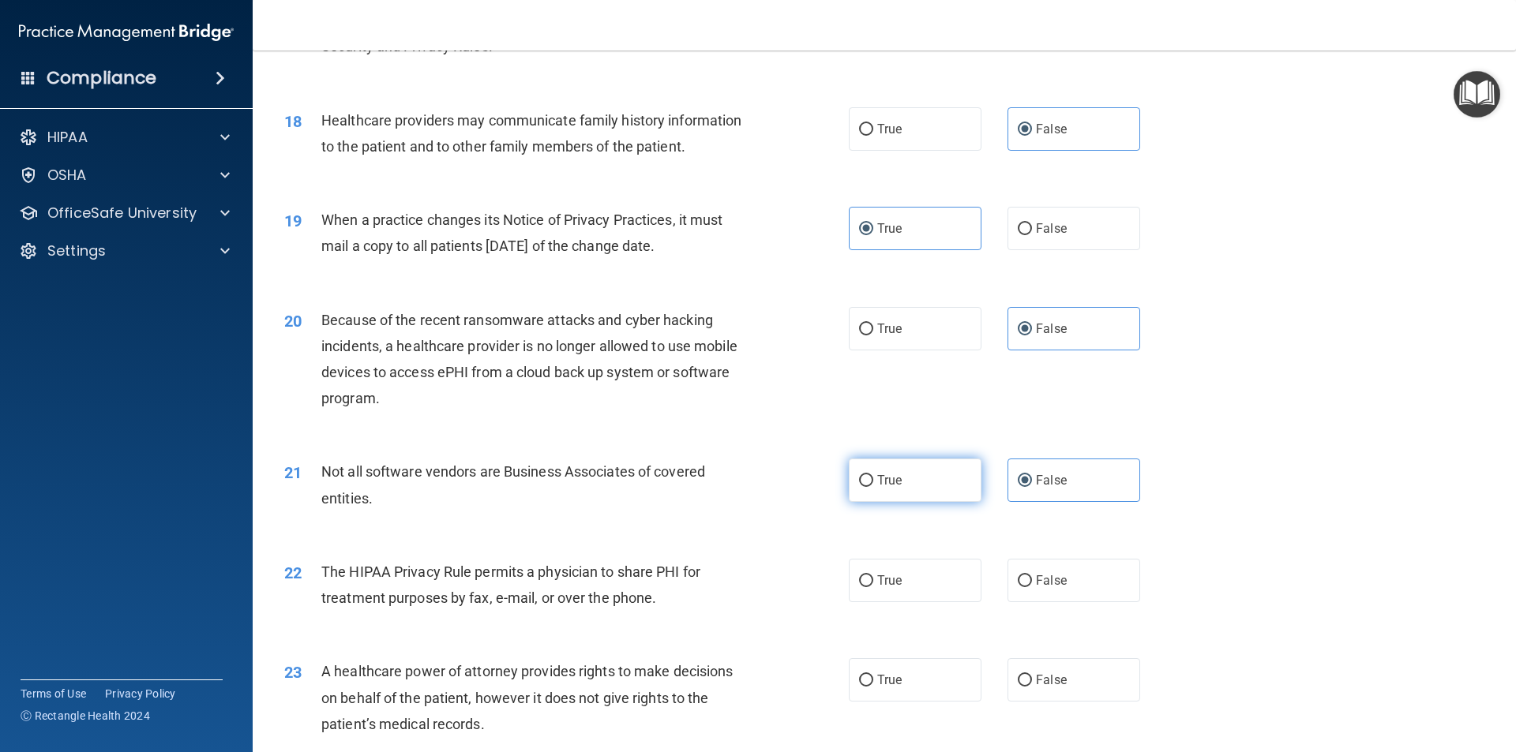
scroll to position [2131, 0]
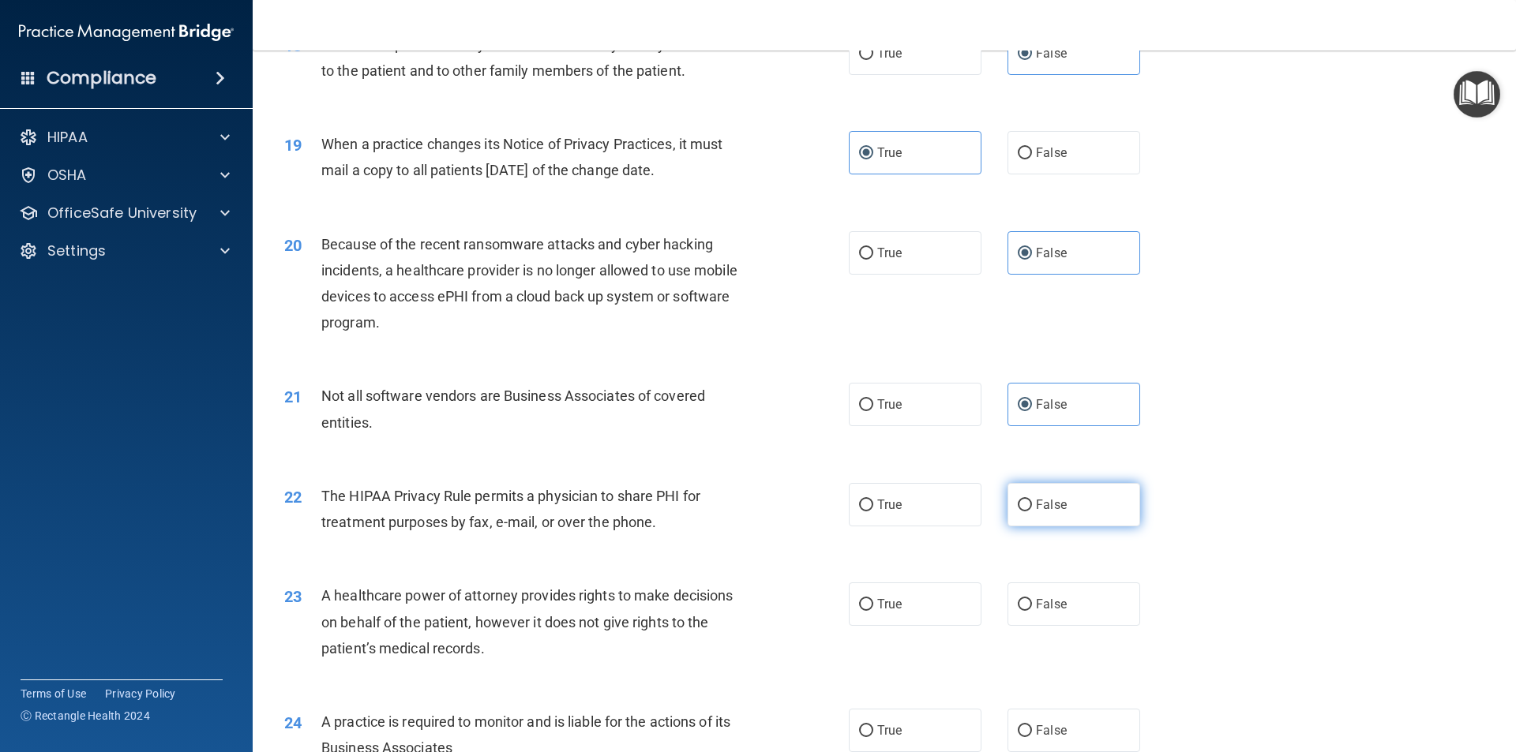
click at [1036, 512] on span "False" at bounding box center [1051, 504] width 31 height 15
click at [1031, 512] on input "False" at bounding box center [1024, 506] width 14 height 12
radio input "true"
click at [877, 603] on span "True" at bounding box center [889, 604] width 24 height 15
click at [872, 603] on input "True" at bounding box center [866, 605] width 14 height 12
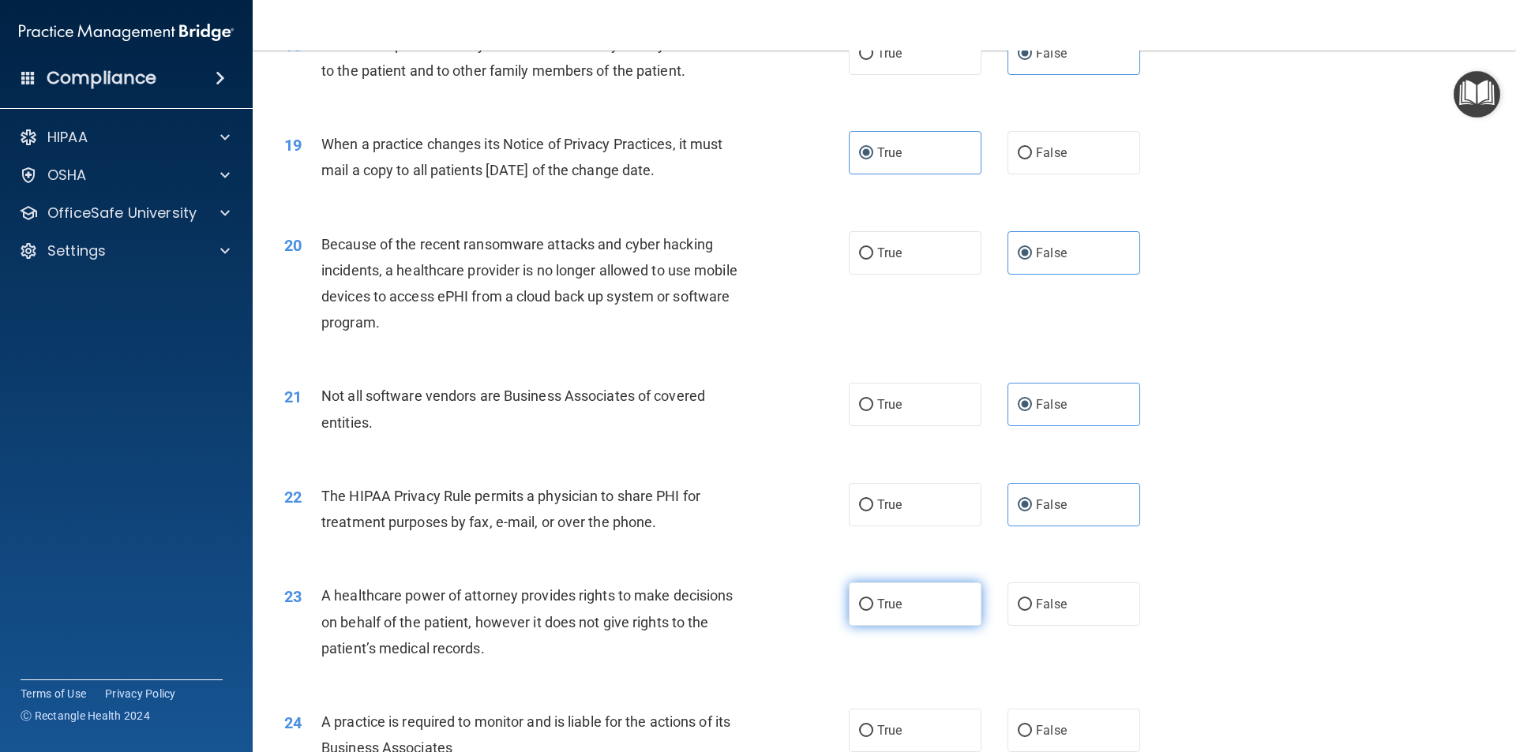
radio input "true"
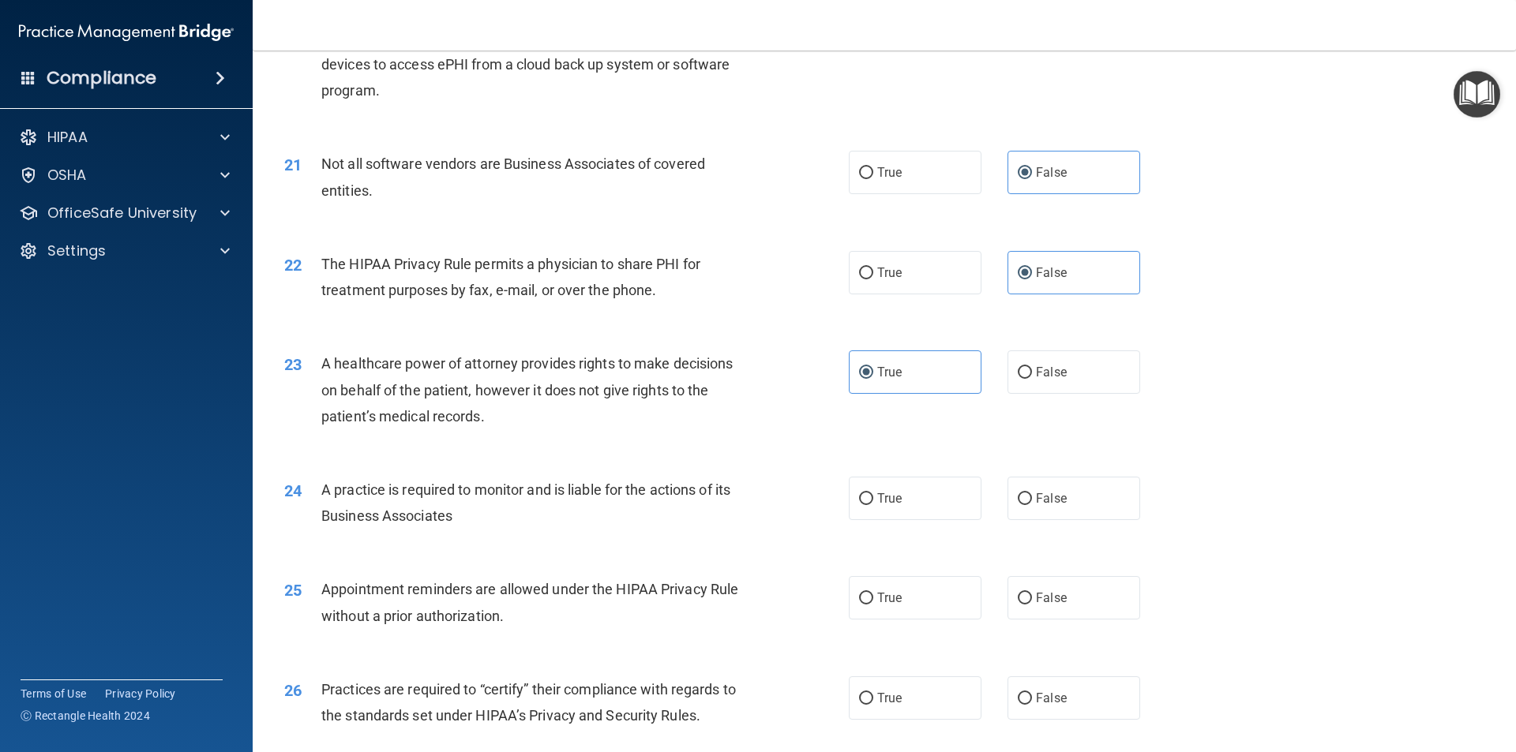
scroll to position [2447, 0]
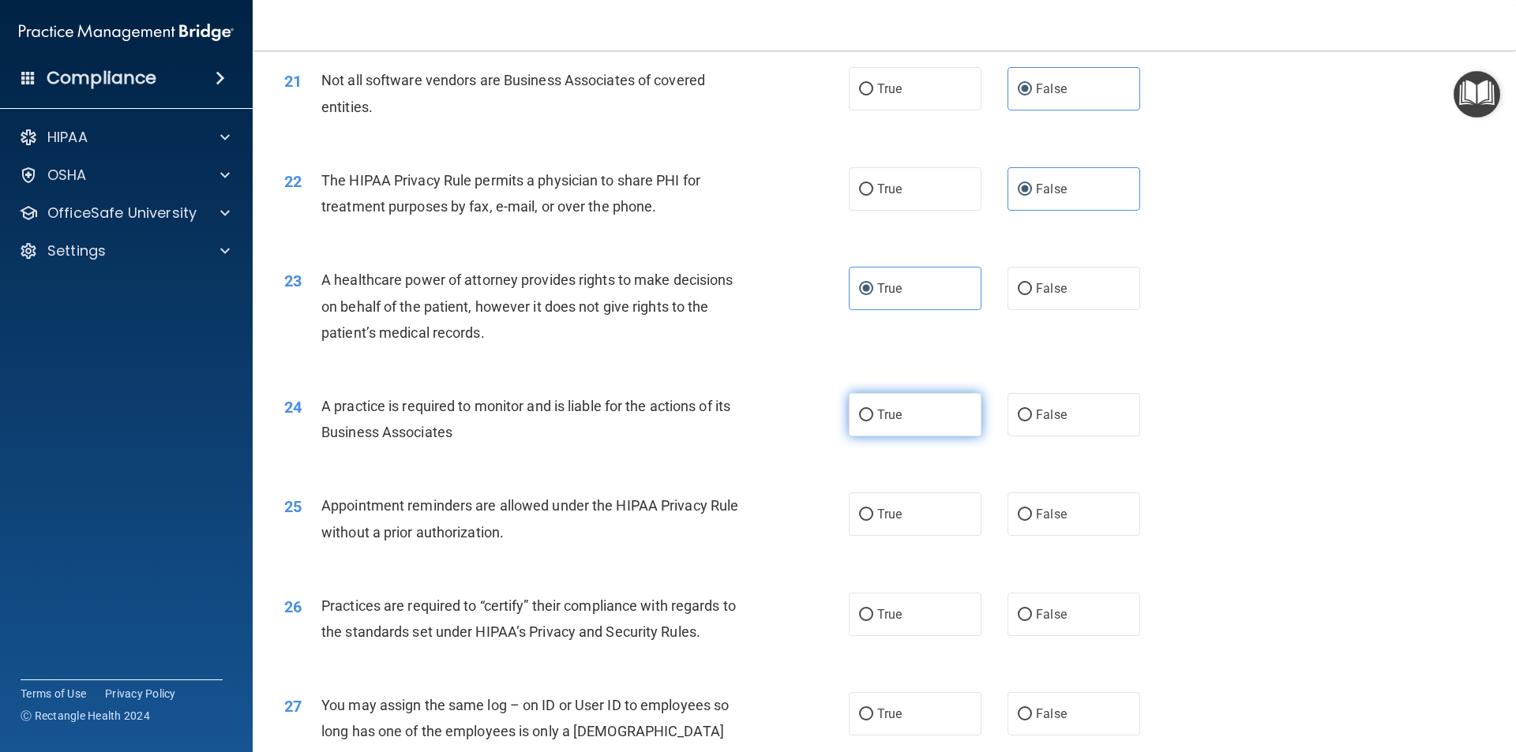
click at [886, 427] on label "True" at bounding box center [915, 414] width 133 height 43
click at [873, 422] on input "True" at bounding box center [866, 416] width 14 height 12
radio input "true"
click at [868, 521] on label "True" at bounding box center [915, 514] width 133 height 43
click at [868, 521] on input "True" at bounding box center [866, 515] width 14 height 12
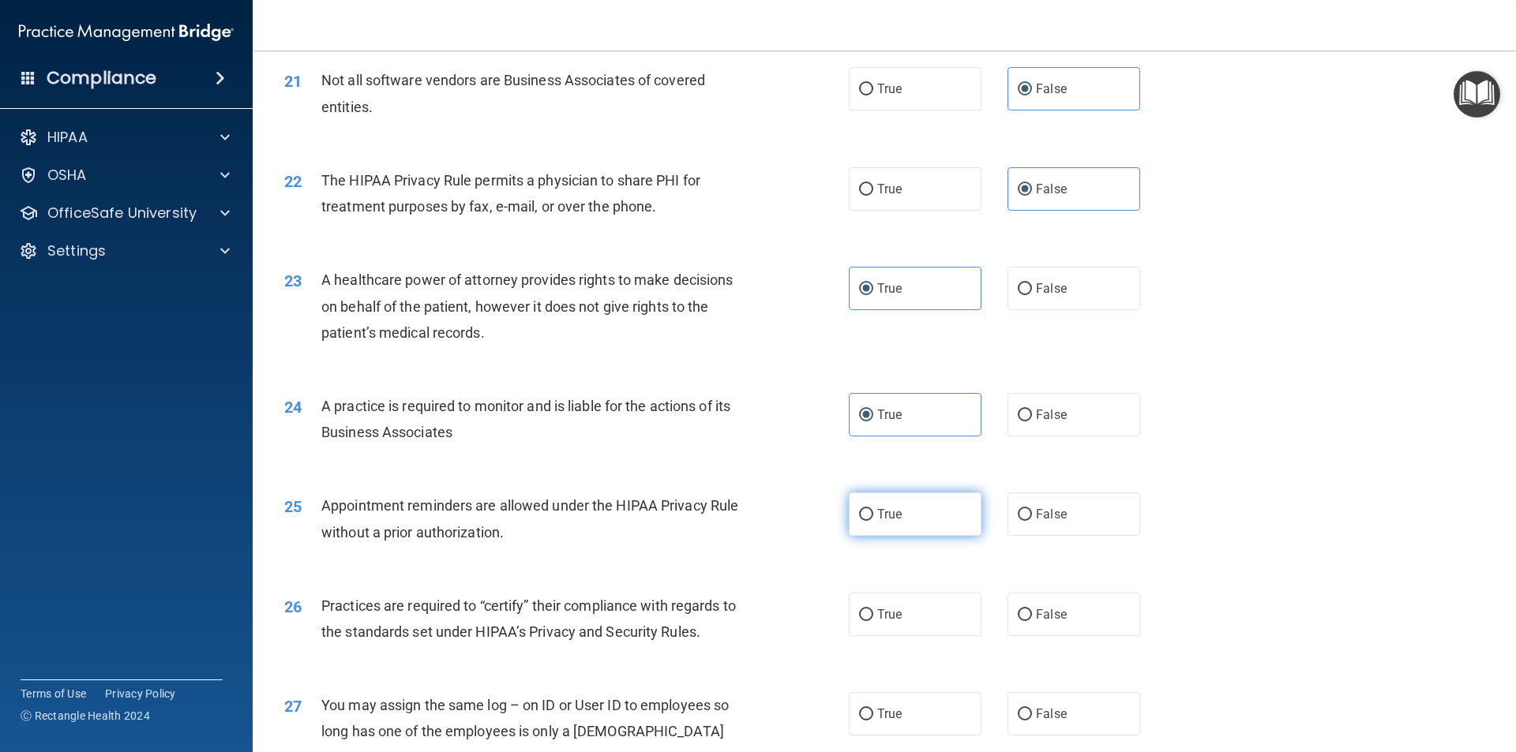
radio input "true"
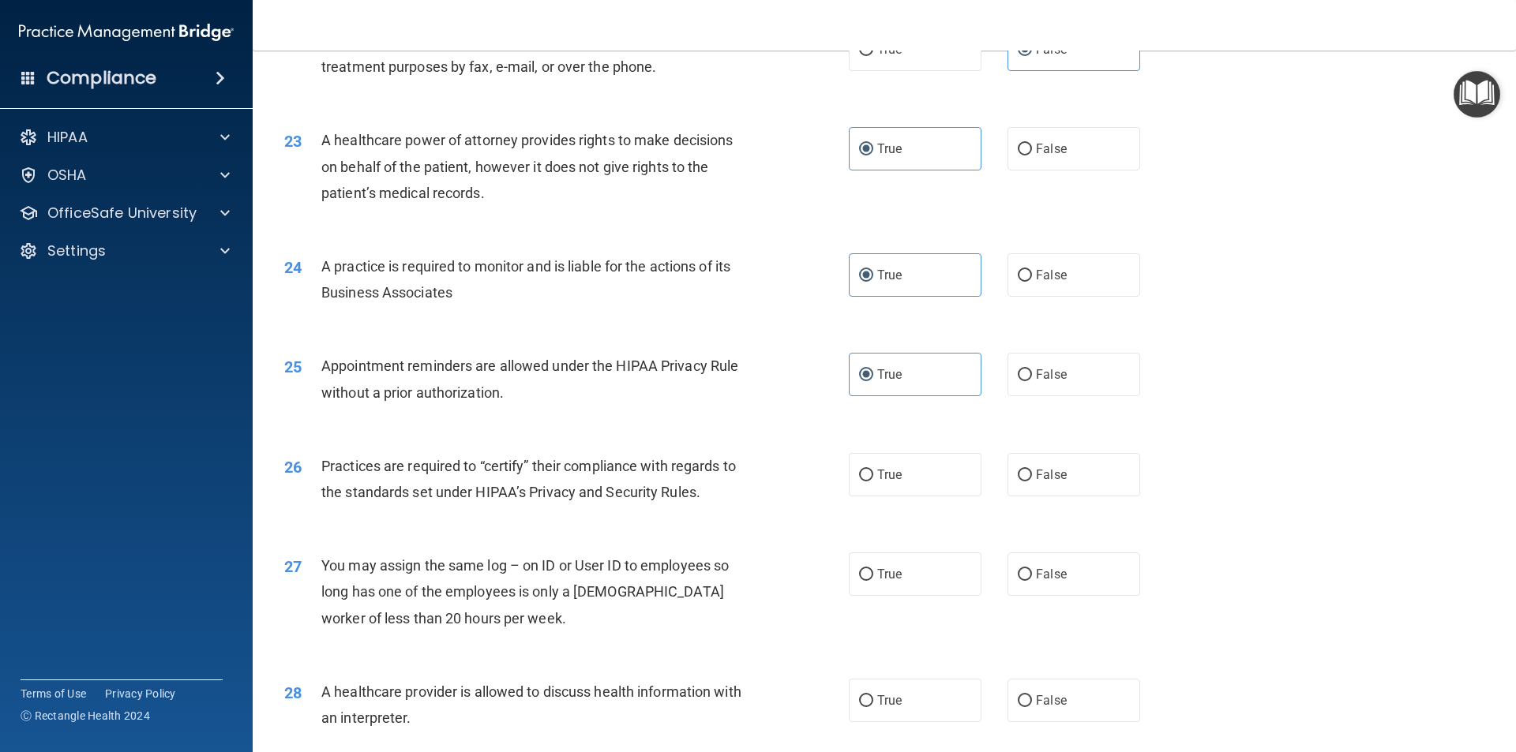
scroll to position [2605, 0]
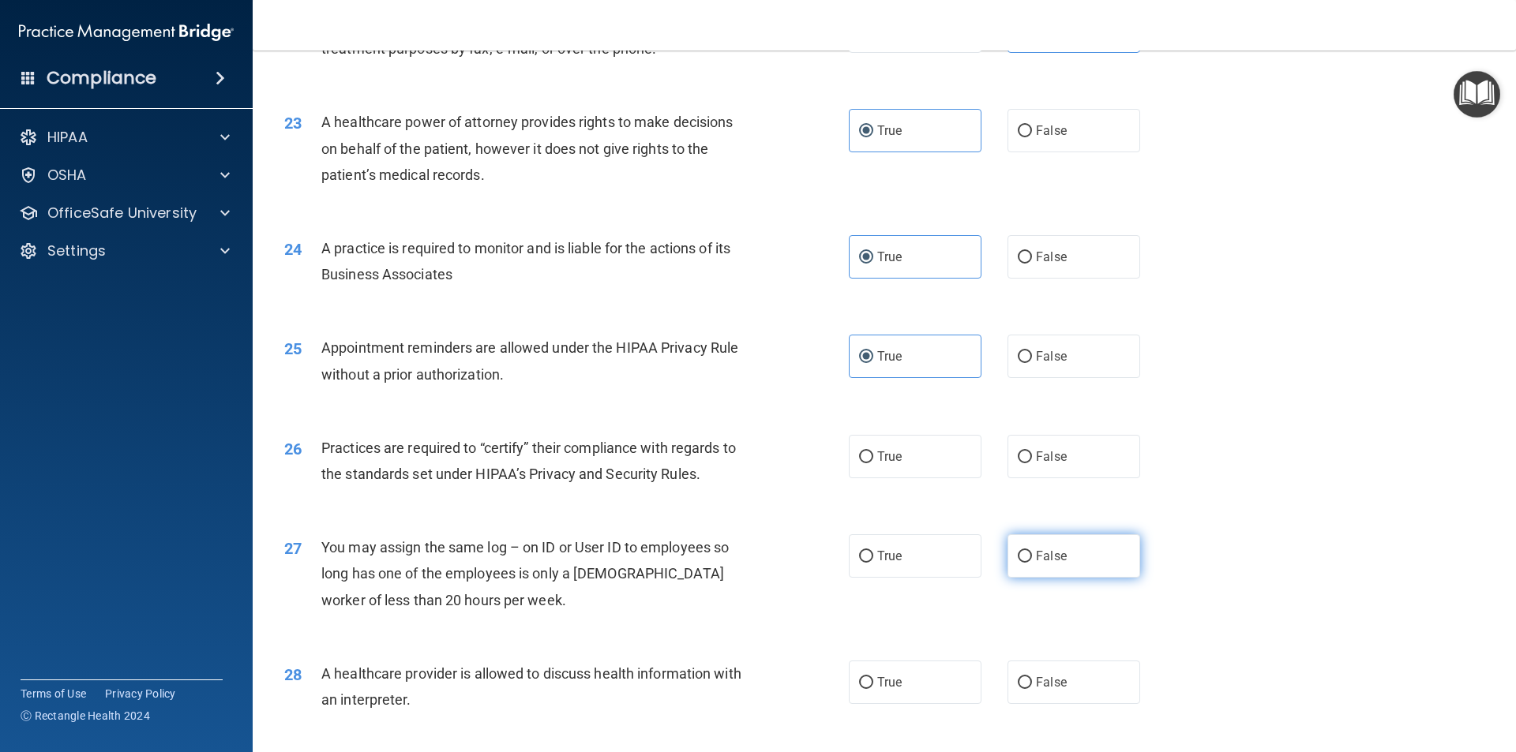
click at [1063, 548] on label "False" at bounding box center [1073, 555] width 133 height 43
click at [1032, 551] on input "False" at bounding box center [1024, 557] width 14 height 12
radio input "true"
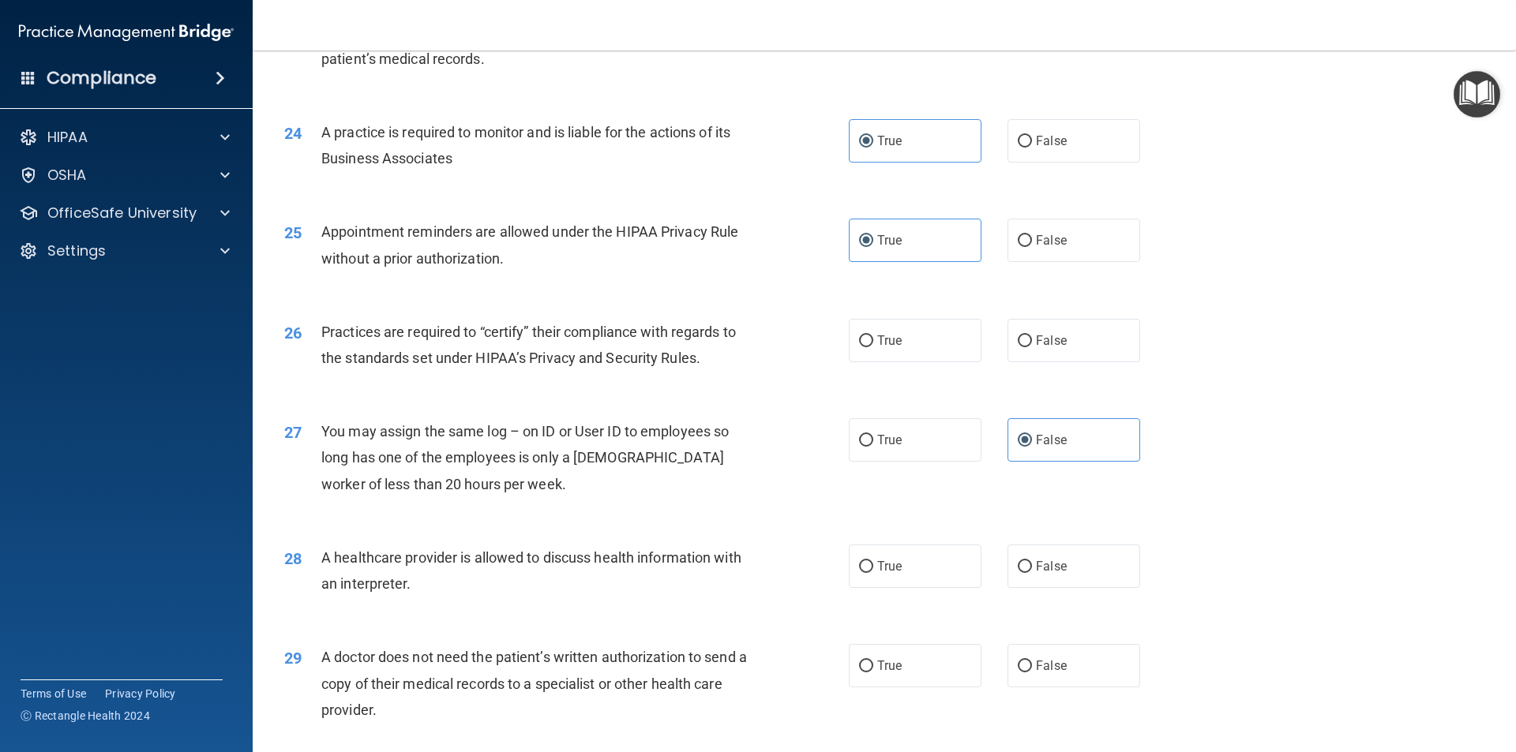
scroll to position [2763, 0]
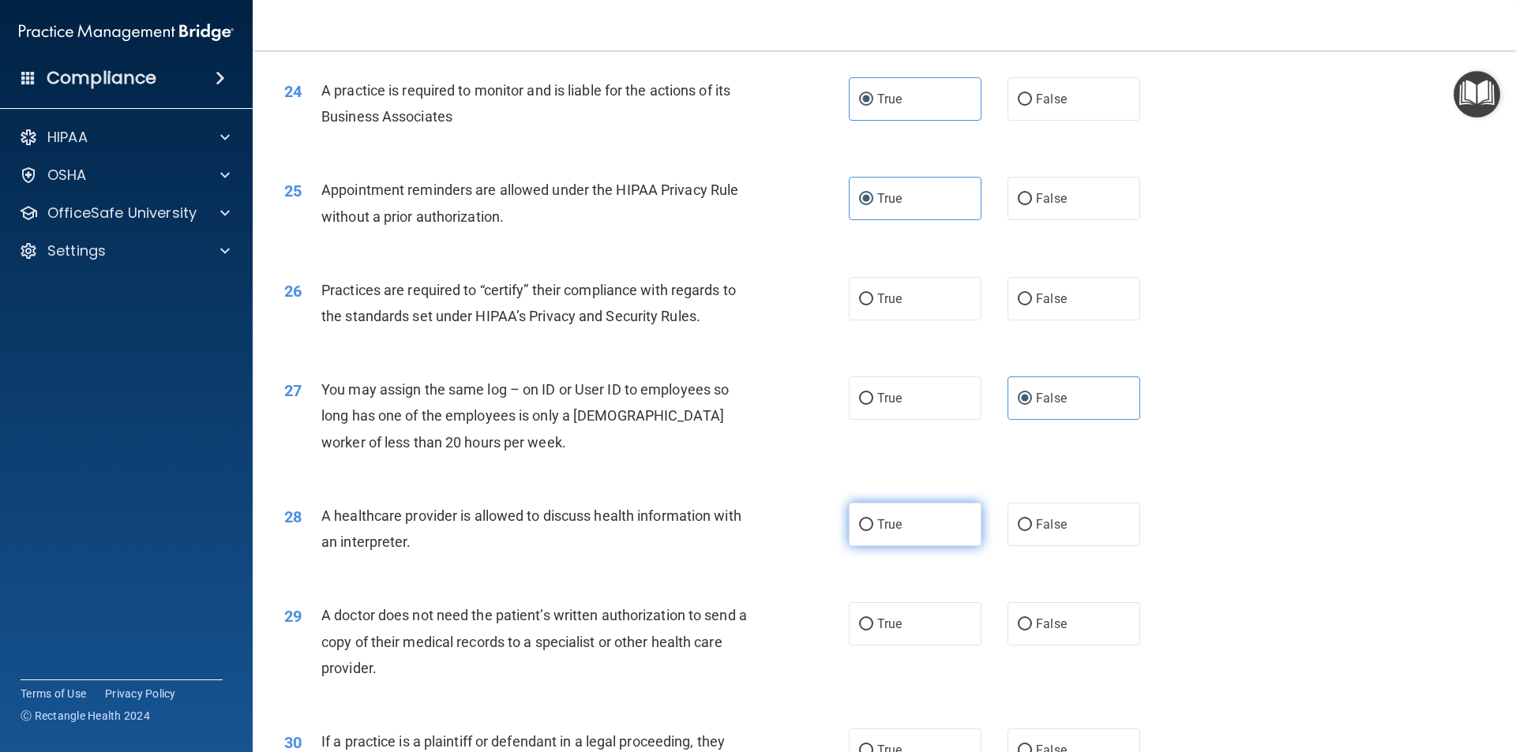
click at [877, 518] on span "True" at bounding box center [889, 524] width 24 height 15
click at [873, 519] on input "True" at bounding box center [866, 525] width 14 height 12
radio input "true"
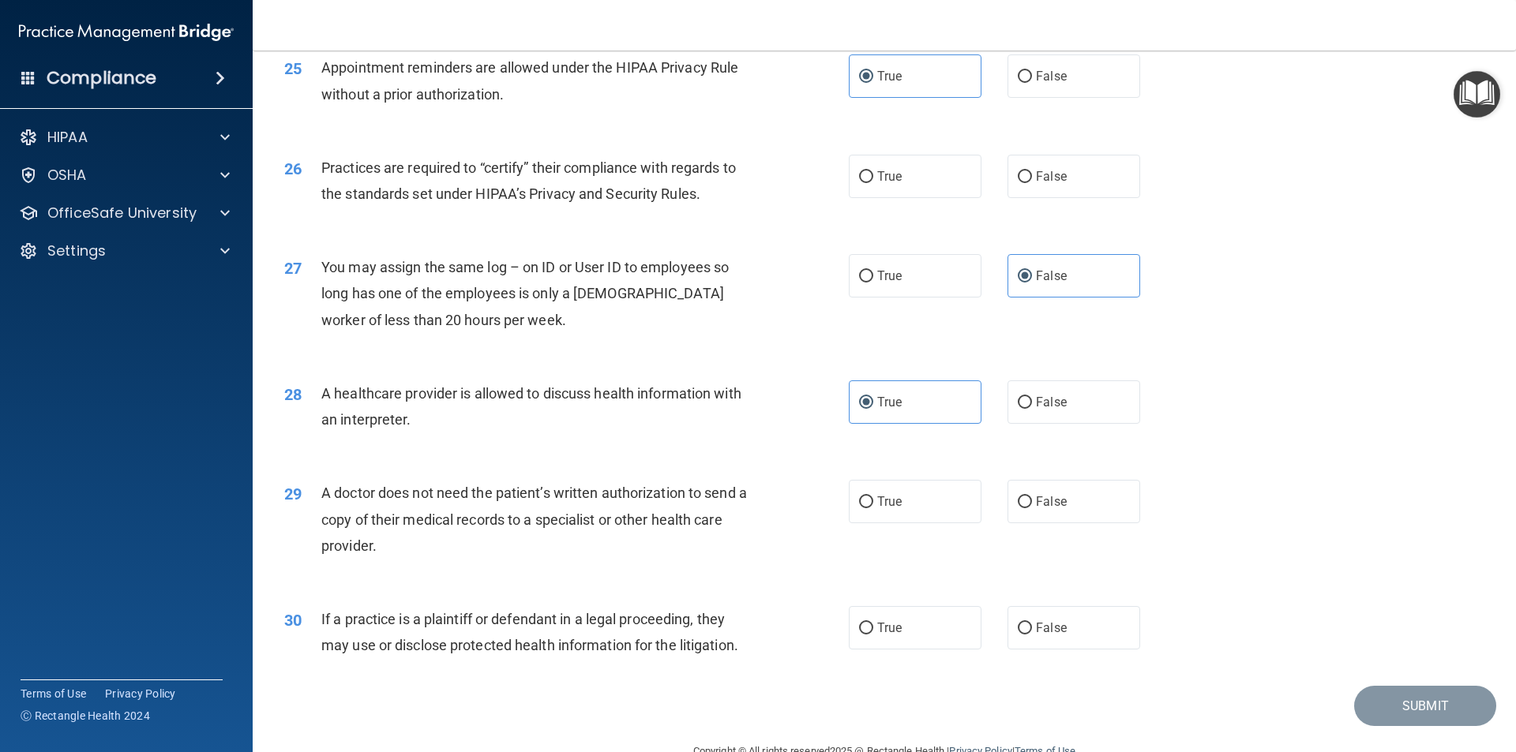
scroll to position [2922, 0]
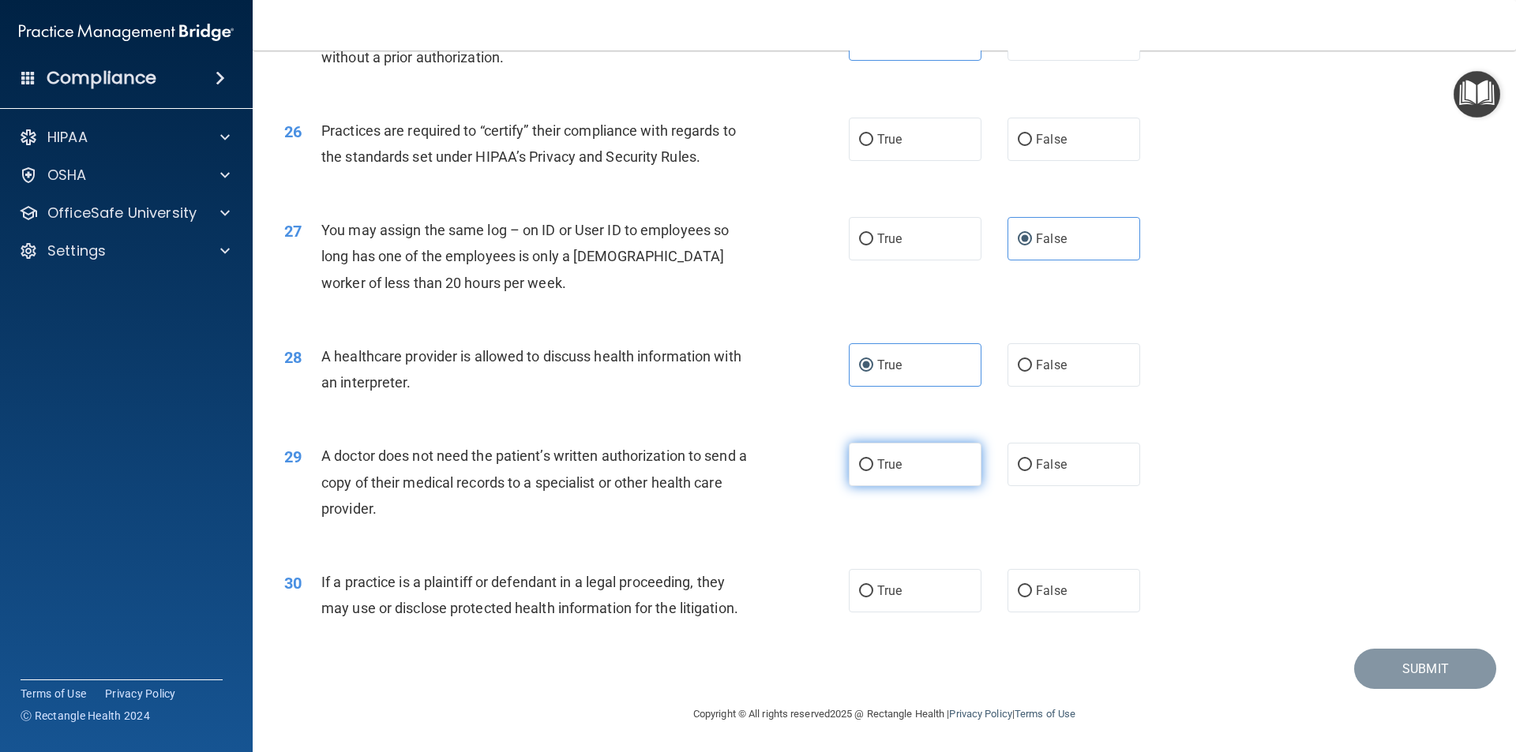
click at [922, 462] on label "True" at bounding box center [915, 464] width 133 height 43
click at [873, 462] on input "True" at bounding box center [866, 465] width 14 height 12
radio input "true"
click at [891, 598] on span "True" at bounding box center [889, 590] width 24 height 15
click at [873, 598] on input "True" at bounding box center [866, 592] width 14 height 12
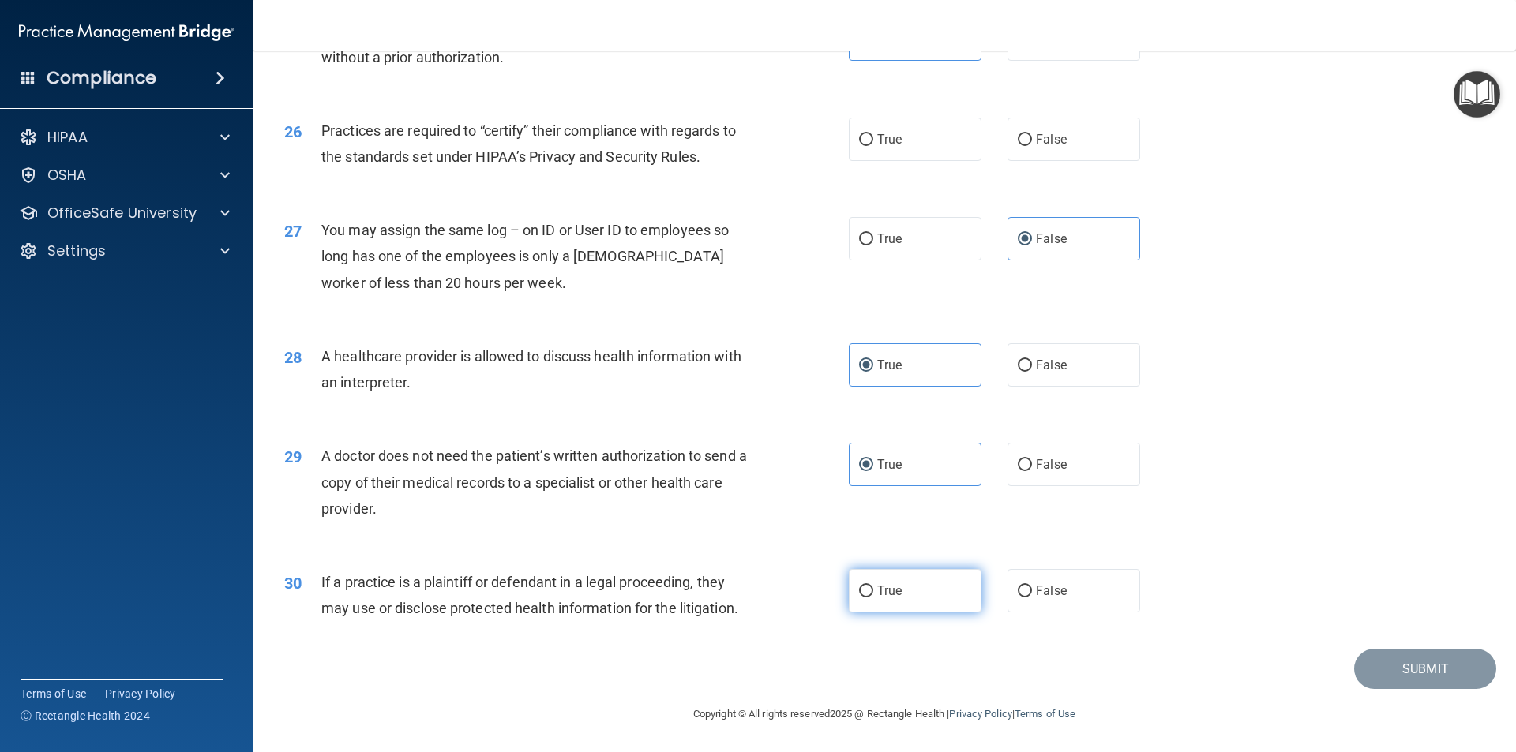
radio input "true"
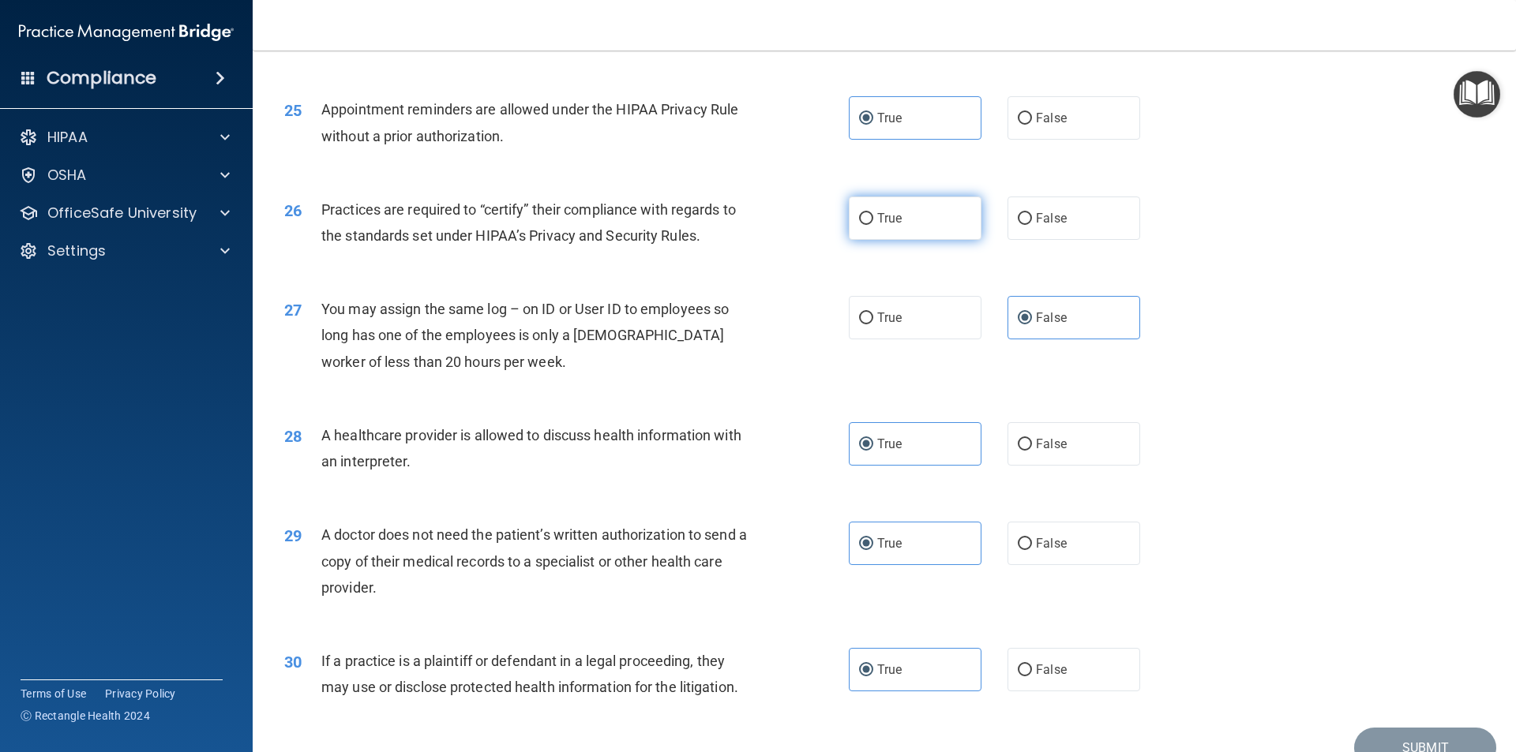
click at [864, 219] on input "True" at bounding box center [866, 219] width 14 height 12
radio input "true"
click at [1374, 734] on button "Submit" at bounding box center [1425, 748] width 142 height 40
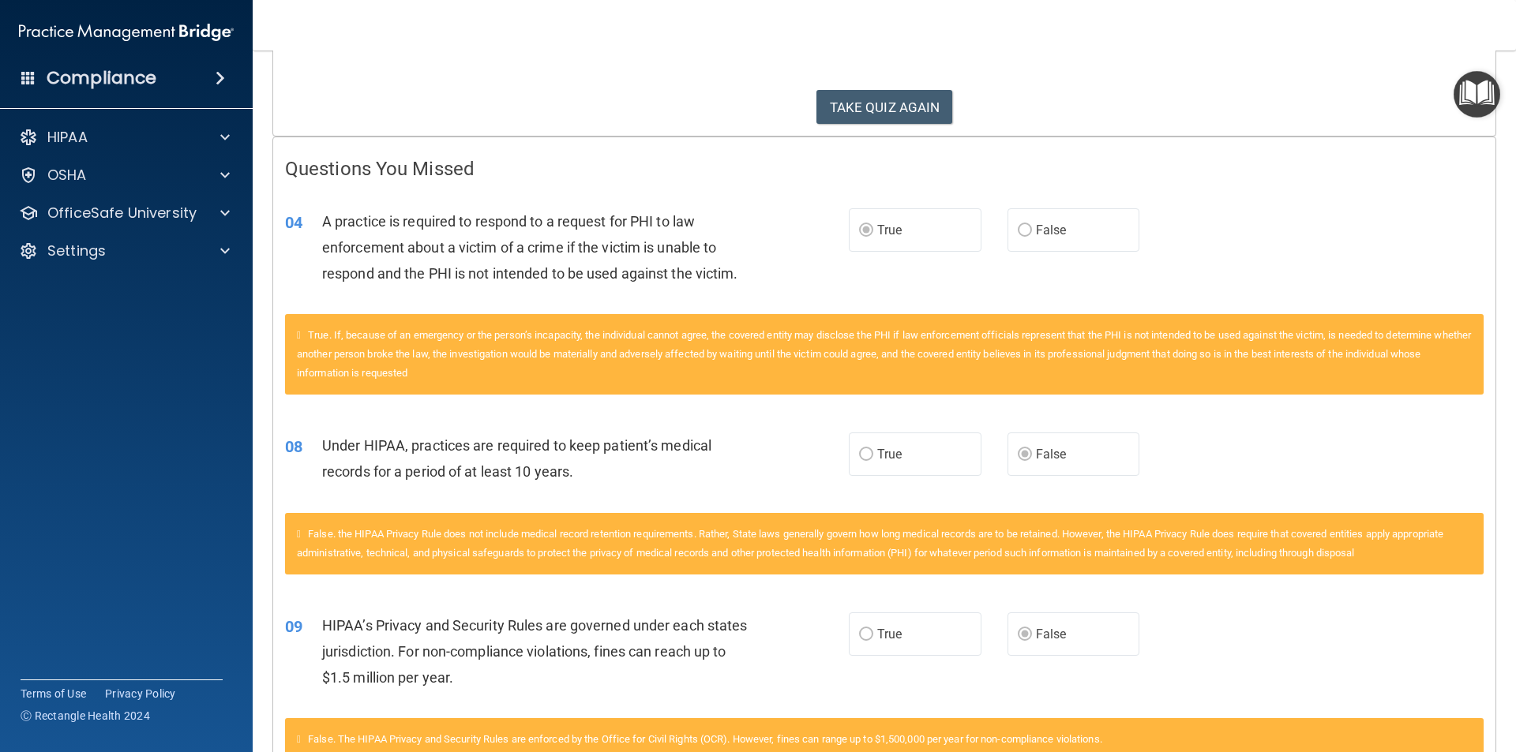
scroll to position [237, 0]
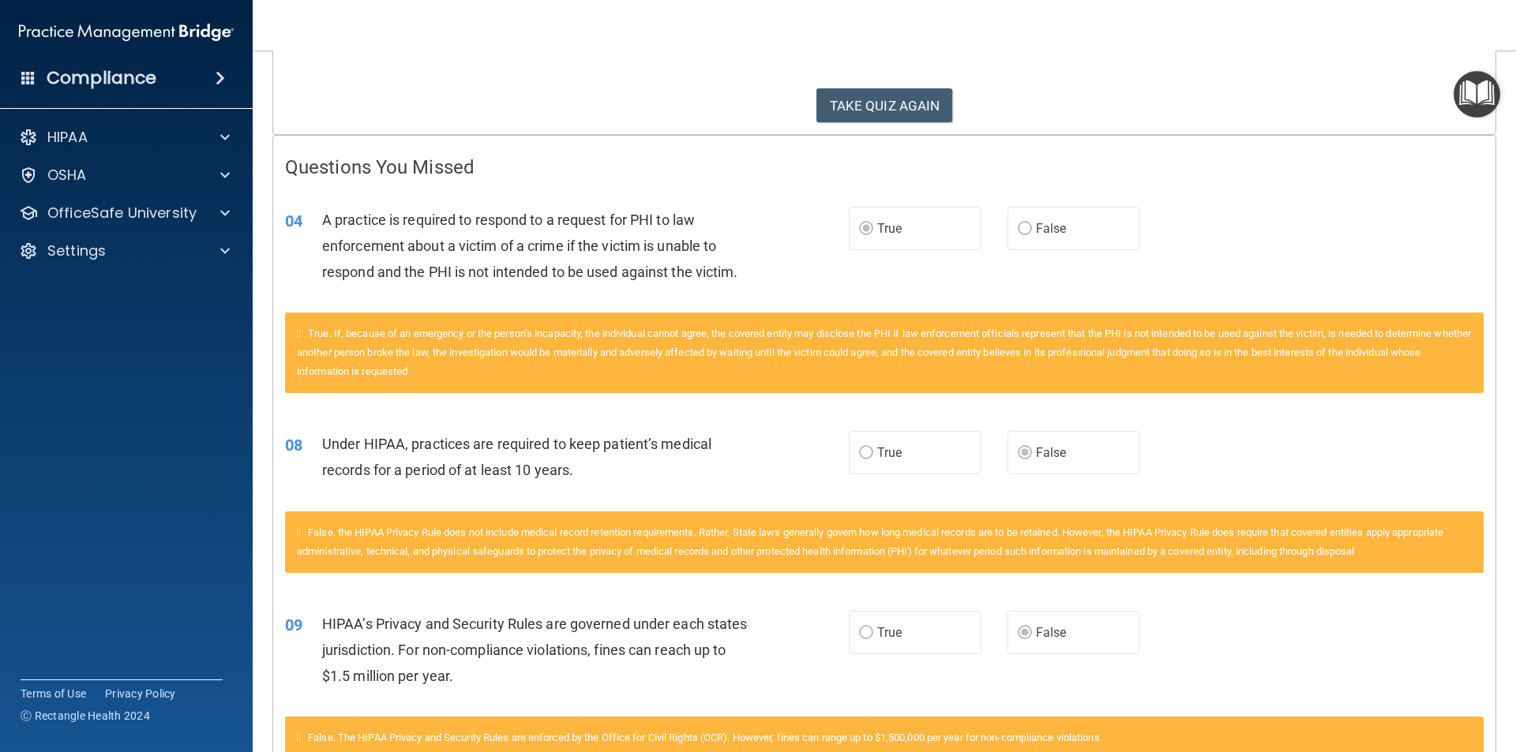
click at [270, 685] on div "09 HIPAA’s Privacy and Security Rules are governed under each states jurisdicti…" at bounding box center [566, 654] width 611 height 87
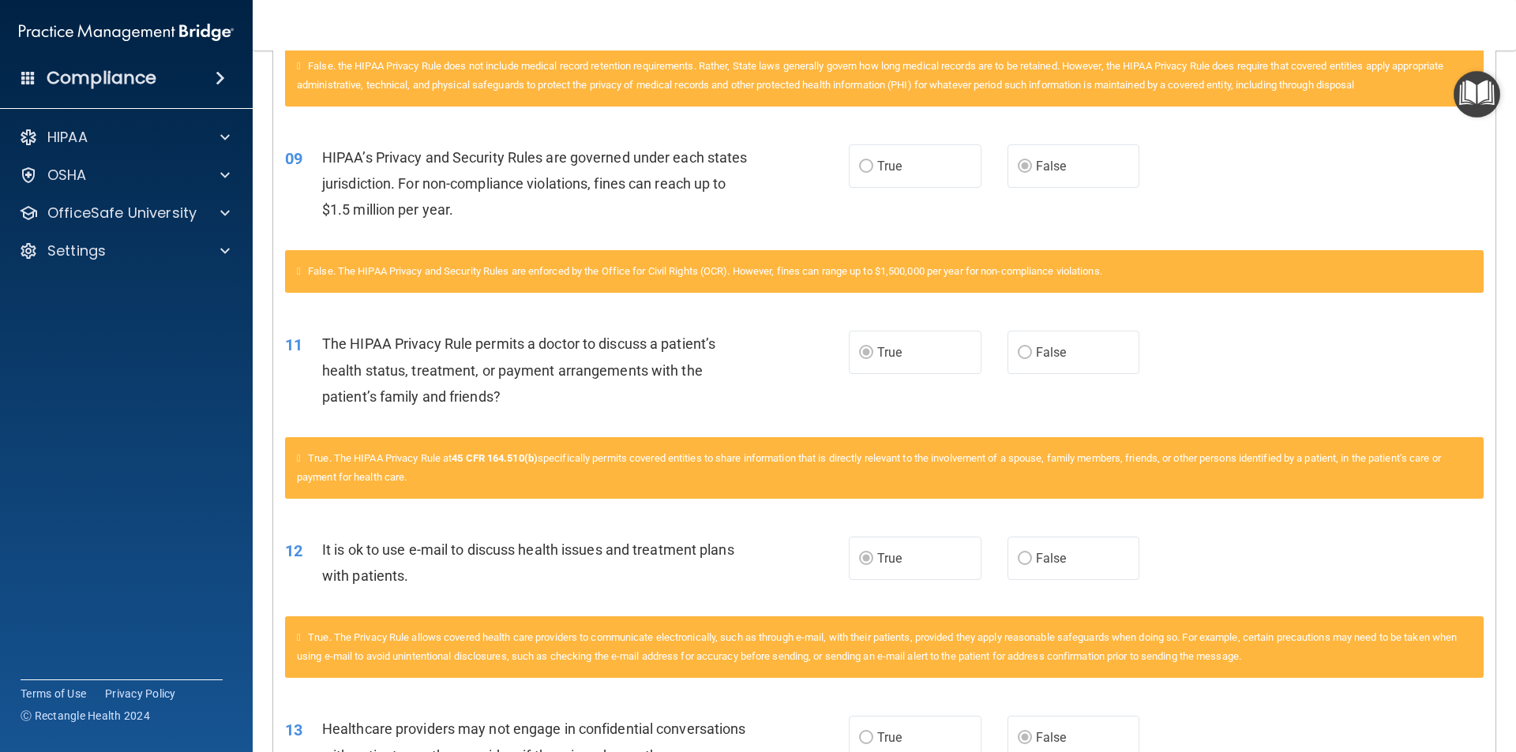
scroll to position [789, 0]
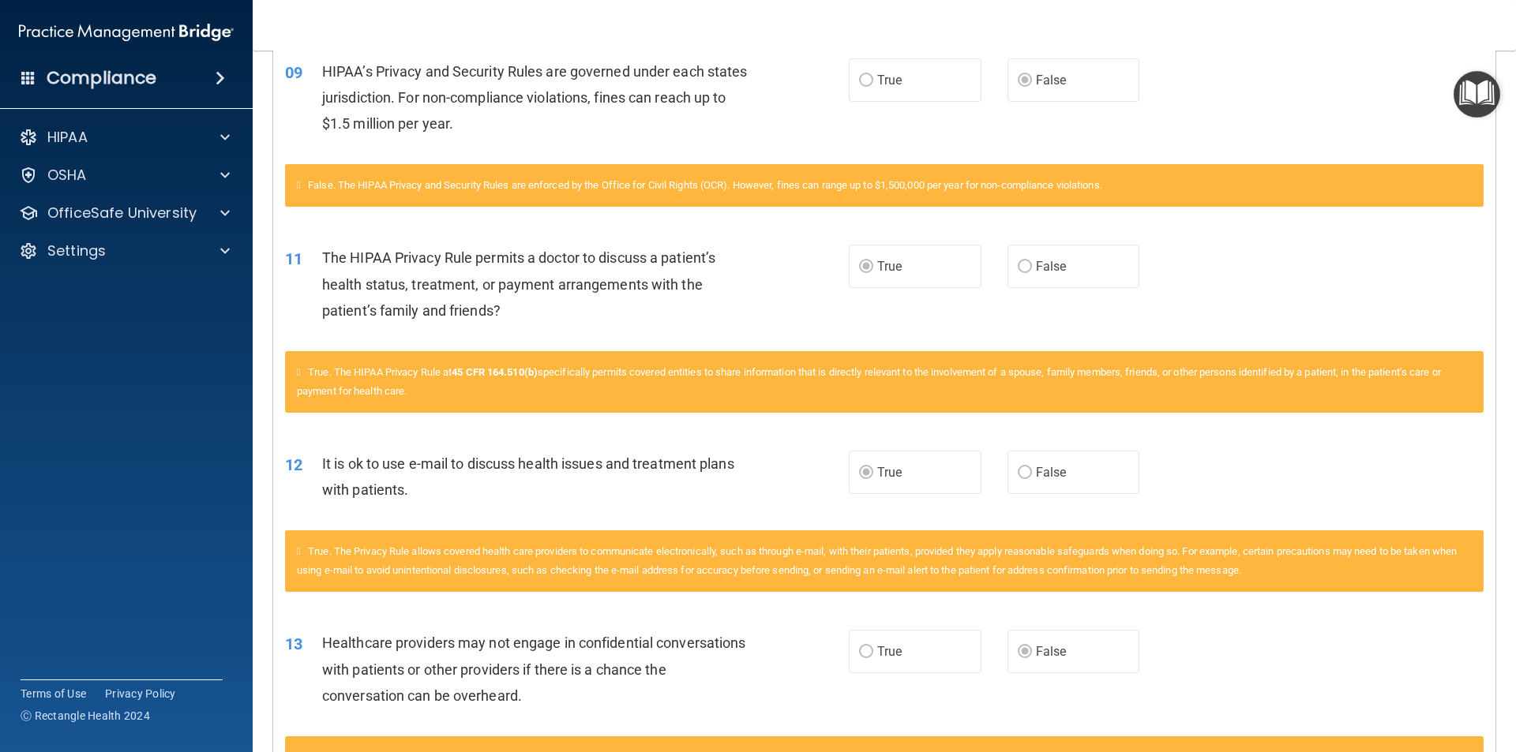
click at [290, 615] on div "13 Healthcare providers may not engage in confidential conversations with patie…" at bounding box center [884, 673] width 1222 height 126
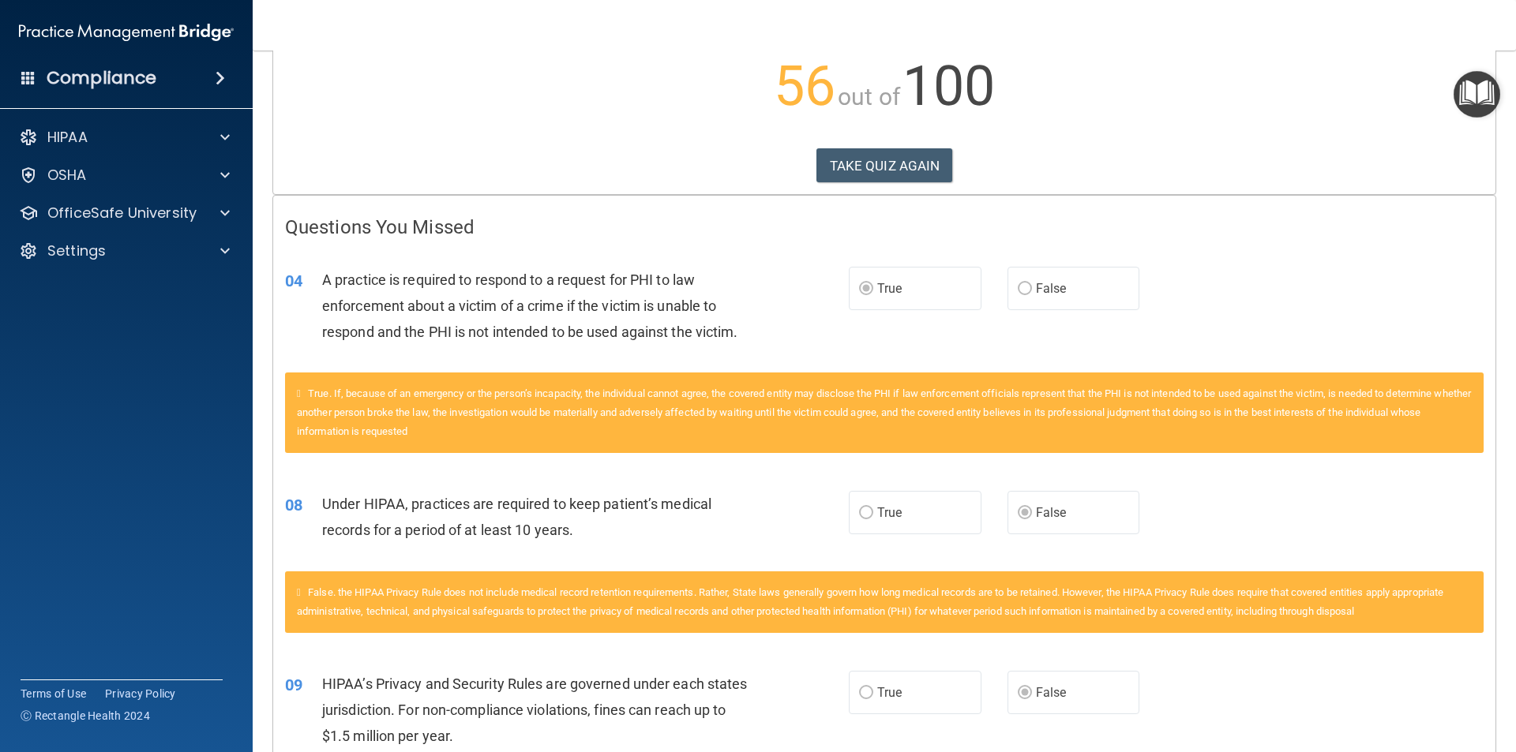
scroll to position [0, 0]
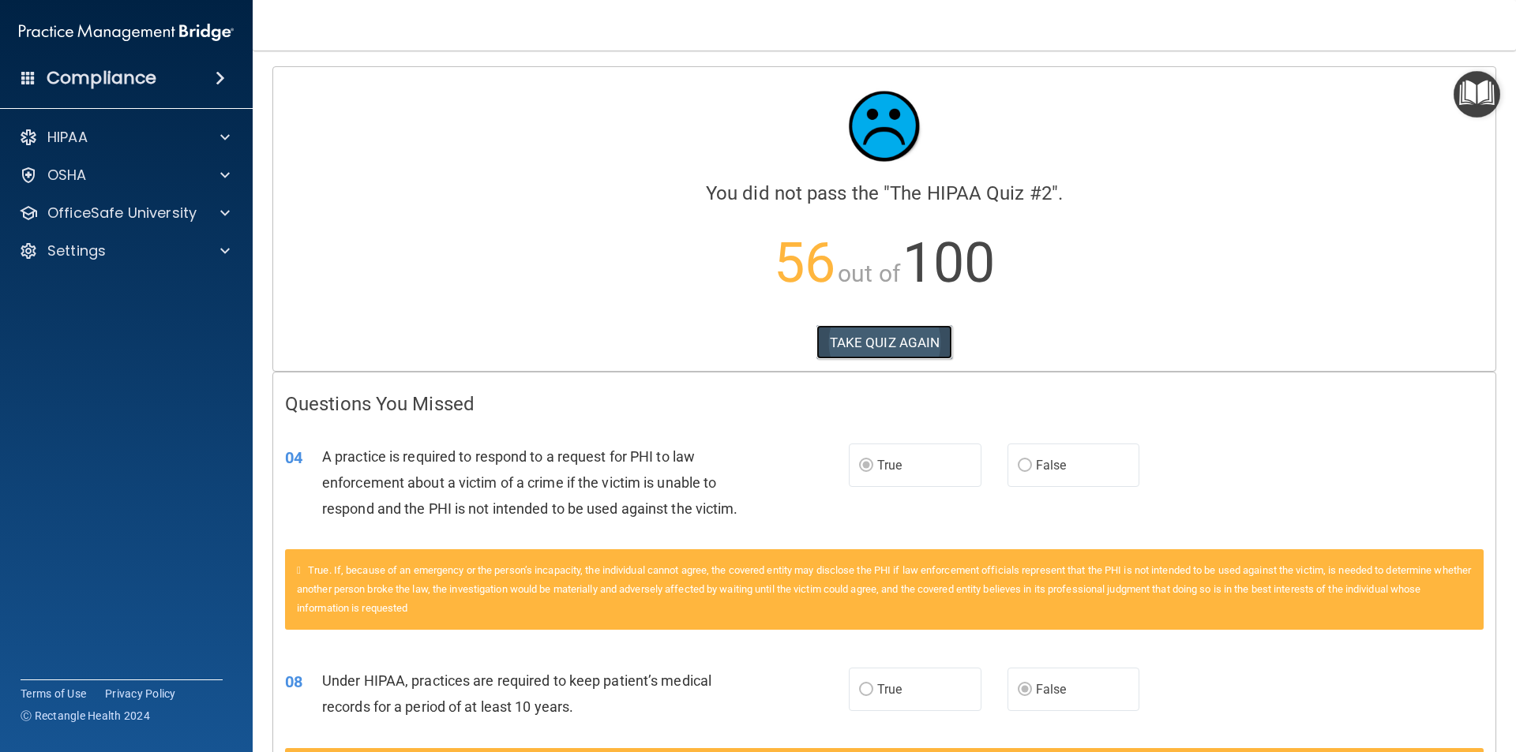
click at [826, 344] on button "TAKE QUIZ AGAIN" at bounding box center [884, 342] width 137 height 35
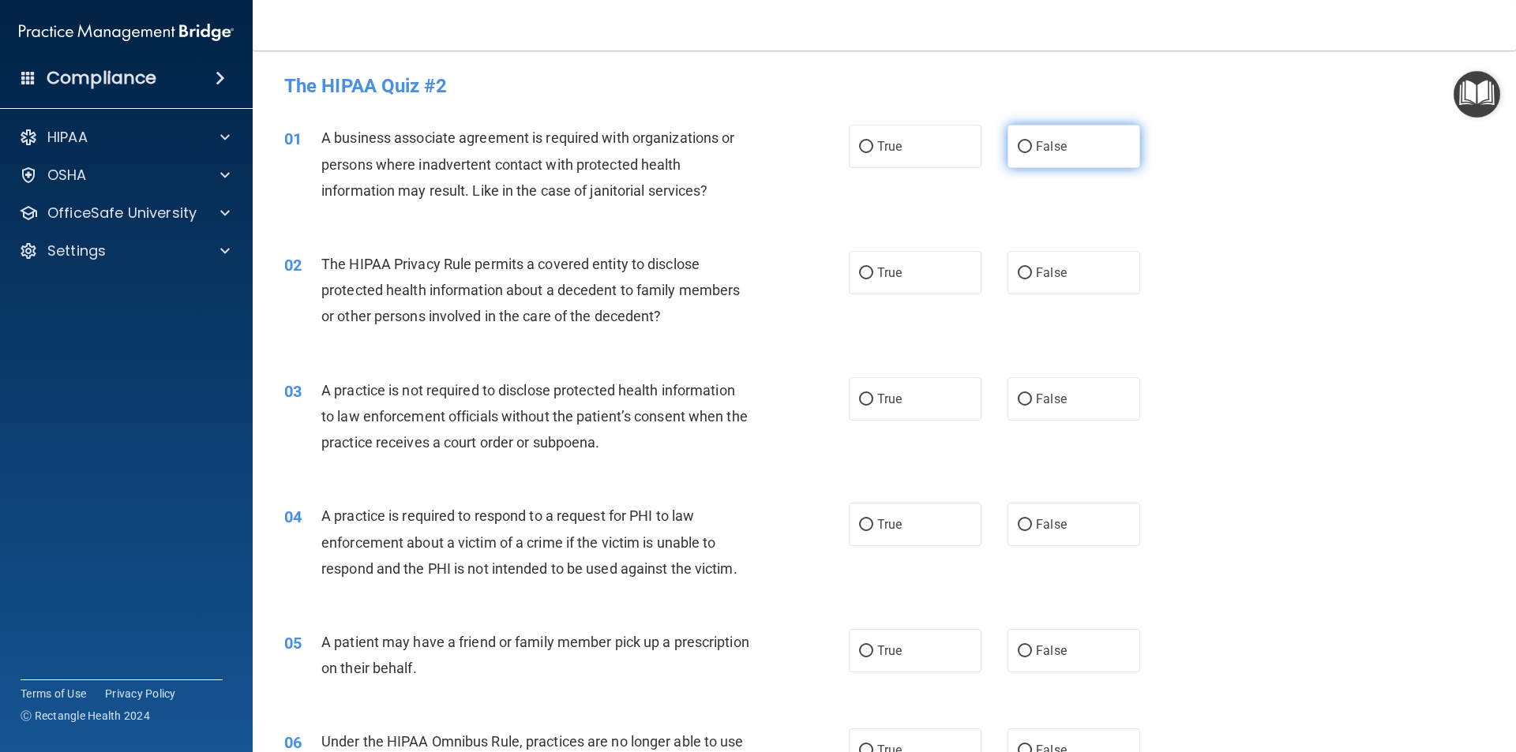
click at [1025, 149] on label "False" at bounding box center [1073, 146] width 133 height 43
click at [1025, 149] on input "False" at bounding box center [1024, 147] width 14 height 12
radio input "true"
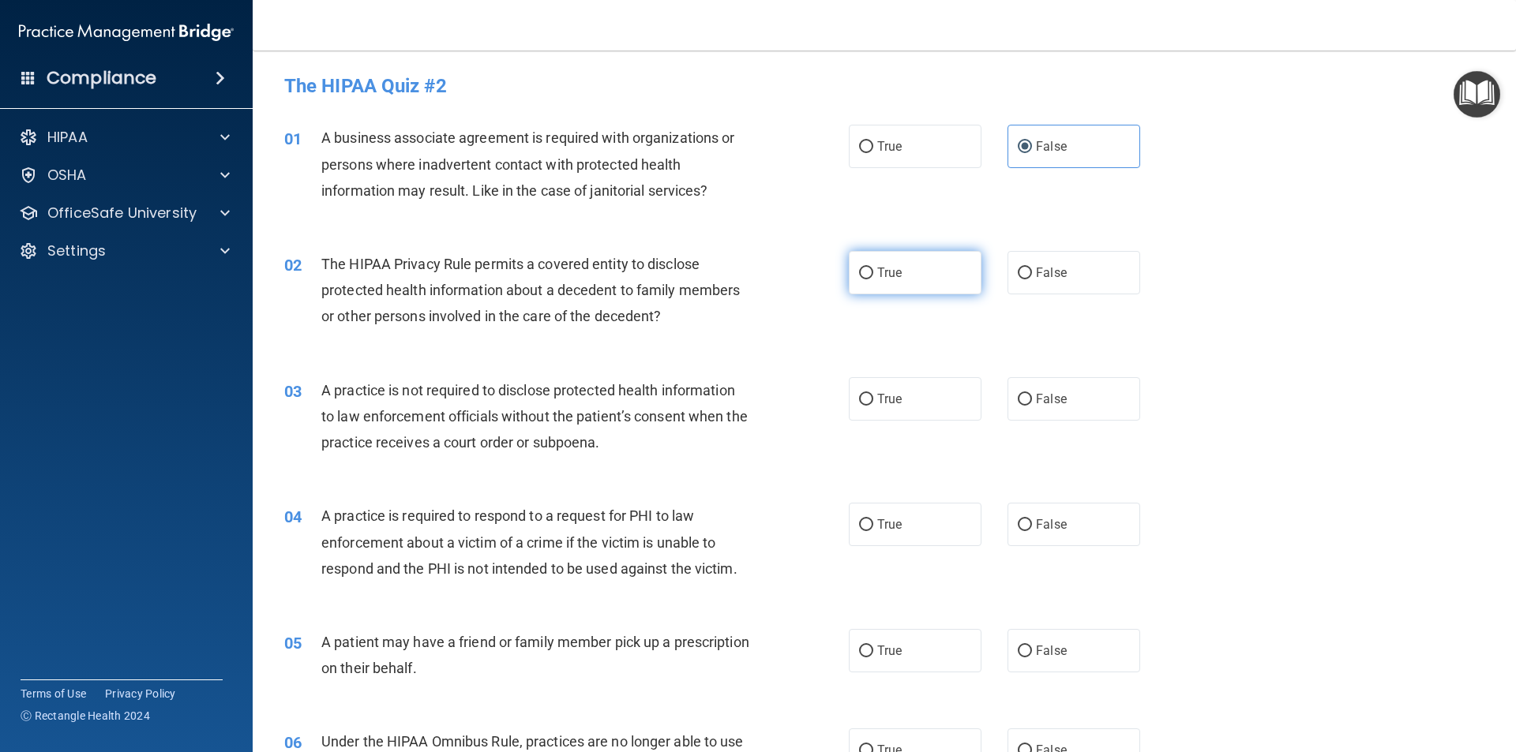
click at [867, 269] on input "True" at bounding box center [866, 274] width 14 height 12
radio input "true"
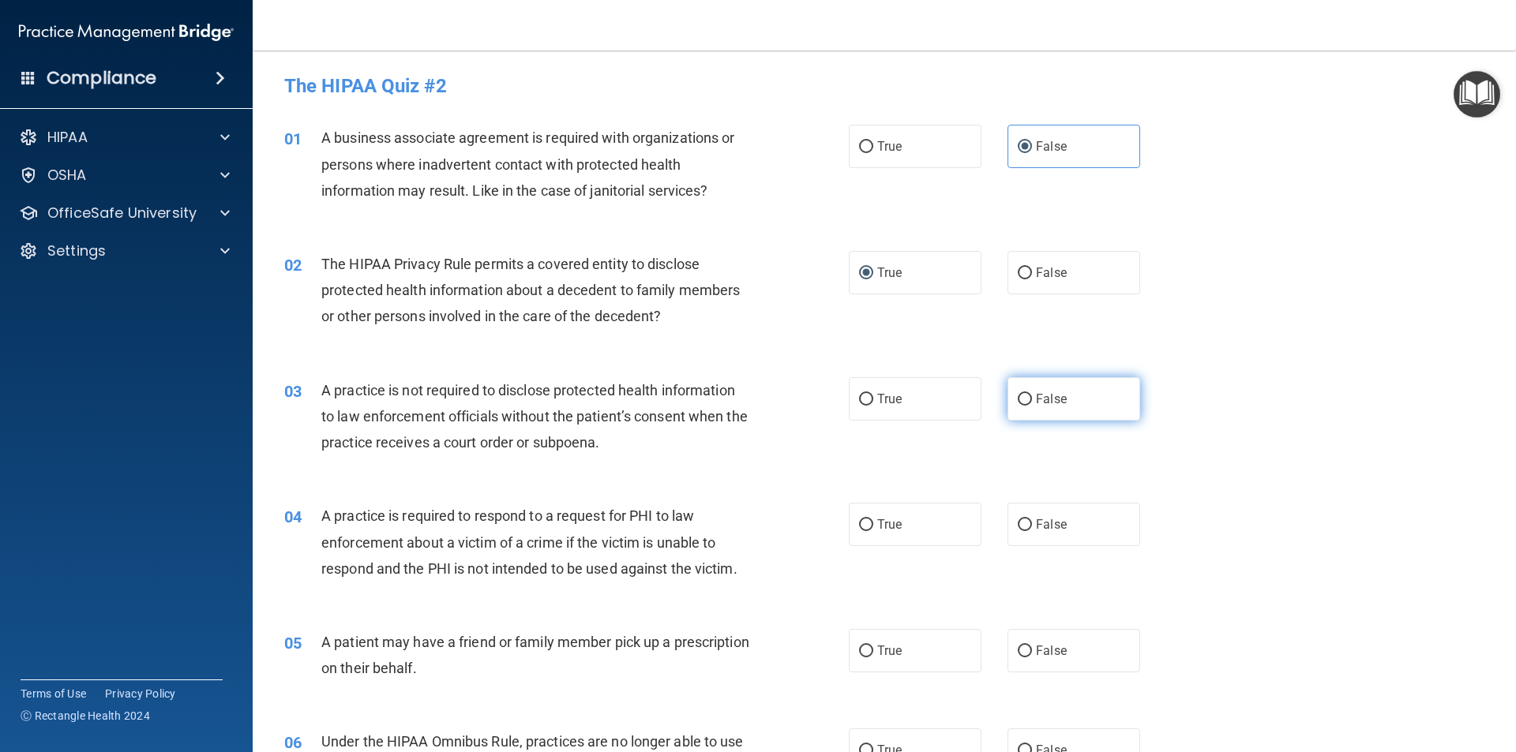
click at [1036, 407] on label "False" at bounding box center [1073, 398] width 133 height 43
click at [1032, 406] on input "False" at bounding box center [1024, 400] width 14 height 12
radio input "true"
click at [859, 527] on input "True" at bounding box center [866, 525] width 14 height 12
radio input "true"
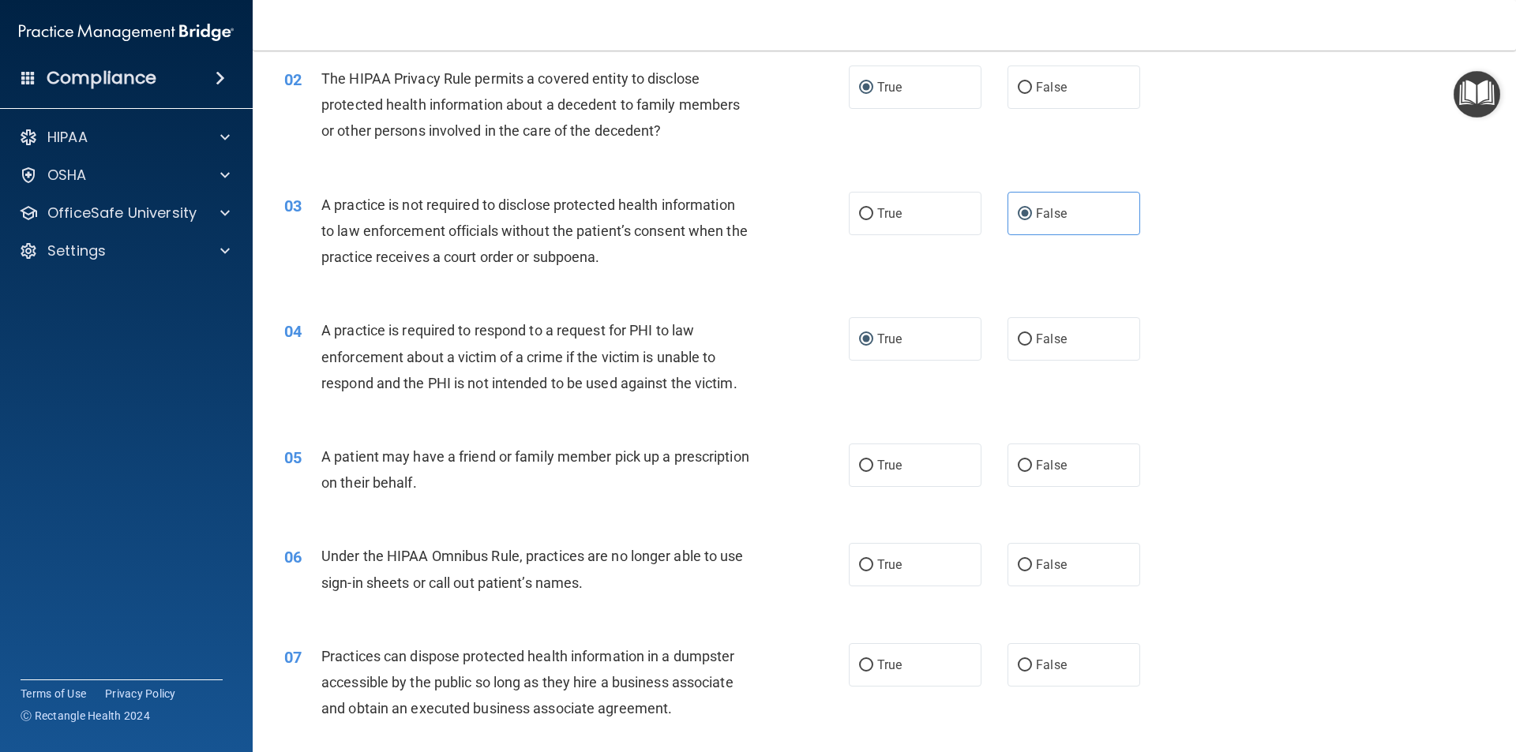
scroll to position [237, 0]
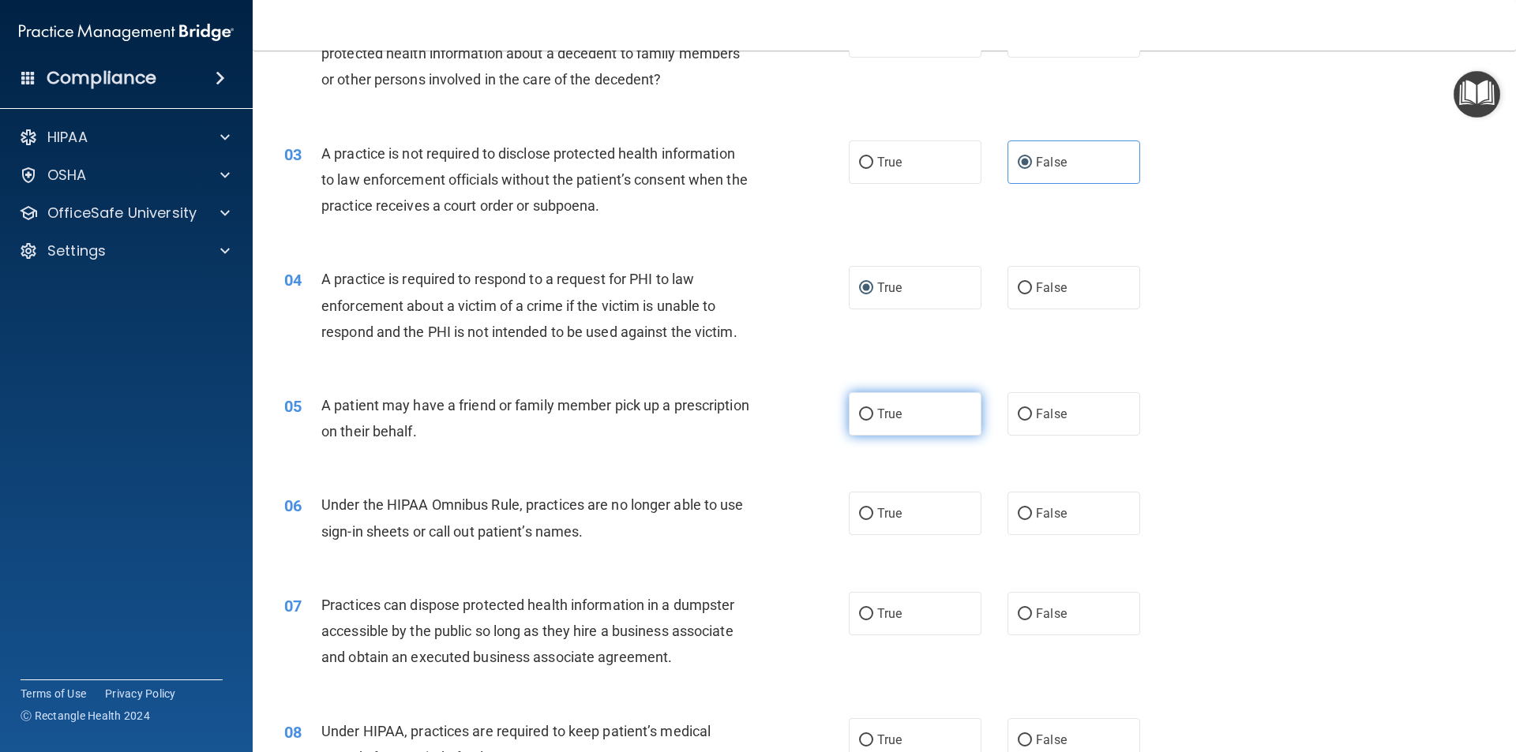
click at [863, 421] on input "True" at bounding box center [866, 415] width 14 height 12
radio input "true"
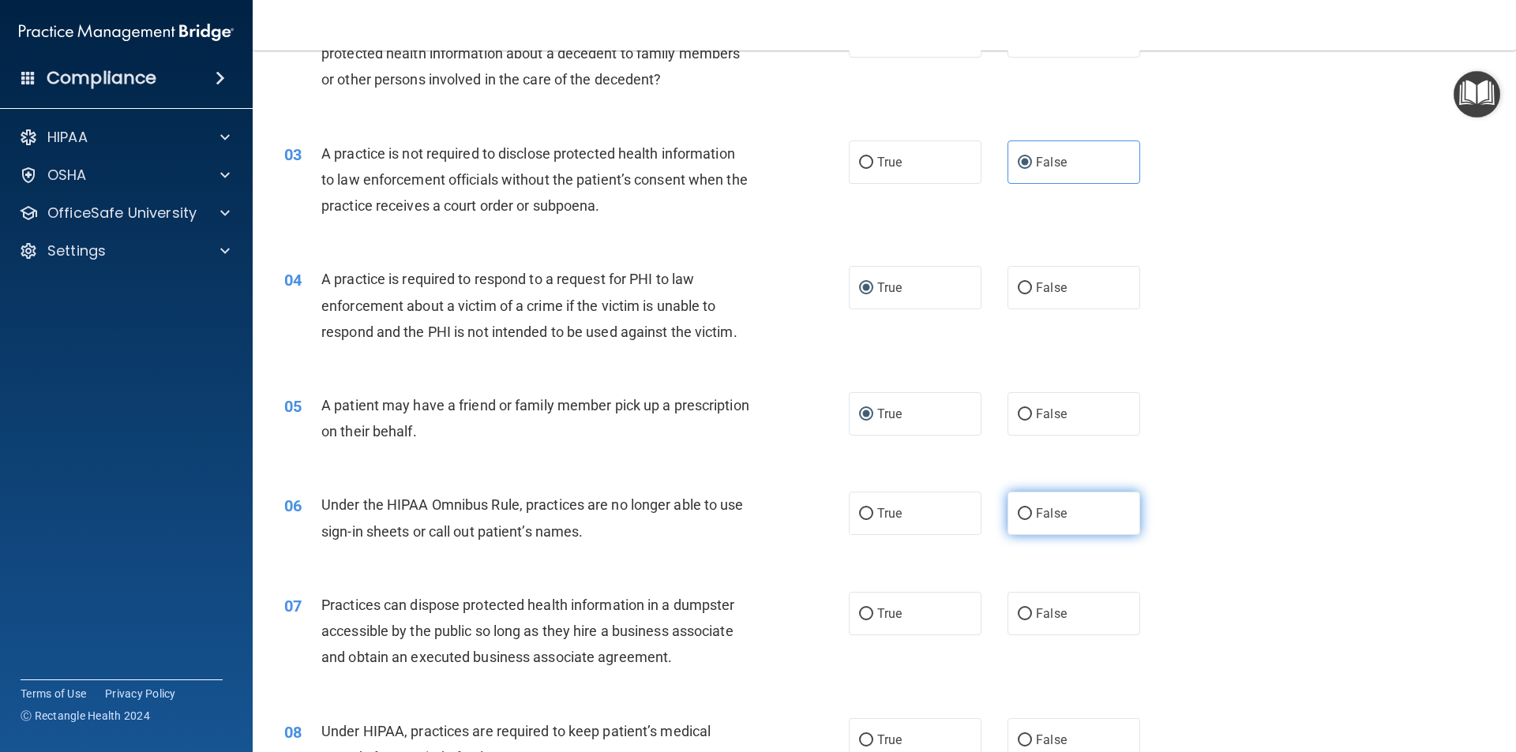
click at [1036, 512] on span "False" at bounding box center [1051, 513] width 31 height 15
click at [1032, 512] on input "False" at bounding box center [1024, 514] width 14 height 12
radio input "true"
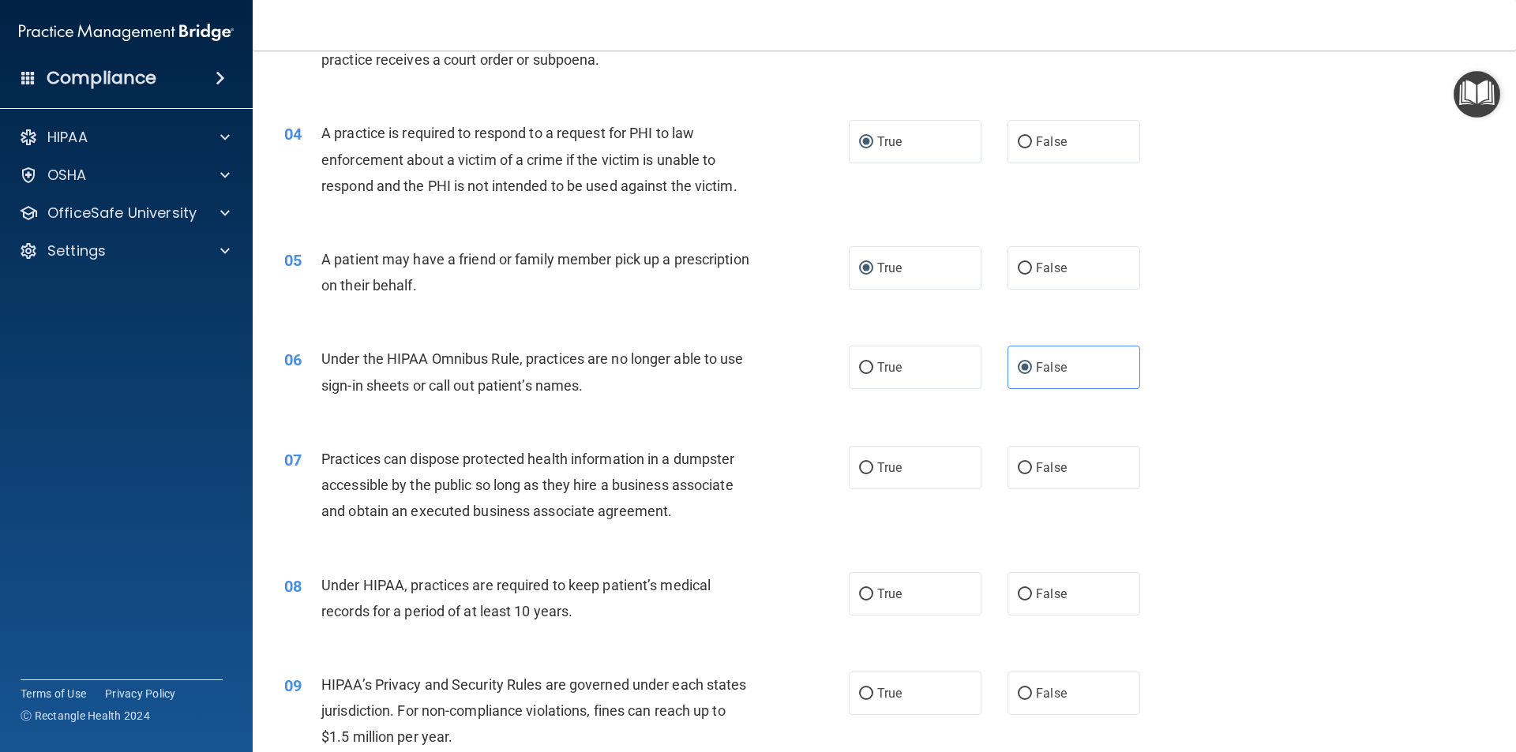
scroll to position [395, 0]
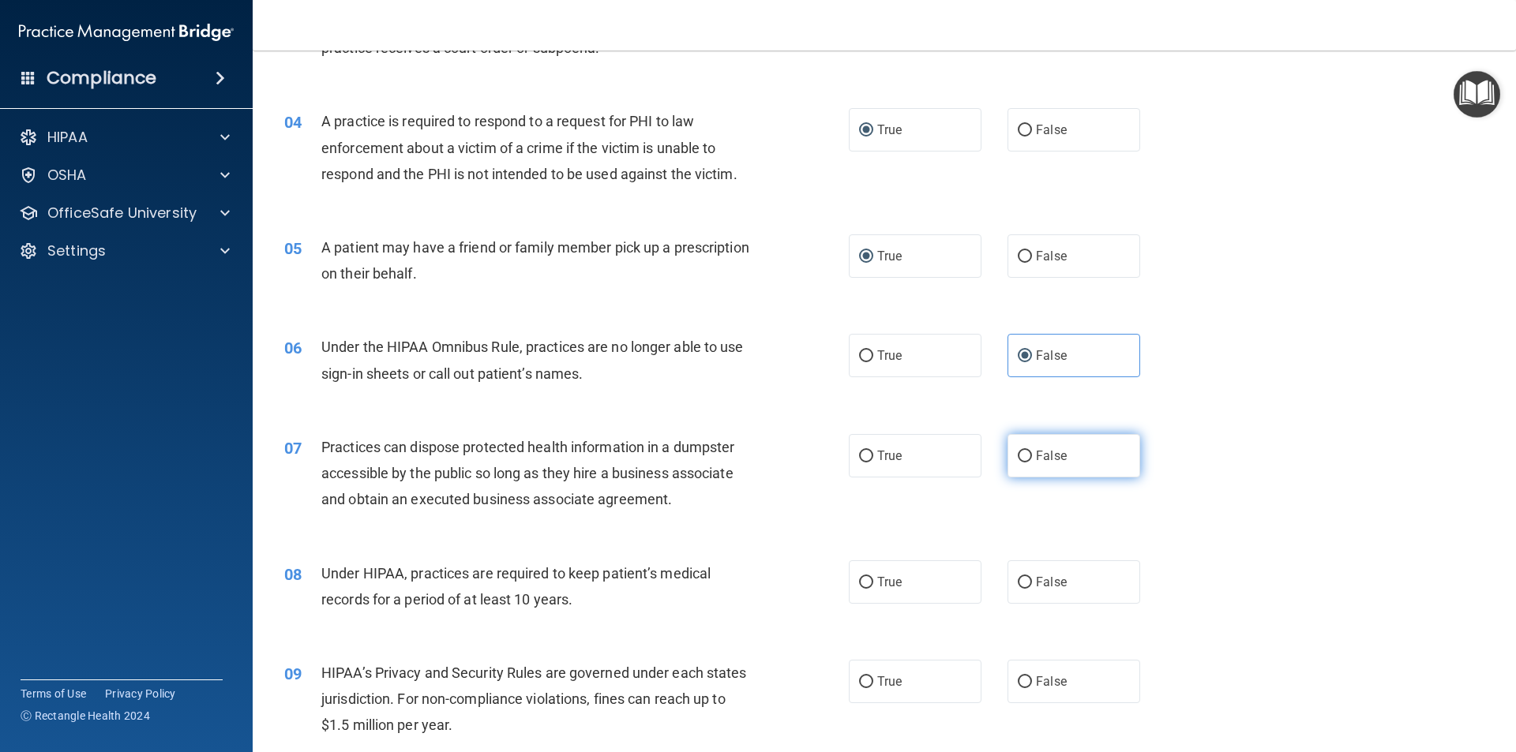
click at [1036, 465] on label "False" at bounding box center [1073, 455] width 133 height 43
click at [1032, 463] on input "False" at bounding box center [1024, 457] width 14 height 12
radio input "true"
click at [1010, 575] on label "False" at bounding box center [1073, 581] width 133 height 43
click at [1017, 577] on input "False" at bounding box center [1024, 583] width 14 height 12
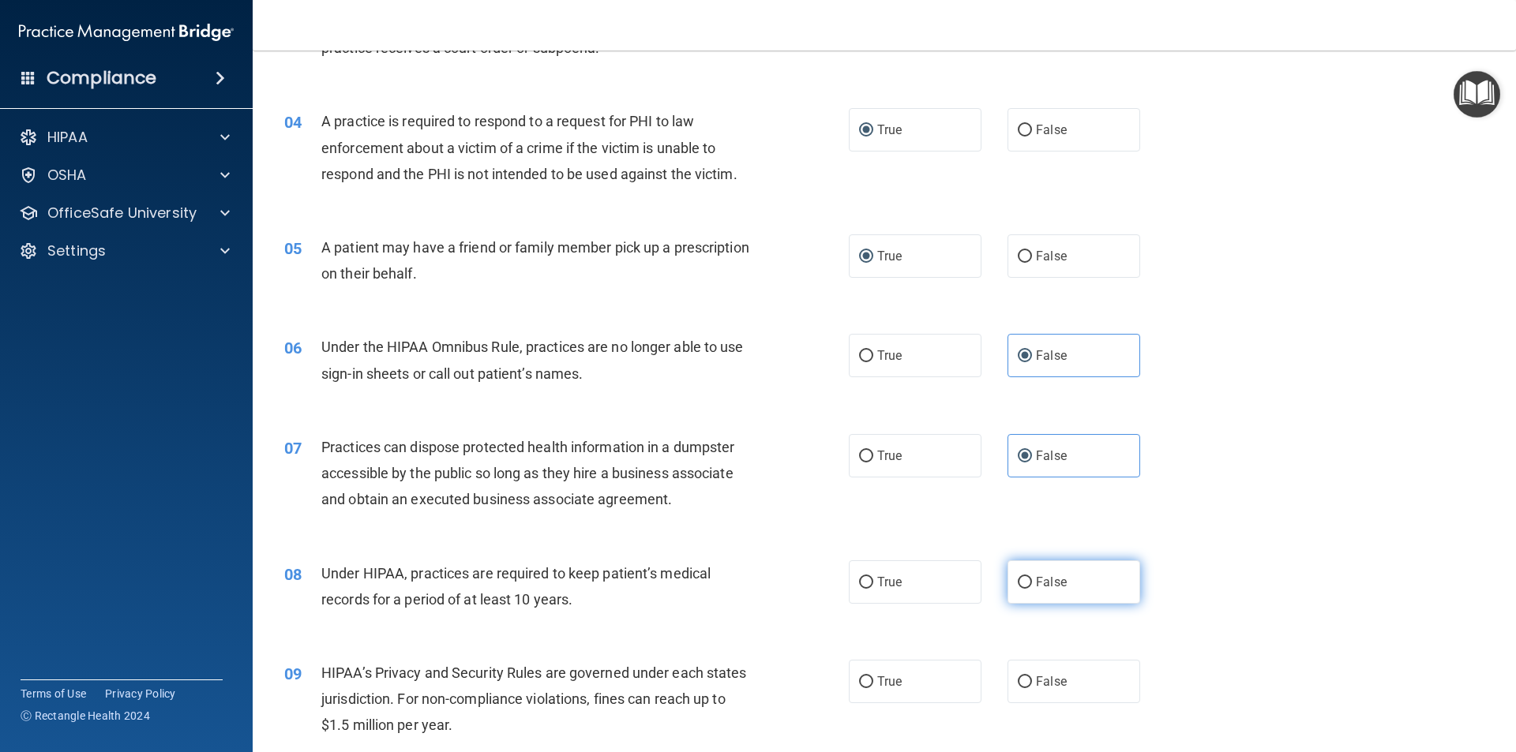
radio input "true"
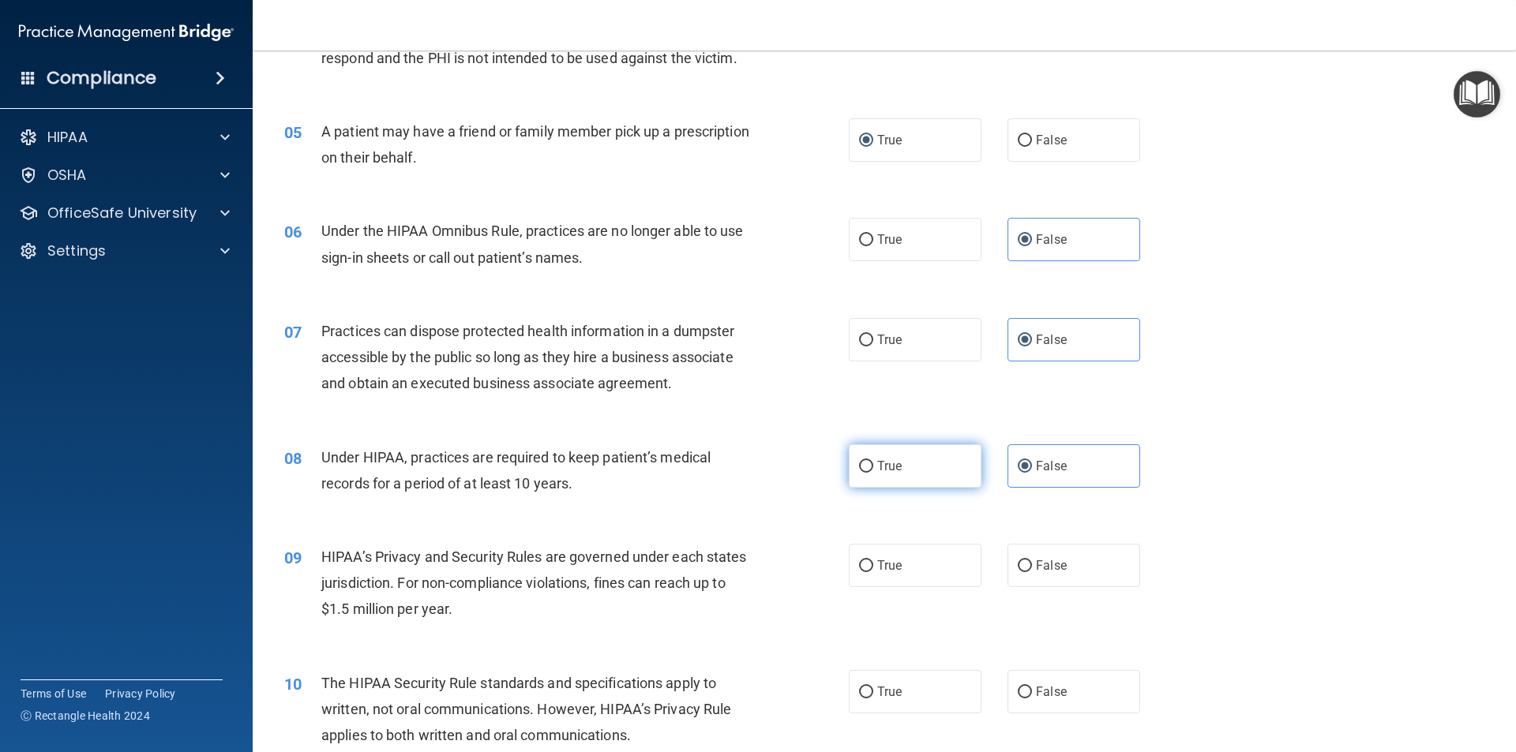
scroll to position [553, 0]
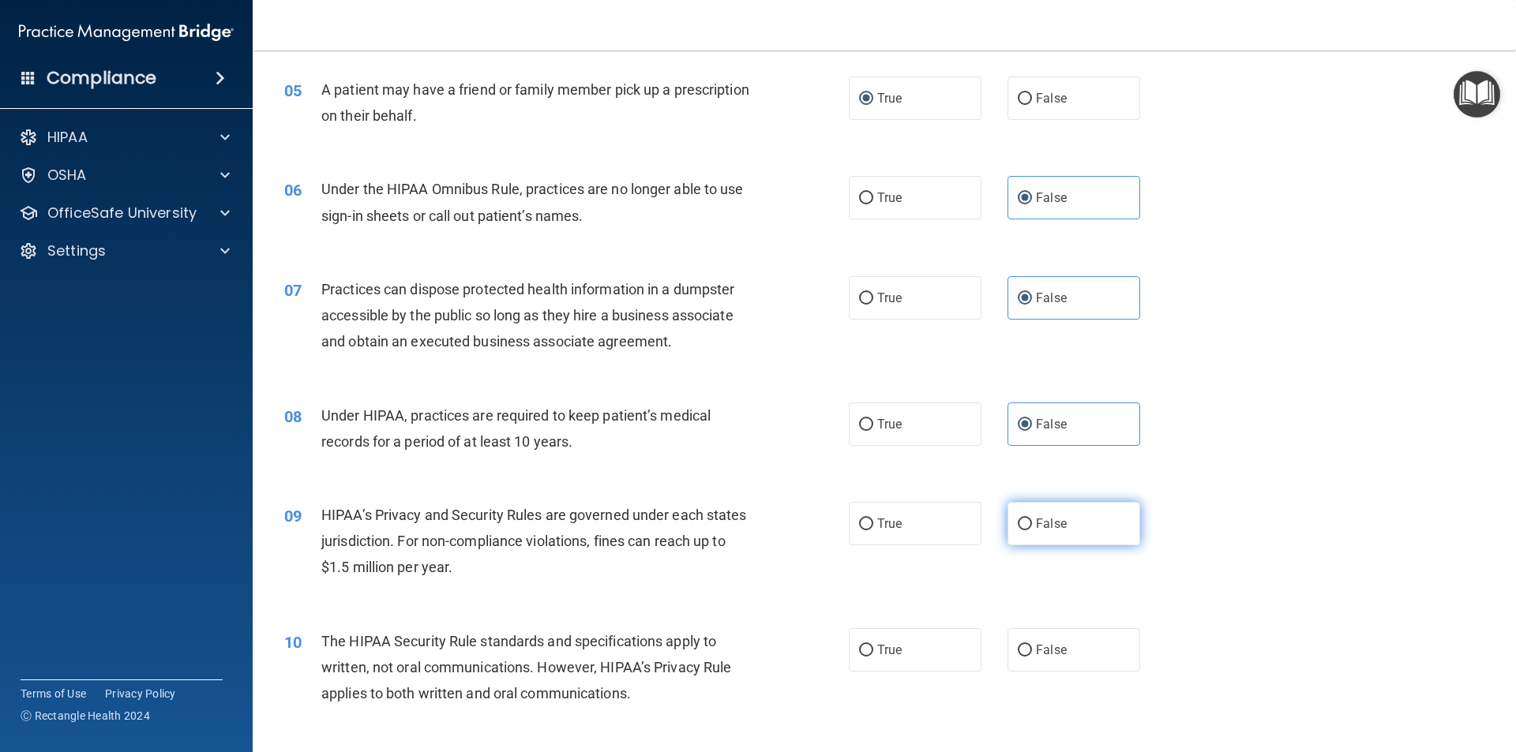
click at [1022, 532] on label "False" at bounding box center [1073, 523] width 133 height 43
click at [1022, 530] on input "False" at bounding box center [1024, 525] width 14 height 12
radio input "true"
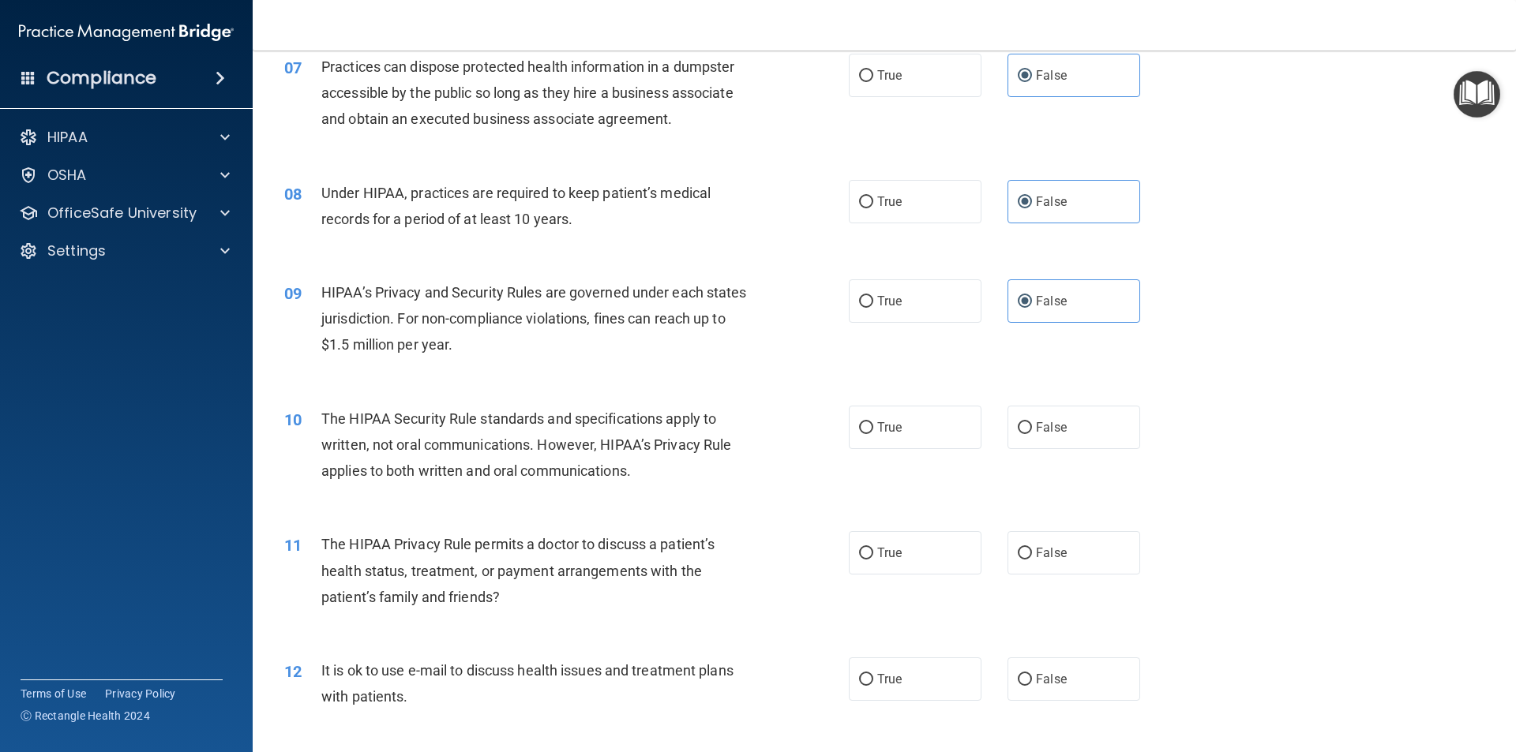
scroll to position [789, 0]
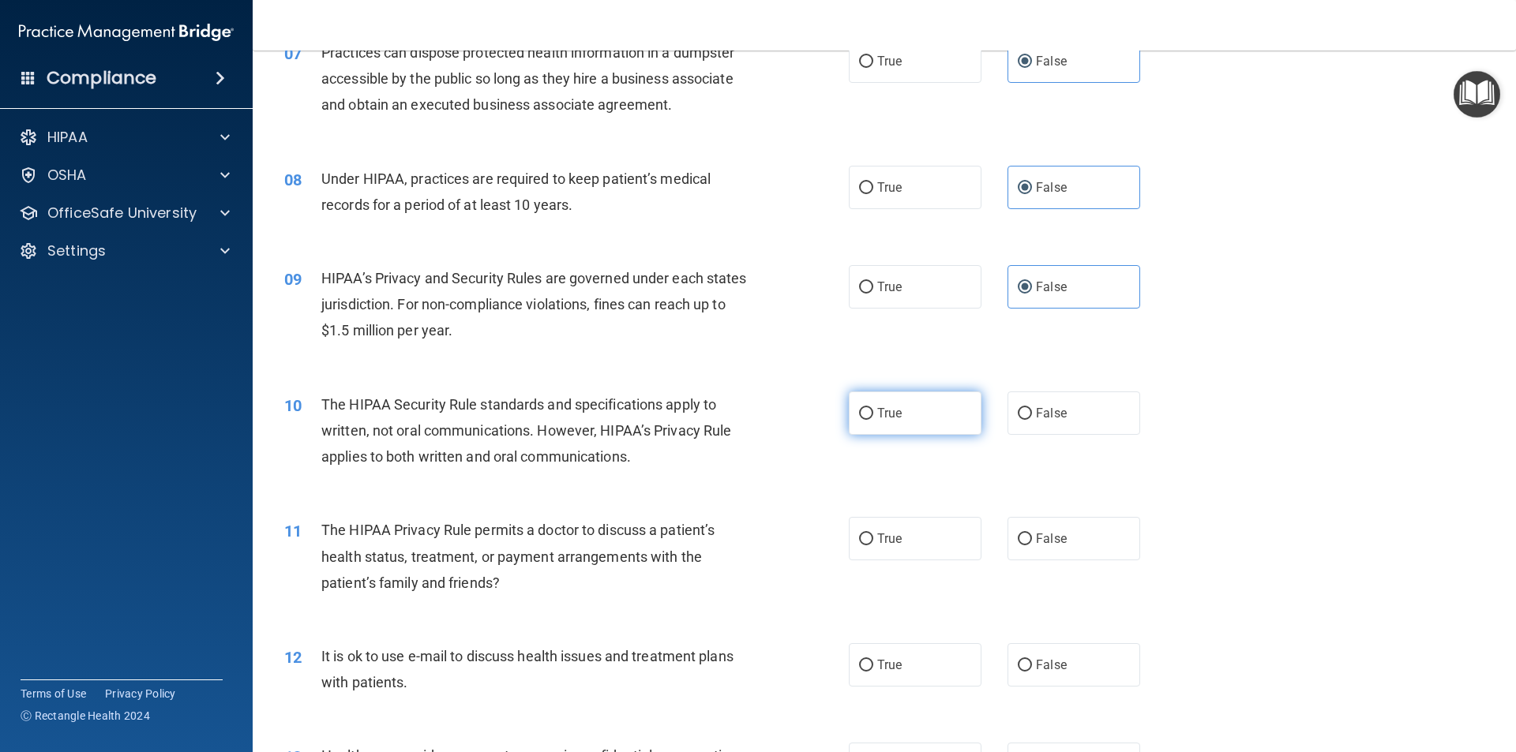
click at [864, 425] on label "True" at bounding box center [915, 413] width 133 height 43
click at [864, 420] on input "True" at bounding box center [866, 414] width 14 height 12
radio input "true"
click at [860, 537] on input "True" at bounding box center [866, 540] width 14 height 12
radio input "true"
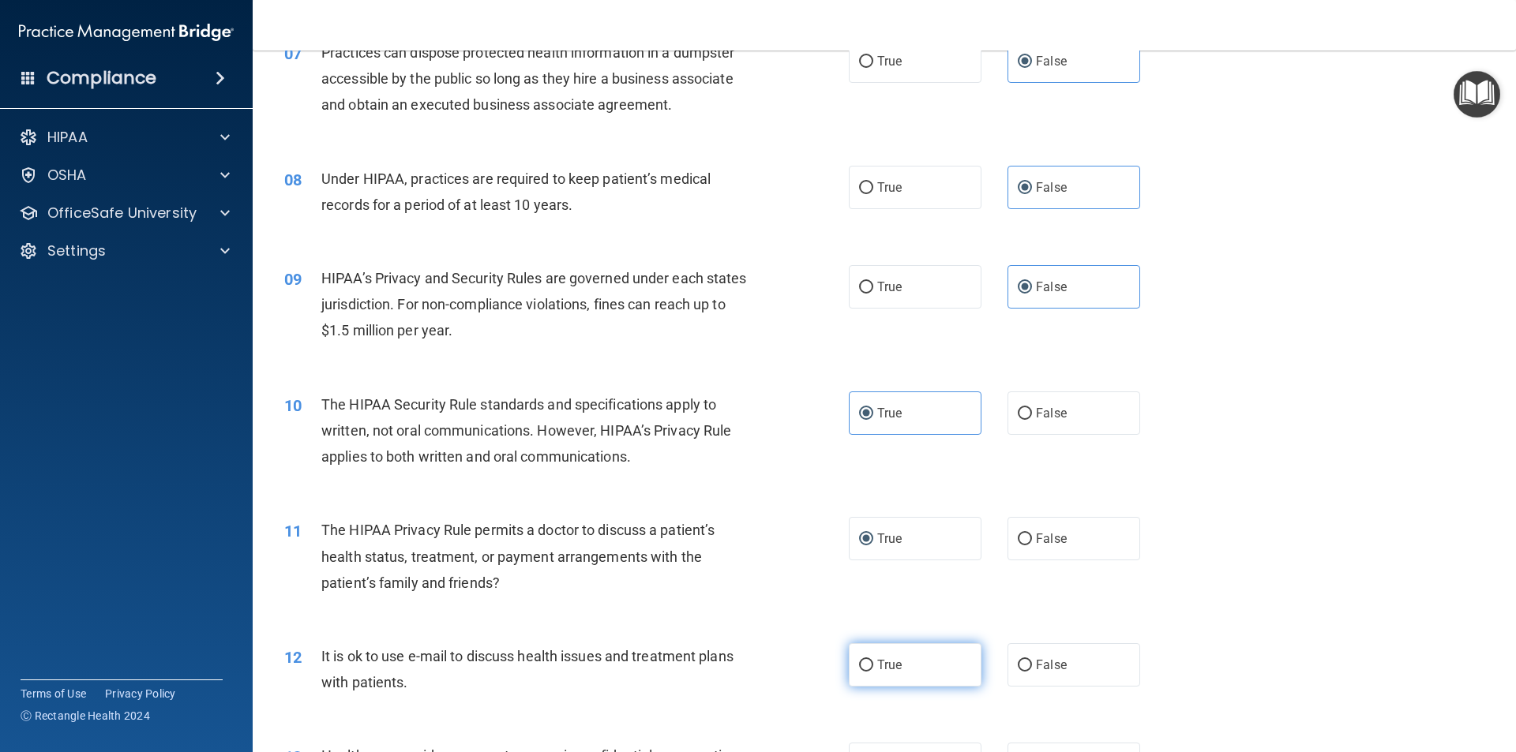
click at [859, 664] on input "True" at bounding box center [866, 666] width 14 height 12
radio input "true"
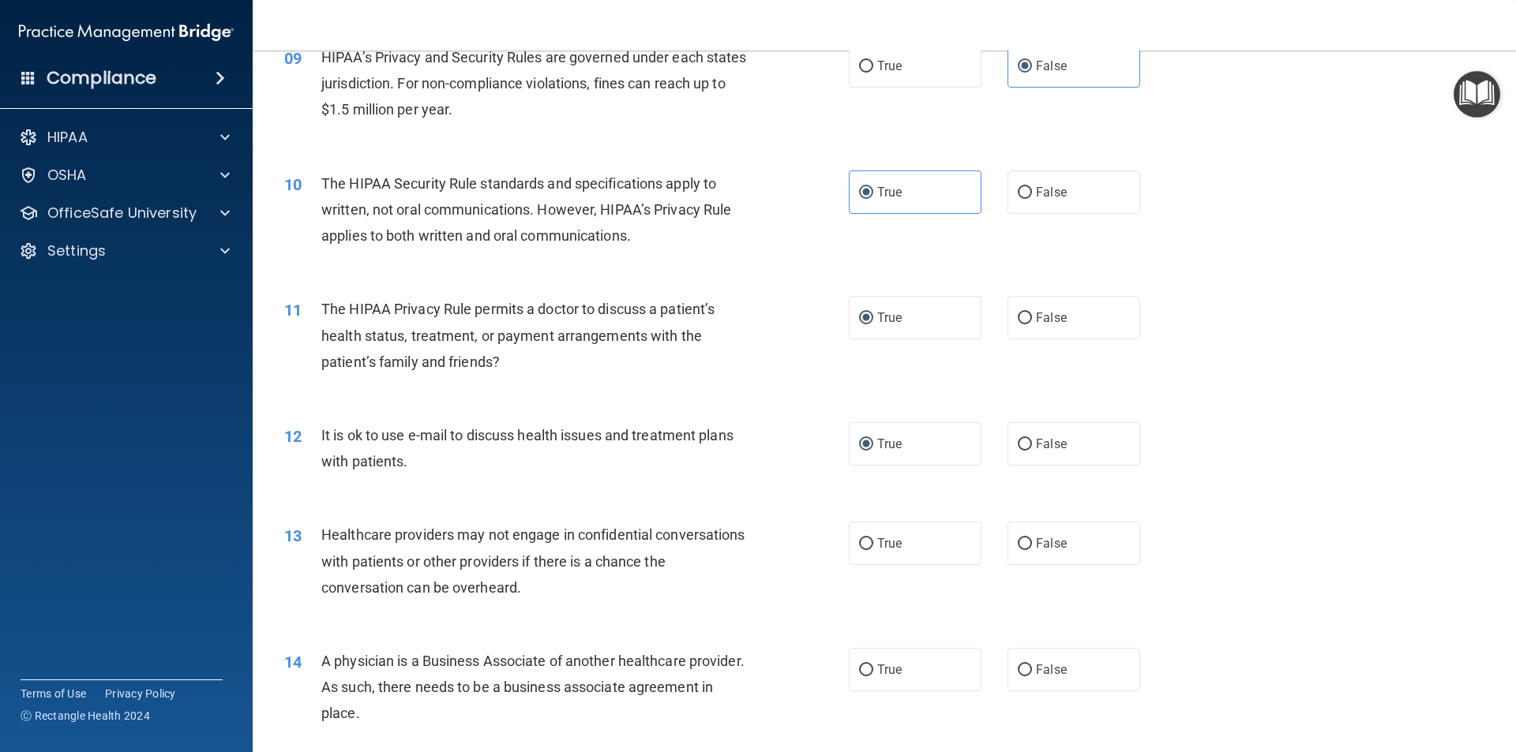
scroll to position [1026, 0]
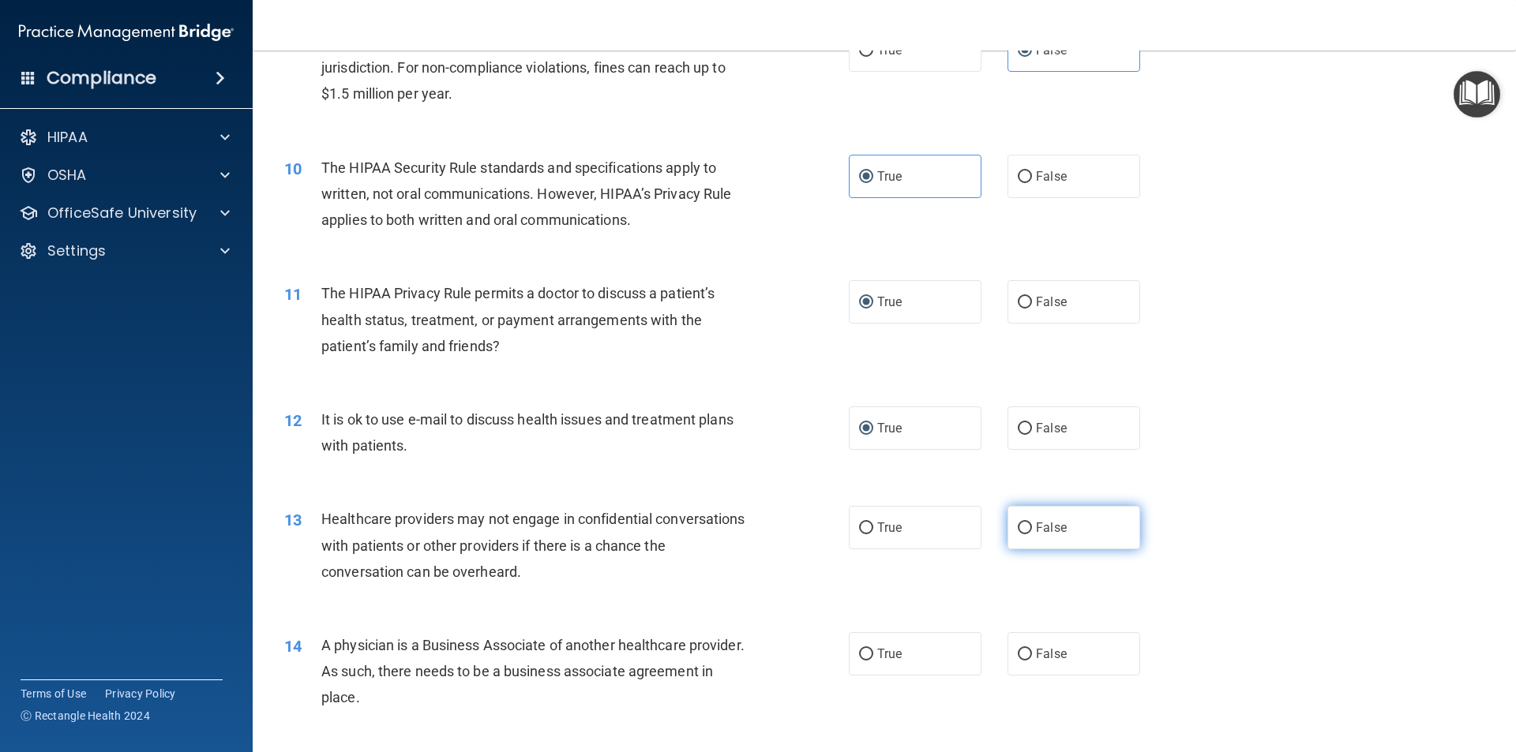
click at [1017, 530] on input "False" at bounding box center [1024, 529] width 14 height 12
radio input "true"
click at [1017, 650] on input "False" at bounding box center [1024, 655] width 14 height 12
radio input "true"
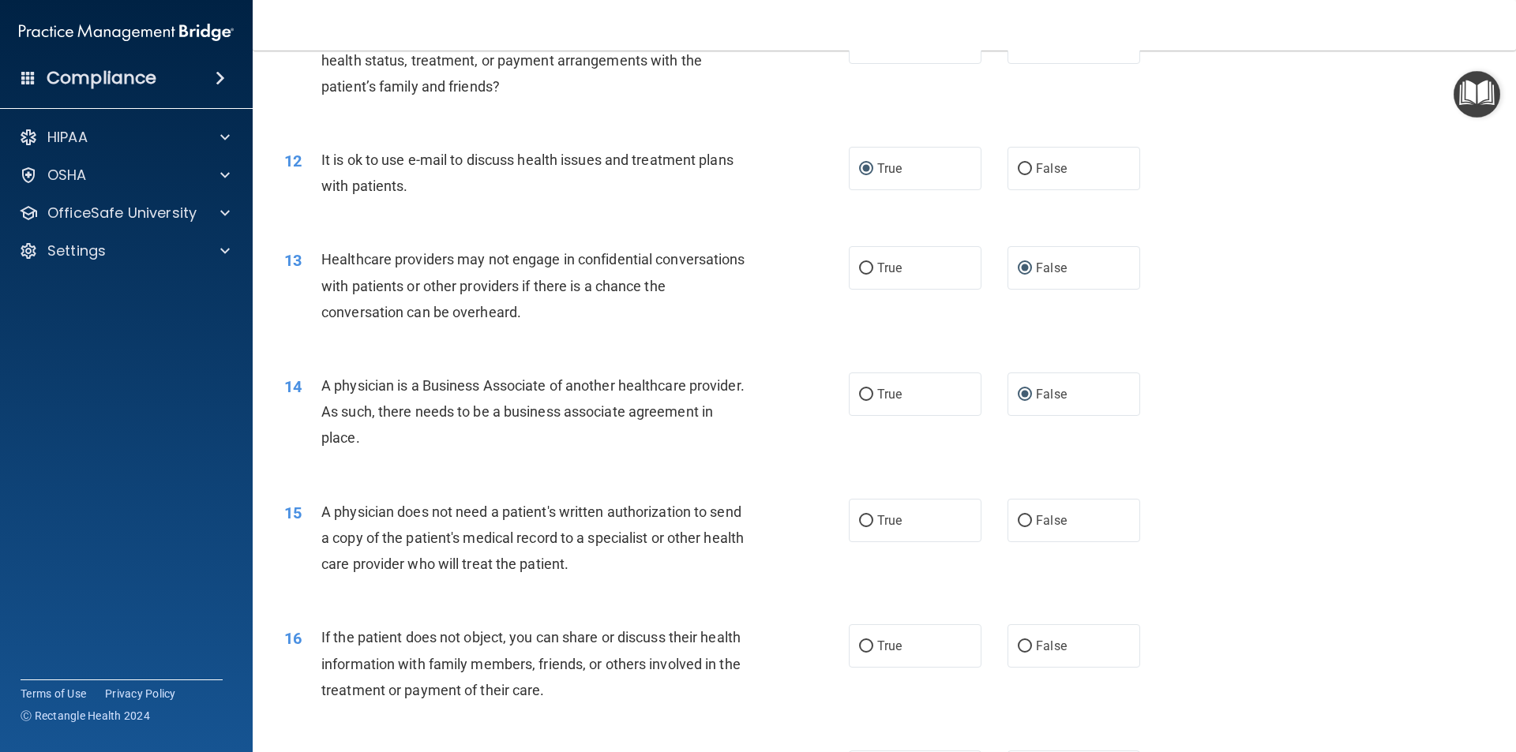
scroll to position [1342, 0]
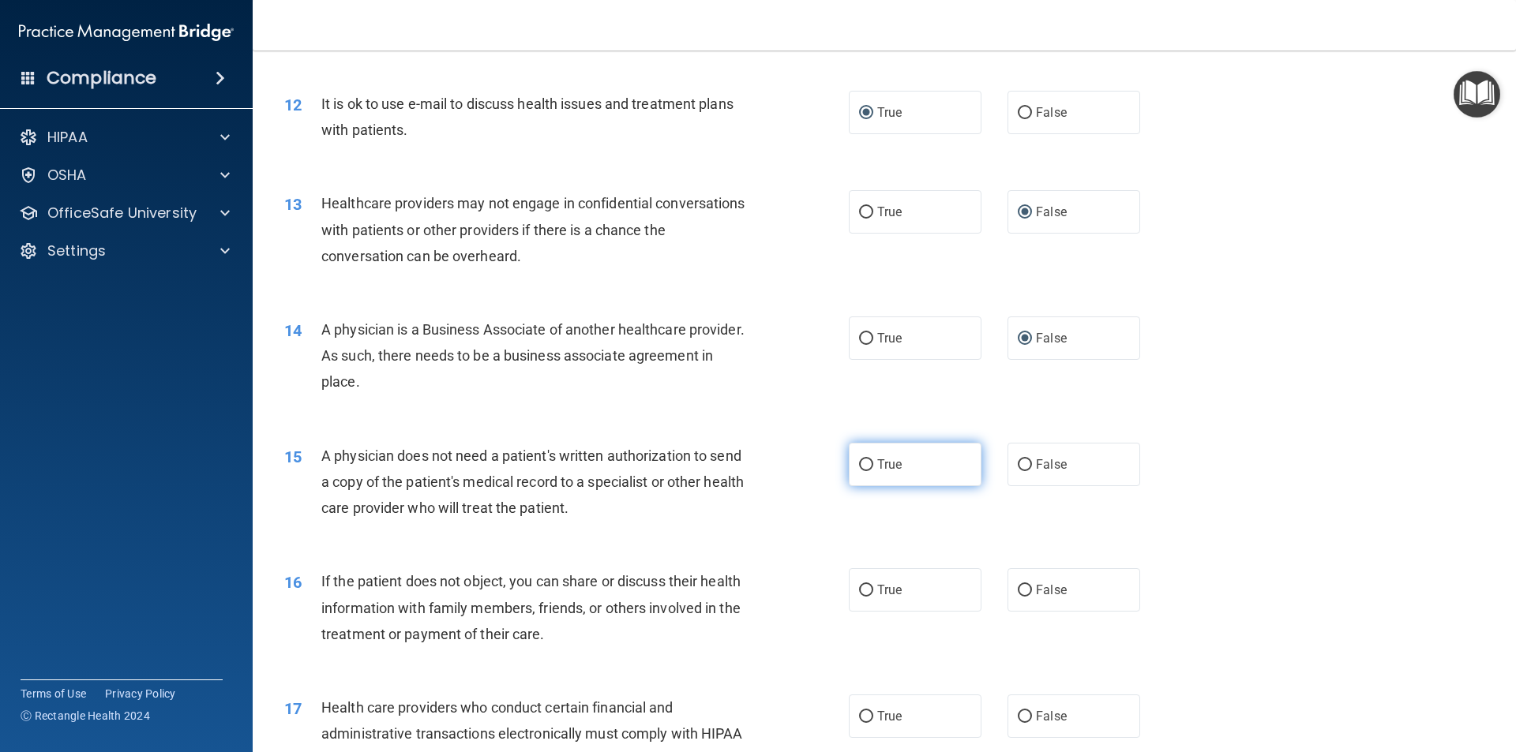
click at [865, 456] on label "True" at bounding box center [915, 464] width 133 height 43
click at [865, 459] on input "True" at bounding box center [866, 465] width 14 height 12
radio input "true"
click at [1017, 465] on input "False" at bounding box center [1024, 465] width 14 height 12
radio input "true"
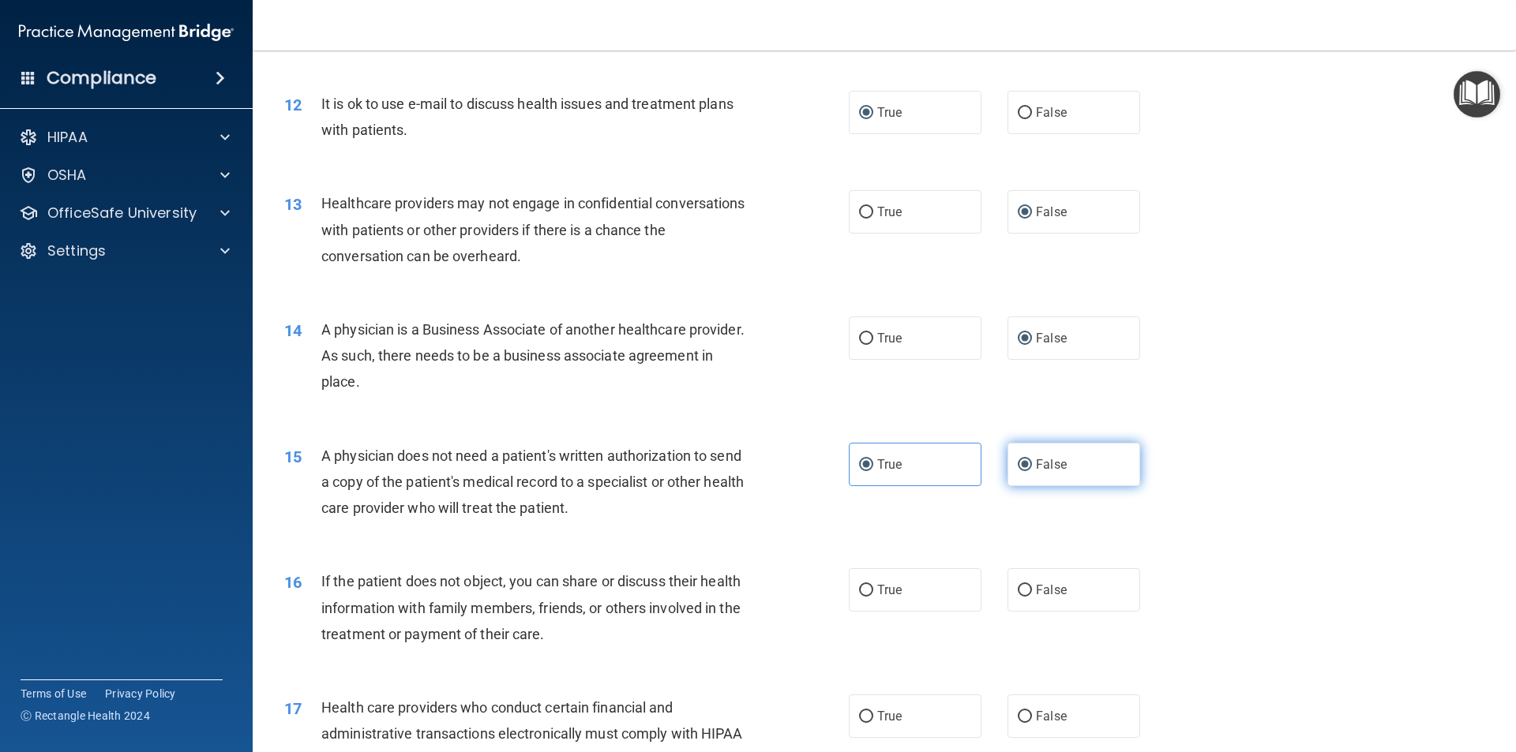
radio input "false"
click at [869, 601] on label "True" at bounding box center [915, 589] width 133 height 43
click at [869, 597] on input "True" at bounding box center [866, 591] width 14 height 12
radio input "true"
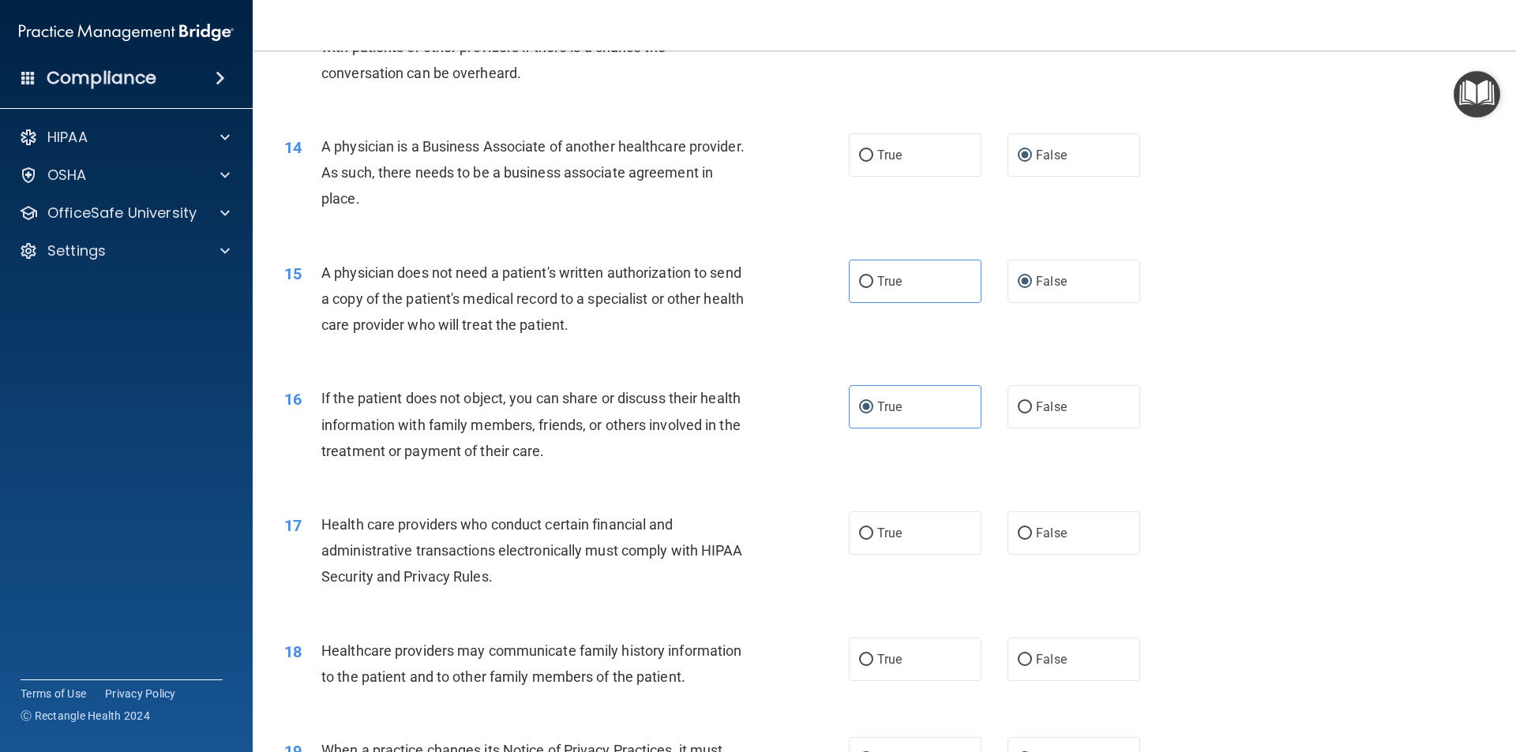
scroll to position [1579, 0]
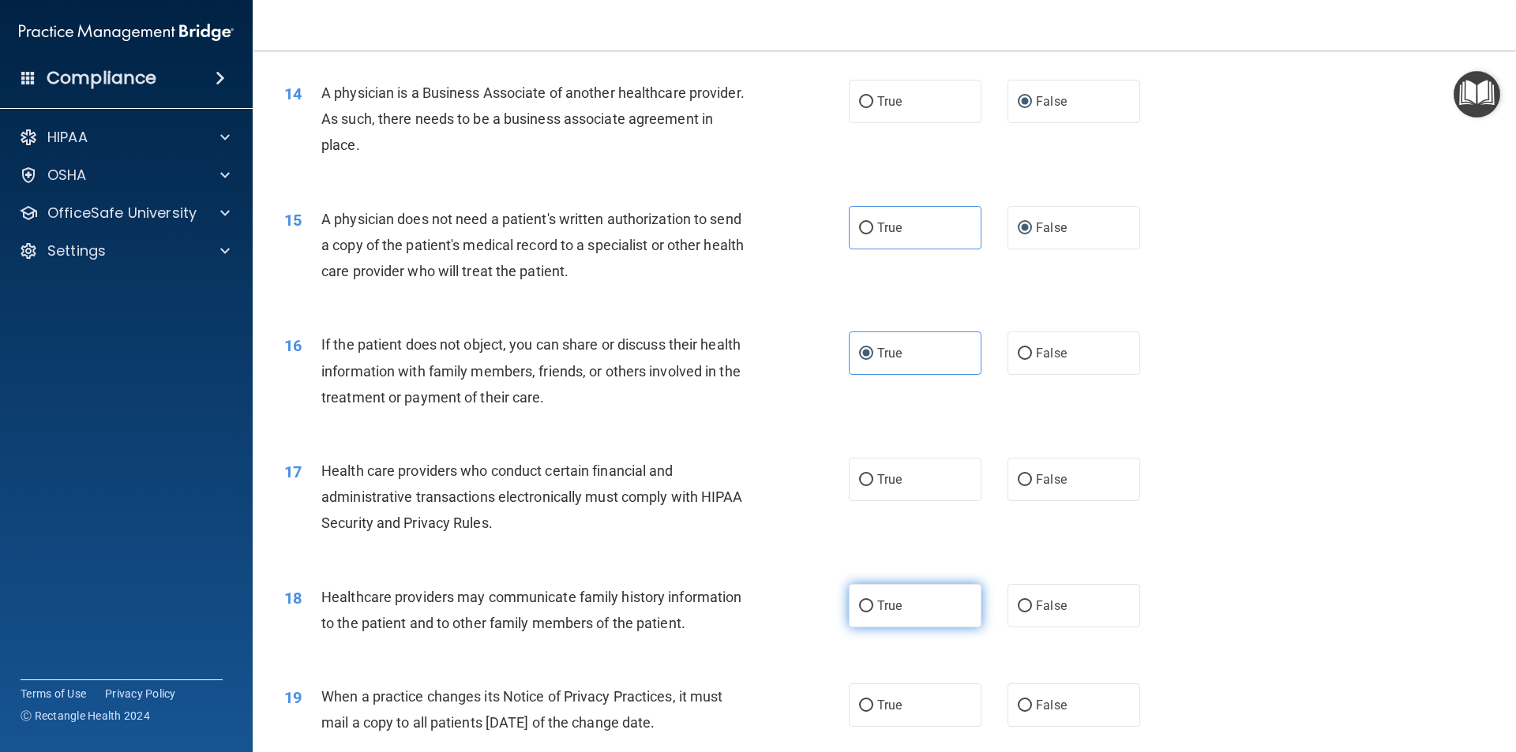
click at [876, 615] on label "True" at bounding box center [915, 605] width 133 height 43
click at [873, 613] on input "True" at bounding box center [866, 607] width 14 height 12
radio input "true"
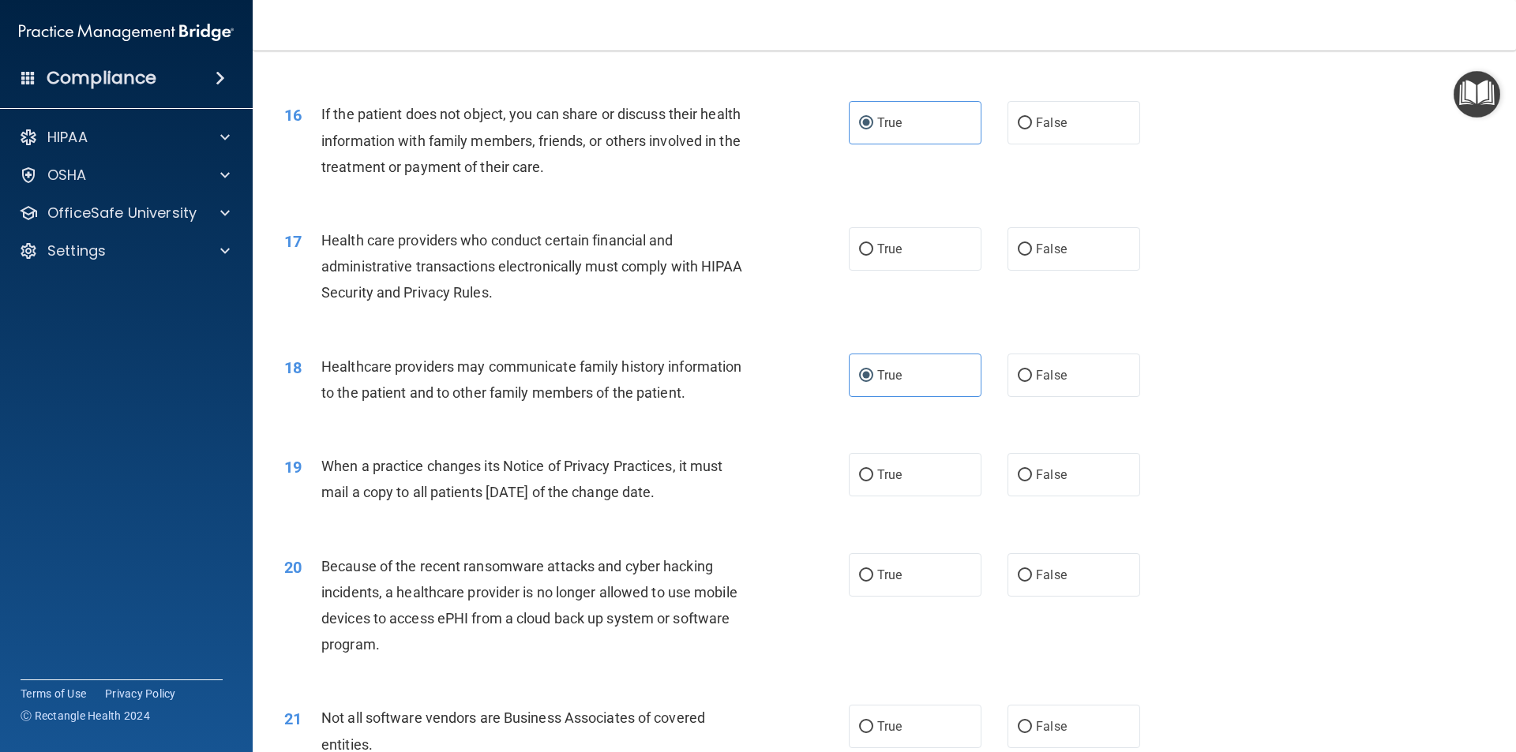
scroll to position [1816, 0]
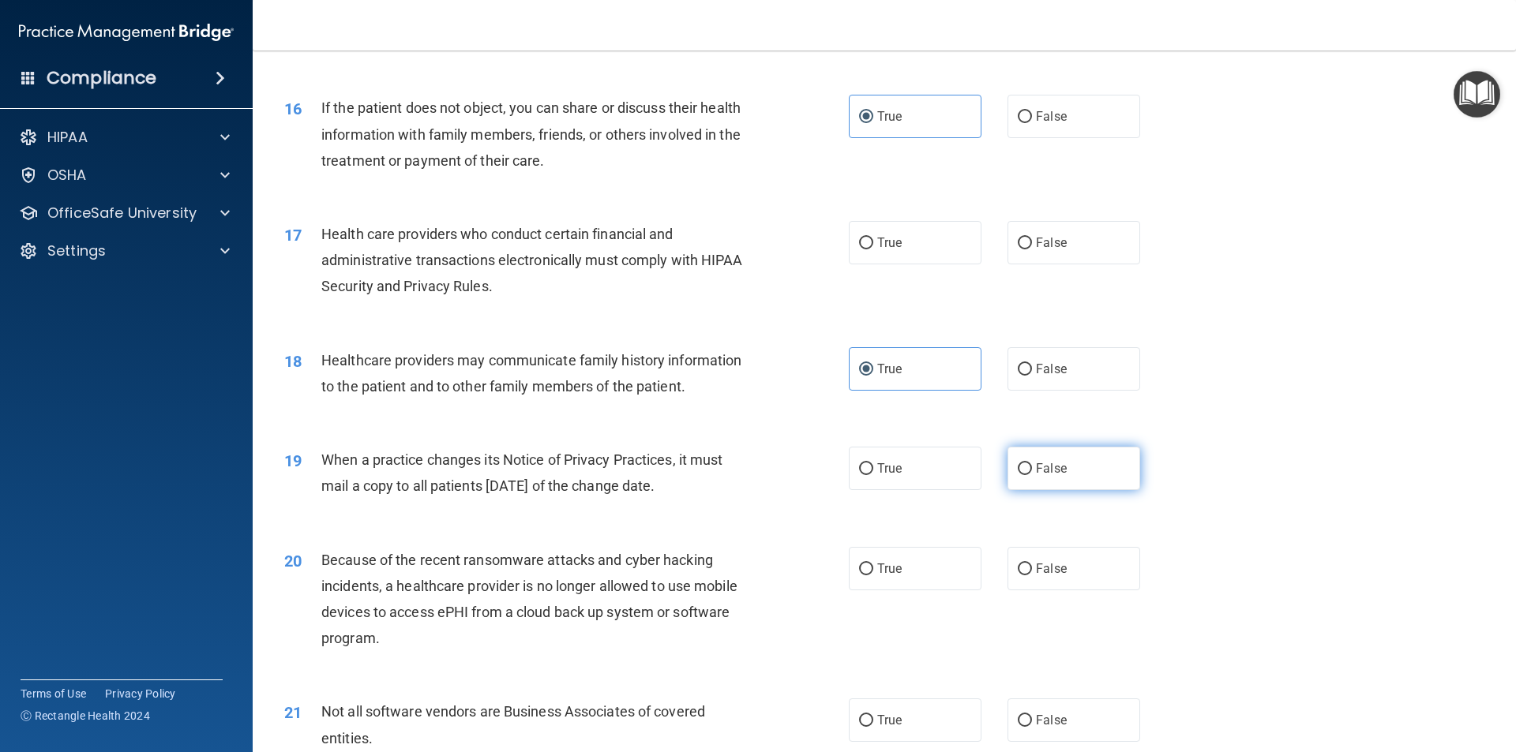
click at [1027, 476] on label "False" at bounding box center [1073, 468] width 133 height 43
click at [1027, 475] on input "False" at bounding box center [1024, 469] width 14 height 12
radio input "true"
click at [1028, 567] on label "False" at bounding box center [1073, 568] width 133 height 43
click at [1028, 567] on input "False" at bounding box center [1024, 570] width 14 height 12
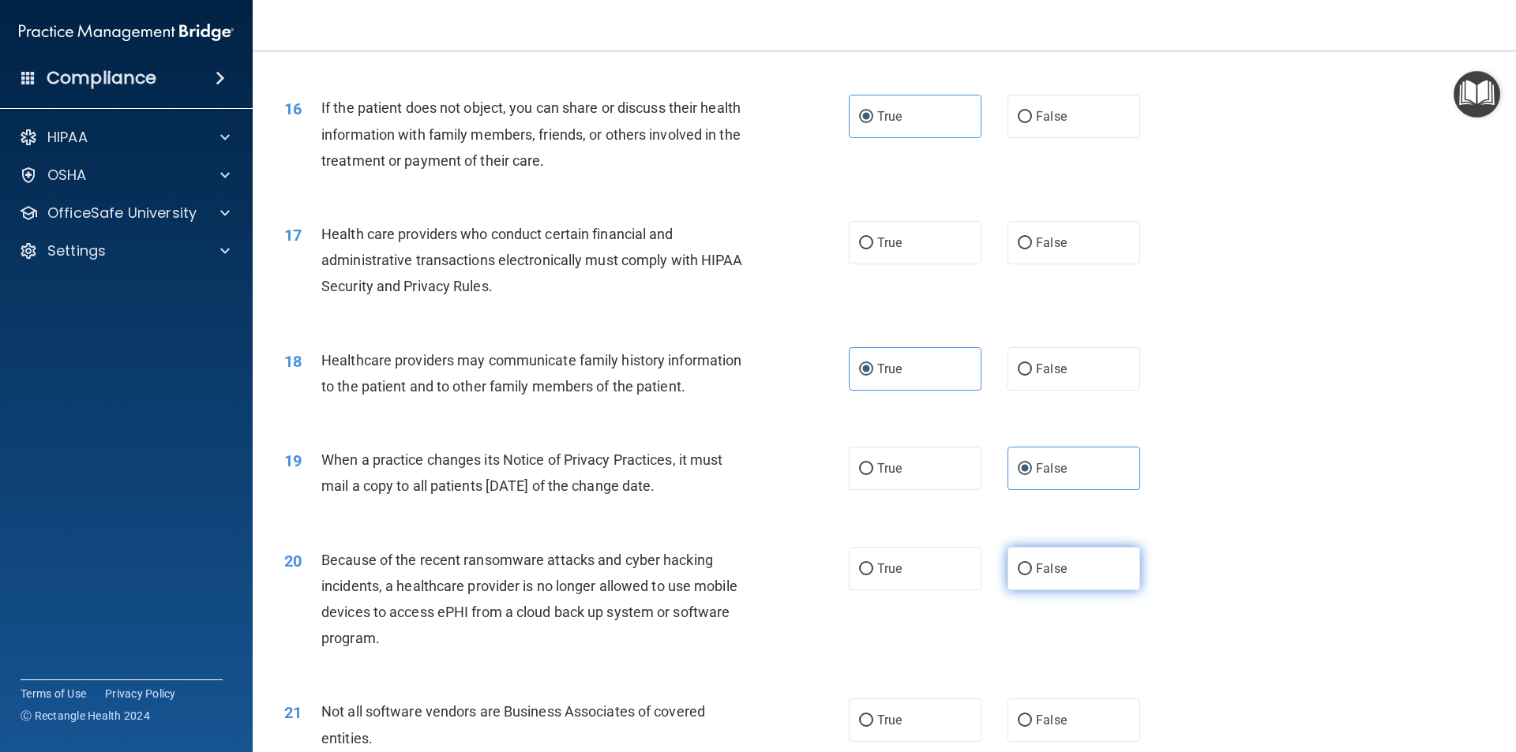
radio input "true"
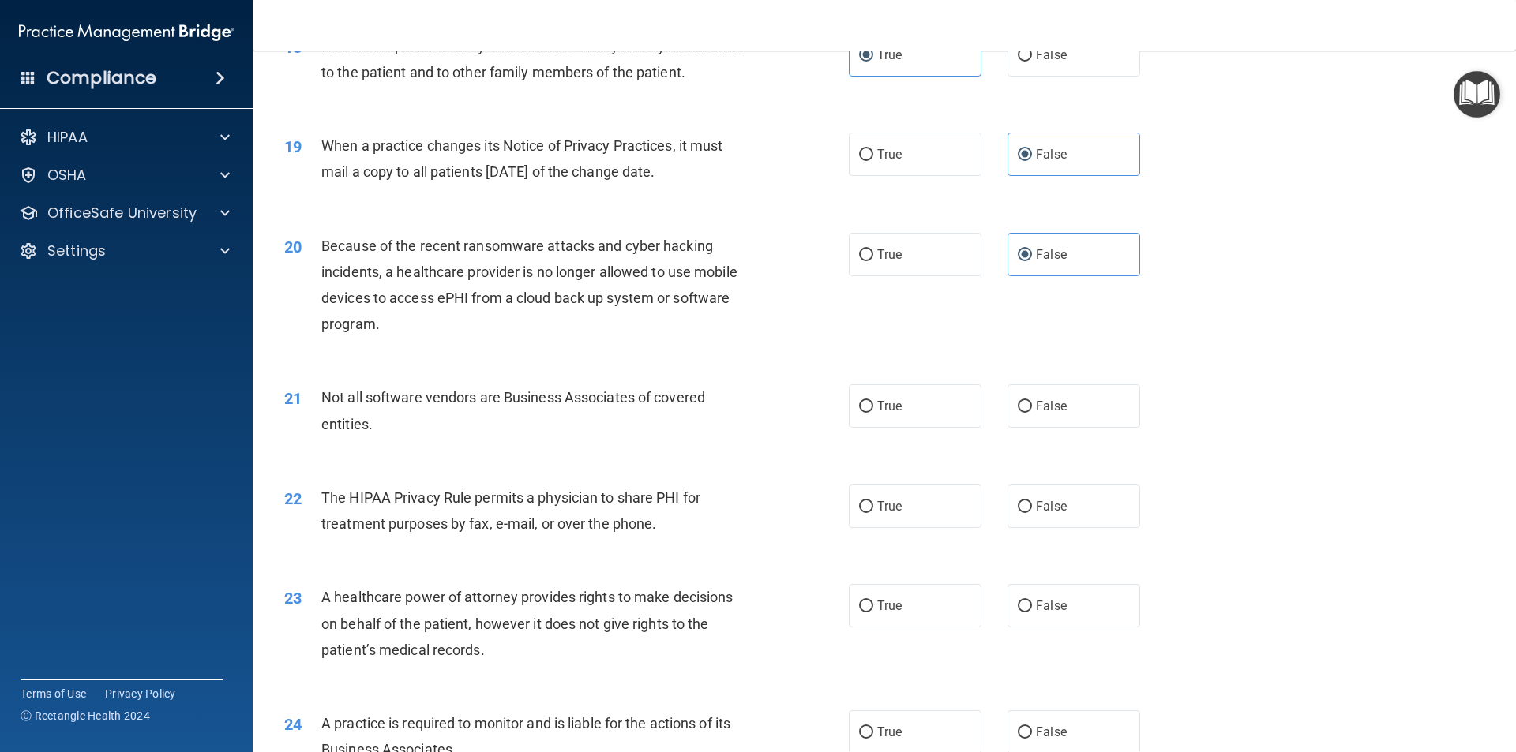
scroll to position [2131, 0]
click at [860, 509] on input "True" at bounding box center [866, 506] width 14 height 12
radio input "true"
click at [860, 508] on input "True" at bounding box center [866, 506] width 14 height 12
click at [859, 400] on input "True" at bounding box center [866, 405] width 14 height 12
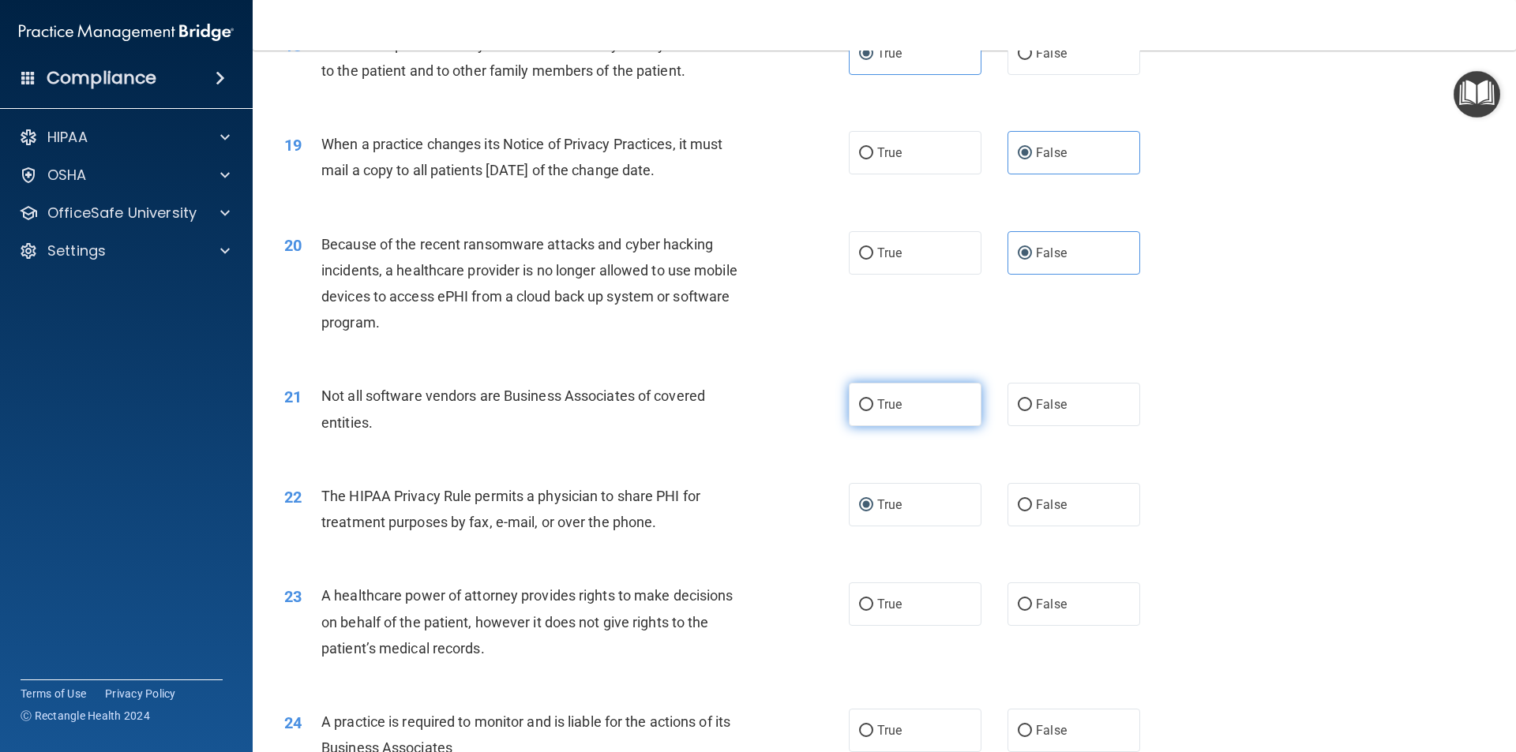
radio input "true"
click at [1017, 601] on input "False" at bounding box center [1024, 605] width 14 height 12
radio input "true"
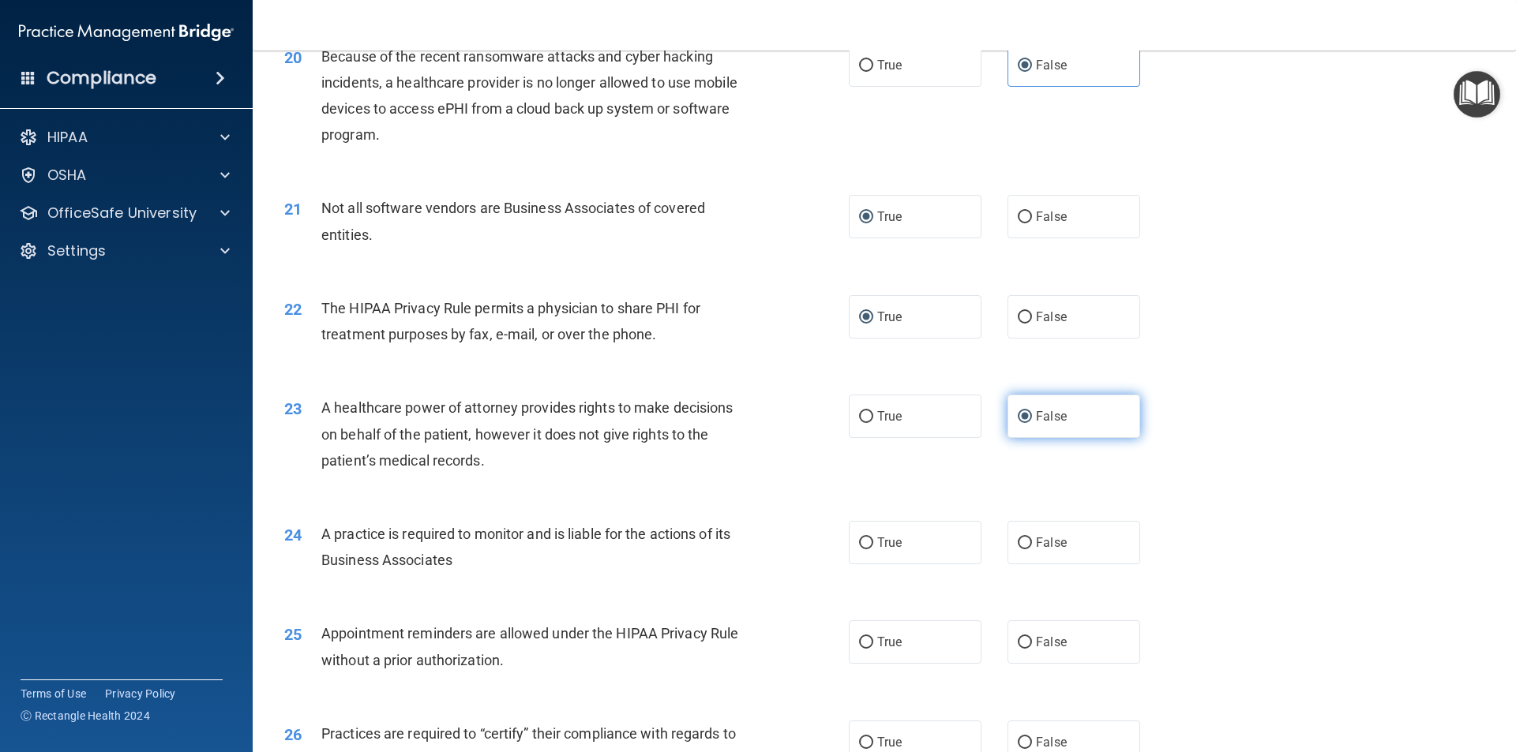
scroll to position [2368, 0]
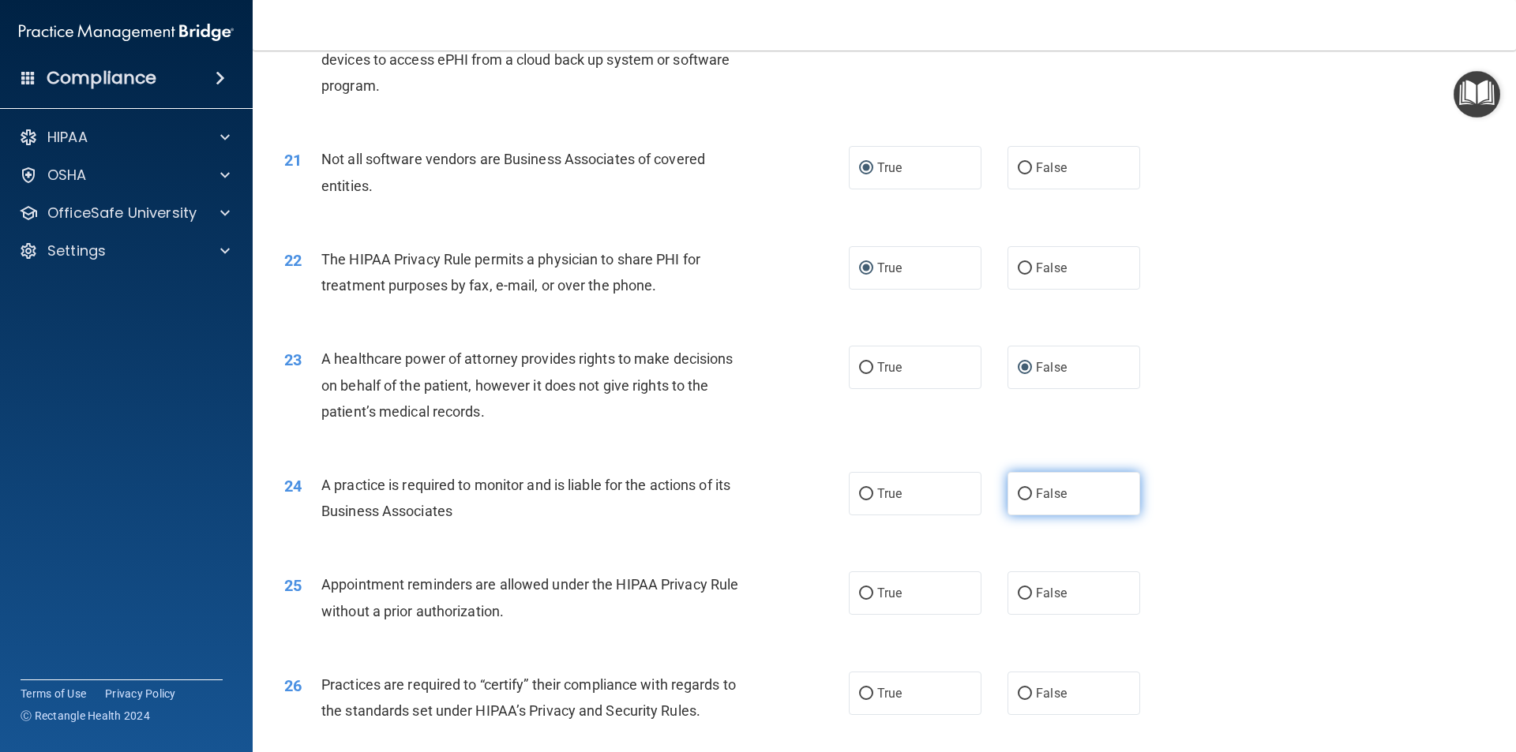
click at [1053, 500] on span "False" at bounding box center [1051, 493] width 31 height 15
click at [1032, 500] on input "False" at bounding box center [1024, 495] width 14 height 12
radio input "true"
click at [859, 596] on input "True" at bounding box center [866, 594] width 14 height 12
radio input "true"
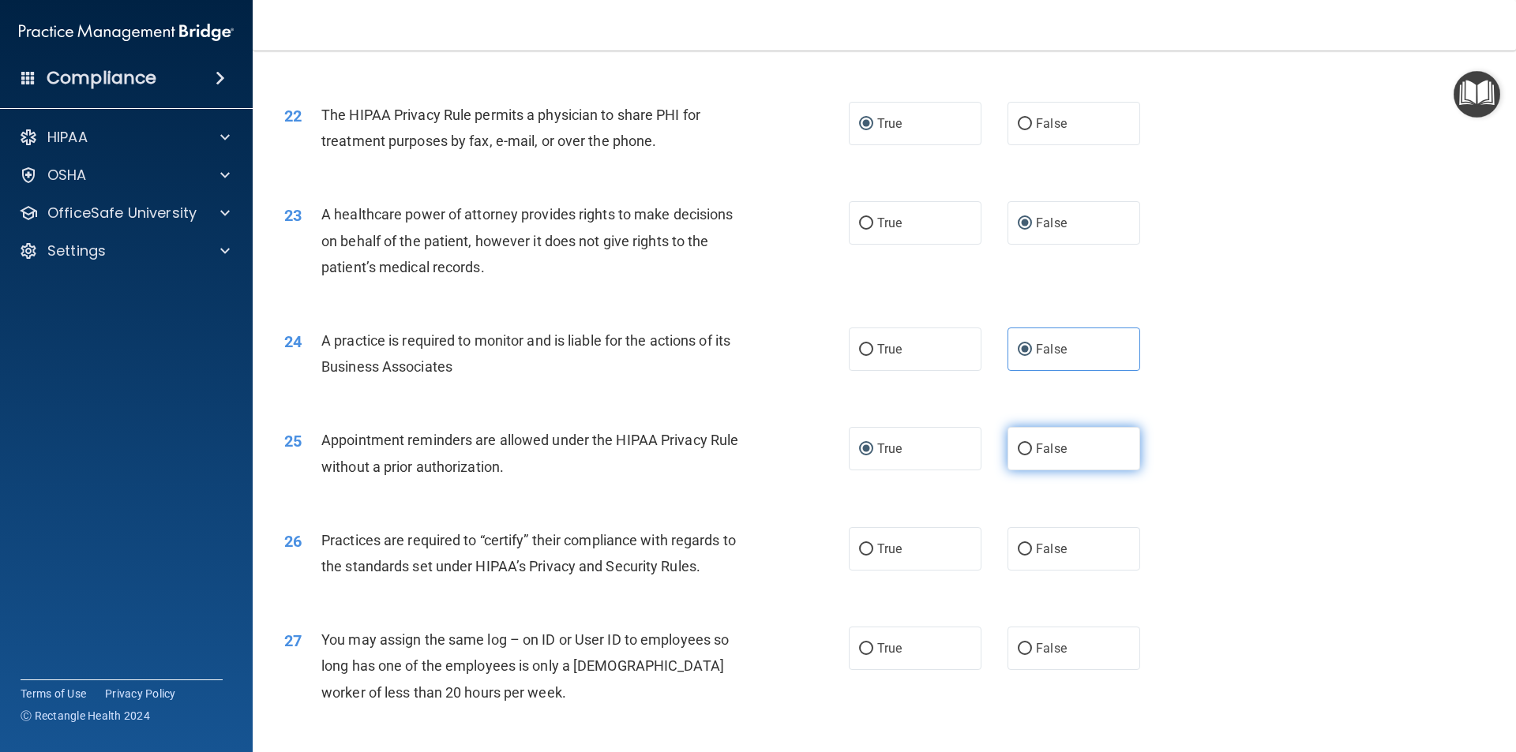
scroll to position [2526, 0]
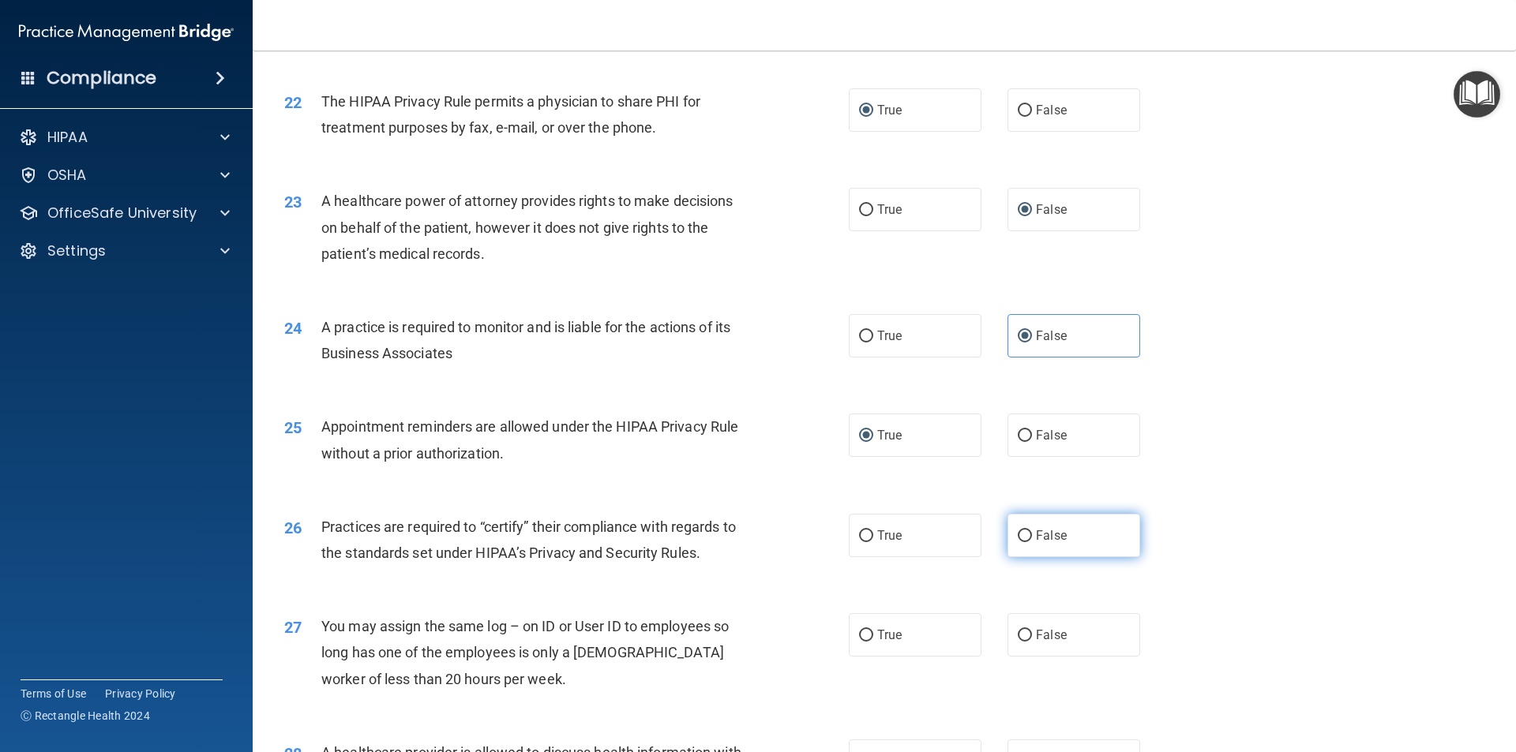
click at [1011, 527] on label "False" at bounding box center [1073, 535] width 133 height 43
click at [1017, 530] on input "False" at bounding box center [1024, 536] width 14 height 12
radio input "true"
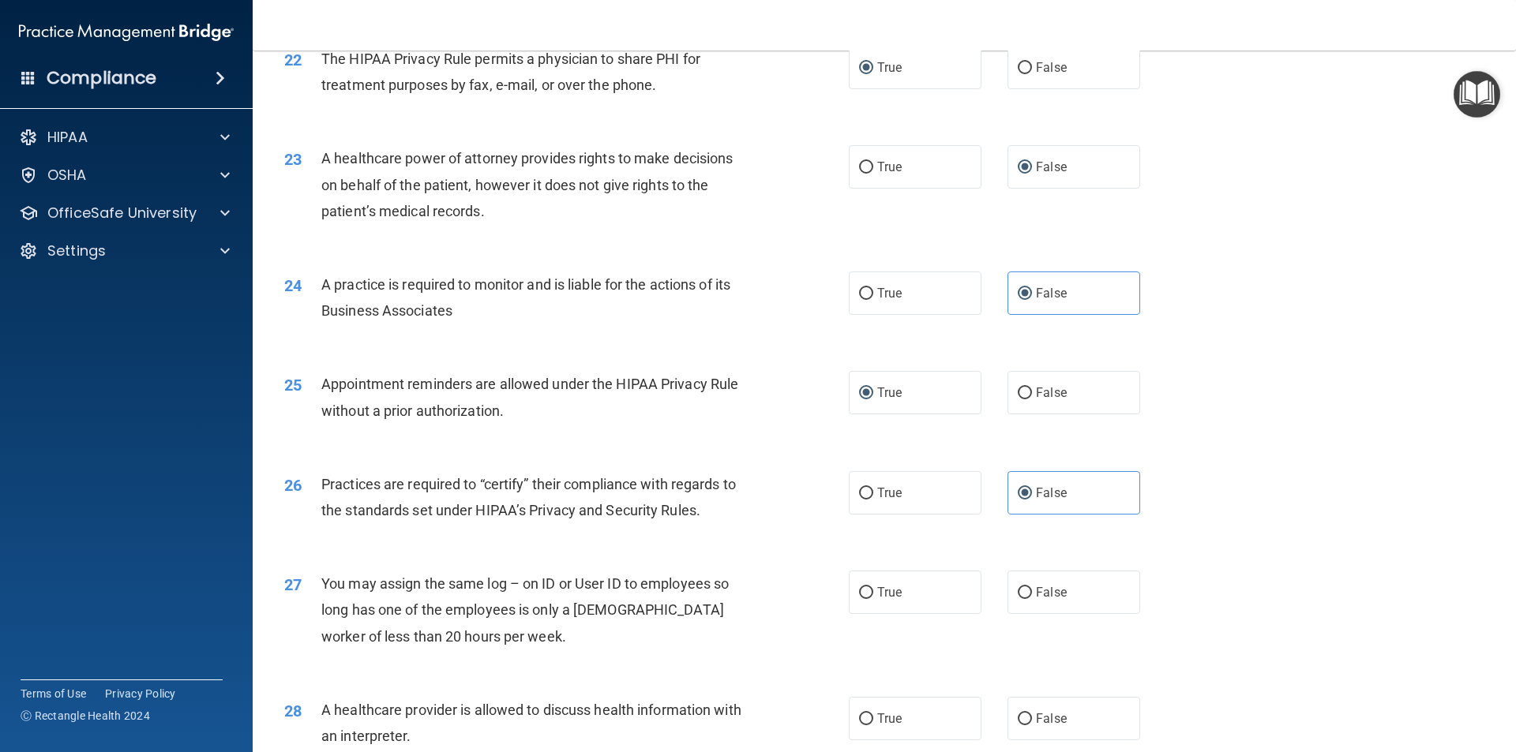
scroll to position [2605, 0]
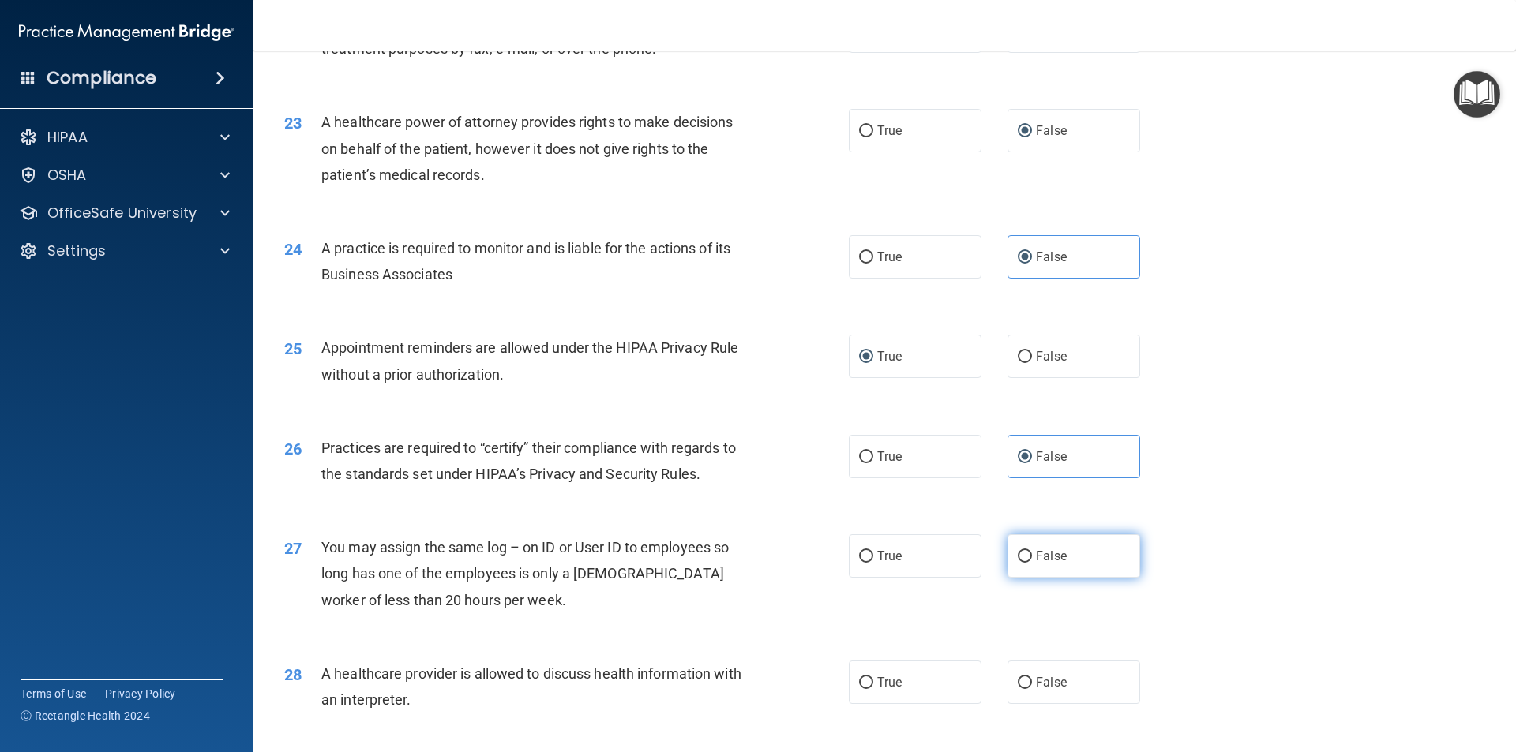
click at [1039, 564] on label "False" at bounding box center [1073, 555] width 133 height 43
click at [1032, 563] on input "False" at bounding box center [1024, 557] width 14 height 12
radio input "true"
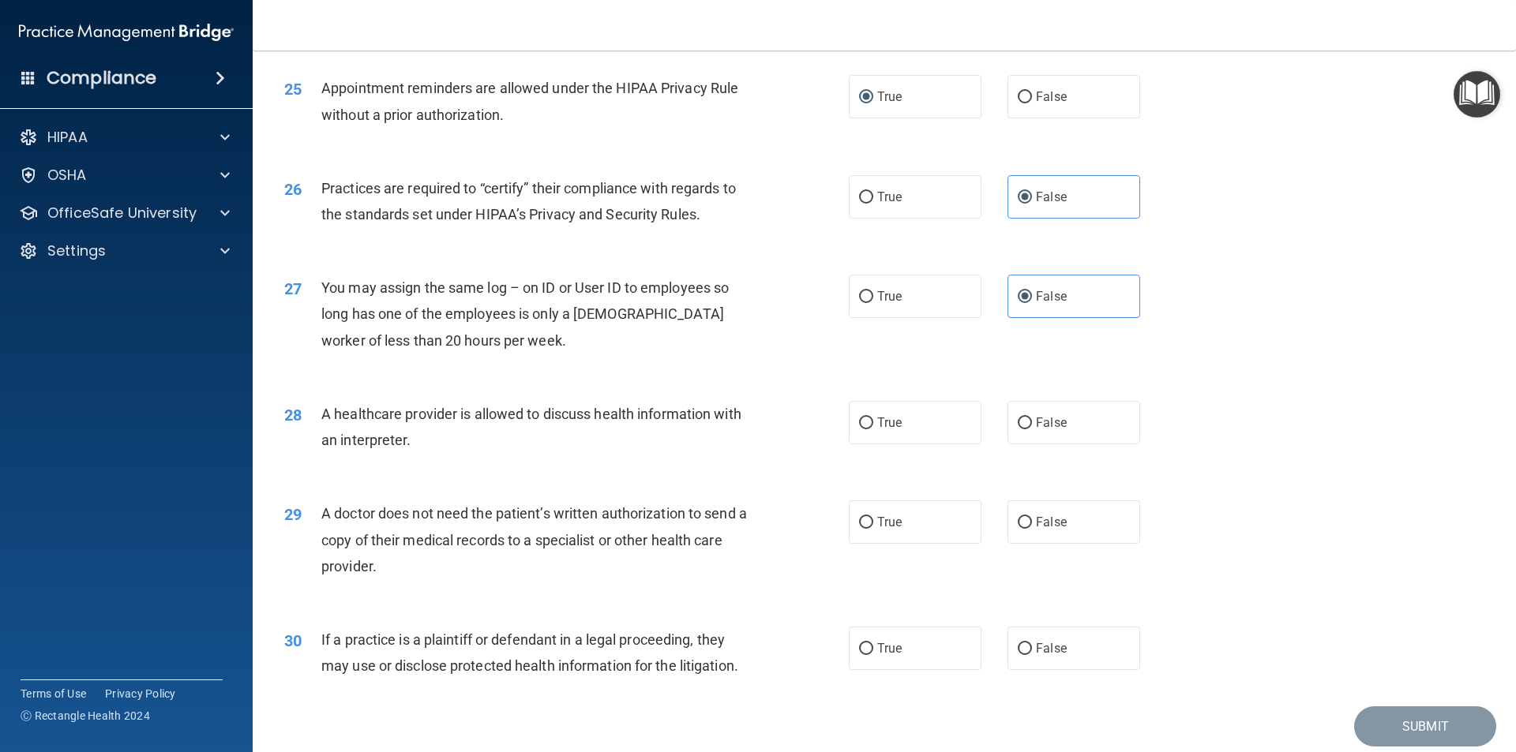
scroll to position [2921, 0]
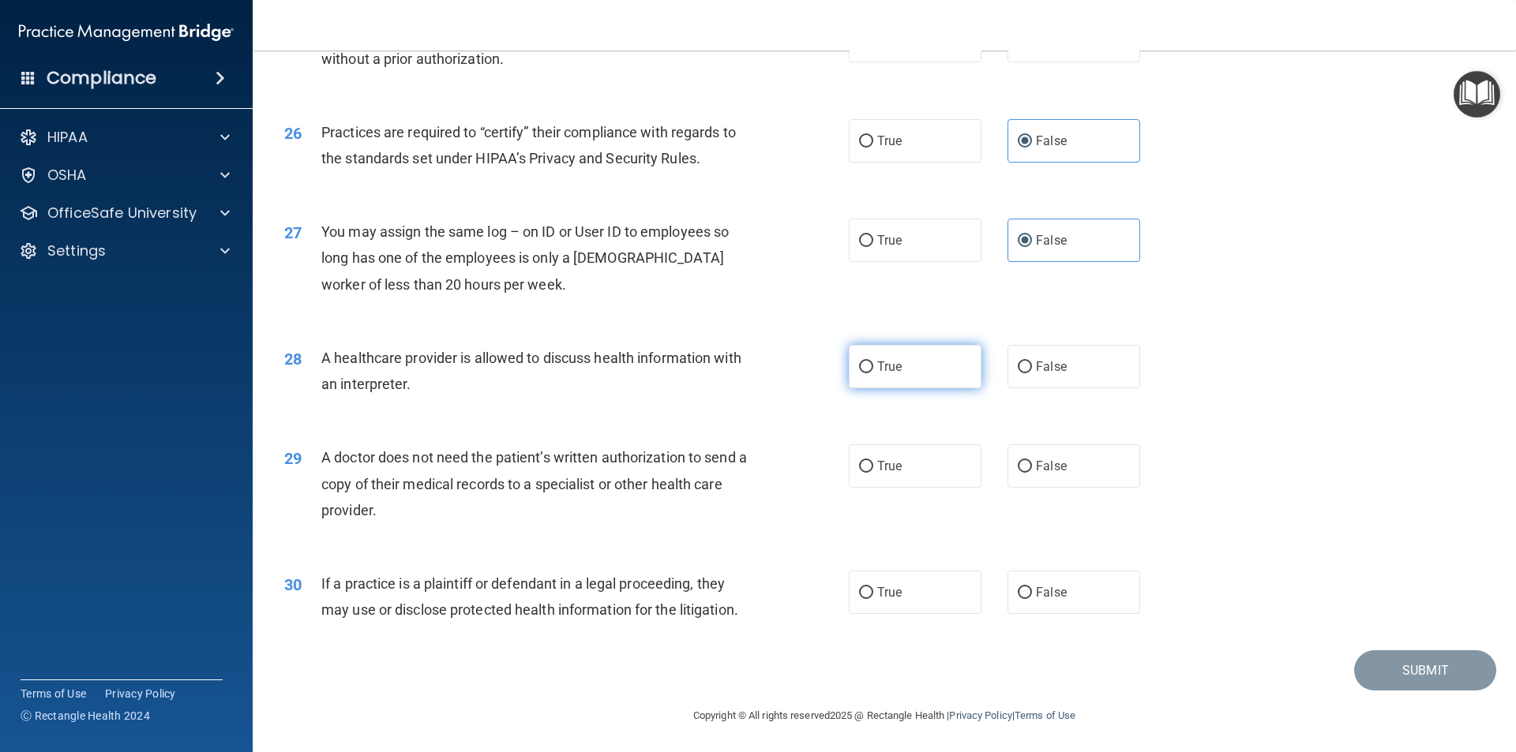
click at [864, 373] on label "True" at bounding box center [915, 366] width 133 height 43
click at [864, 373] on input "True" at bounding box center [866, 368] width 14 height 12
radio input "true"
click at [849, 476] on label "True" at bounding box center [915, 465] width 133 height 43
click at [859, 473] on input "True" at bounding box center [866, 467] width 14 height 12
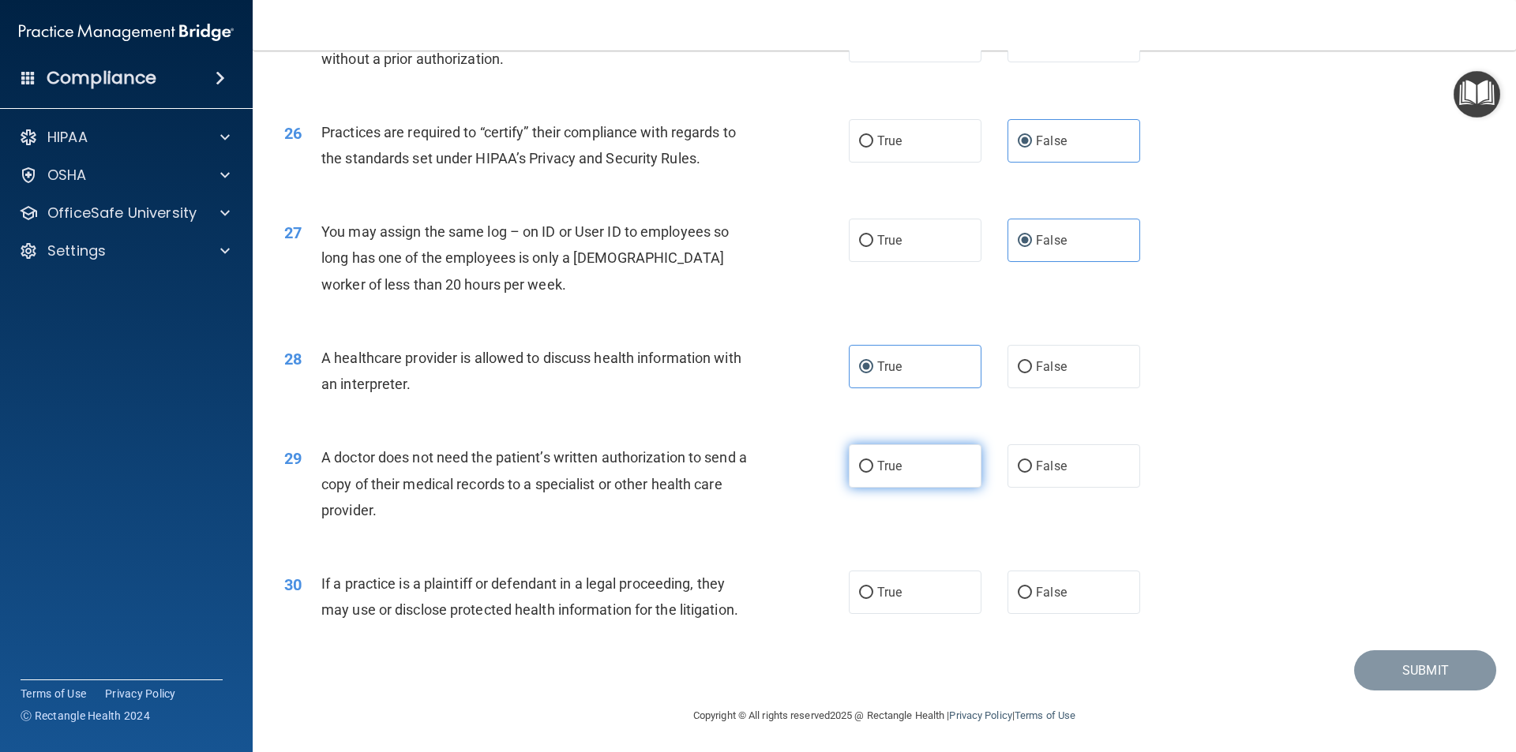
radio input "true"
click at [868, 590] on label "True" at bounding box center [915, 592] width 133 height 43
click at [868, 590] on input "True" at bounding box center [866, 593] width 14 height 12
radio input "true"
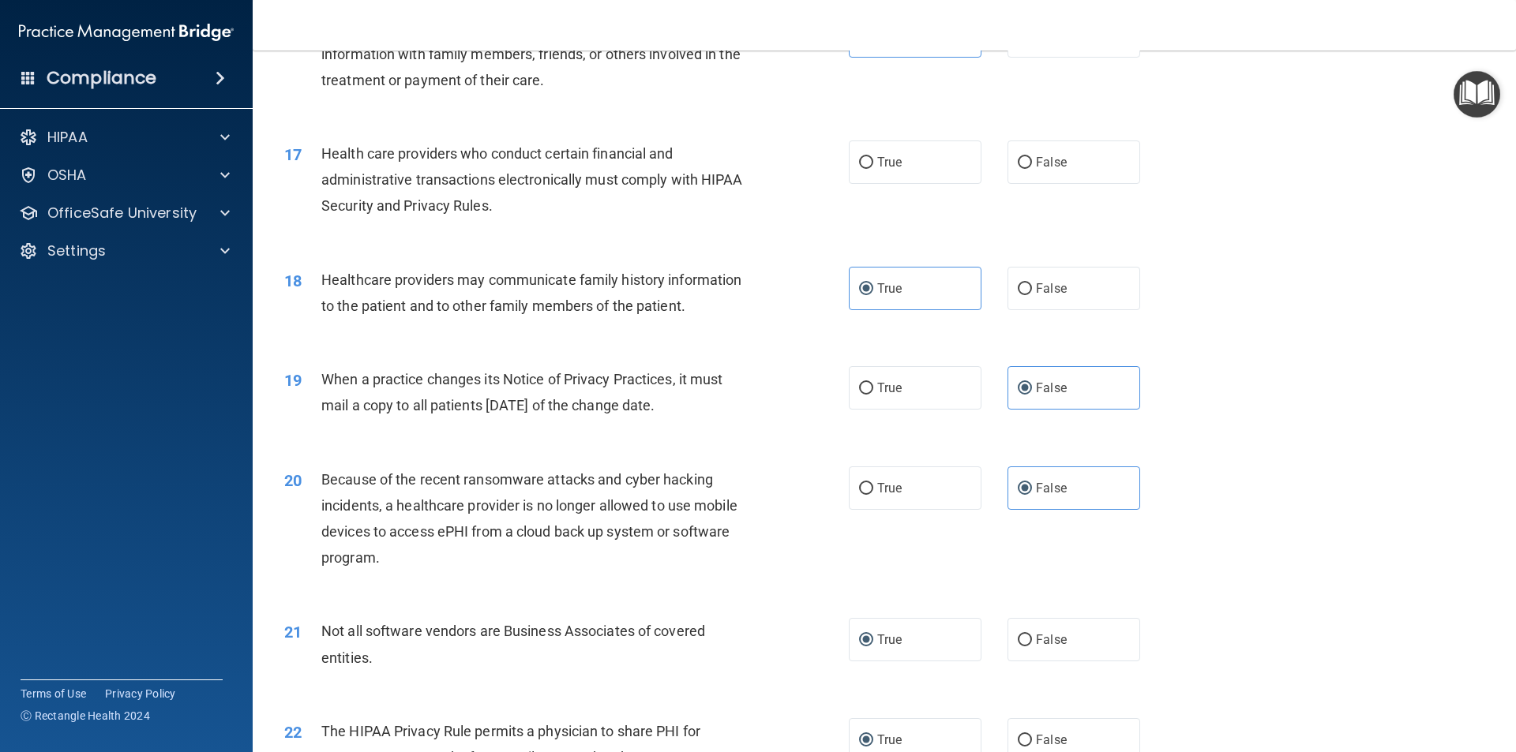
scroll to position [1817, 0]
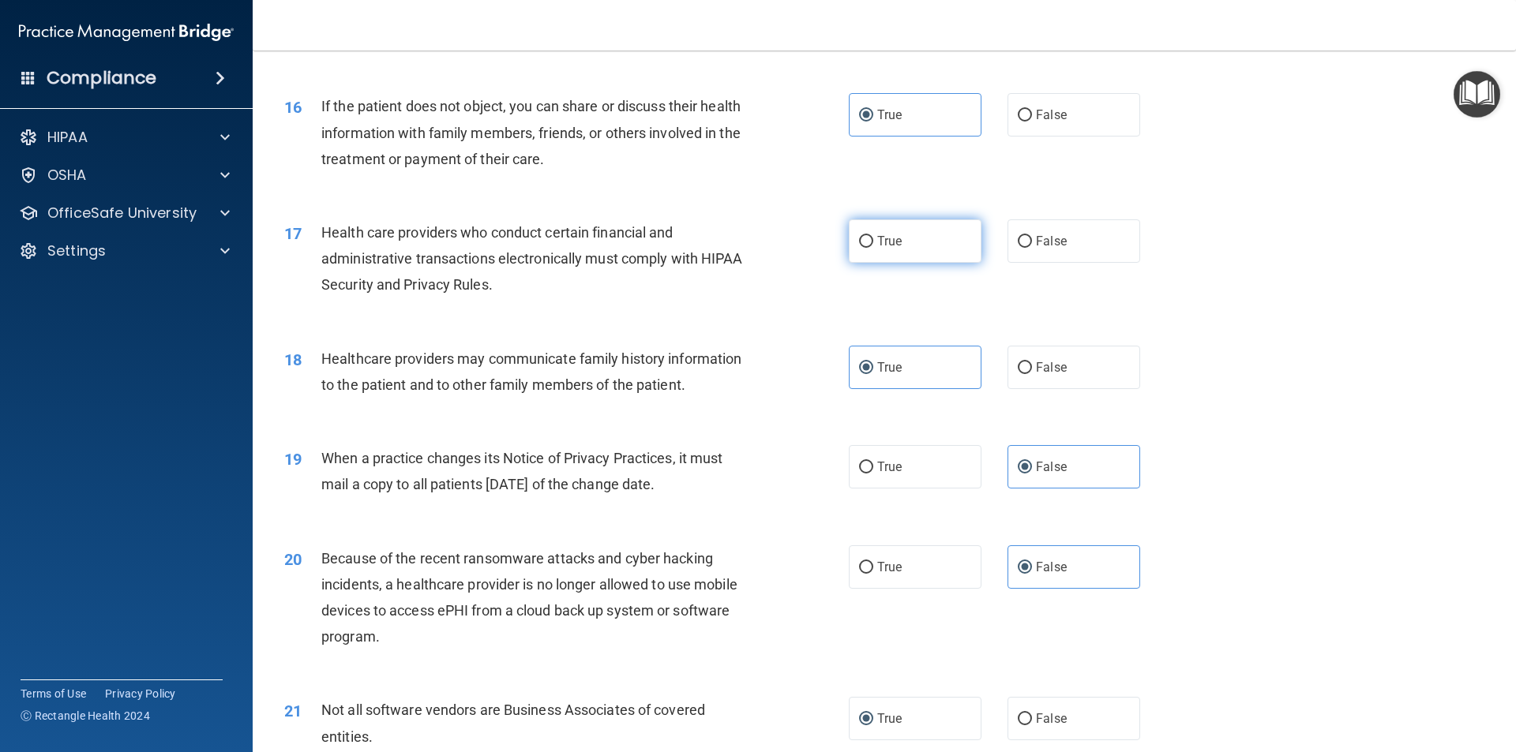
click at [882, 251] on label "True" at bounding box center [915, 240] width 133 height 43
click at [873, 248] on input "True" at bounding box center [866, 242] width 14 height 12
radio input "true"
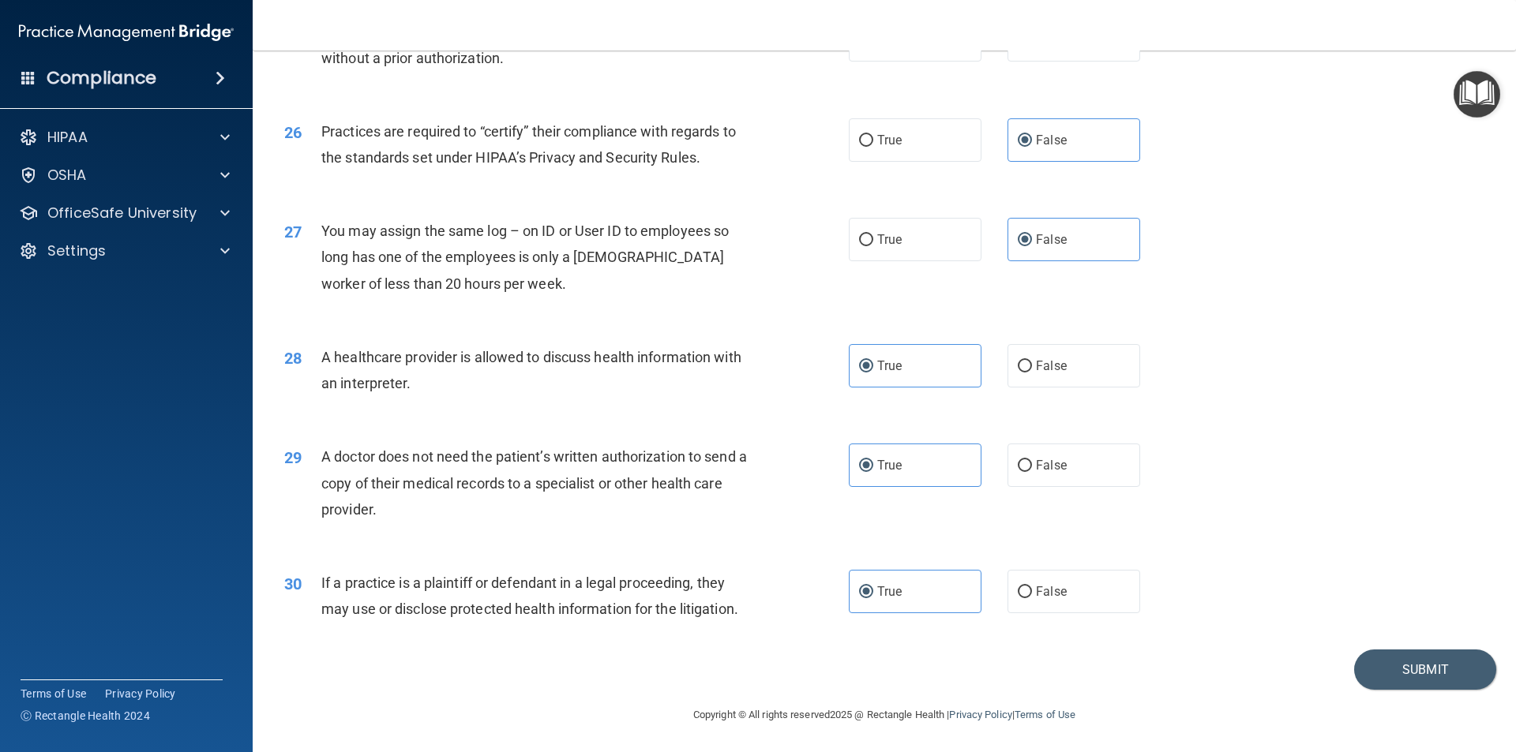
scroll to position [2922, 0]
click at [1374, 661] on button "Submit" at bounding box center [1425, 669] width 142 height 40
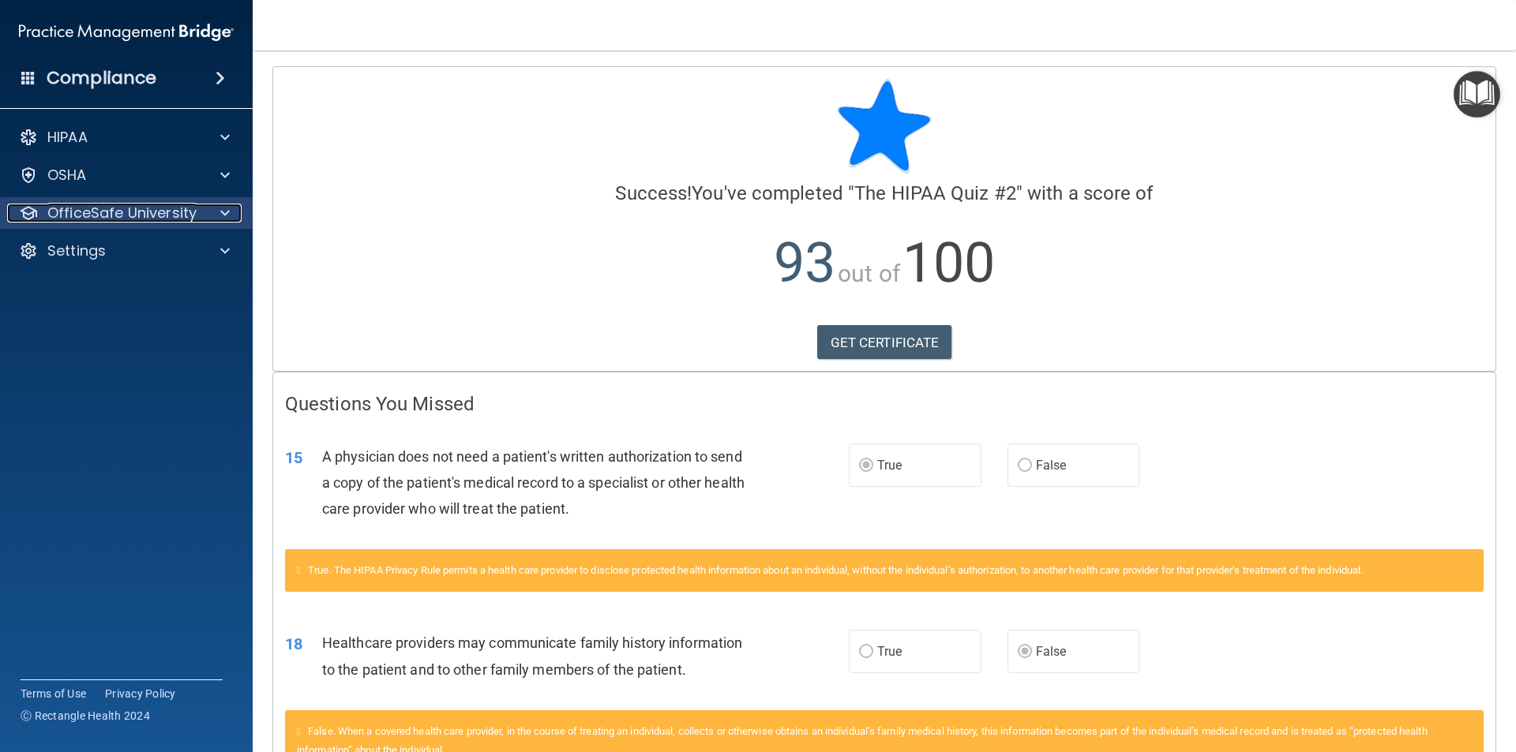
click at [108, 215] on p "OfficeSafe University" at bounding box center [121, 213] width 149 height 19
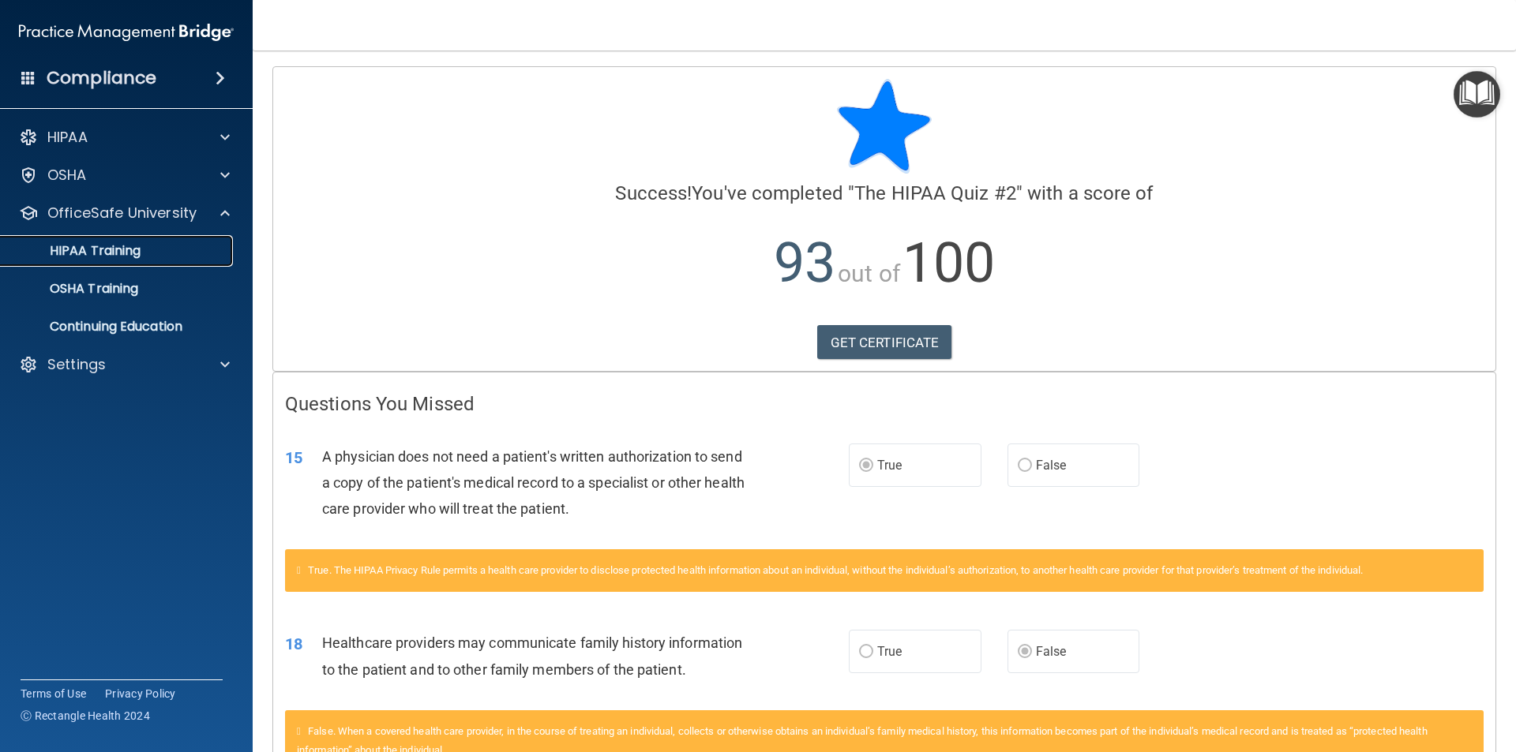
click at [70, 258] on p "HIPAA Training" at bounding box center [75, 251] width 130 height 16
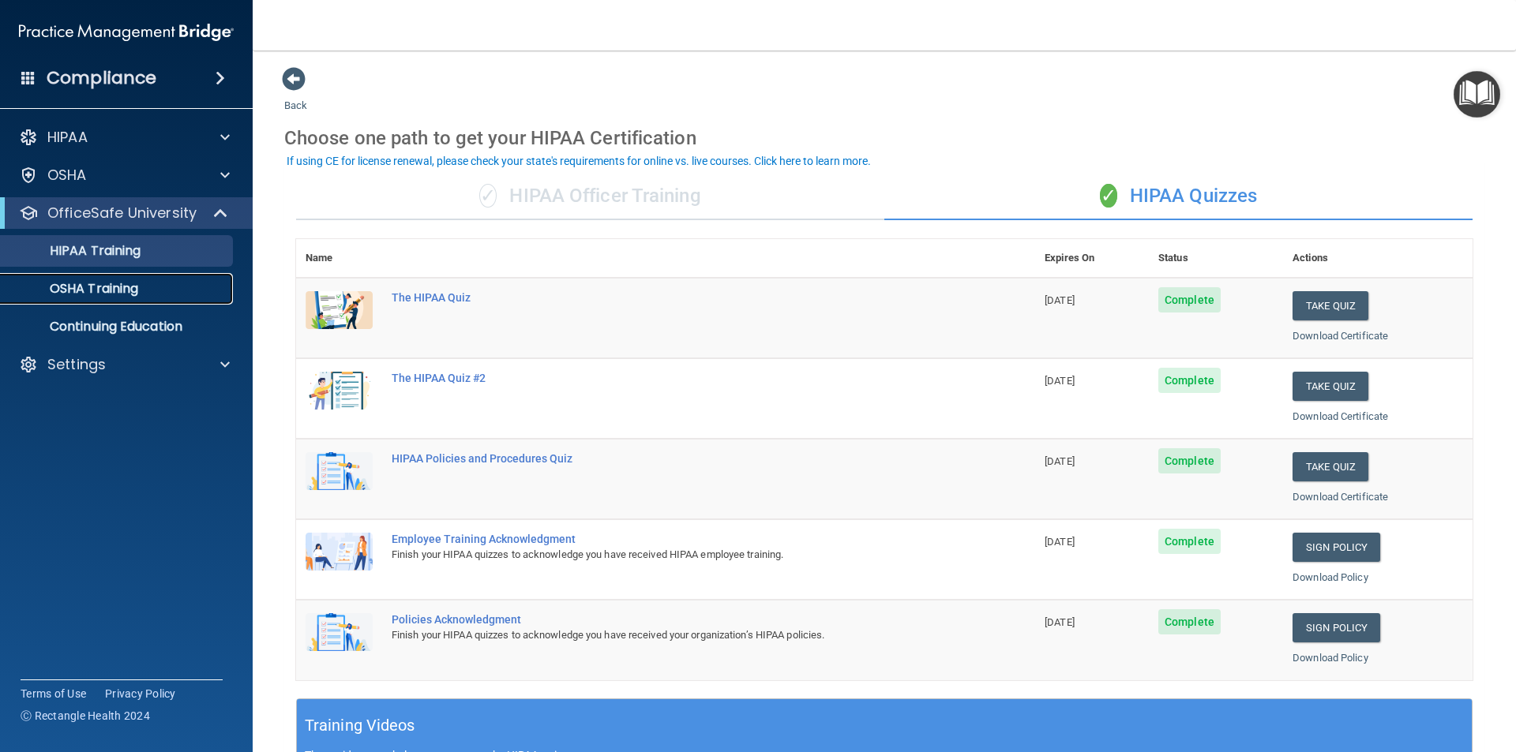
click at [134, 286] on p "OSHA Training" at bounding box center [74, 289] width 128 height 16
